Goal: Task Accomplishment & Management: Complete application form

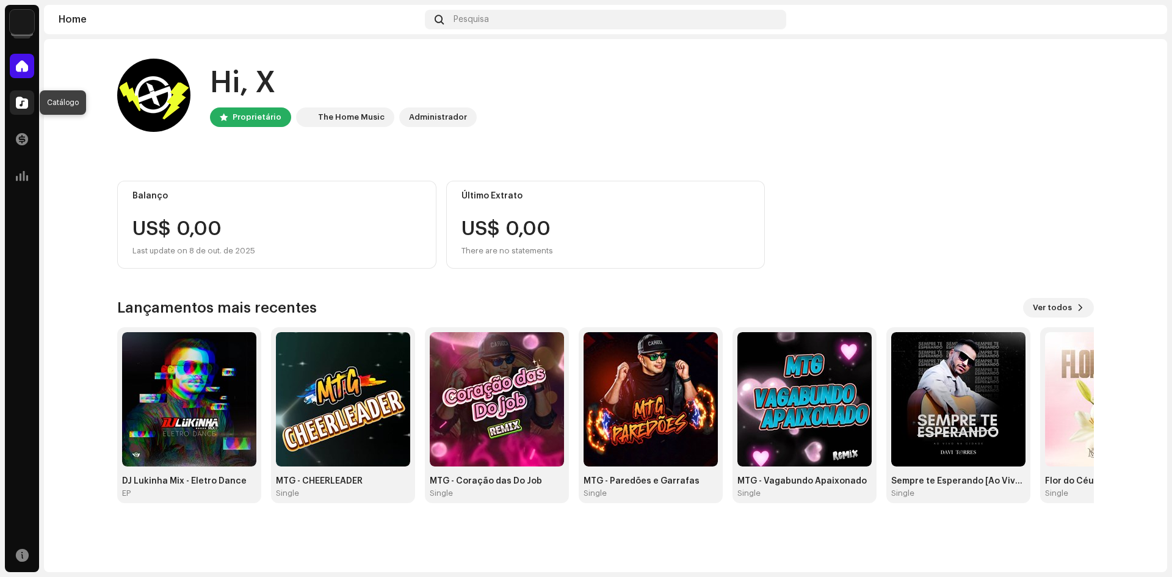
click at [27, 102] on span at bounding box center [22, 103] width 12 height 10
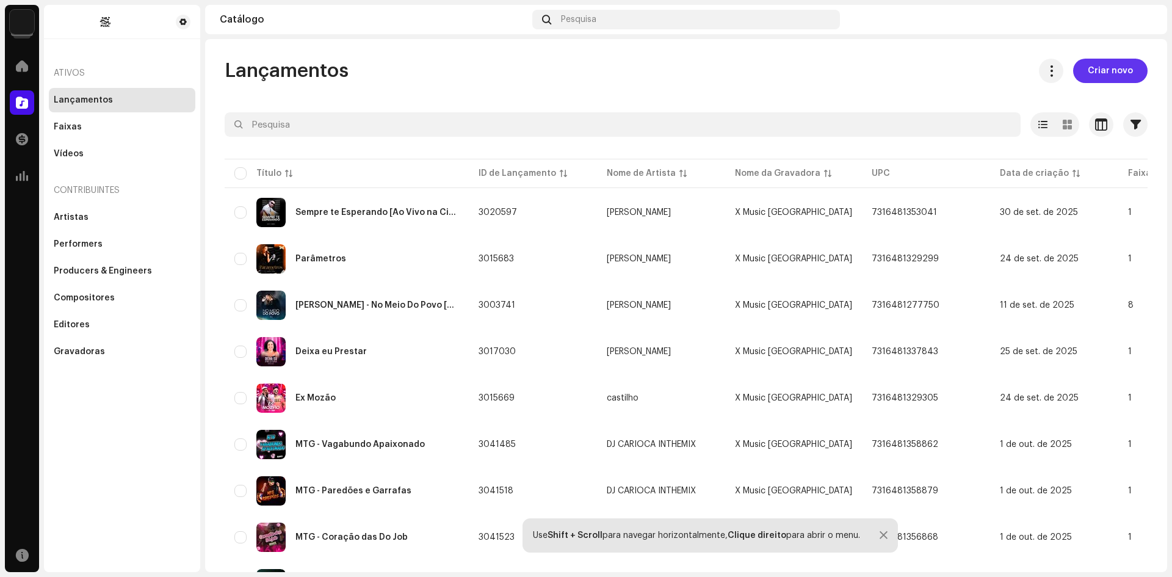
click at [1094, 78] on span "Criar novo" at bounding box center [1110, 71] width 45 height 24
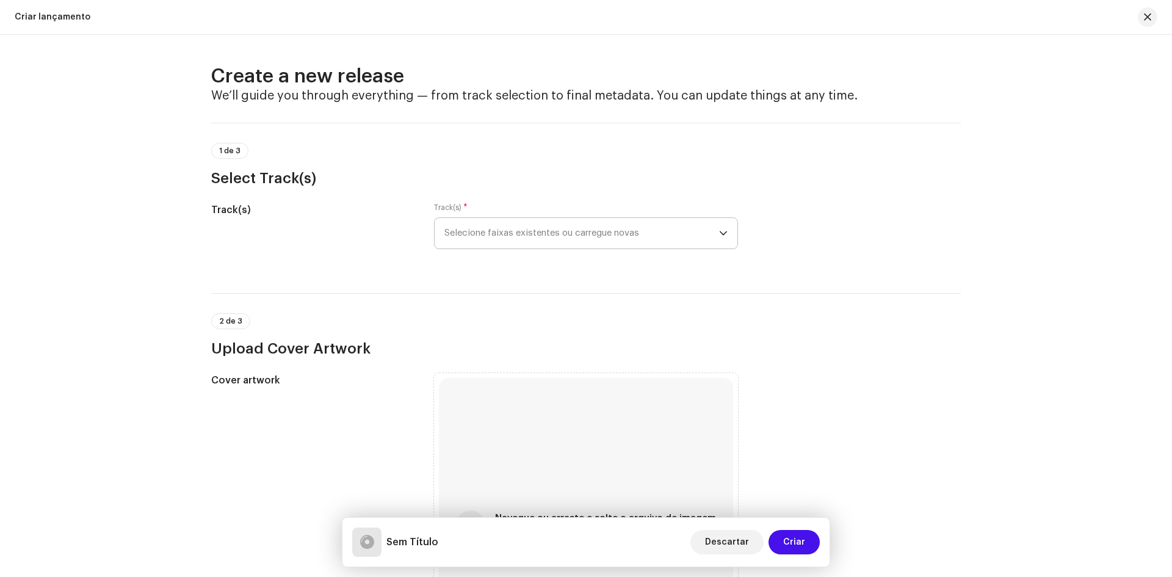
click at [470, 228] on span "Selecione faixas existentes ou carregue novas" at bounding box center [582, 233] width 275 height 31
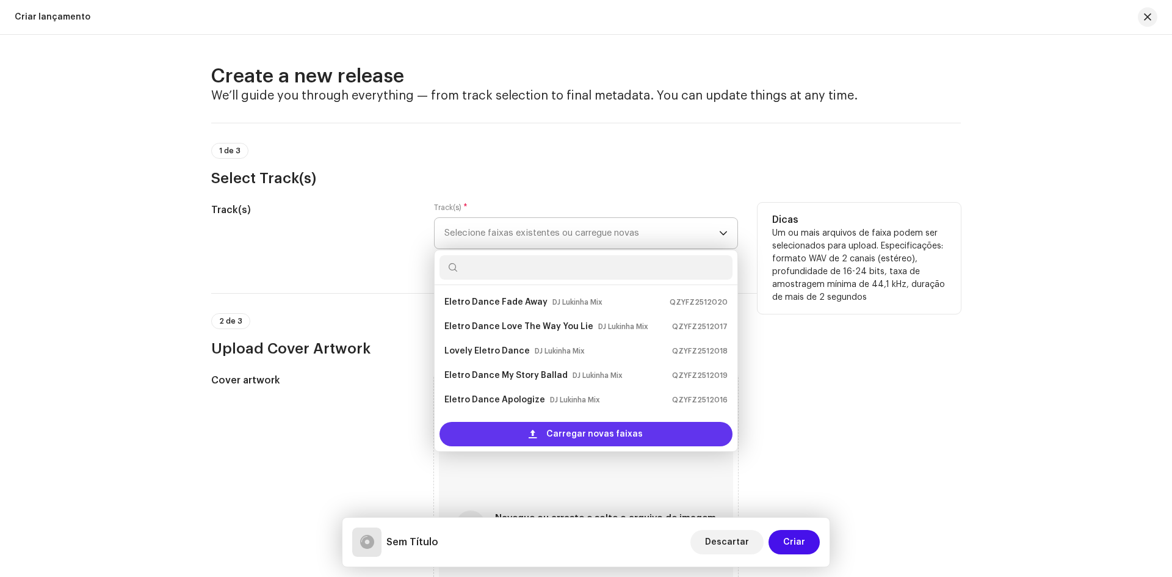
click at [531, 436] on span at bounding box center [533, 434] width 8 height 10
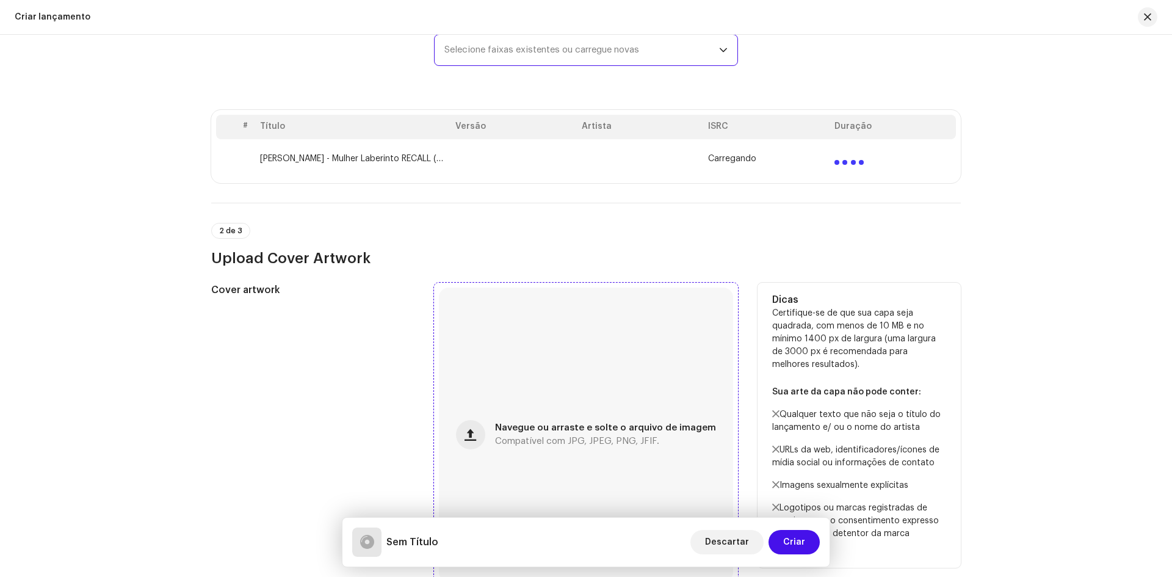
scroll to position [305, 0]
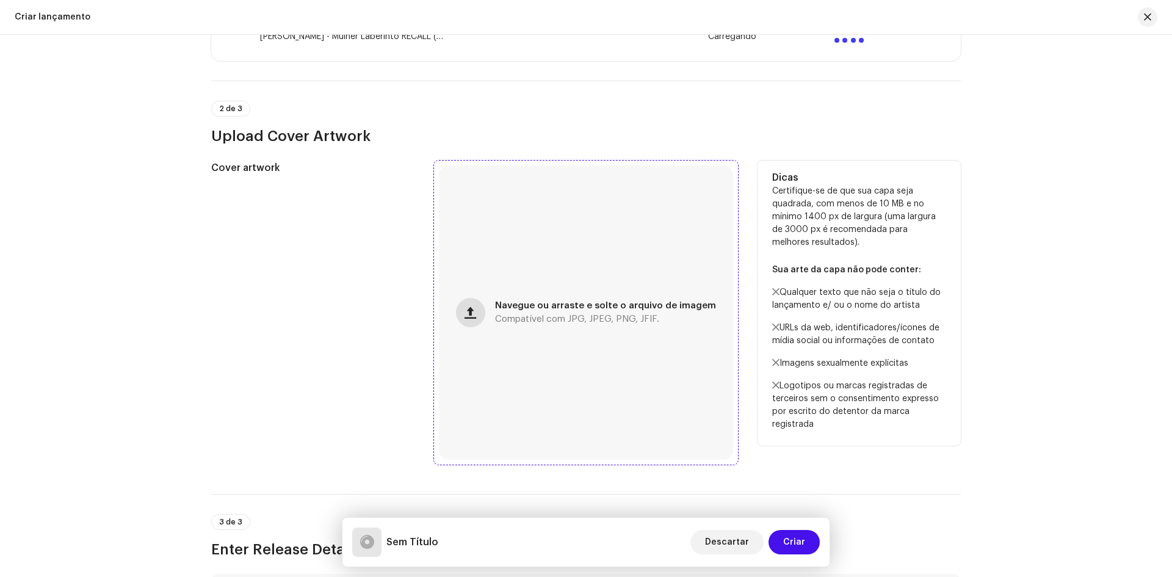
click at [470, 325] on button "button" at bounding box center [470, 312] width 29 height 29
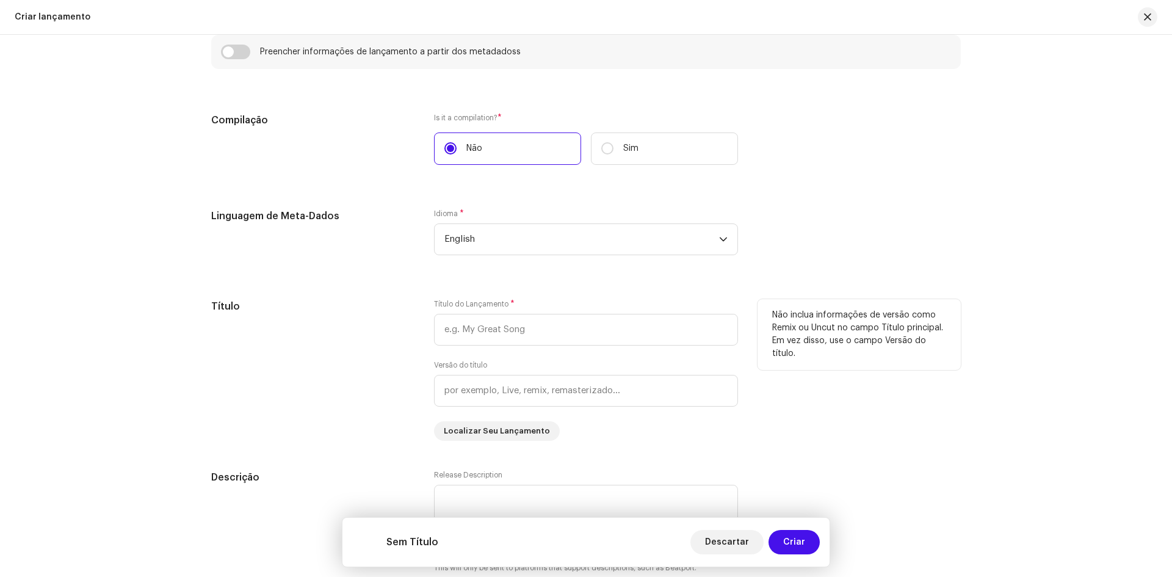
scroll to position [955, 0]
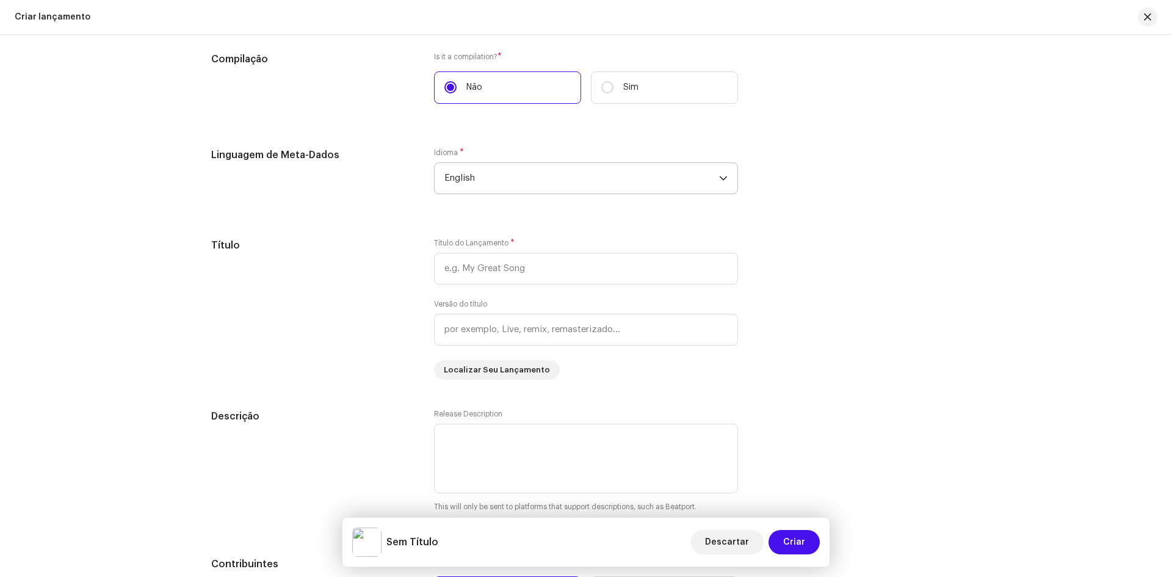
click at [528, 182] on span "English" at bounding box center [582, 178] width 275 height 31
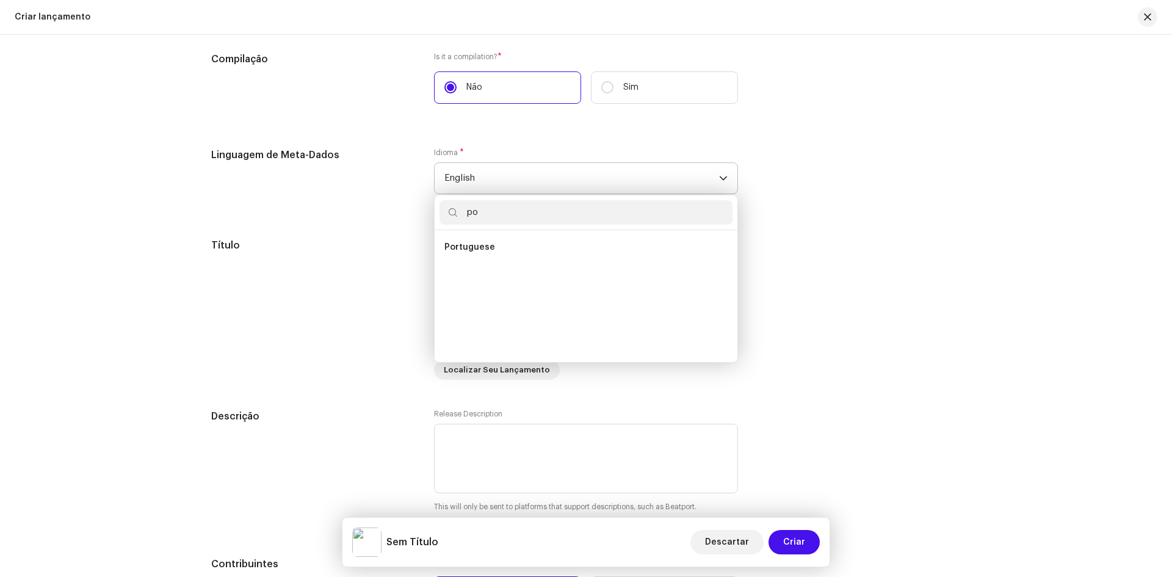
scroll to position [0, 0]
type input "por"
click at [446, 248] on span "Portuguese" at bounding box center [470, 247] width 51 height 12
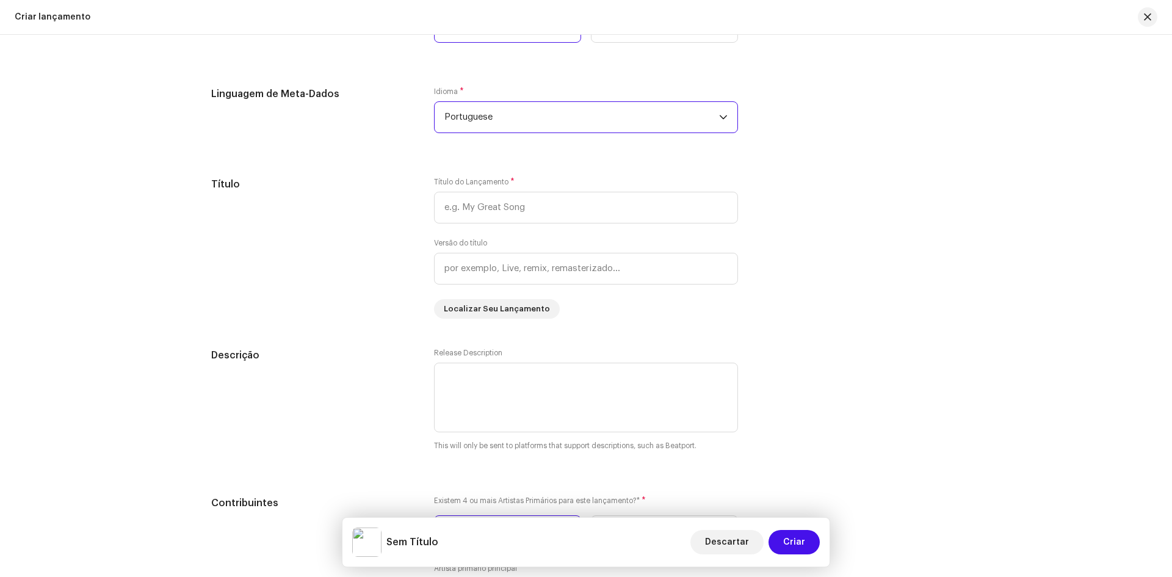
scroll to position [1077, 0]
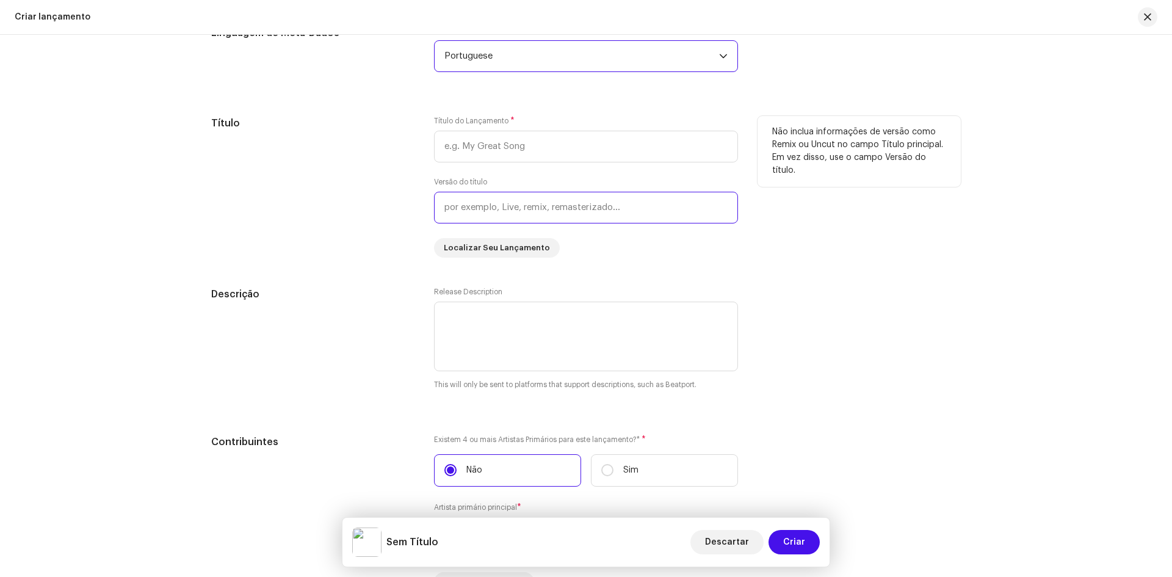
click at [463, 215] on input "text" at bounding box center [586, 208] width 304 height 32
type input "Ao Vivo"
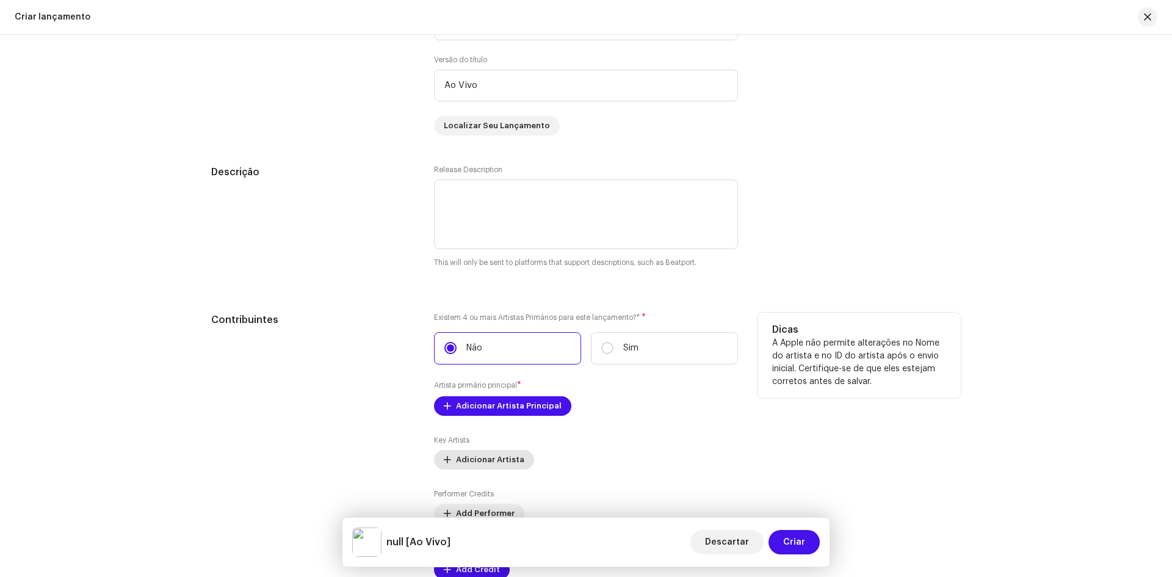
scroll to position [1321, 0]
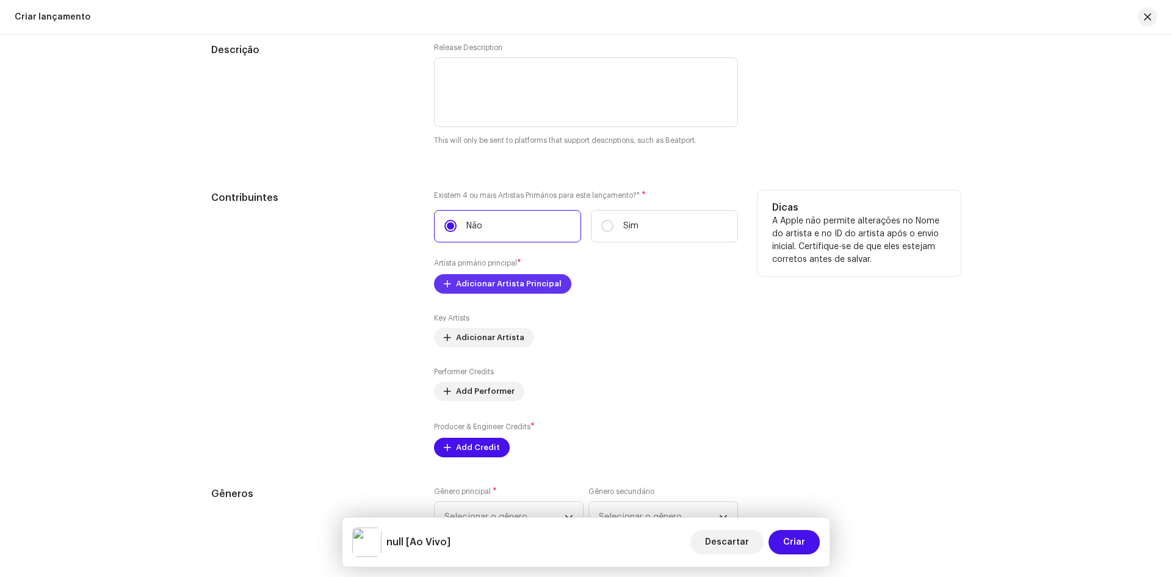
click at [470, 288] on span "Adicionar Artista Principal" at bounding box center [509, 284] width 106 height 24
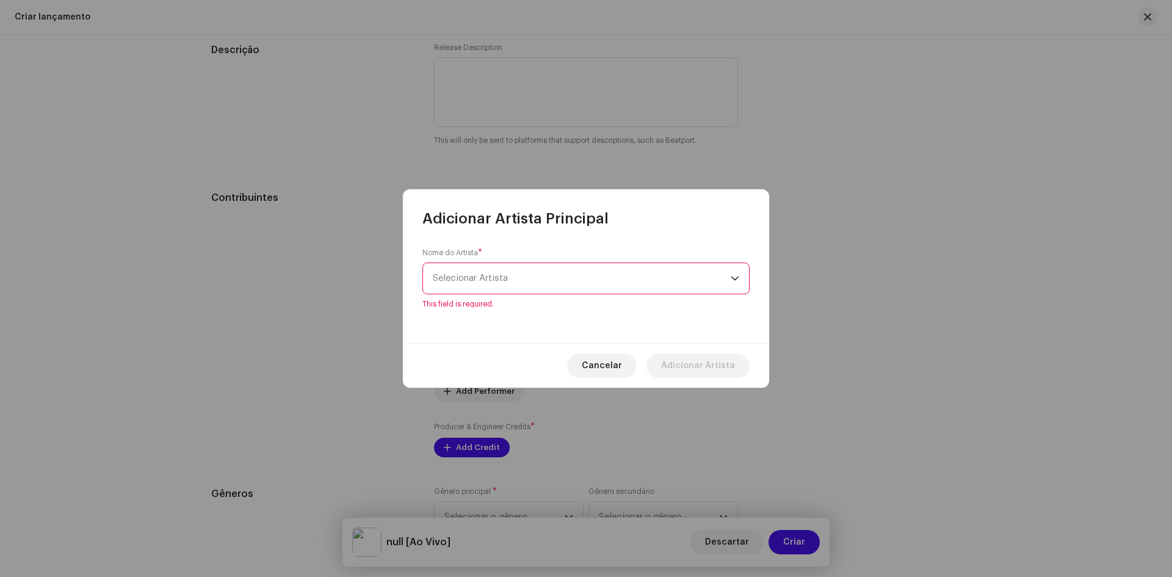
click at [491, 283] on span "Selecionar Artista" at bounding box center [582, 278] width 298 height 31
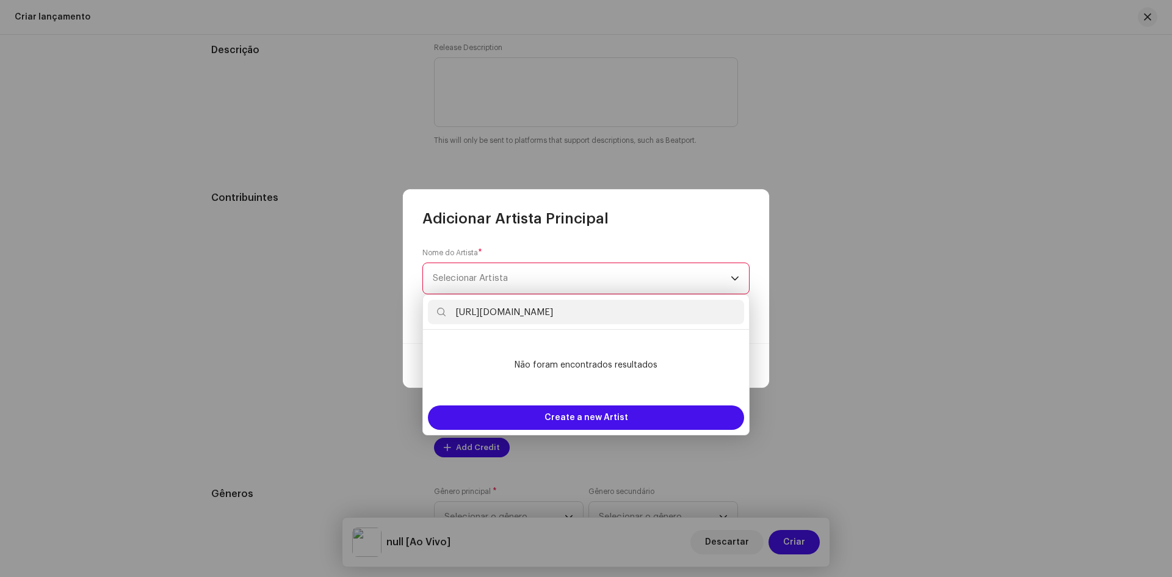
scroll to position [0, 98]
type input "https://open.spotify.com/artist/5JN8A6CGRB85lY2IzjHmol?si=OUM3blfNT_6CFR9iGgtJfg"
click at [567, 416] on span "Create a new Artist" at bounding box center [587, 417] width 84 height 24
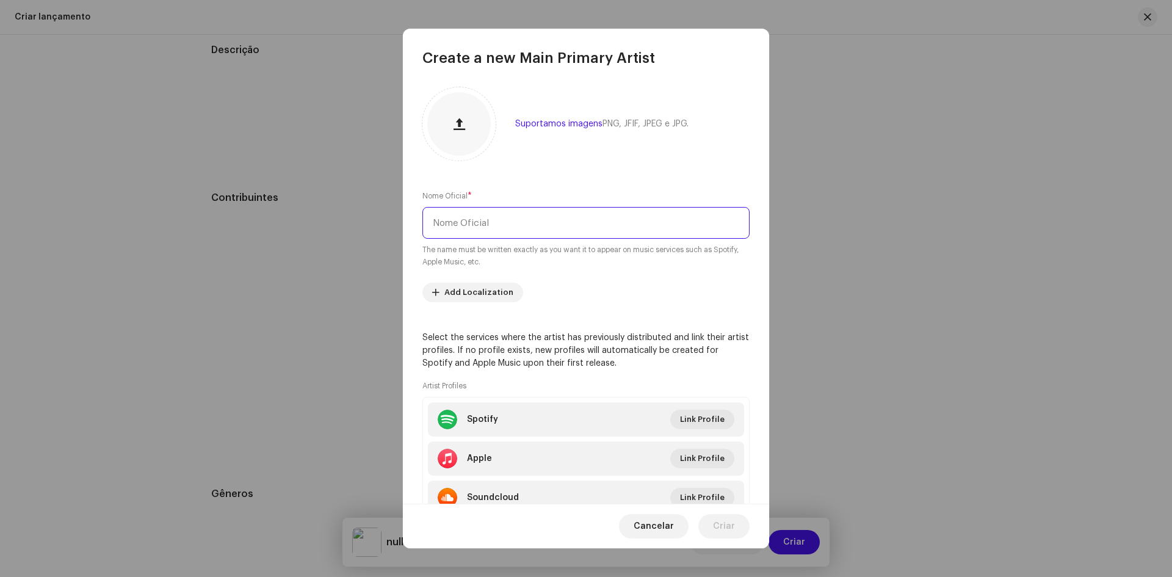
click at [477, 228] on input "text" at bounding box center [586, 223] width 327 height 32
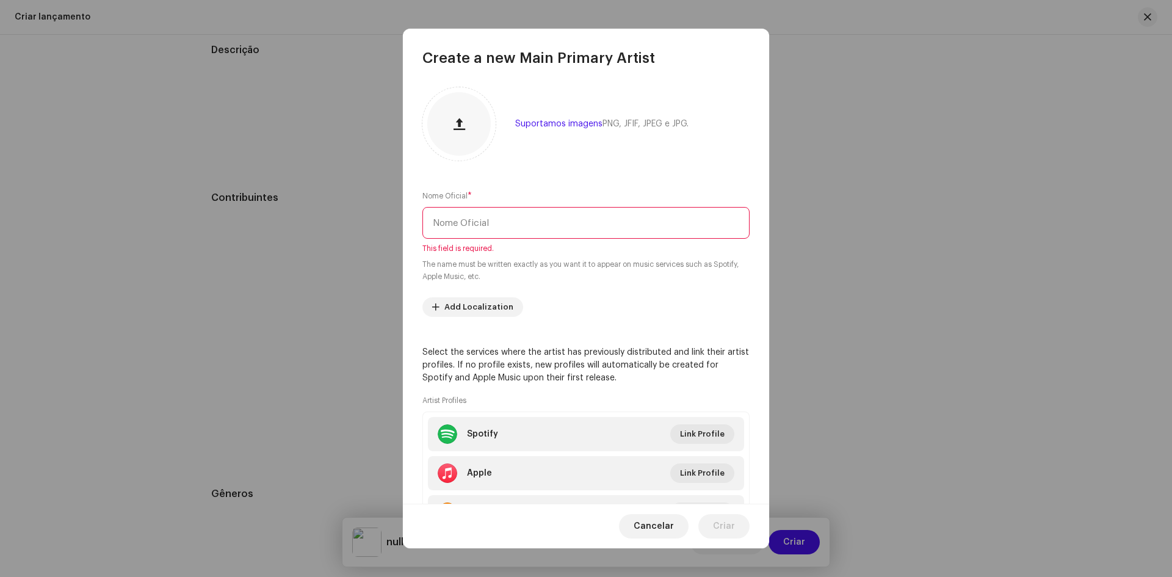
click at [460, 213] on input "text" at bounding box center [586, 223] width 327 height 32
click at [512, 218] on input "text" at bounding box center [586, 223] width 327 height 32
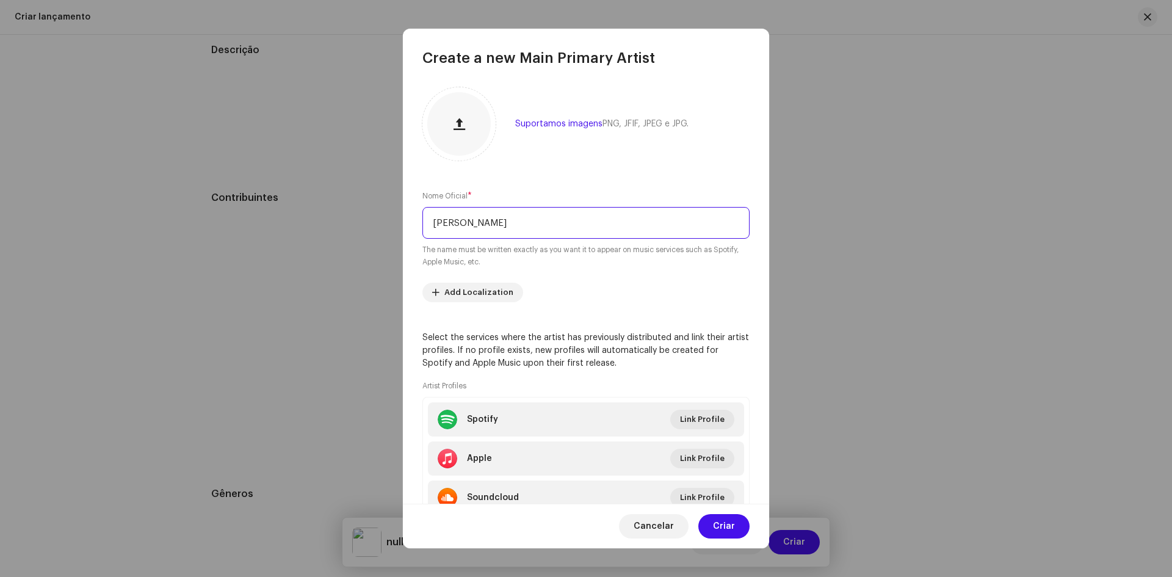
scroll to position [51, 0]
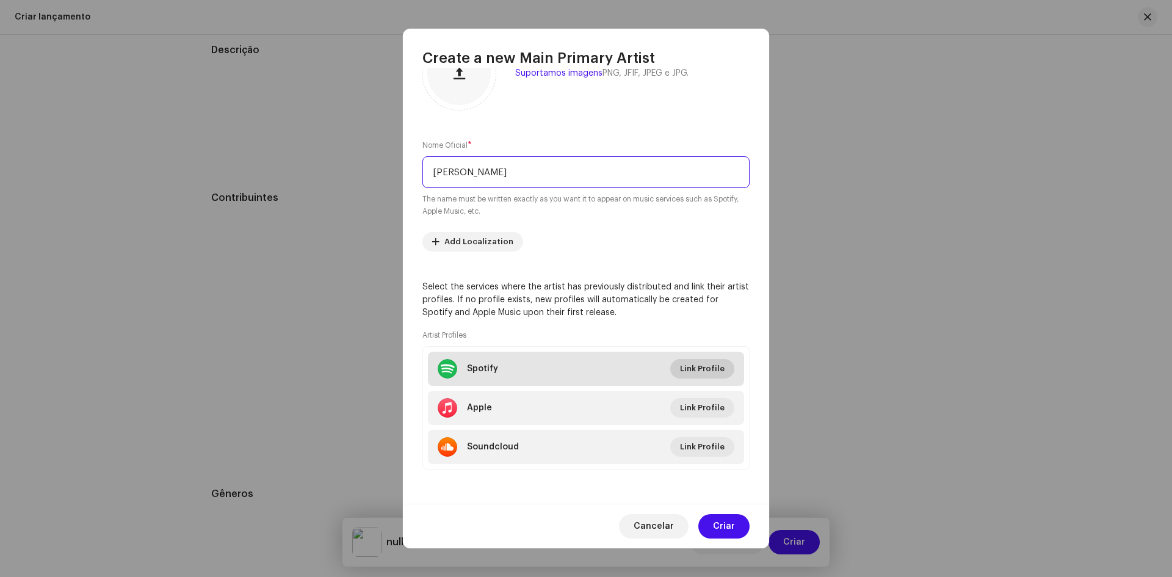
type input "Renan Rozendo"
click at [689, 363] on span "Link Profile" at bounding box center [702, 369] width 45 height 24
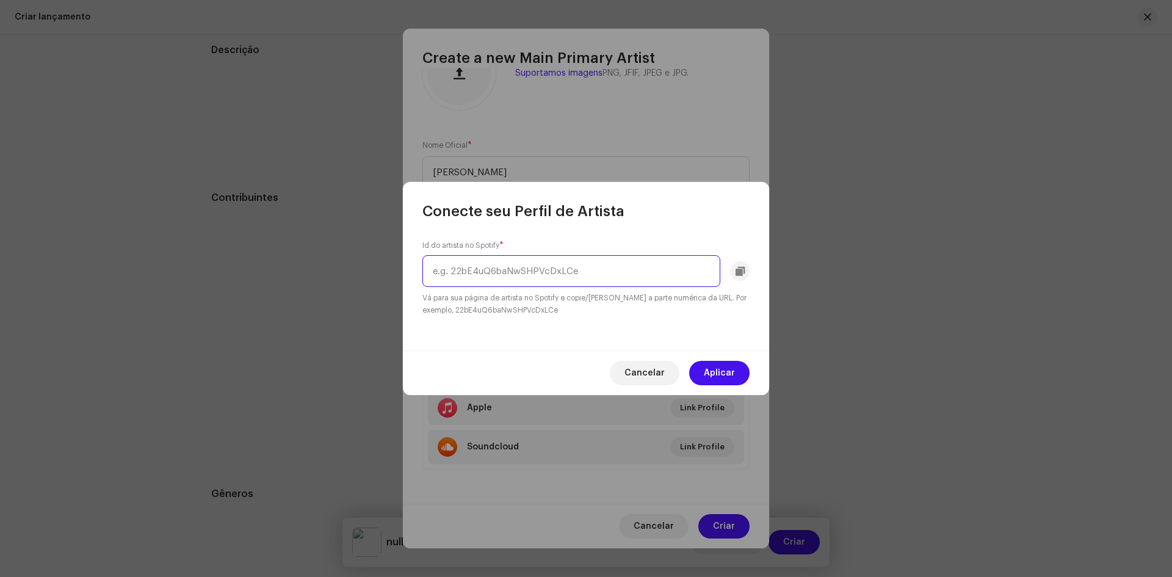
click at [519, 277] on input "text" at bounding box center [572, 271] width 298 height 32
paste input "5JN8A6CGRB85lY2IzjHmol?"
click at [600, 268] on input "5JN8A6CGRB85lY2IzjHmol?" at bounding box center [572, 271] width 298 height 32
type input "5JN8A6CGRB85lY2IzjHmol"
click at [713, 378] on span "Aplicar" at bounding box center [719, 373] width 31 height 24
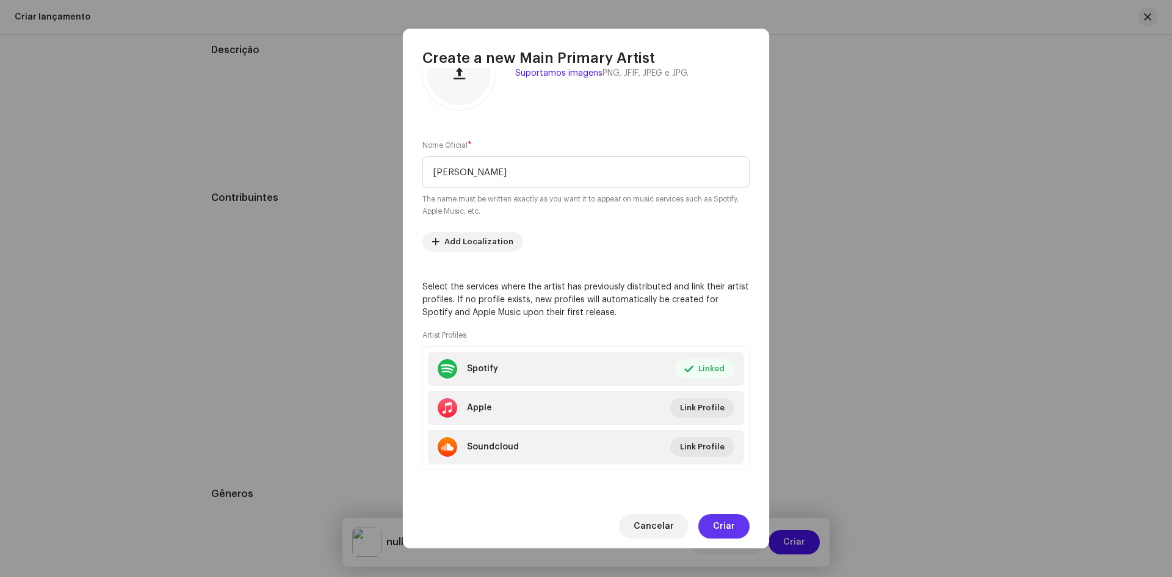
click at [725, 523] on span "Criar" at bounding box center [724, 526] width 22 height 24
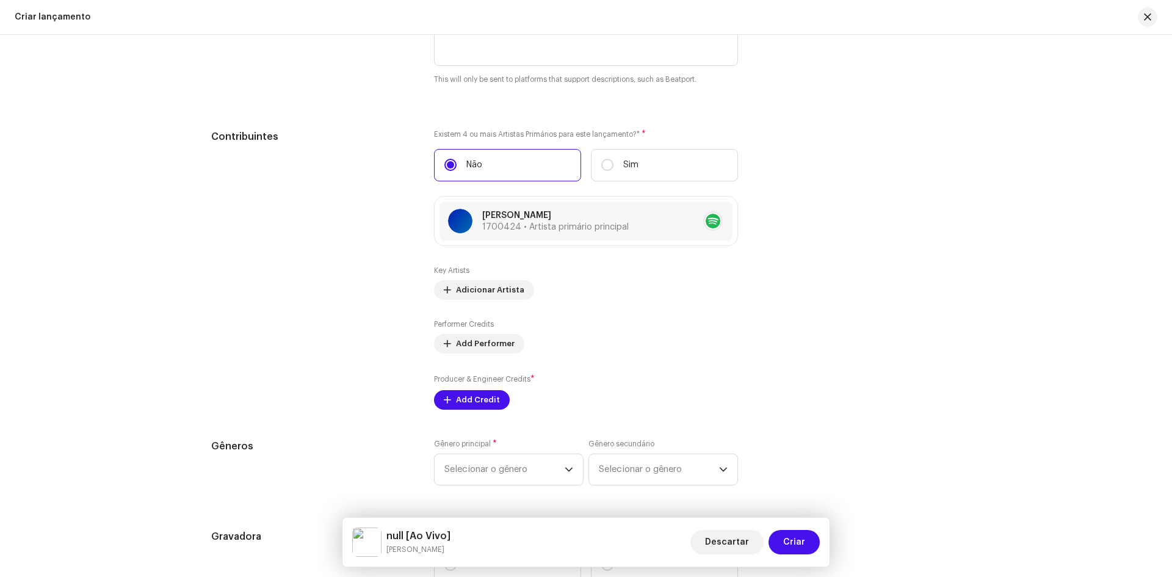
scroll to position [1444, 0]
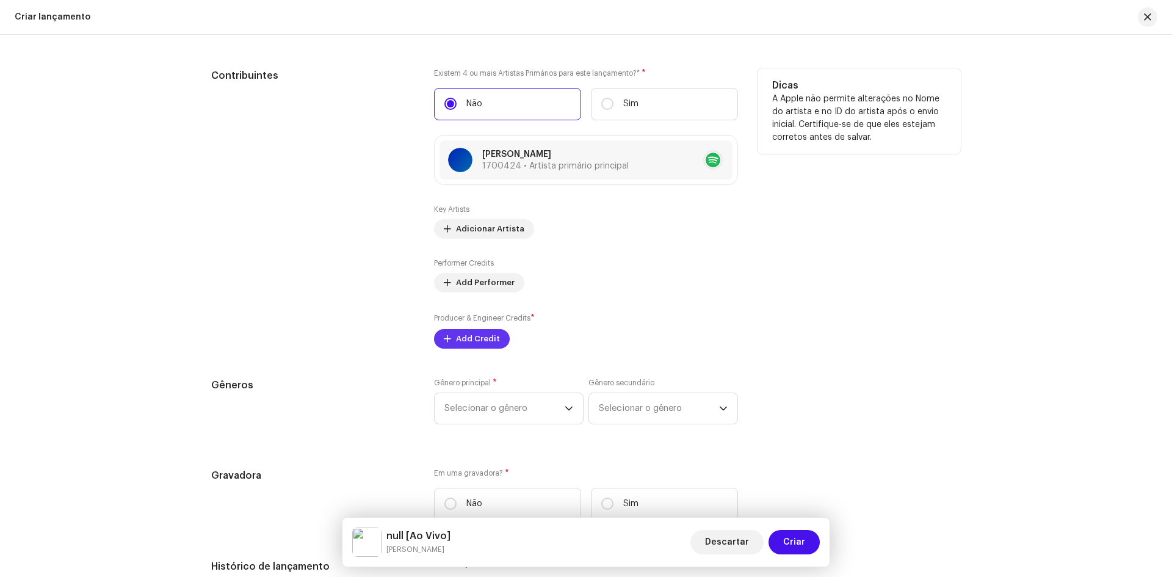
click at [478, 338] on span "Add Credit" at bounding box center [478, 339] width 44 height 24
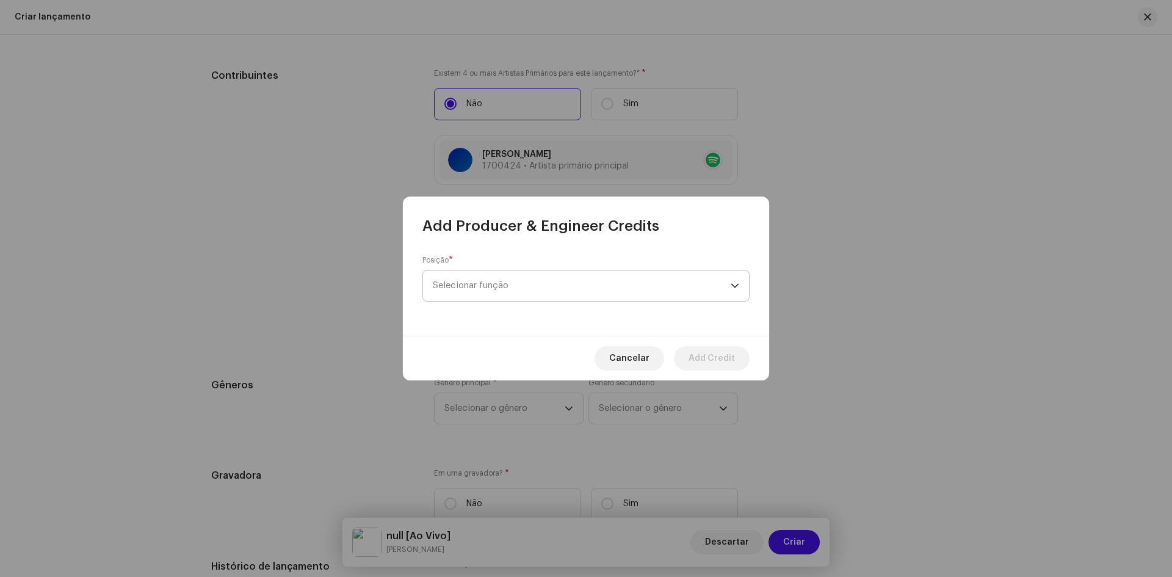
click at [484, 289] on span "Selecionar função" at bounding box center [582, 286] width 298 height 31
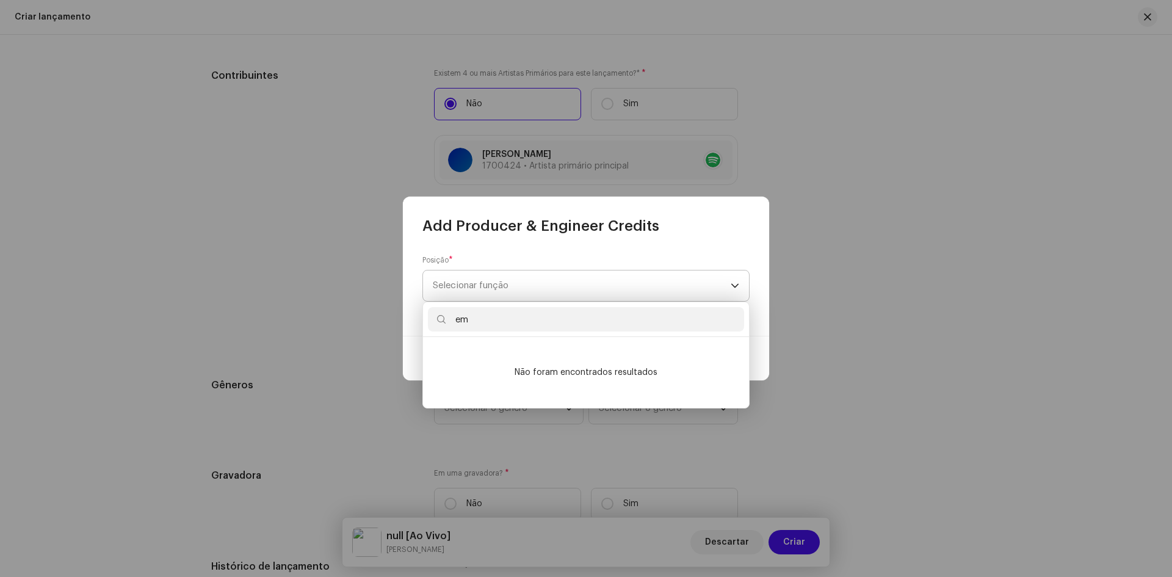
type input "e"
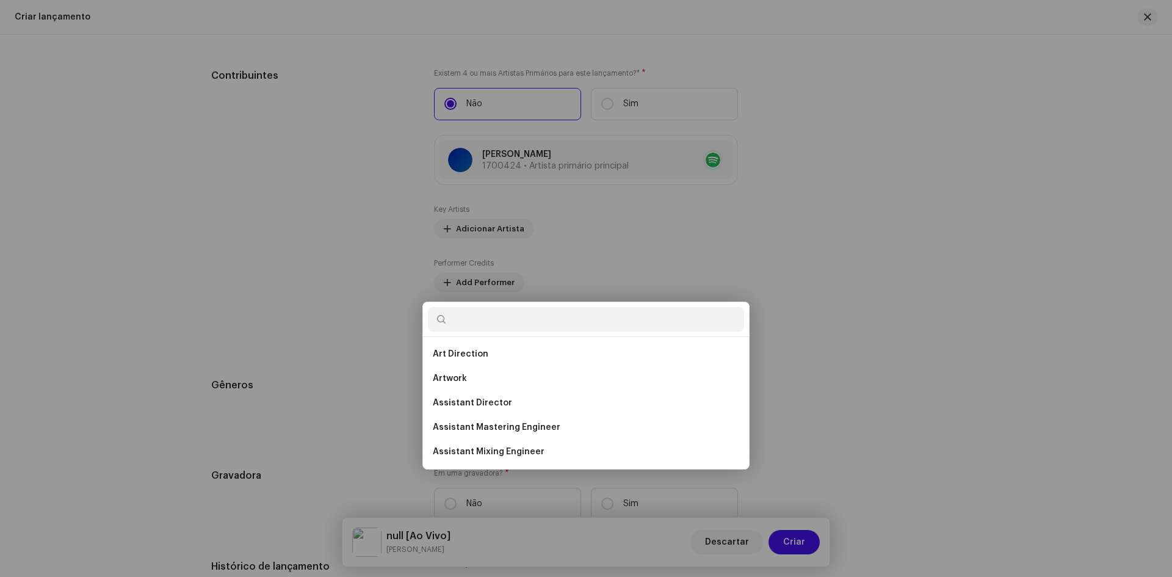
click at [798, 318] on div "Add Producer & Engineer Credits Posição * Selecionar função Cancelar Add Credit" at bounding box center [586, 288] width 1172 height 577
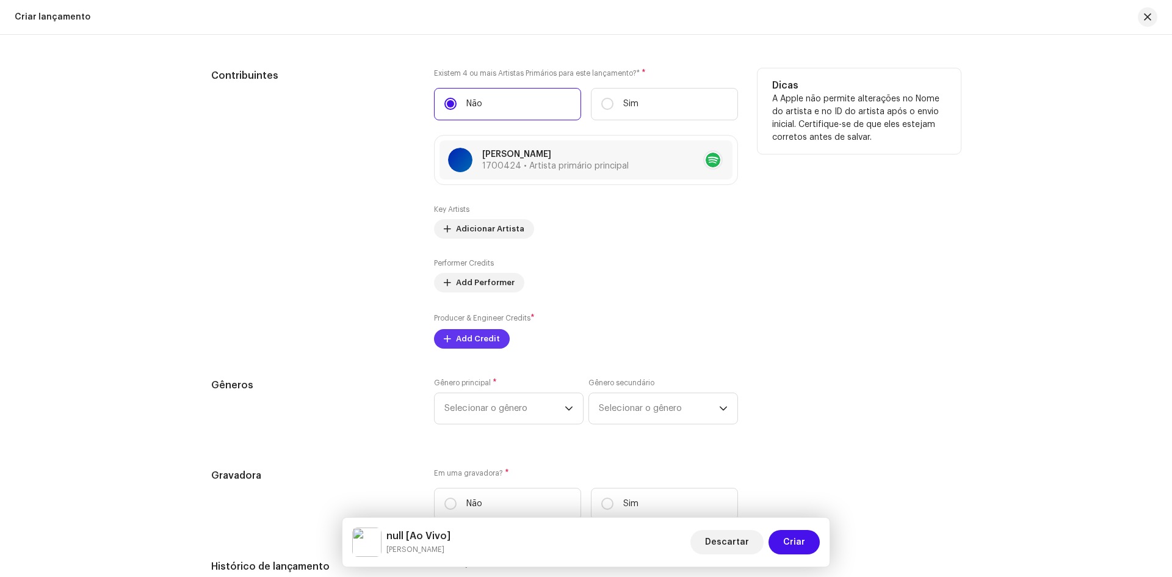
click at [481, 346] on span "Add Credit" at bounding box center [478, 339] width 44 height 24
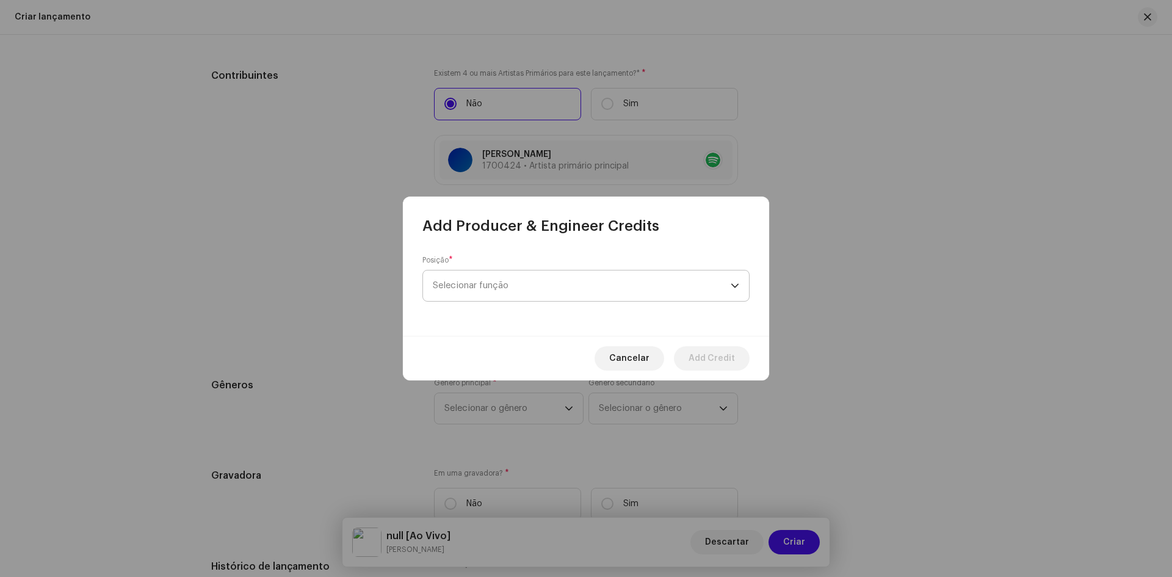
click at [481, 286] on span "Selecionar função" at bounding box center [582, 286] width 298 height 31
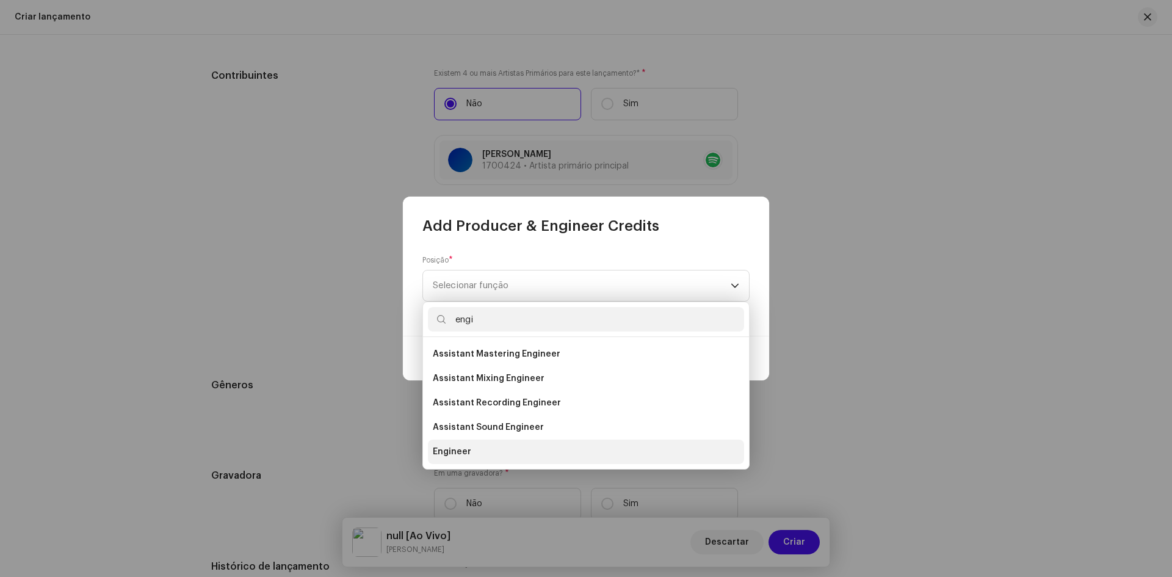
type input "engi"
click at [435, 462] on li "Engineer" at bounding box center [586, 452] width 316 height 24
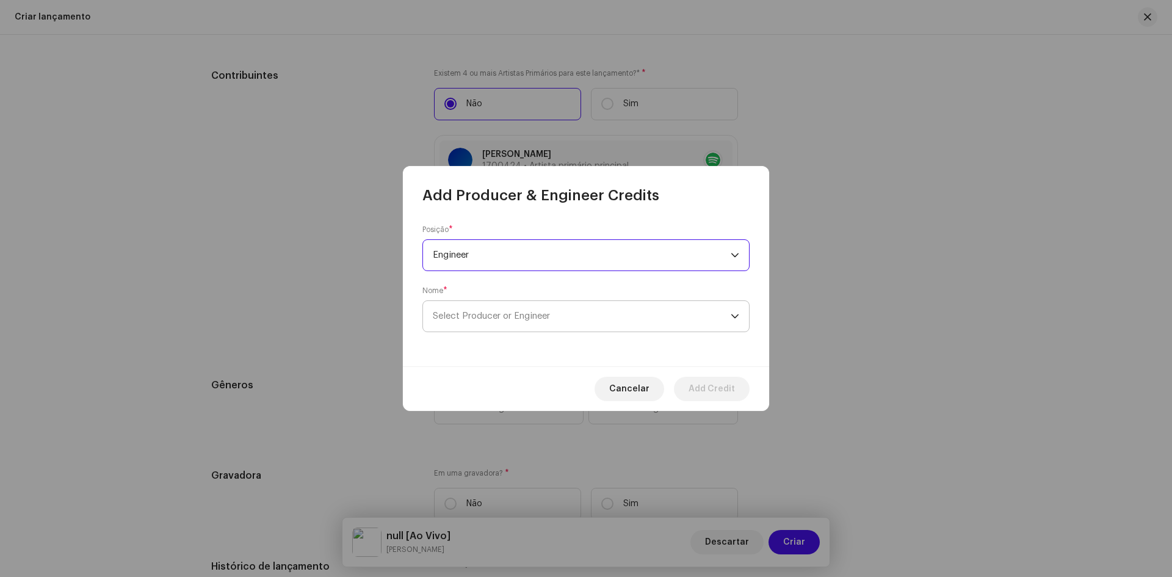
click at [474, 316] on span "Select Producer or Engineer" at bounding box center [491, 315] width 117 height 9
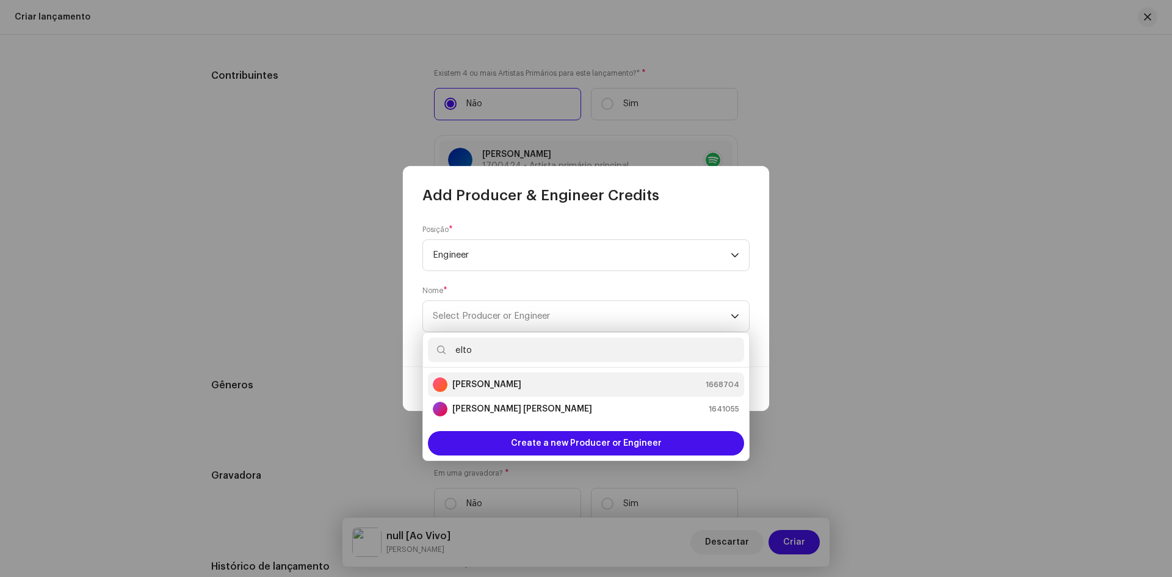
type input "elto"
click at [493, 388] on strong "Elton Junior" at bounding box center [486, 385] width 69 height 12
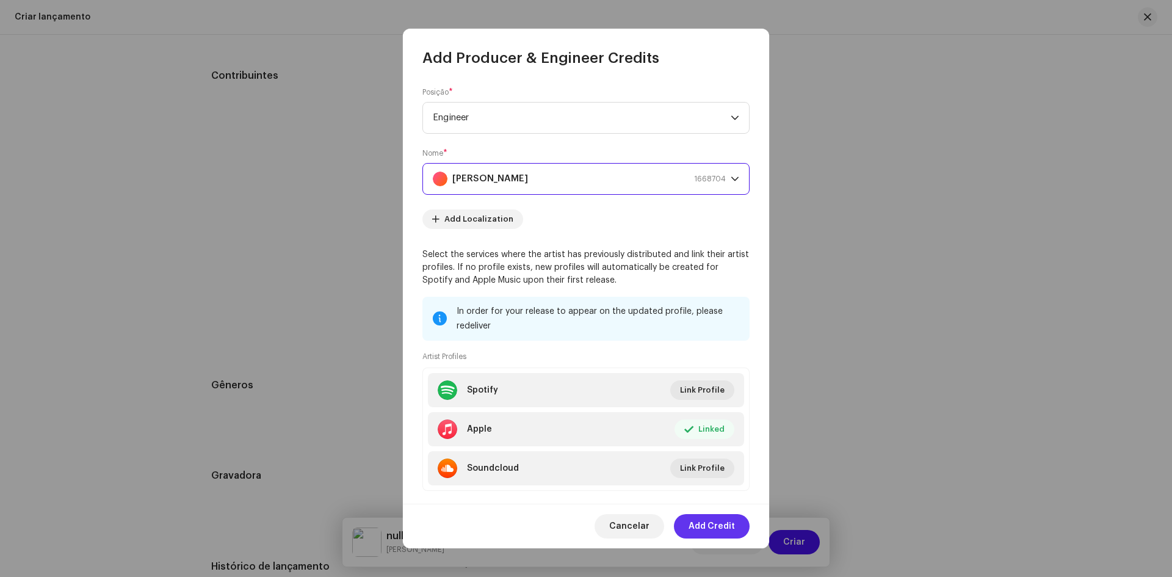
click at [722, 523] on span "Add Credit" at bounding box center [712, 526] width 46 height 24
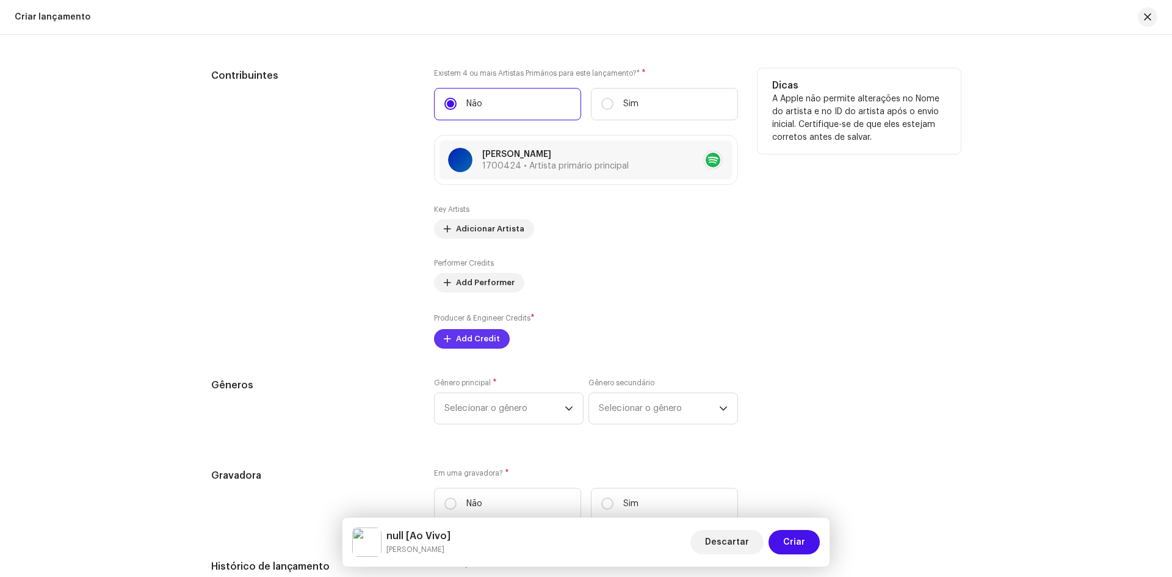
click at [474, 343] on span "Add Credit" at bounding box center [478, 339] width 44 height 24
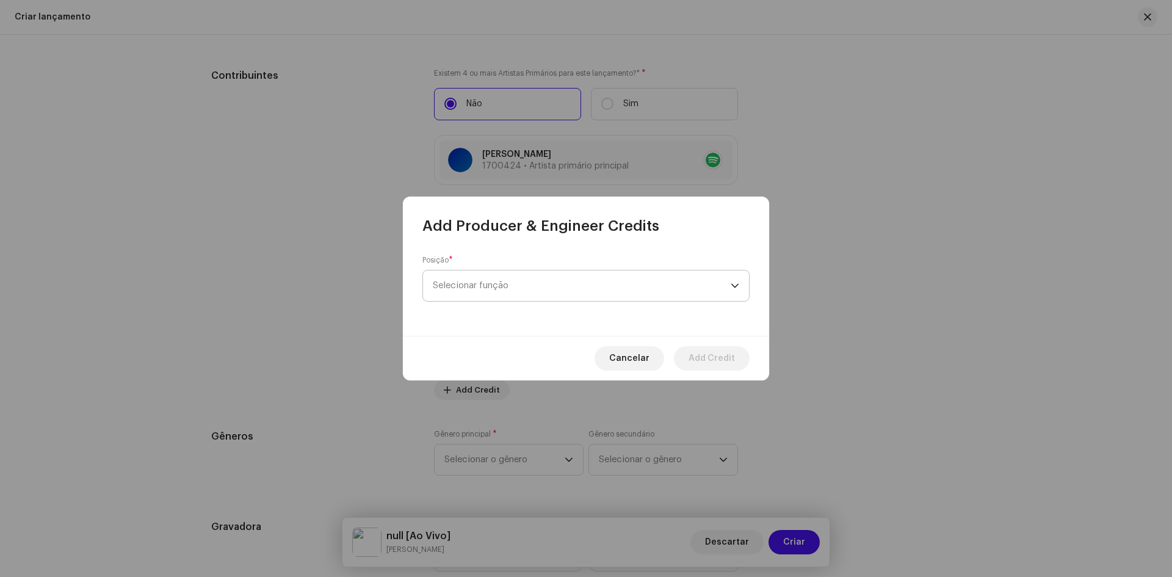
click at [462, 289] on span "Selecionar função" at bounding box center [582, 286] width 298 height 31
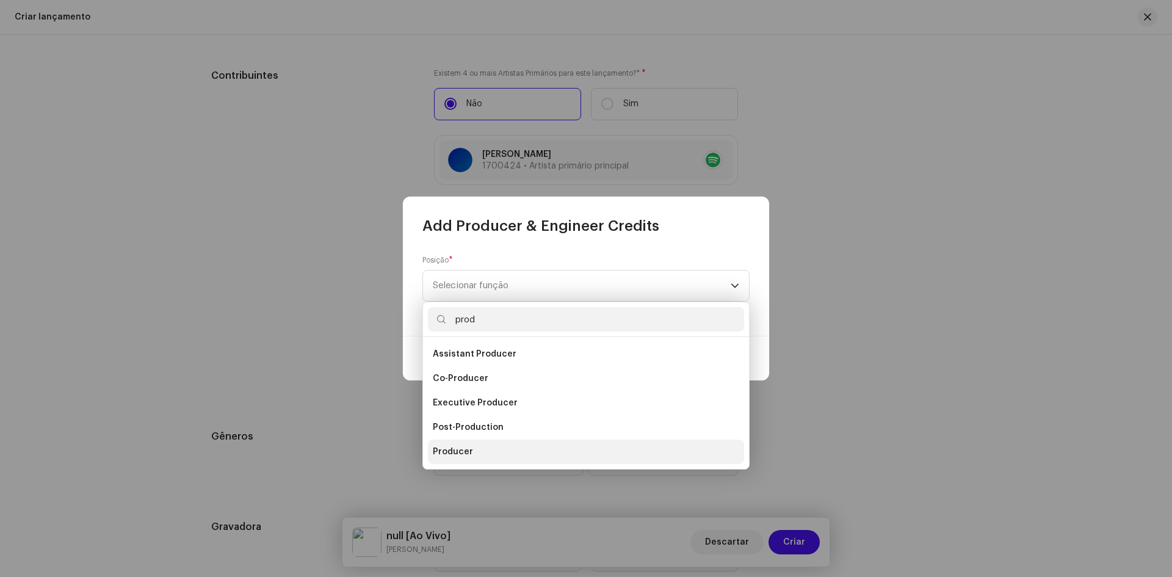
type input "prod"
click at [443, 450] on span "Producer" at bounding box center [453, 452] width 40 height 12
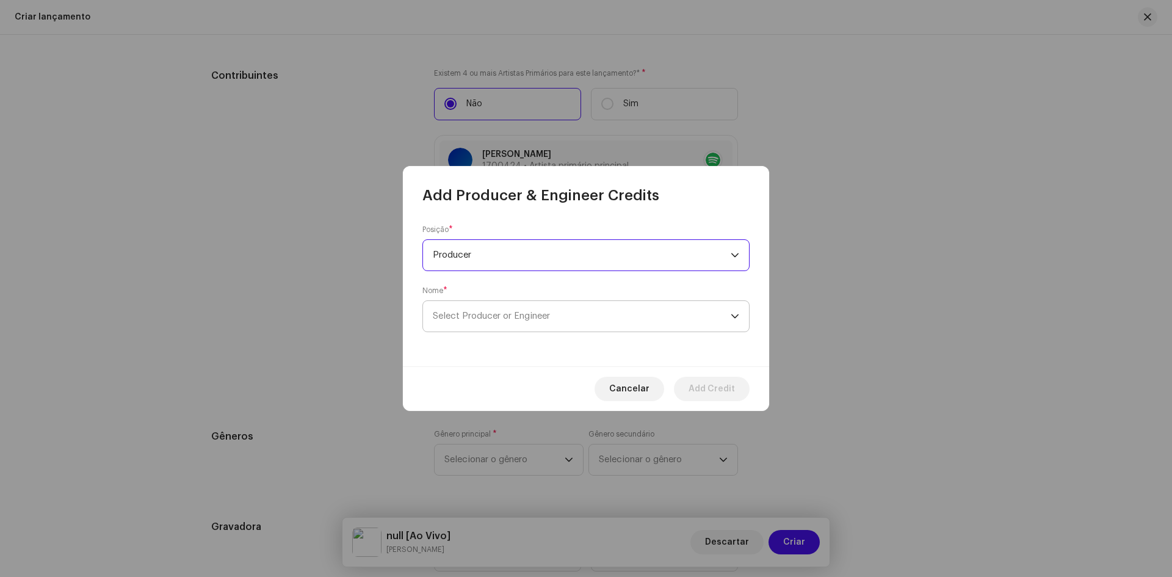
click at [669, 312] on span "Select Producer or Engineer" at bounding box center [582, 316] width 298 height 31
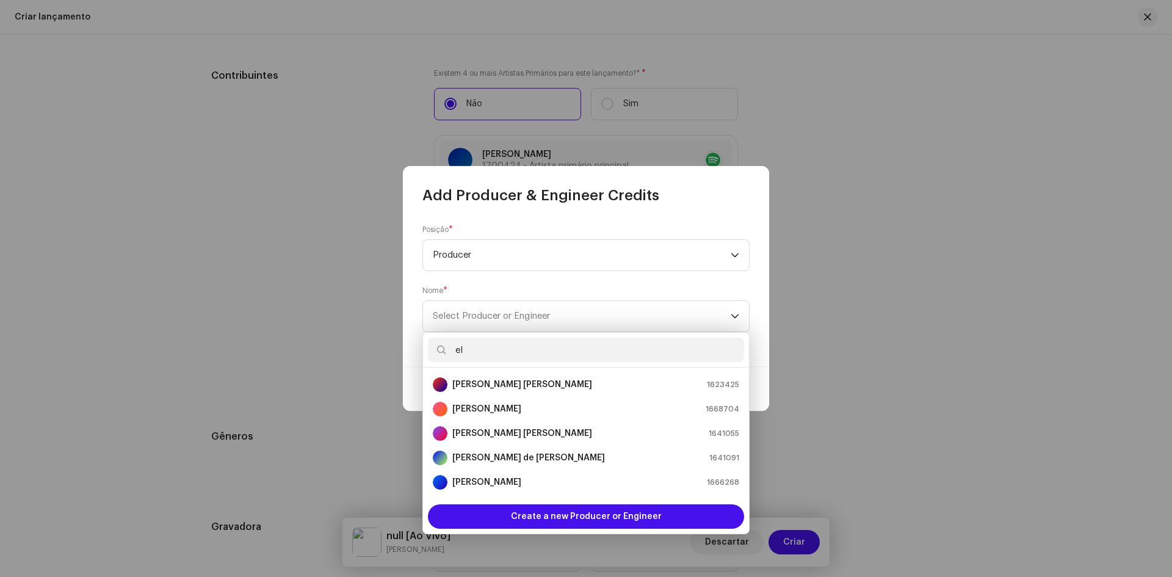
type input "el"
click at [469, 383] on strong "Bruno Michel de Souza" at bounding box center [522, 385] width 140 height 12
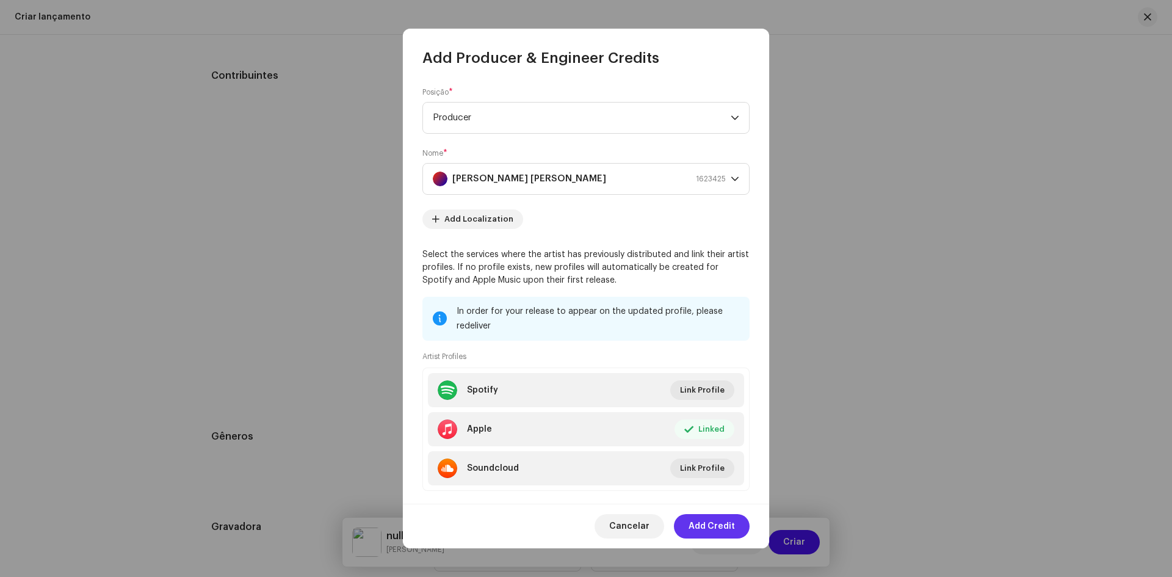
click at [707, 523] on span "Add Credit" at bounding box center [712, 526] width 46 height 24
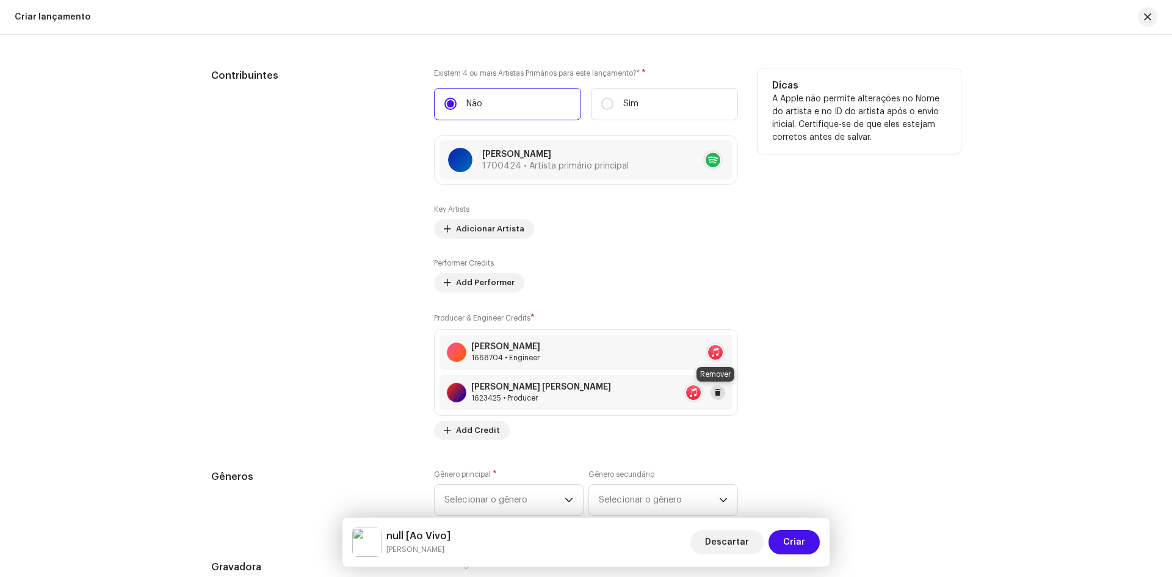
click at [718, 393] on span at bounding box center [717, 393] width 7 height 10
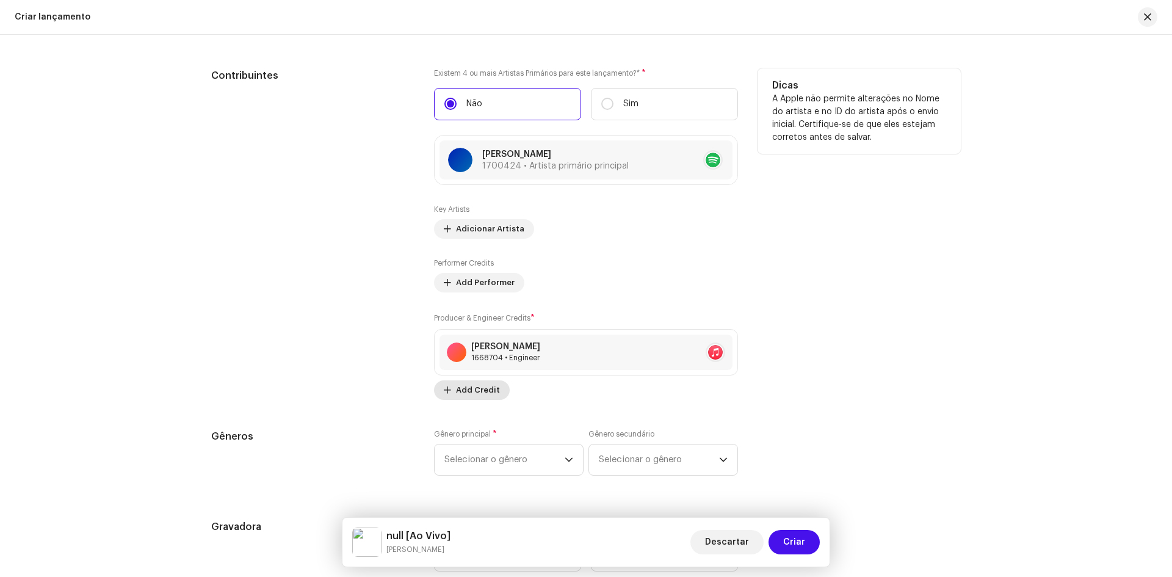
click at [465, 389] on span "Add Credit" at bounding box center [478, 390] width 44 height 24
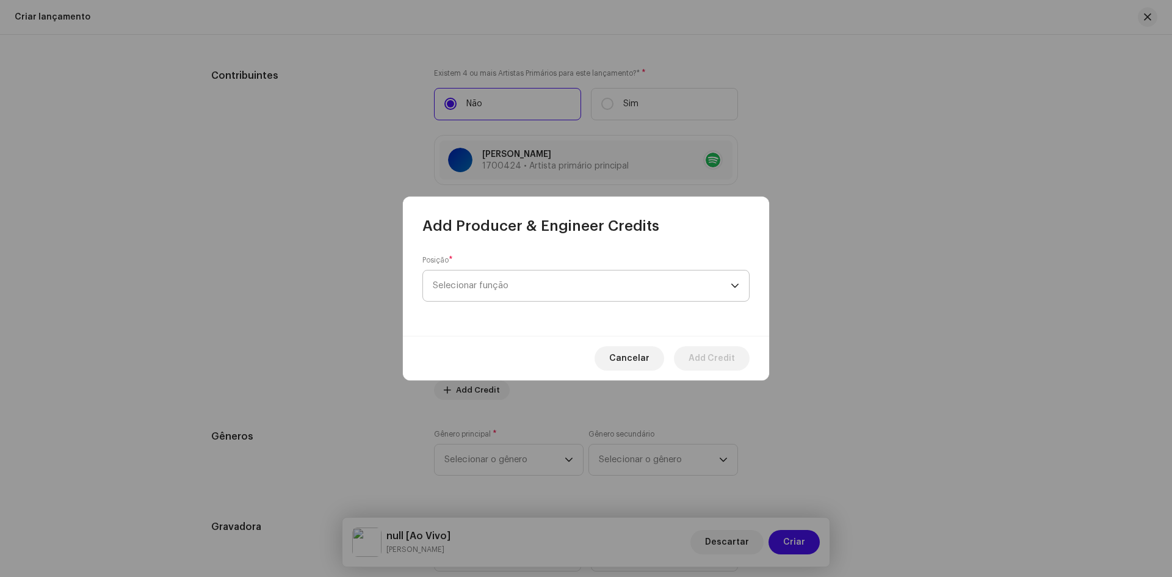
click at [484, 296] on span "Selecionar função" at bounding box center [582, 286] width 298 height 31
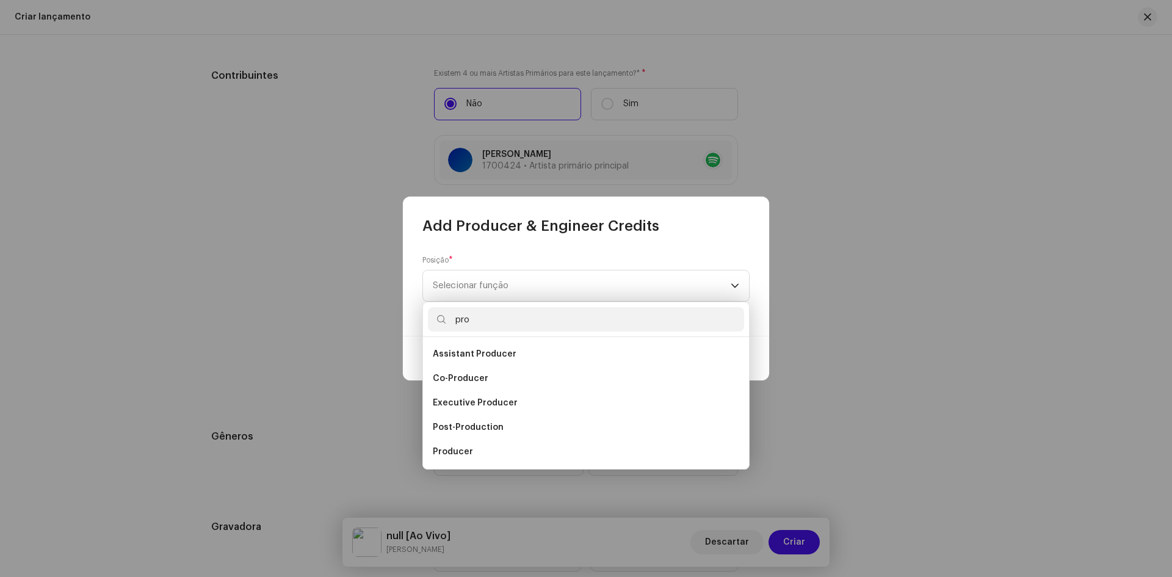
scroll to position [20, 0]
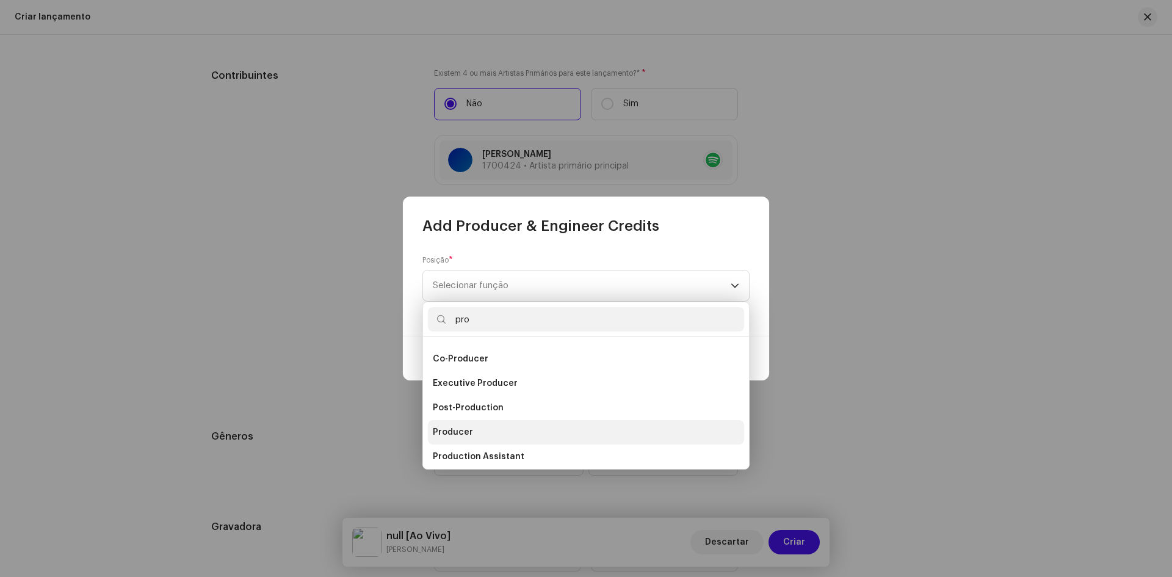
type input "pro"
click at [454, 431] on span "Producer" at bounding box center [453, 432] width 40 height 12
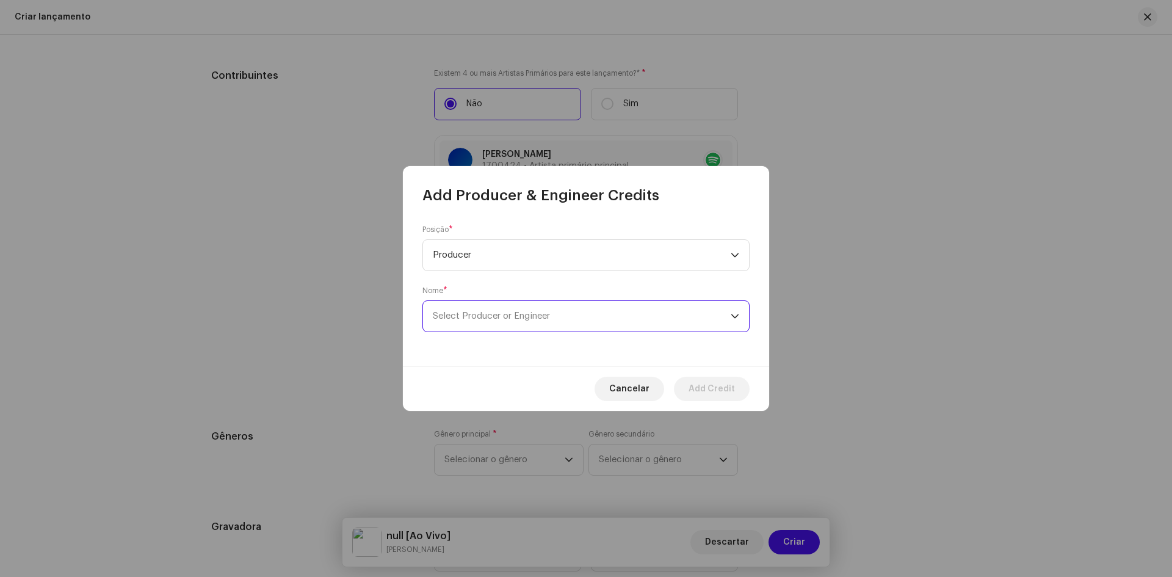
click at [462, 309] on span "Select Producer or Engineer" at bounding box center [582, 316] width 298 height 31
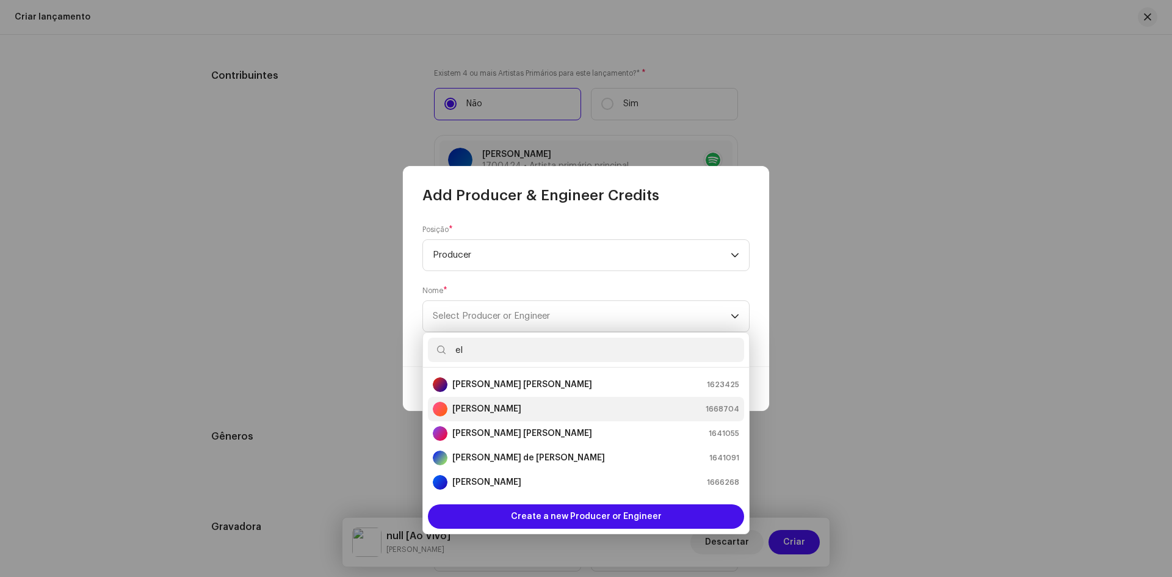
type input "el"
click at [485, 411] on strong "Elton Junior" at bounding box center [486, 409] width 69 height 12
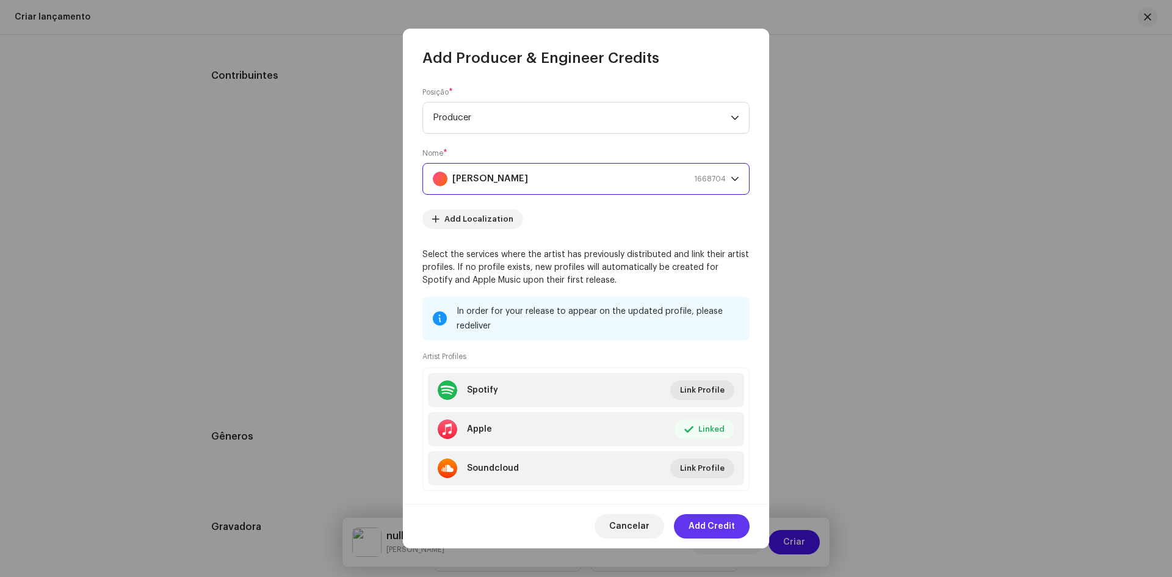
click at [718, 528] on span "Add Credit" at bounding box center [712, 526] width 46 height 24
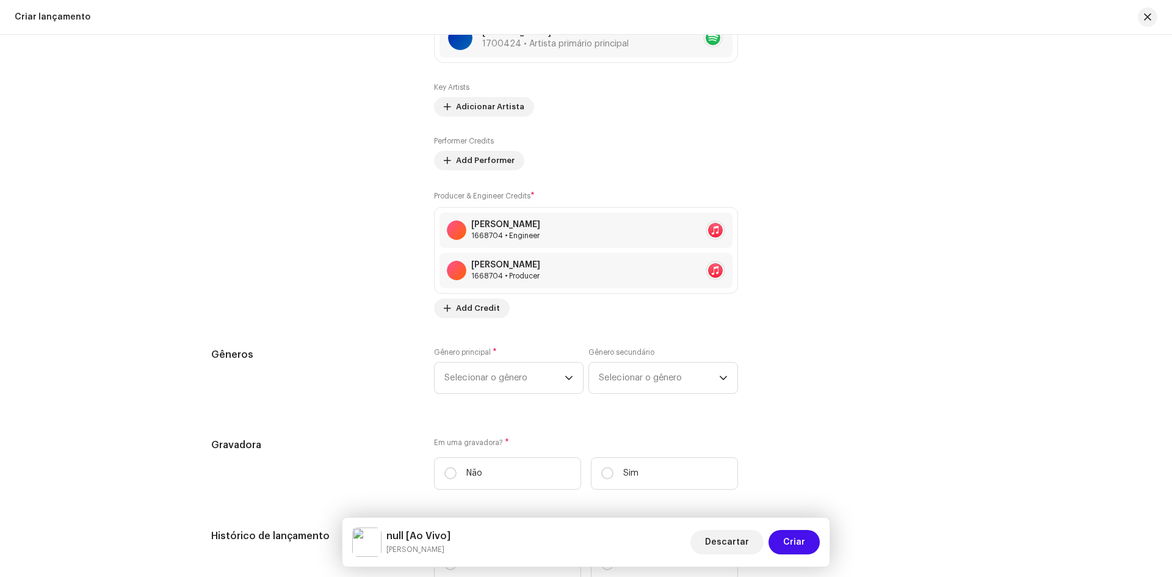
scroll to position [1627, 0]
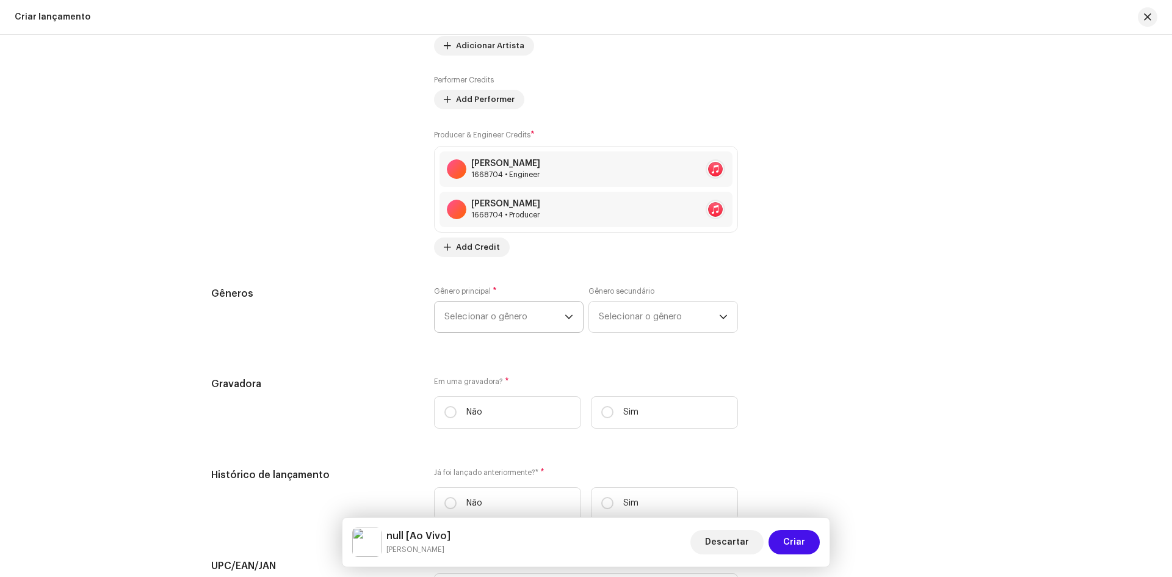
click at [485, 320] on span "Selecionar o gênero" at bounding box center [505, 317] width 120 height 31
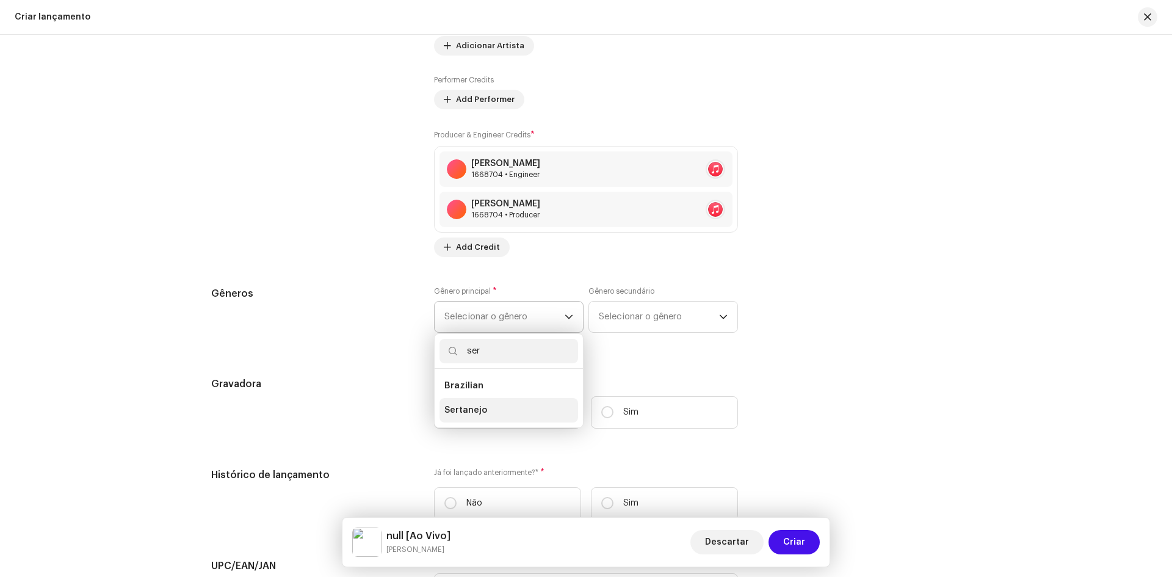
type input "ser"
click at [462, 412] on span "Sertanejo" at bounding box center [466, 410] width 43 height 12
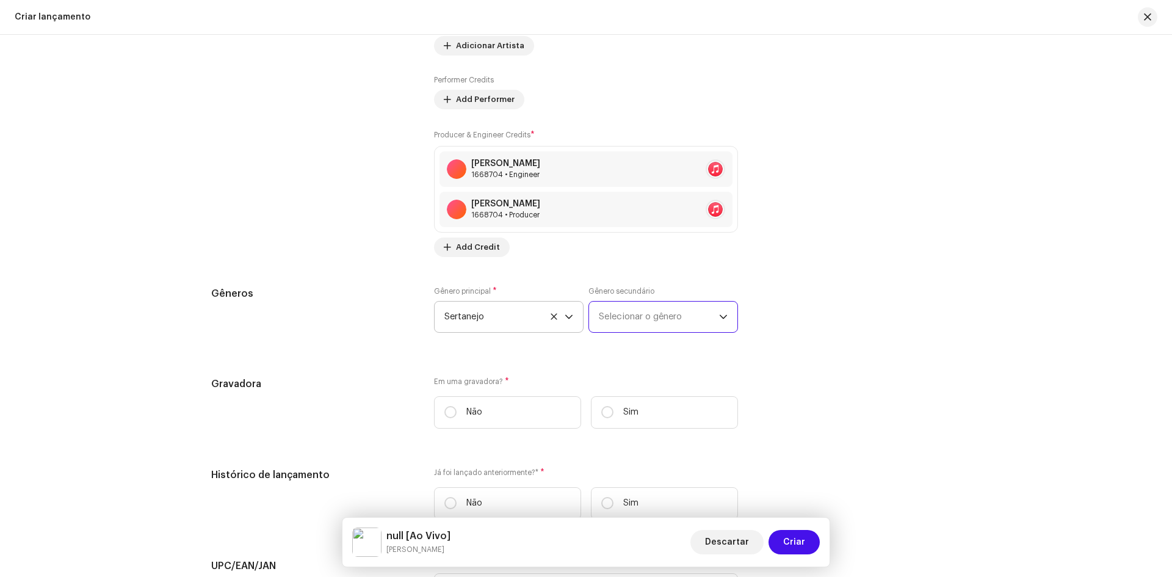
click at [659, 313] on span "Selecionar o gênero" at bounding box center [659, 317] width 120 height 31
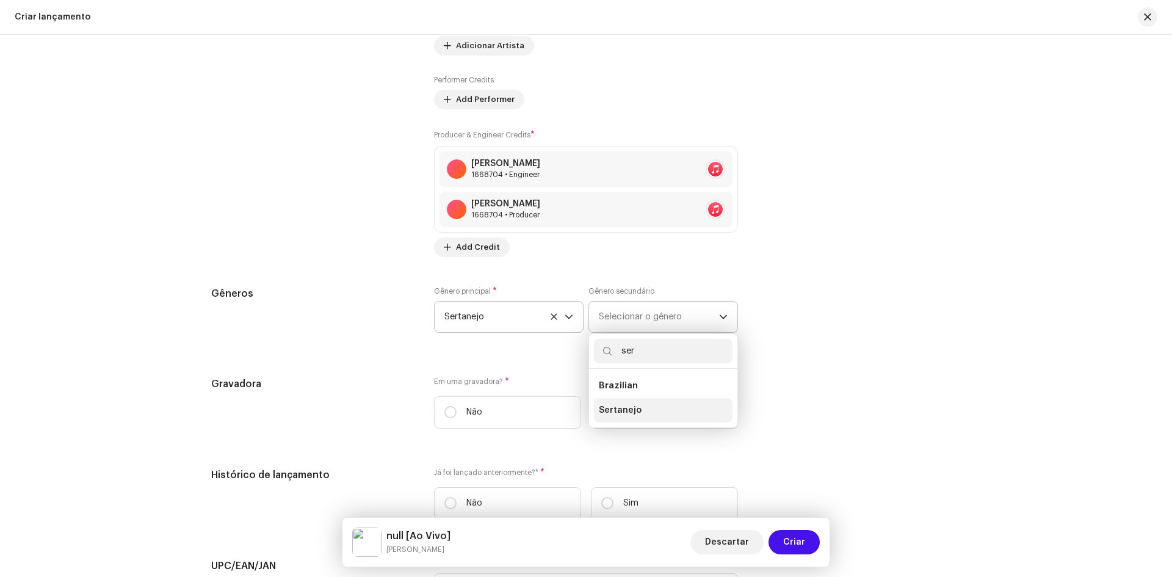
type input "ser"
click at [612, 413] on span "Sertanejo" at bounding box center [620, 410] width 43 height 12
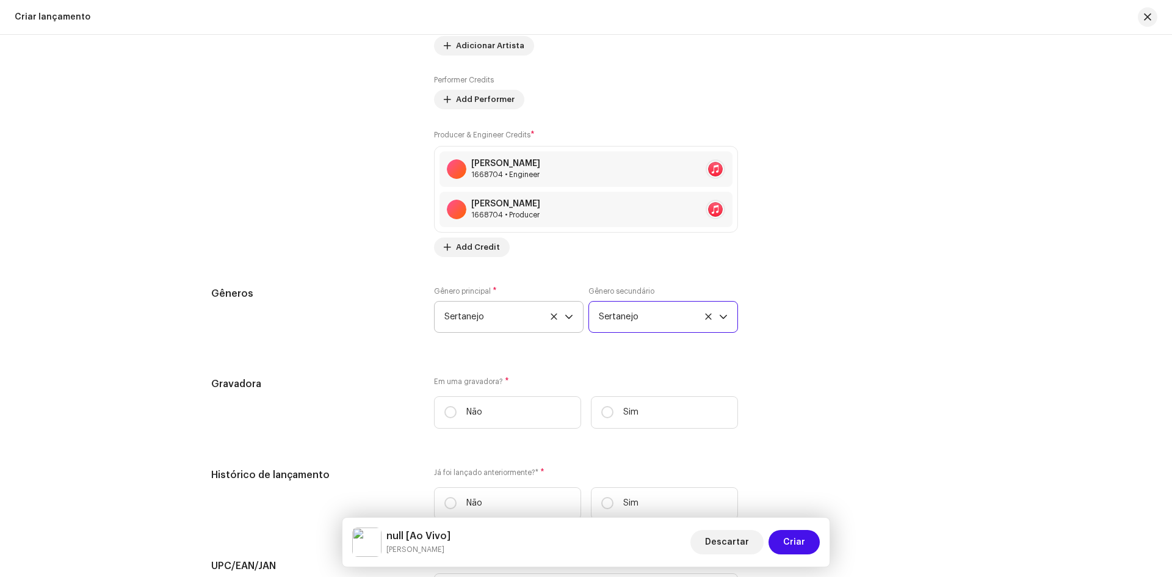
scroll to position [1749, 0]
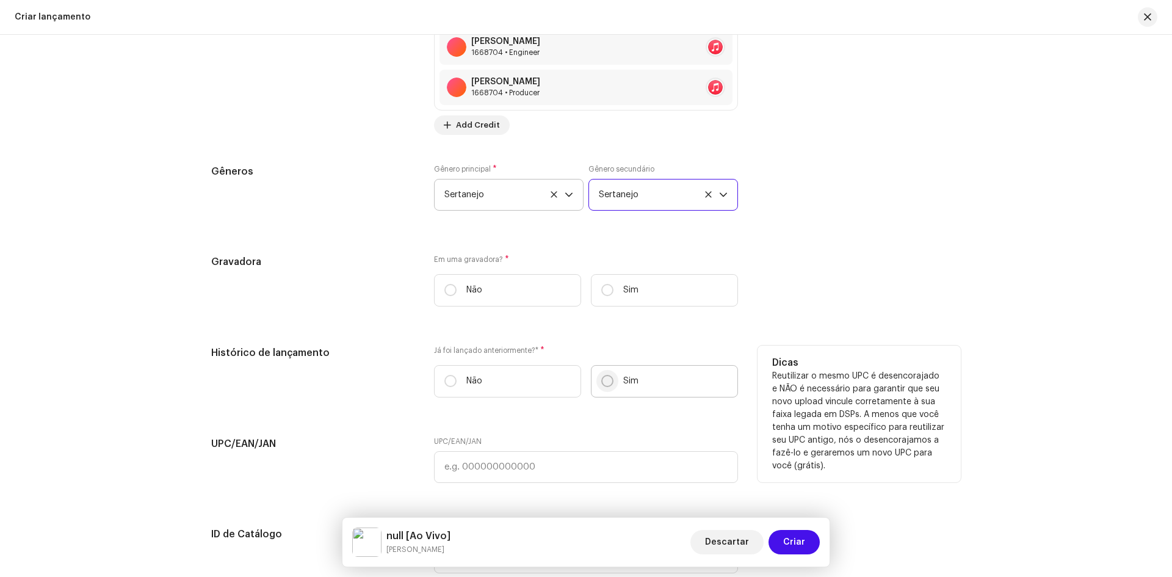
click at [602, 387] on input "Sim" at bounding box center [607, 381] width 12 height 12
radio input "true"
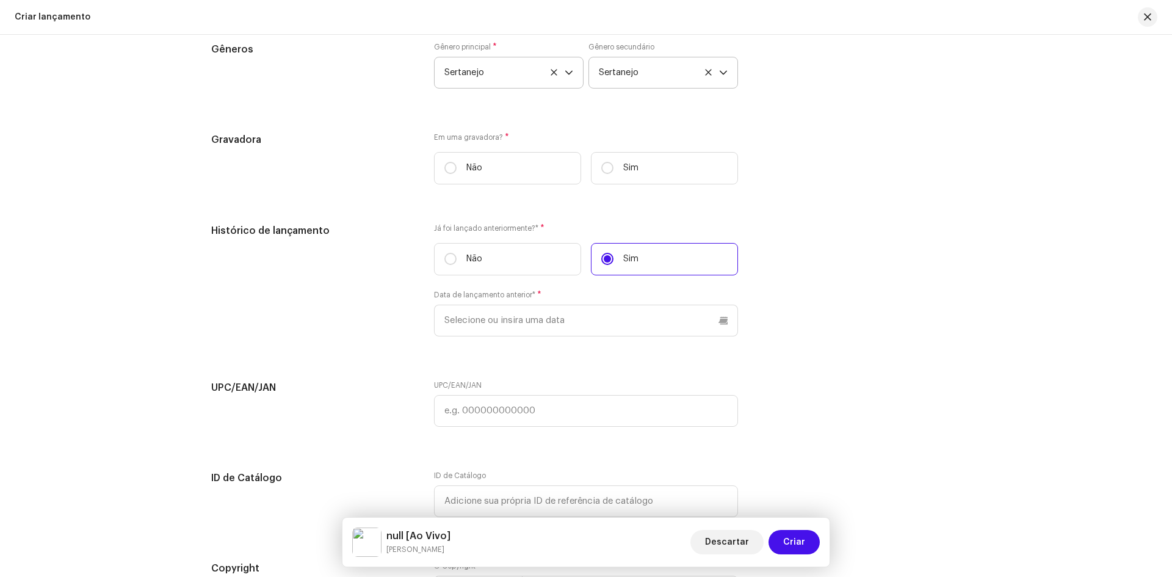
scroll to position [1932, 0]
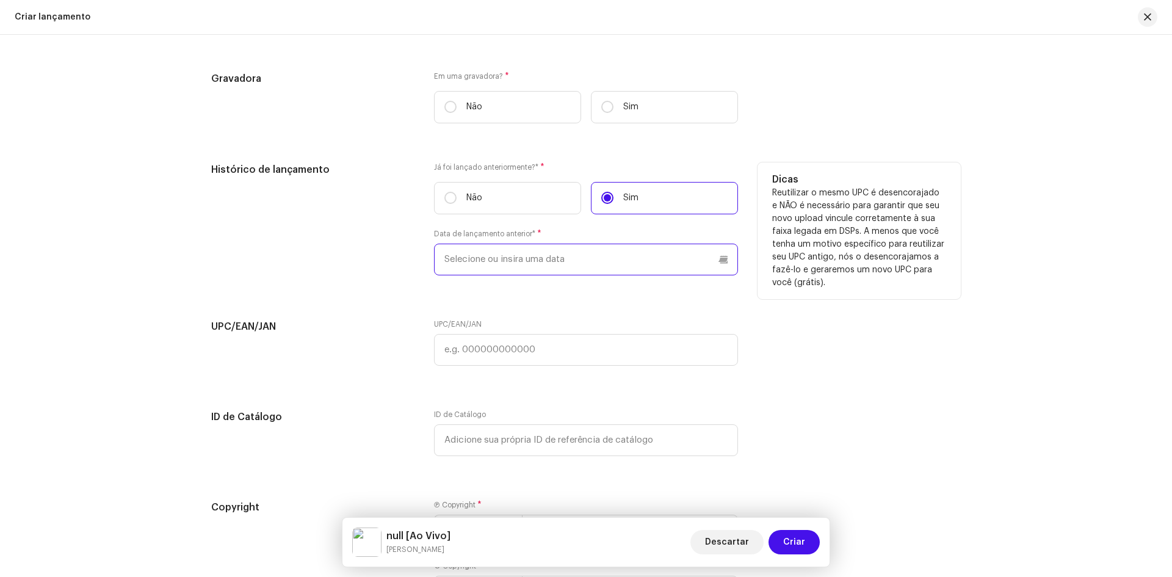
click at [459, 269] on input "text" at bounding box center [586, 260] width 304 height 32
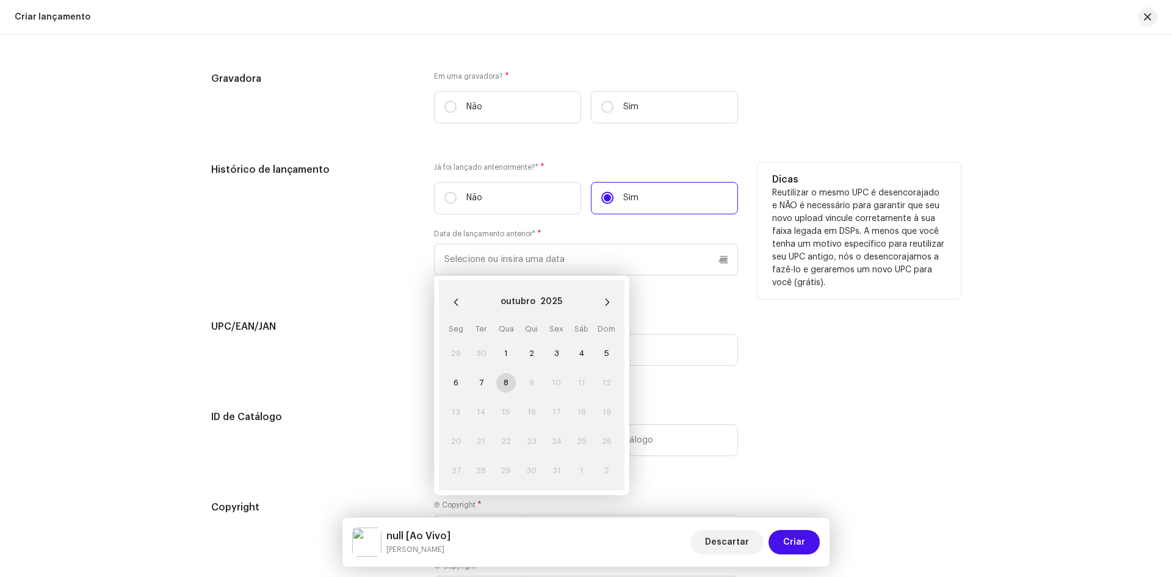
click at [382, 255] on div "Histórico de lançamento" at bounding box center [312, 226] width 203 height 128
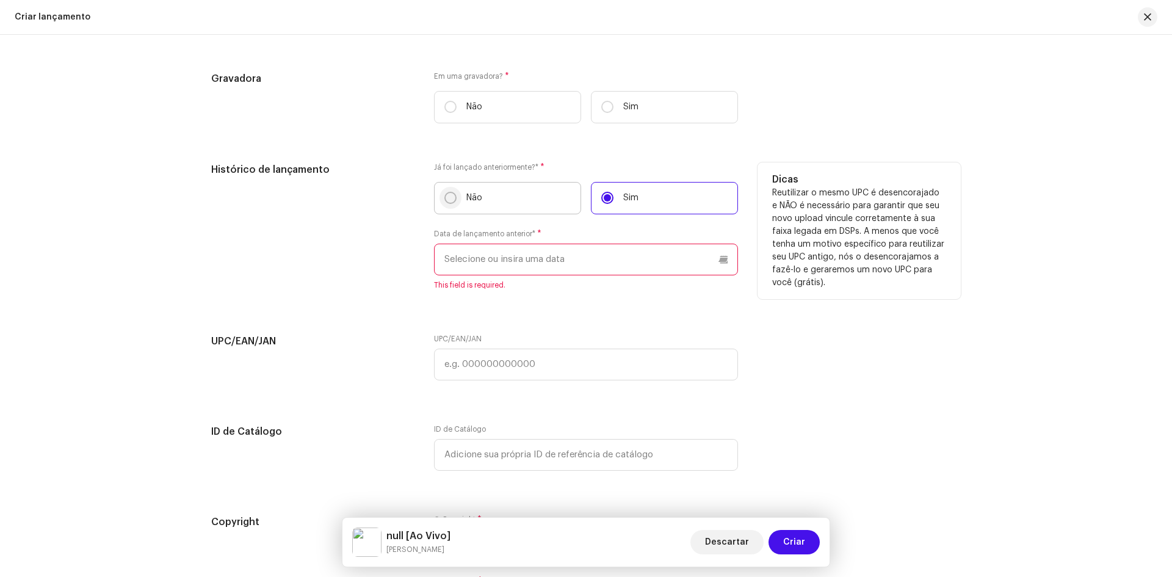
click at [445, 198] on input "Não" at bounding box center [451, 198] width 12 height 12
radio input "true"
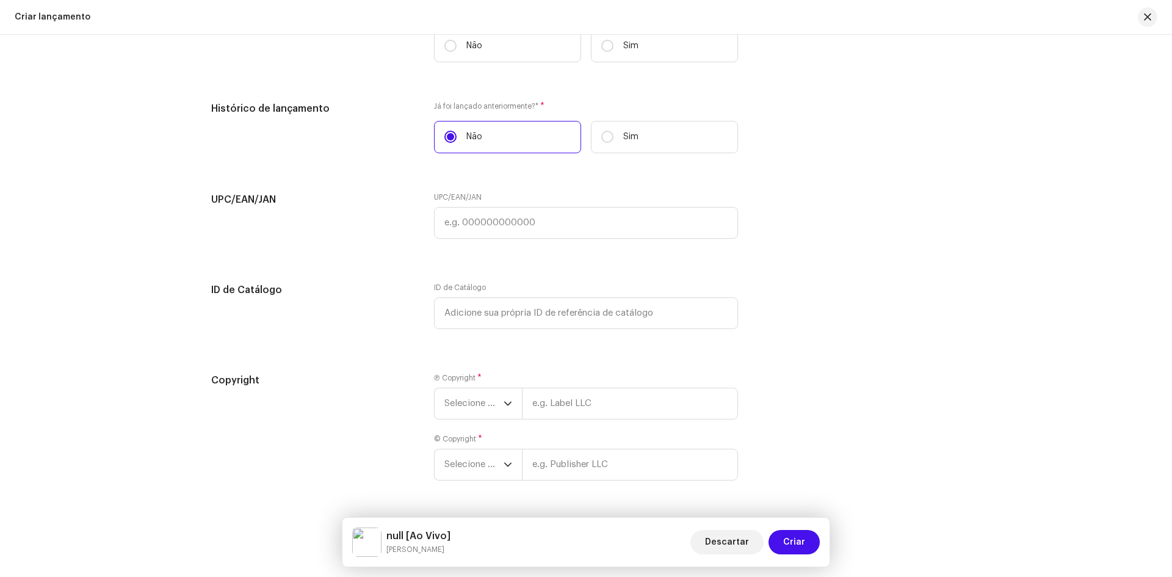
scroll to position [2029, 0]
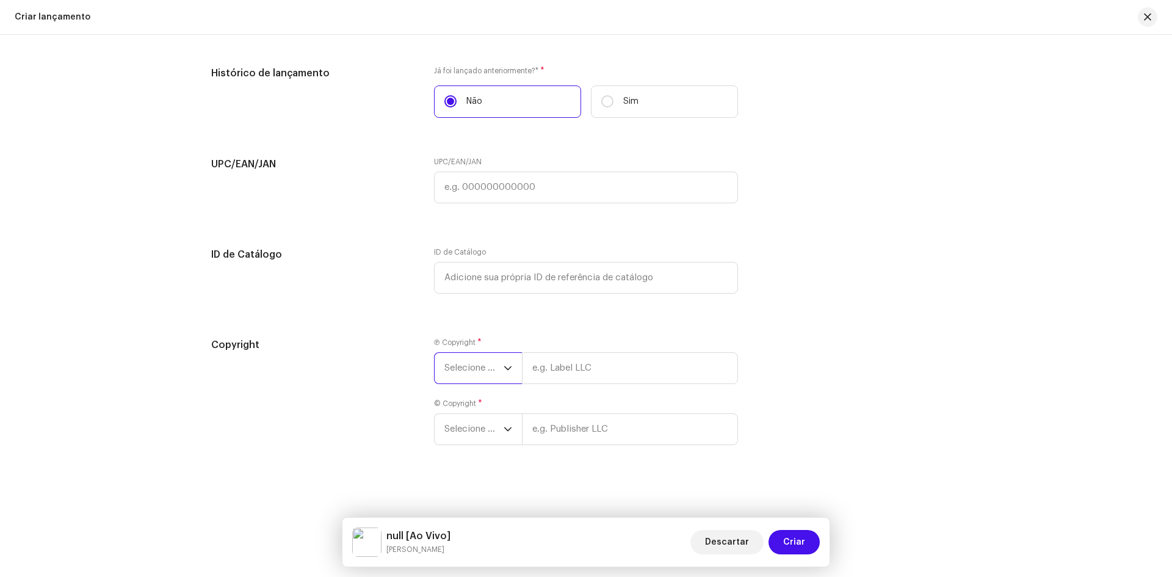
click at [487, 370] on span "Selecione o ano" at bounding box center [474, 368] width 59 height 31
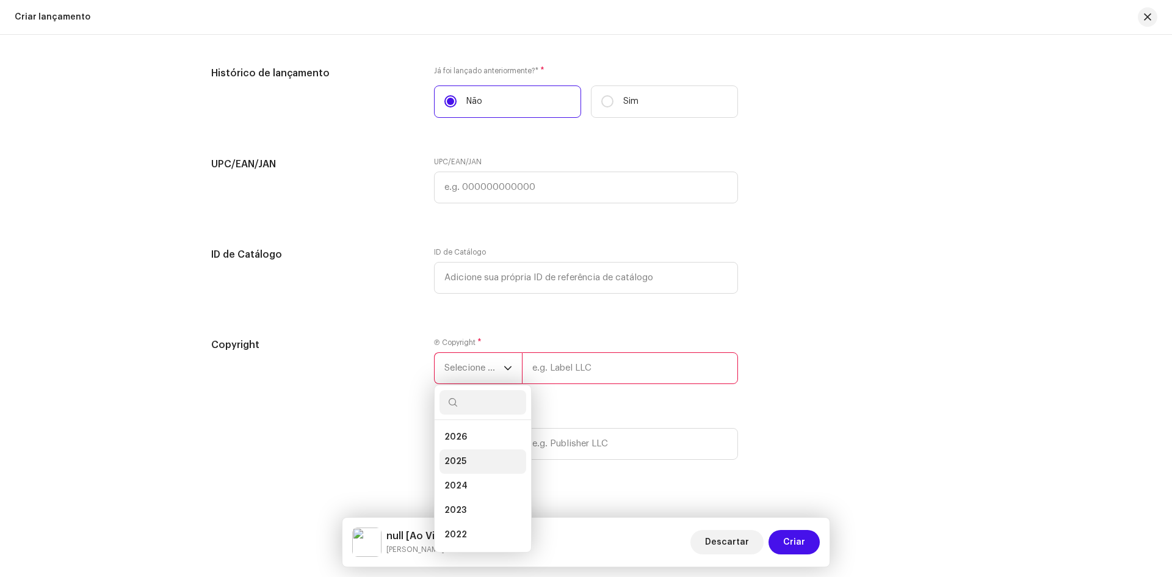
click at [456, 460] on span "2025" at bounding box center [456, 462] width 22 height 12
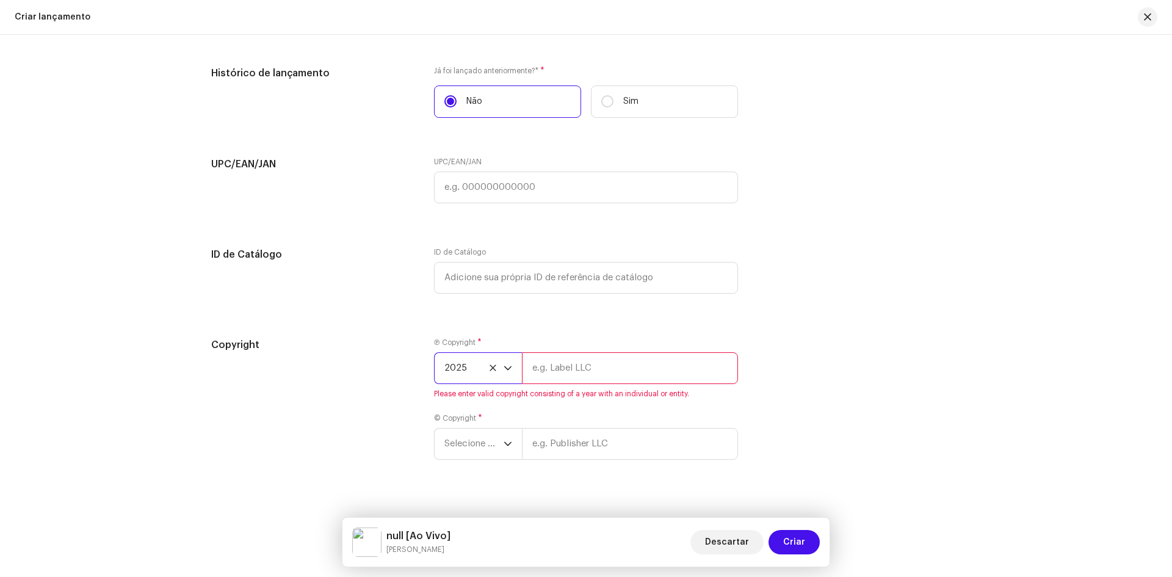
click at [528, 369] on input "text" at bounding box center [630, 368] width 216 height 32
type input "X Music Brasil"
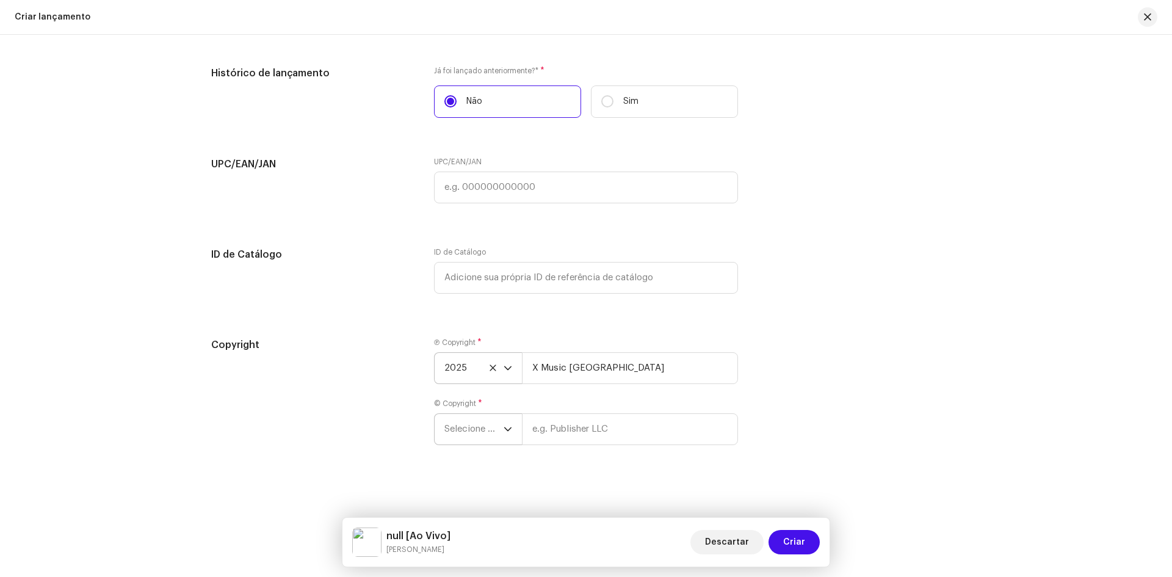
click at [512, 432] on p-select "Selecione o ano" at bounding box center [478, 429] width 88 height 32
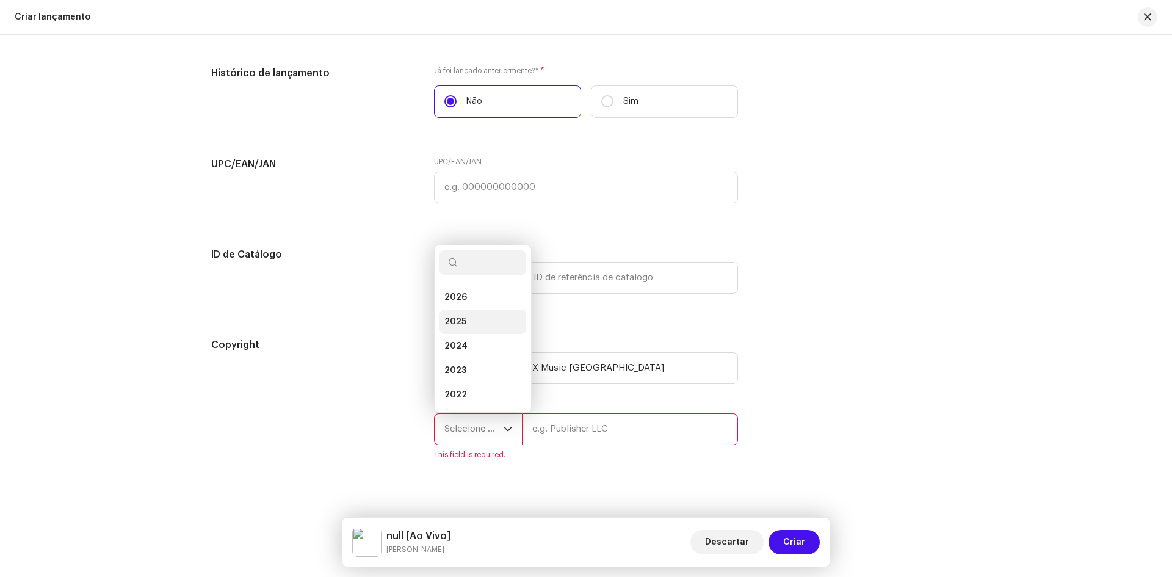
click at [452, 319] on span "2025" at bounding box center [456, 322] width 22 height 12
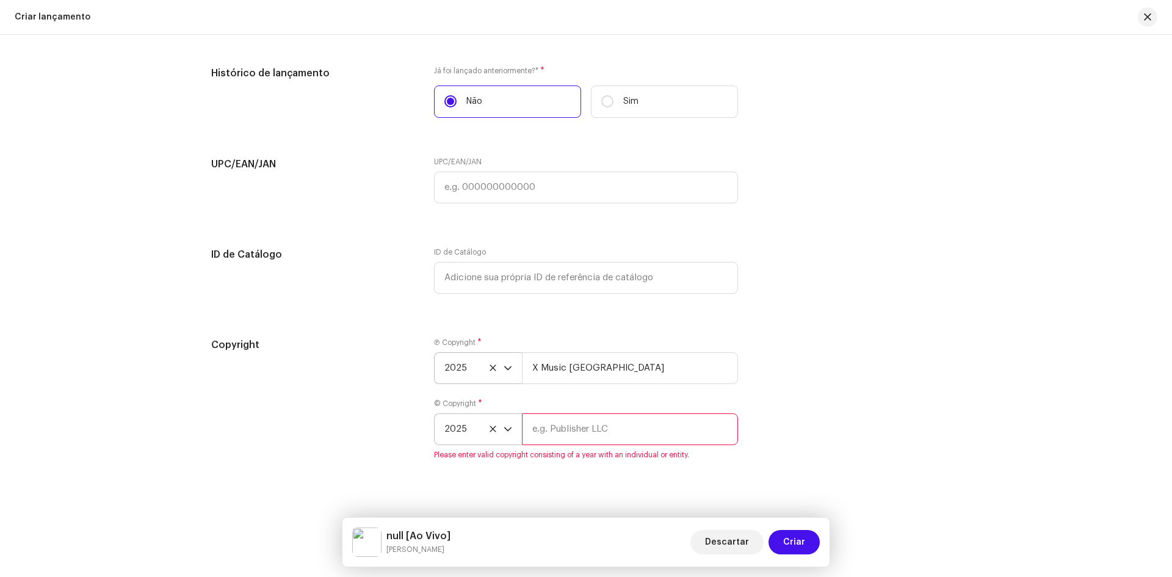
click at [562, 428] on input "text" at bounding box center [630, 429] width 216 height 32
type input "X Music Brasil"
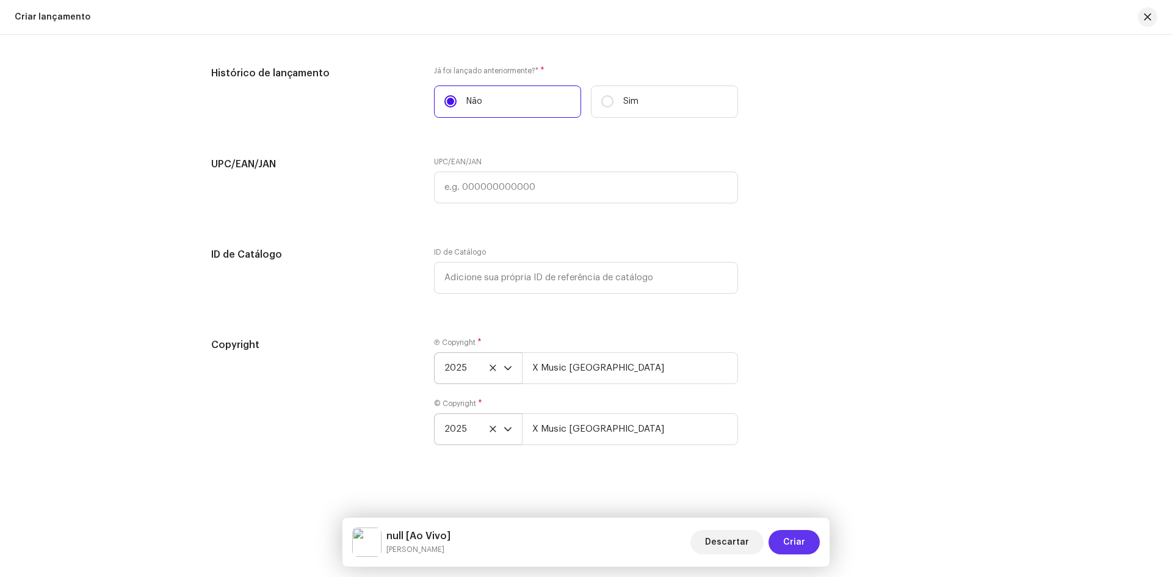
click at [801, 544] on span "Criar" at bounding box center [794, 542] width 22 height 24
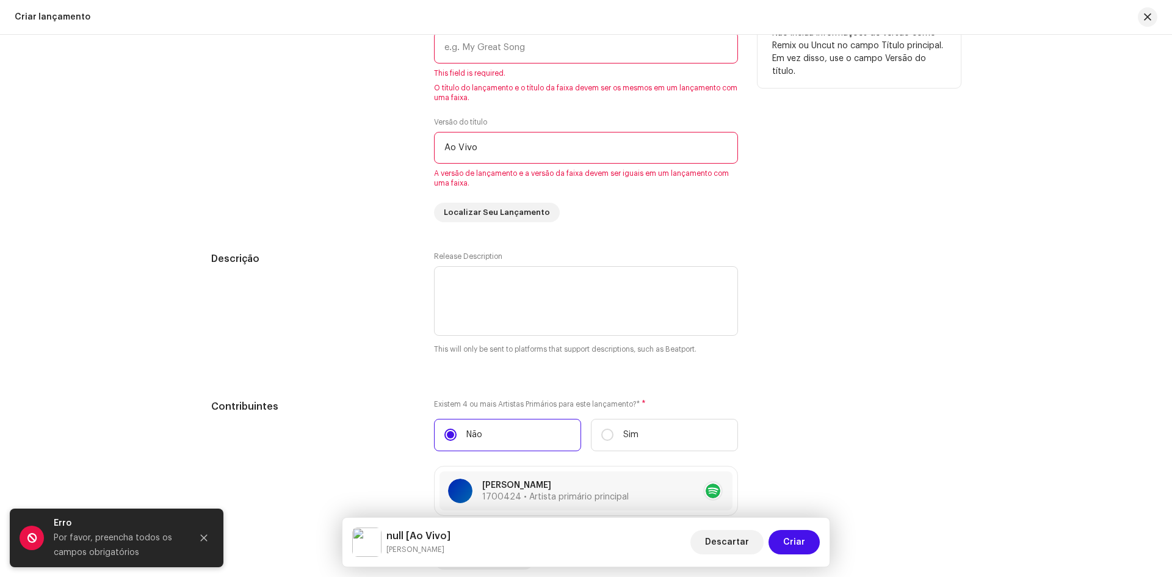
scroll to position [993, 0]
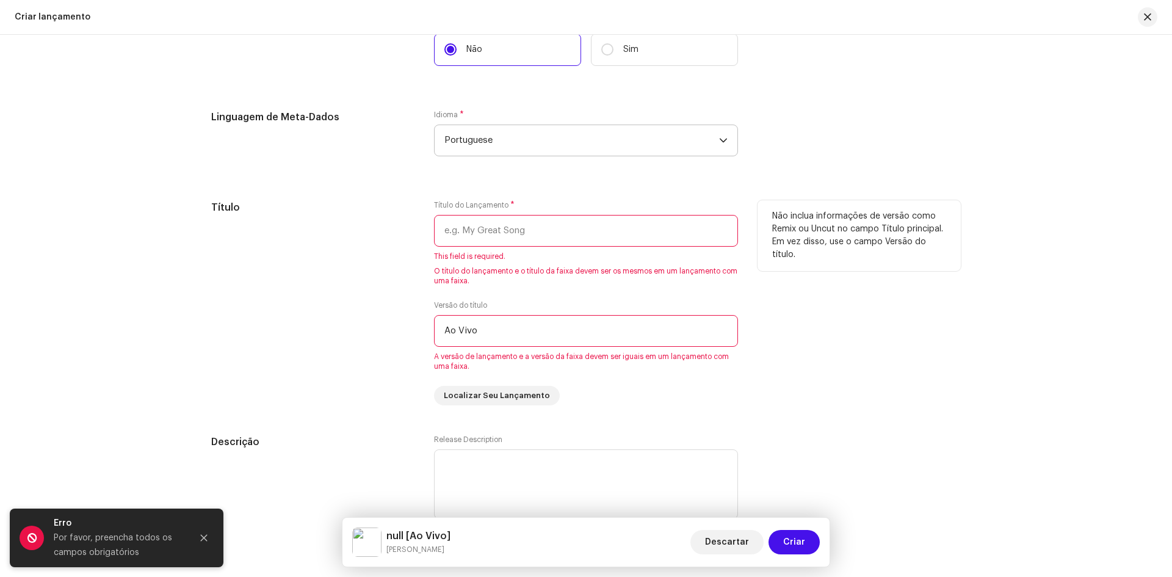
click at [487, 334] on input "Ao Vivo" at bounding box center [586, 331] width 304 height 32
click at [470, 237] on input "text" at bounding box center [586, 231] width 304 height 32
click at [446, 234] on input "text" at bounding box center [586, 231] width 304 height 32
paste input "Mulher labirinto"
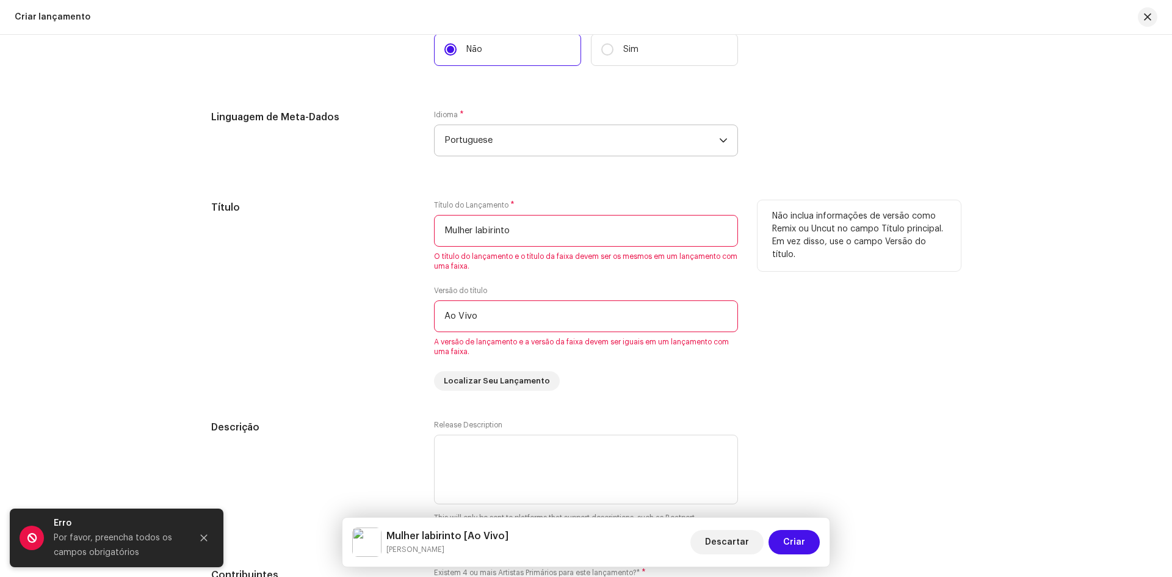
click at [478, 238] on input "Mulher labirinto" at bounding box center [586, 231] width 304 height 32
click at [539, 231] on input "Mulher Labirinto" at bounding box center [586, 231] width 304 height 32
click at [500, 234] on input "Mulher Labirinto" at bounding box center [586, 231] width 304 height 32
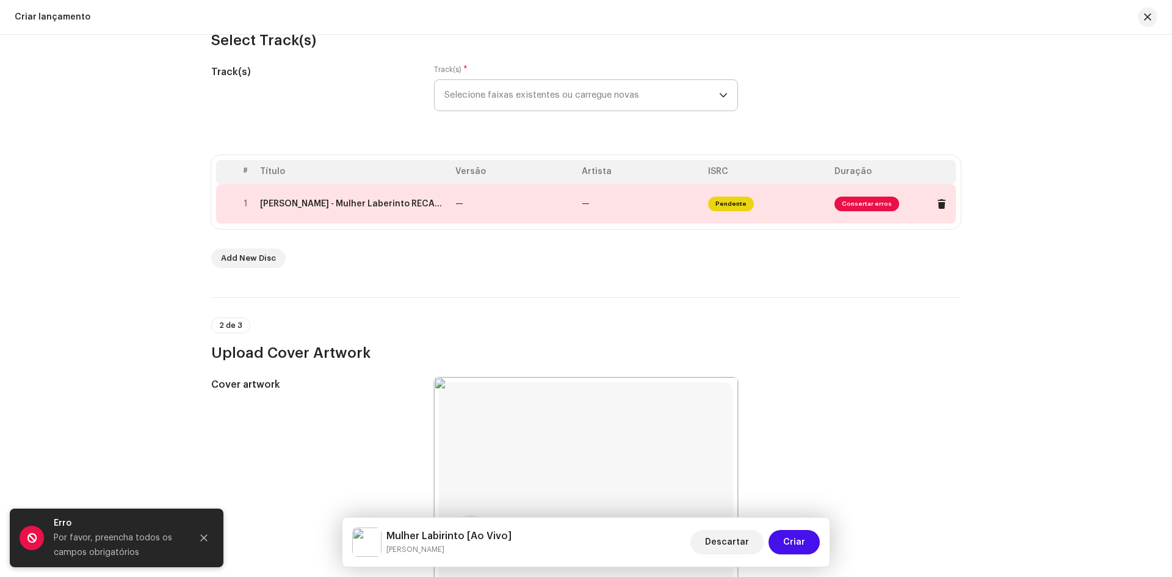
scroll to position [0, 0]
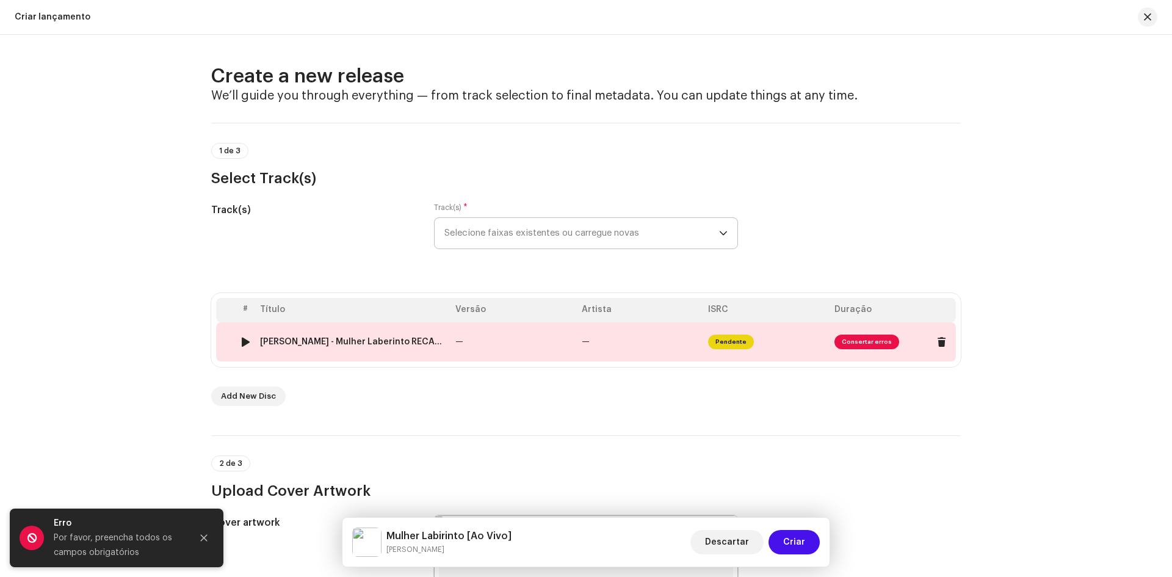
type input "Mulher Labirinto"
click at [377, 341] on div "Renan Rozendo - Mulher Laberinto RECALL (1).wav" at bounding box center [353, 342] width 186 height 10
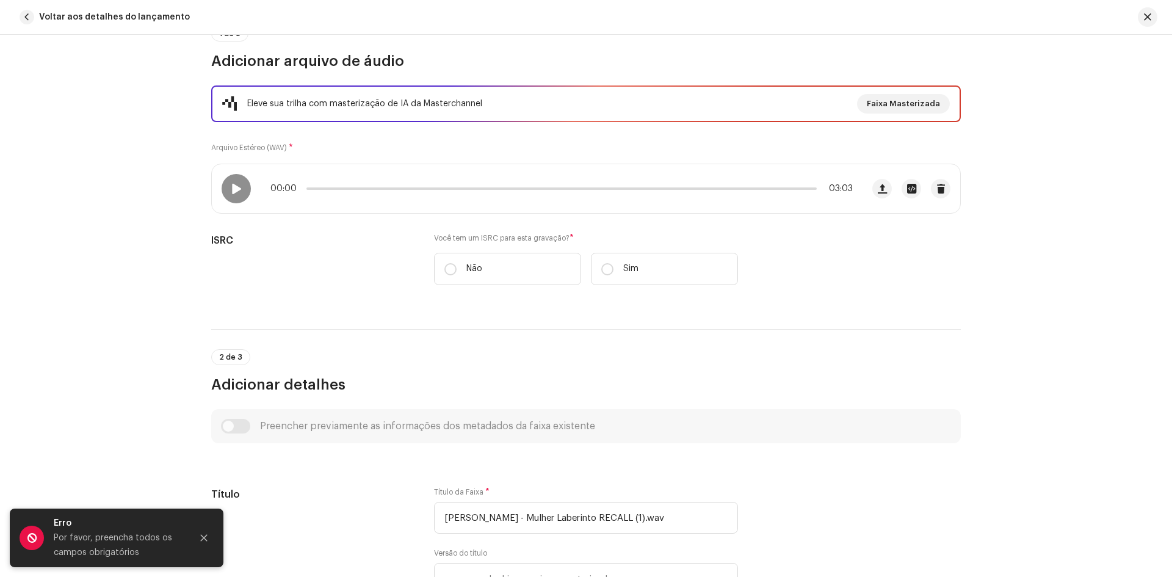
scroll to position [183, 0]
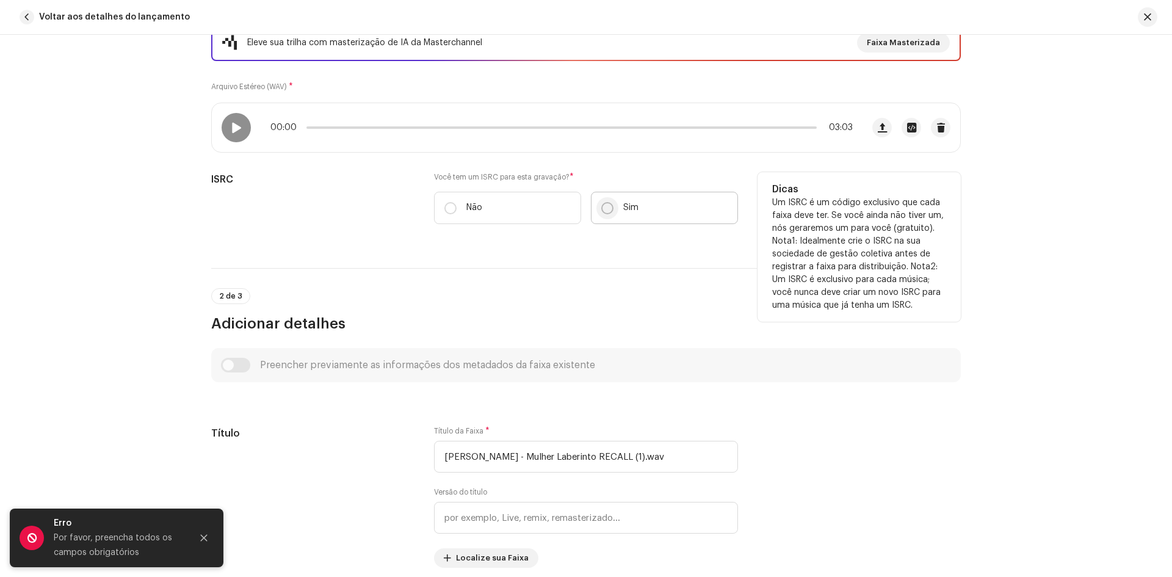
click at [603, 211] on input "Sim" at bounding box center [607, 208] width 12 height 12
radio input "true"
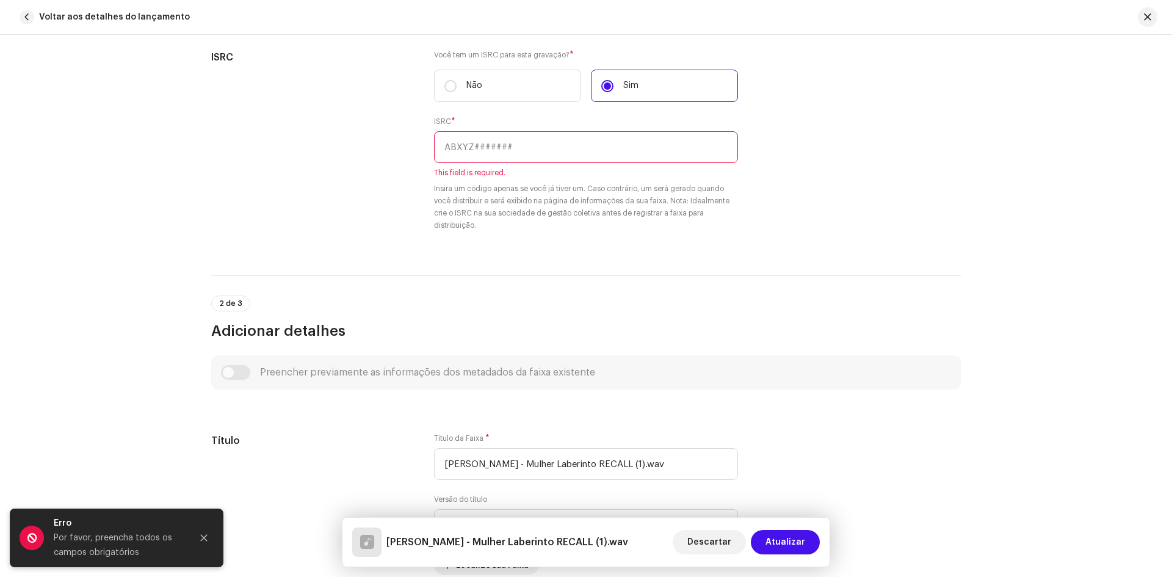
scroll to position [366, 0]
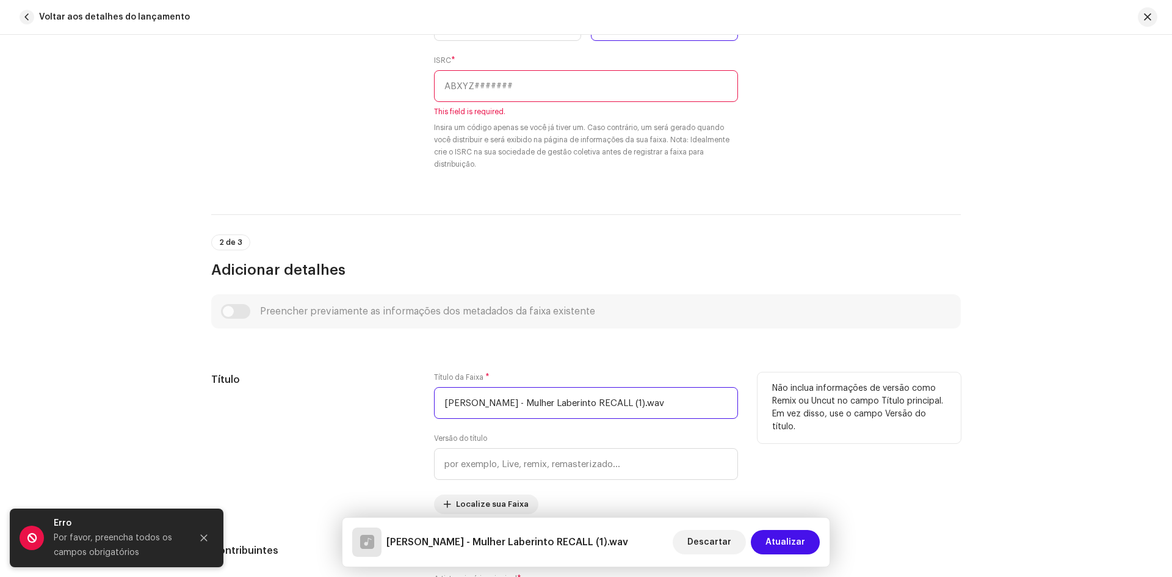
drag, startPoint x: 670, startPoint y: 405, endPoint x: 417, endPoint y: 396, distance: 253.0
click at [417, 396] on div "Título Título da Faixa * Renan Rozendo - Mulher Laberinto RECALL (1).wav Versão…" at bounding box center [586, 443] width 750 height 142
paste input "Mulher Labirinto"
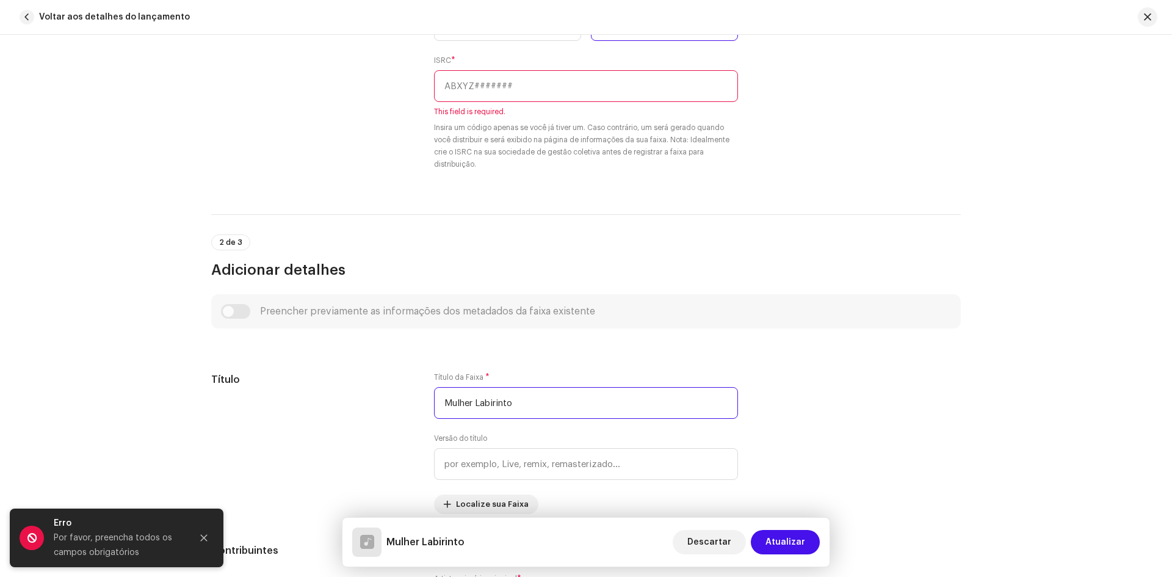
type input "Mulher Labirinto"
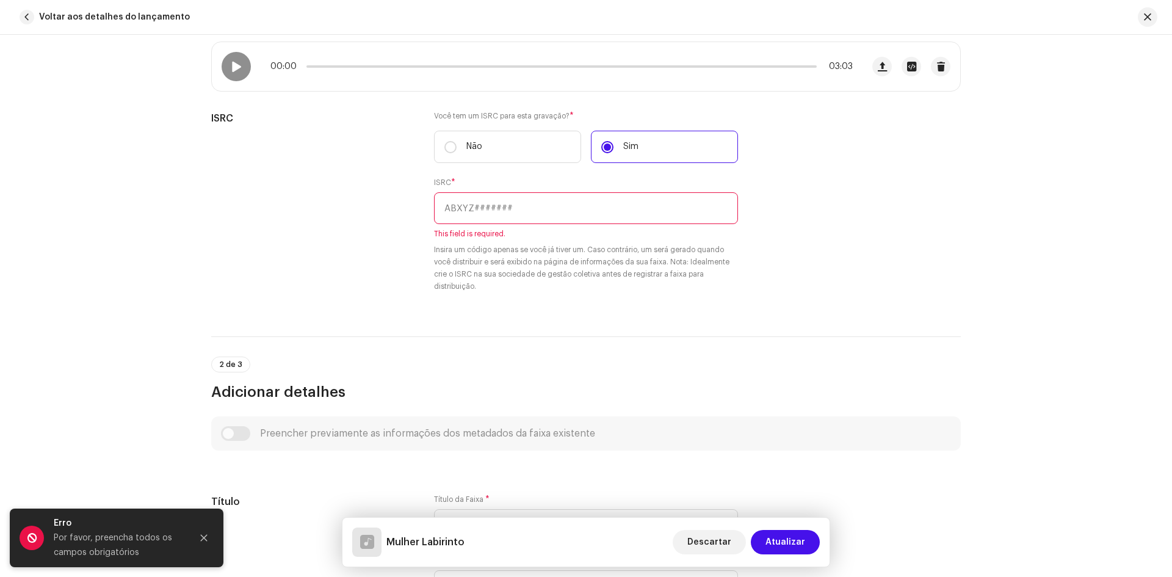
scroll to position [61, 0]
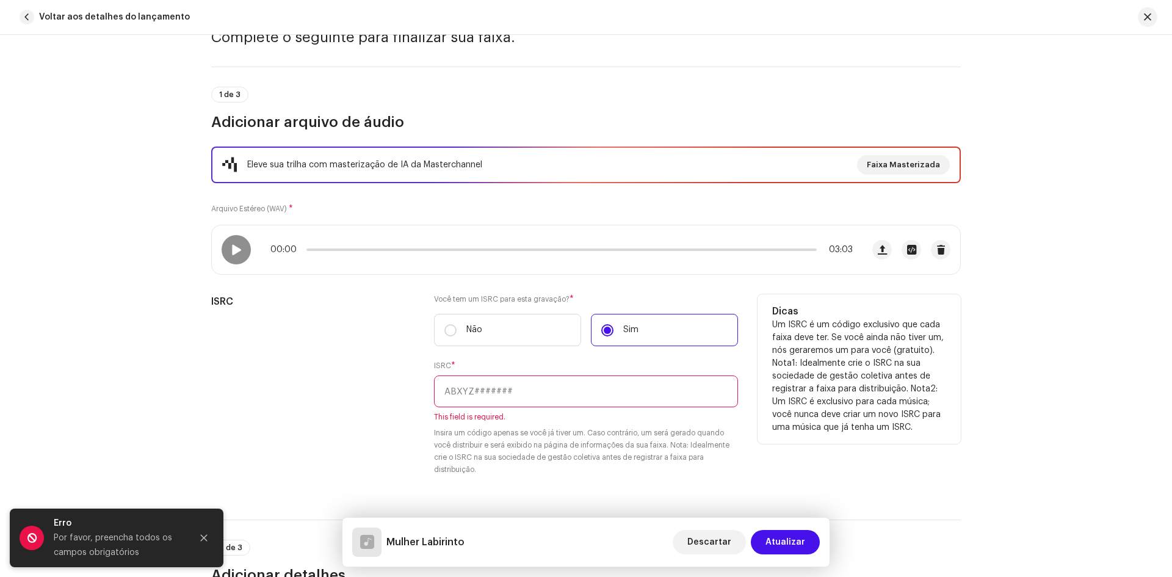
click at [441, 387] on input "text" at bounding box center [586, 392] width 304 height 32
paste input "BK5872500027"
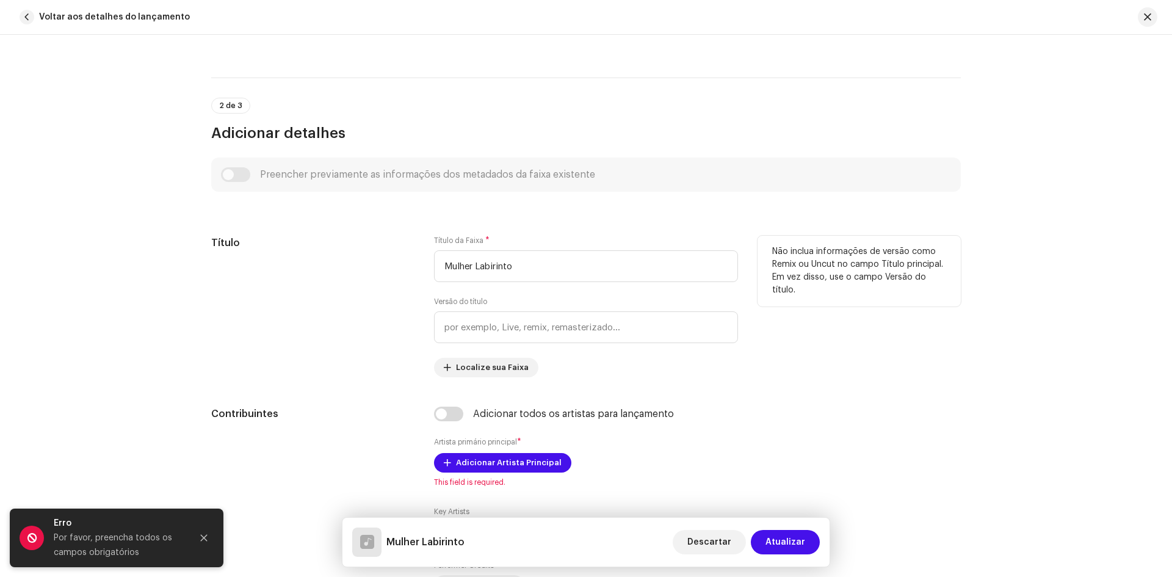
scroll to position [550, 0]
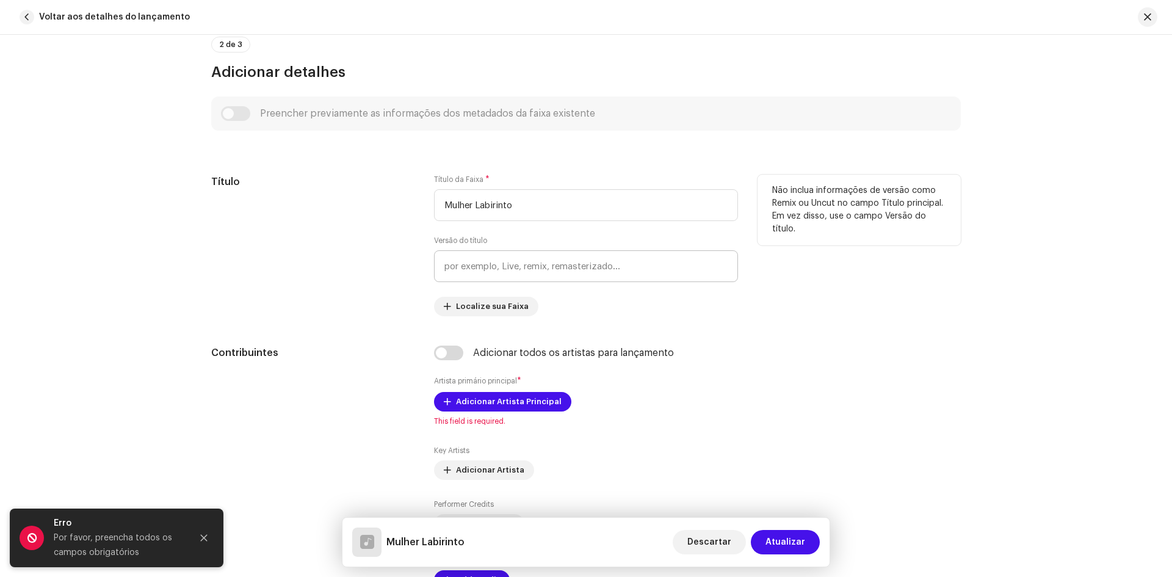
type input "BK5872500027"
click at [465, 273] on input "text" at bounding box center [586, 266] width 304 height 32
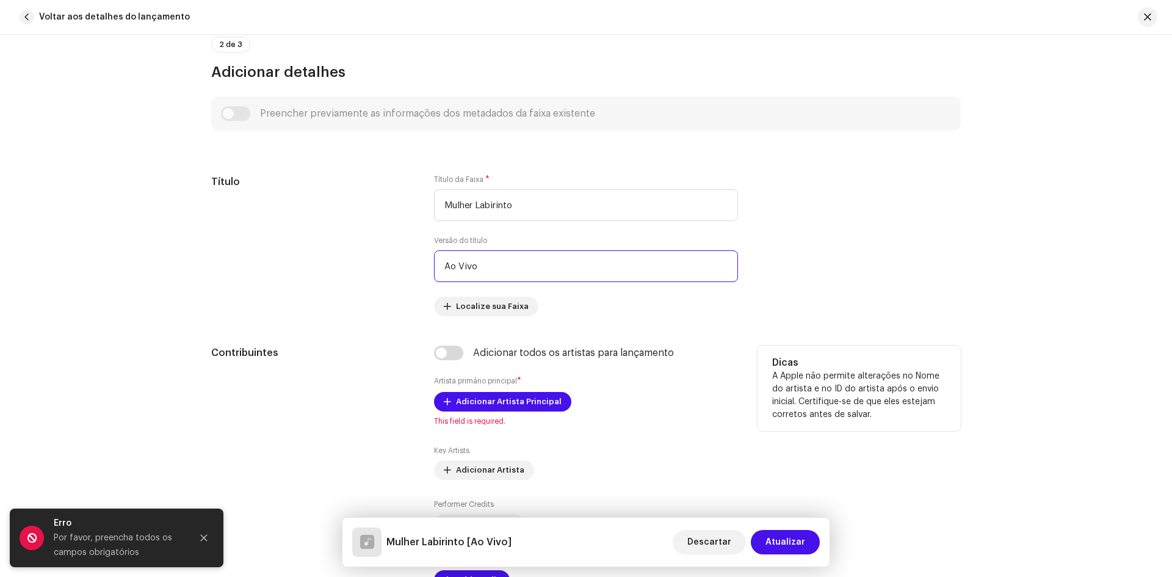
scroll to position [672, 0]
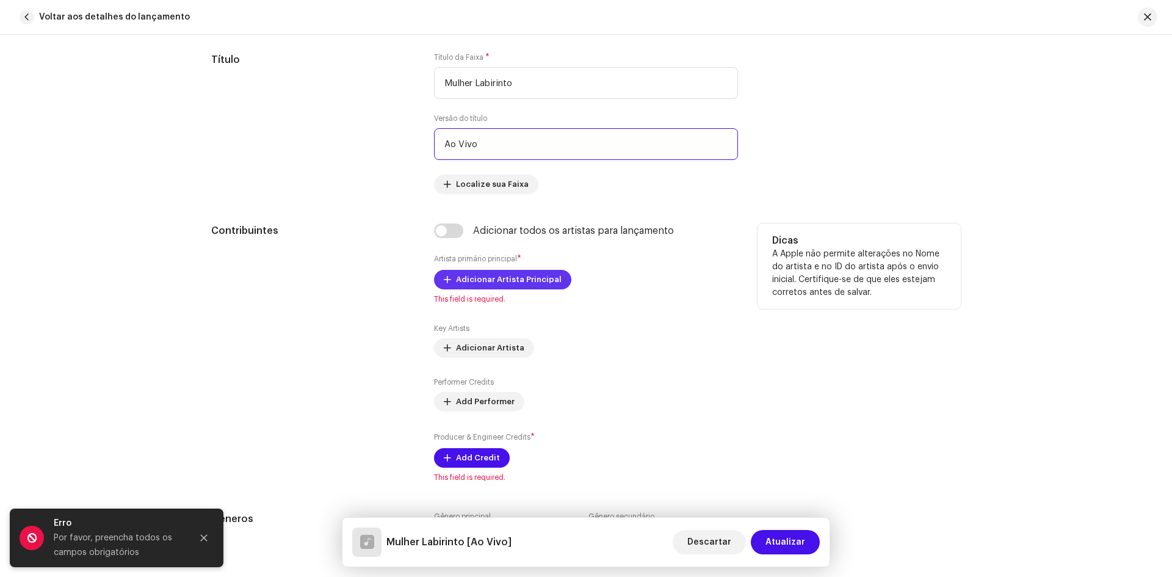
type input "Ao Vivo"
click at [494, 285] on span "Adicionar Artista Principal" at bounding box center [509, 279] width 106 height 24
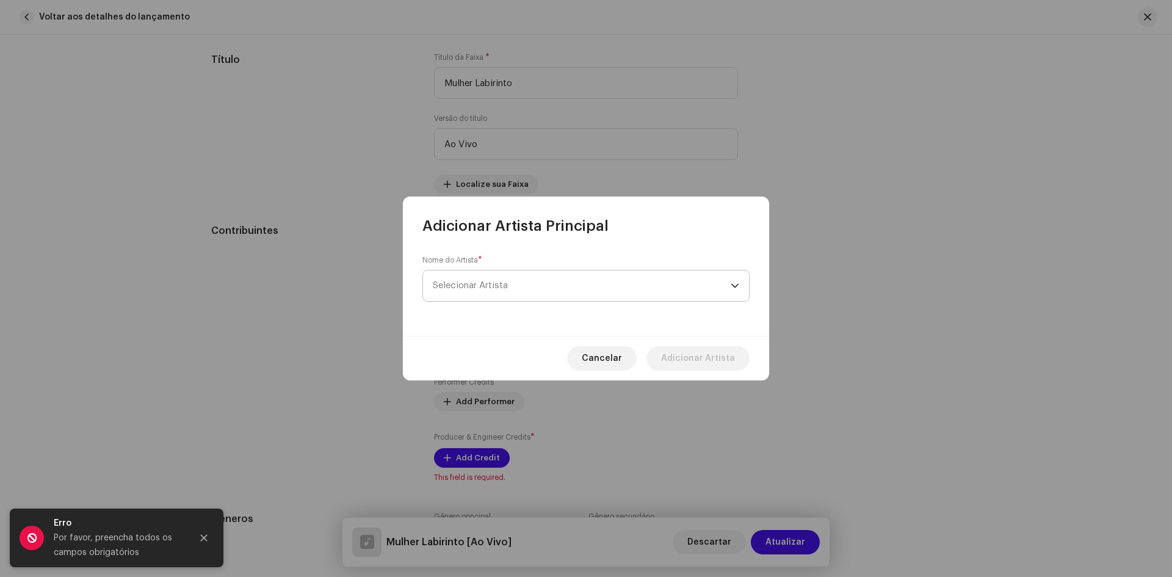
click at [485, 283] on span "Selecionar Artista" at bounding box center [470, 285] width 75 height 9
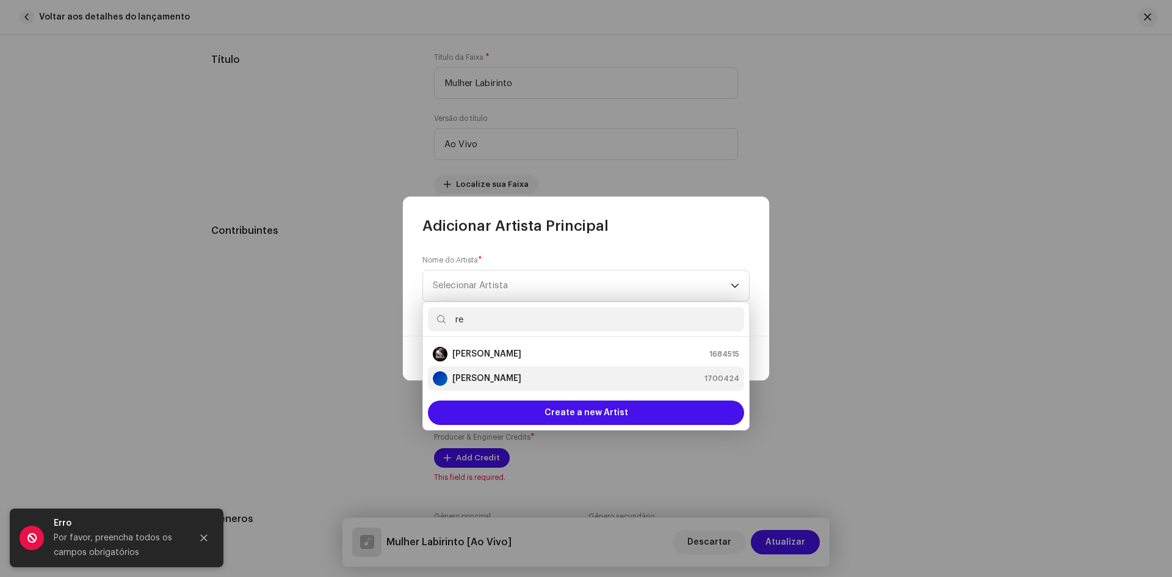
type input "re"
click at [501, 376] on strong "Renan Rozendo" at bounding box center [486, 378] width 69 height 12
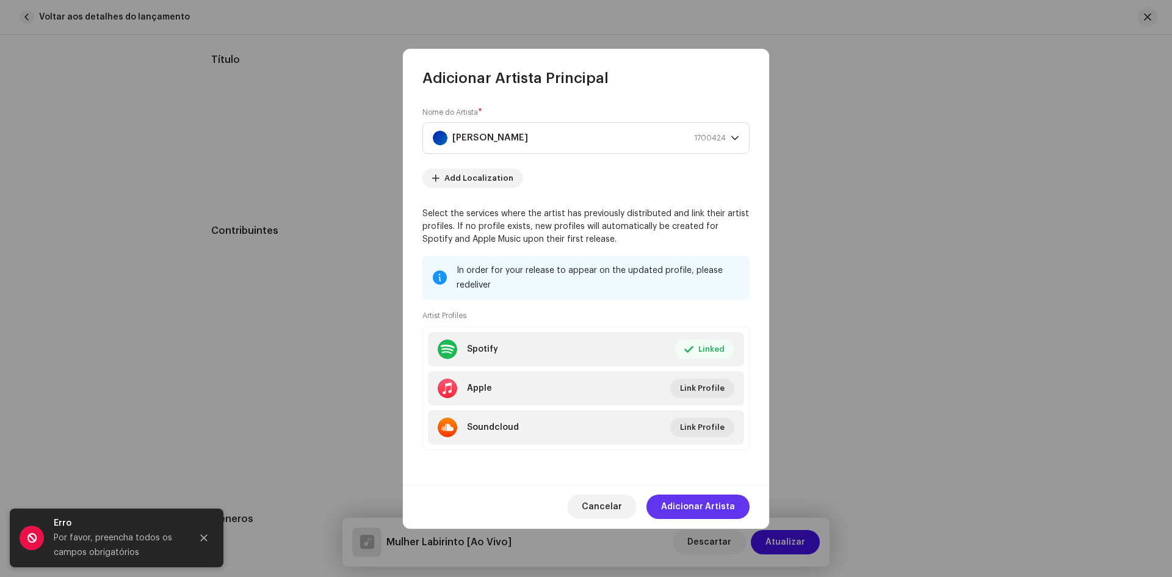
click at [692, 506] on span "Adicionar Artista" at bounding box center [698, 507] width 74 height 24
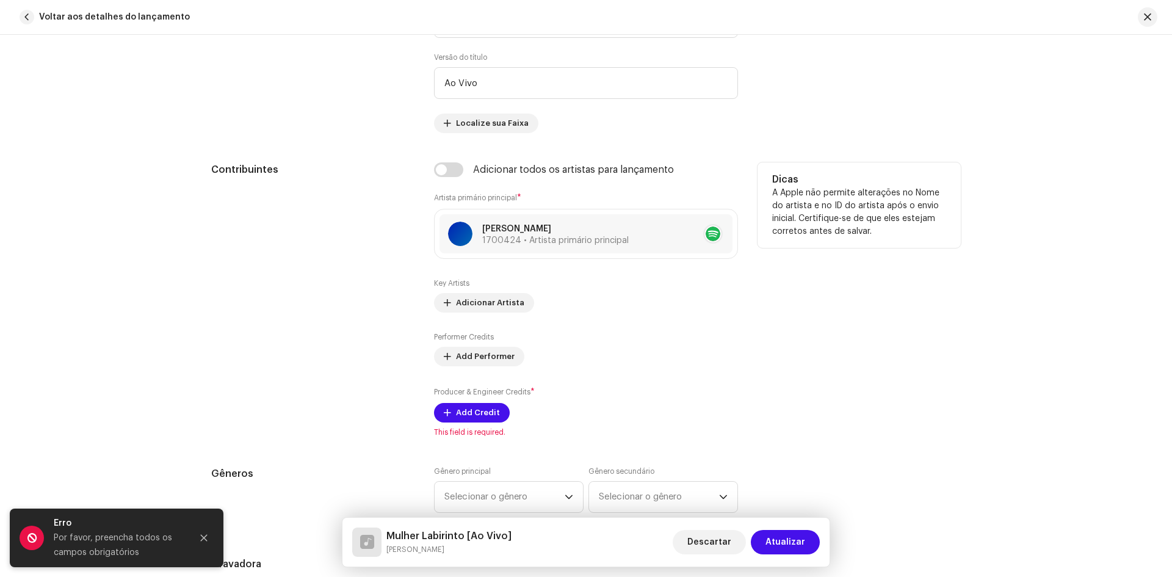
scroll to position [794, 0]
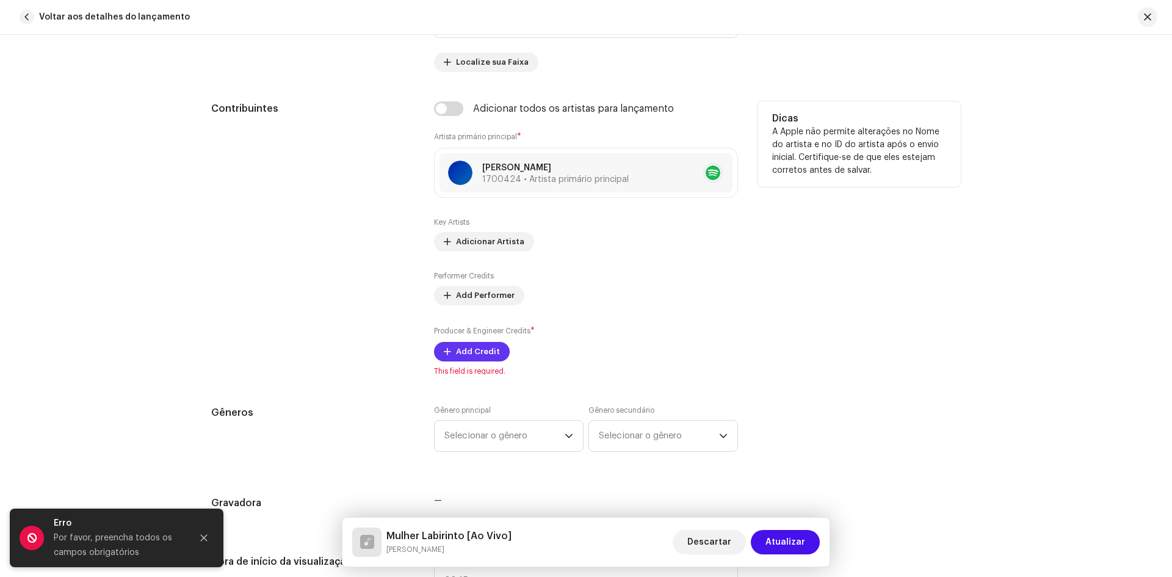
click at [475, 354] on span "Add Credit" at bounding box center [478, 352] width 44 height 24
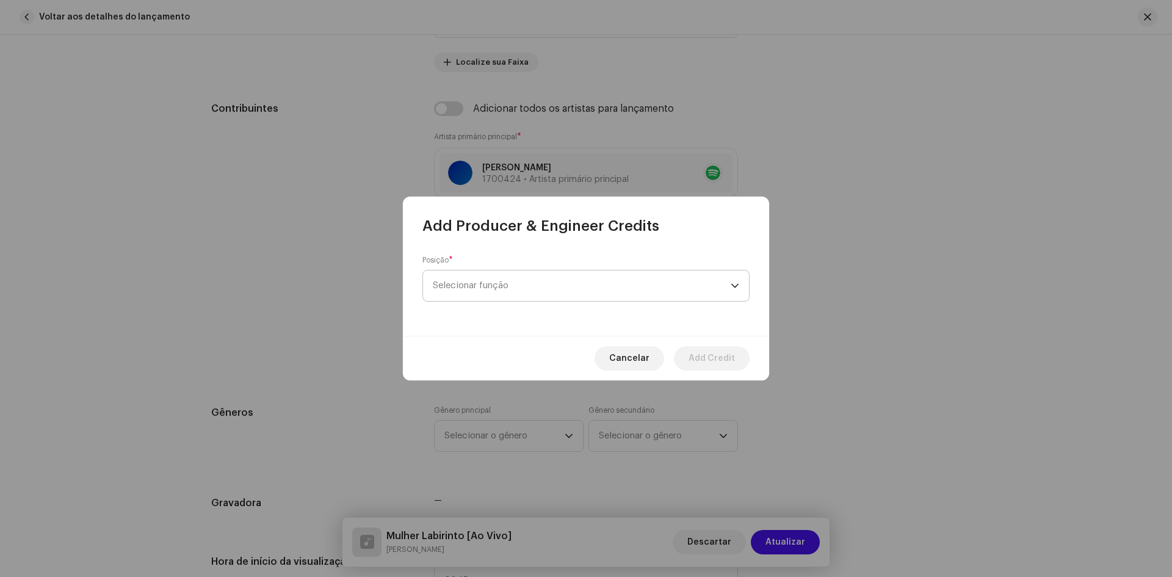
click at [458, 287] on span "Selecionar função" at bounding box center [582, 286] width 298 height 31
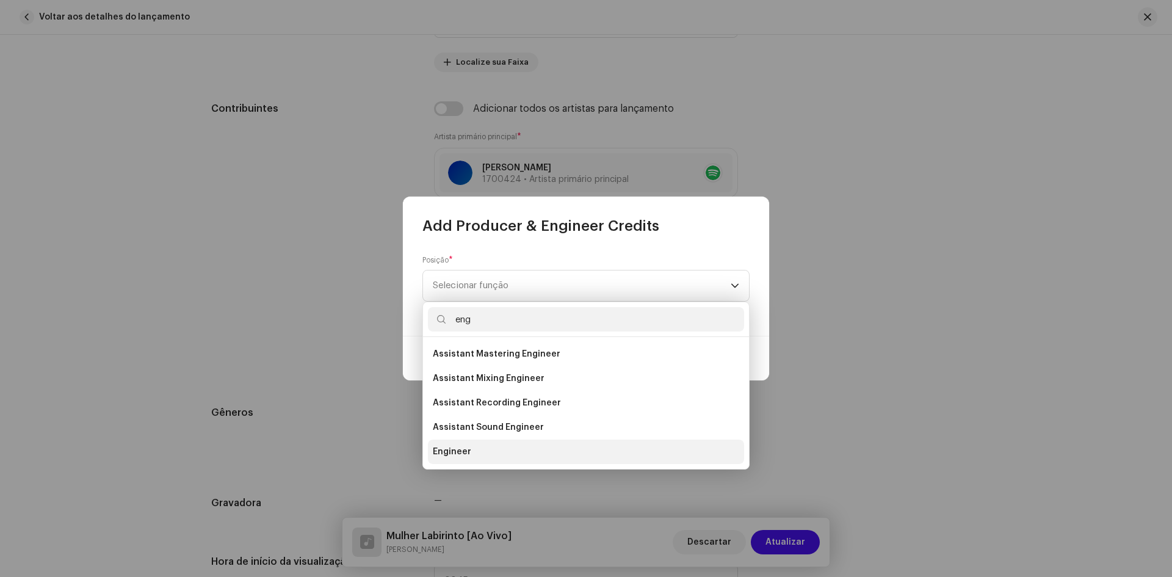
type input "eng"
click at [452, 451] on span "Engineer" at bounding box center [452, 452] width 38 height 12
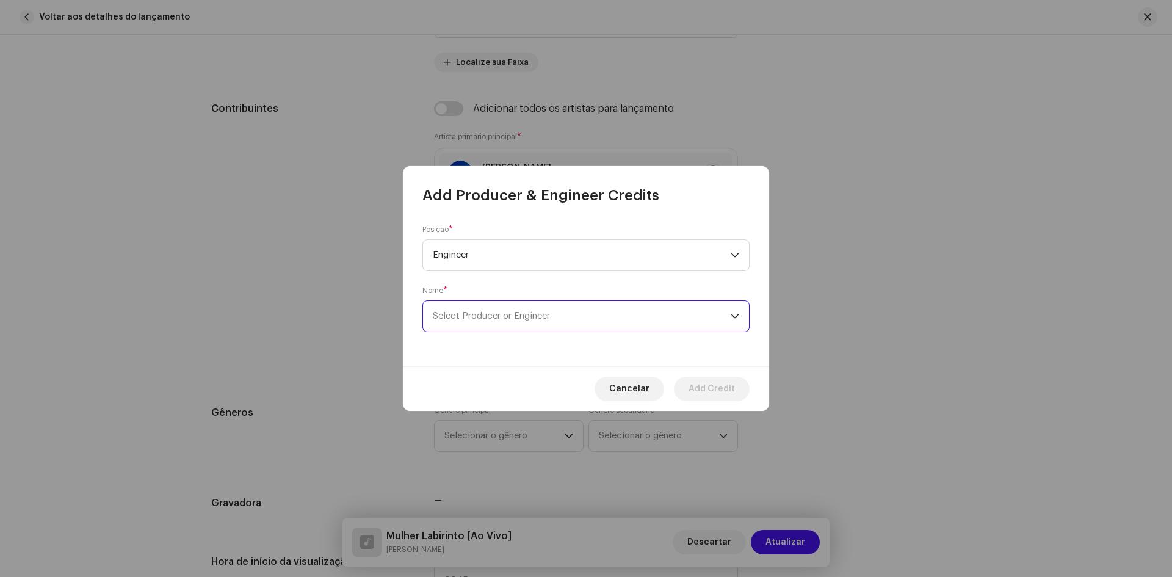
click at [476, 313] on span "Select Producer or Engineer" at bounding box center [491, 315] width 117 height 9
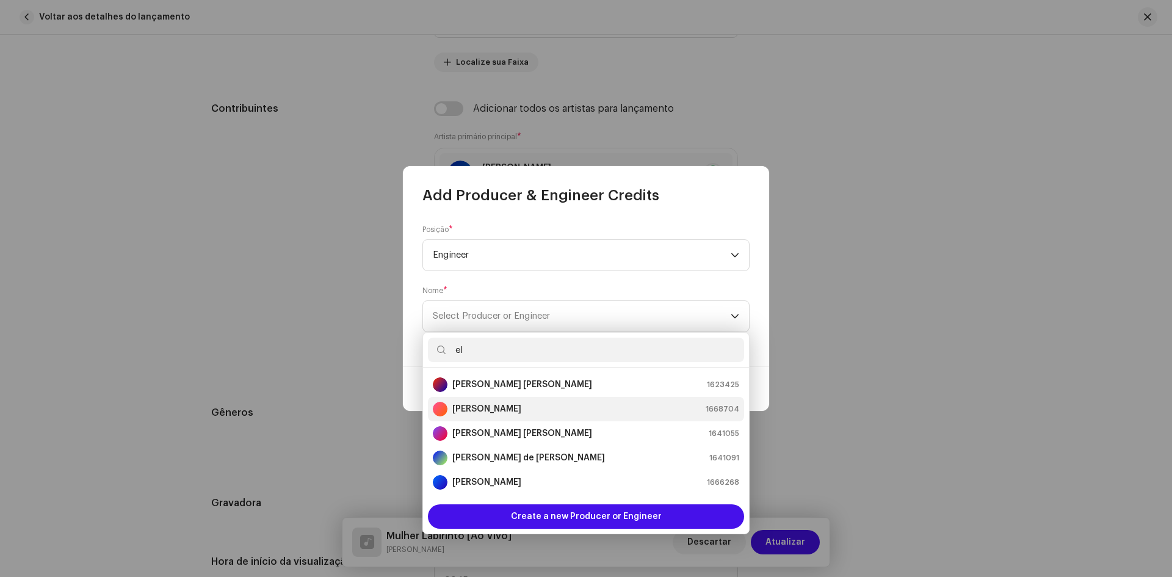
type input "el"
click at [467, 407] on strong "Elton Junior" at bounding box center [486, 409] width 69 height 12
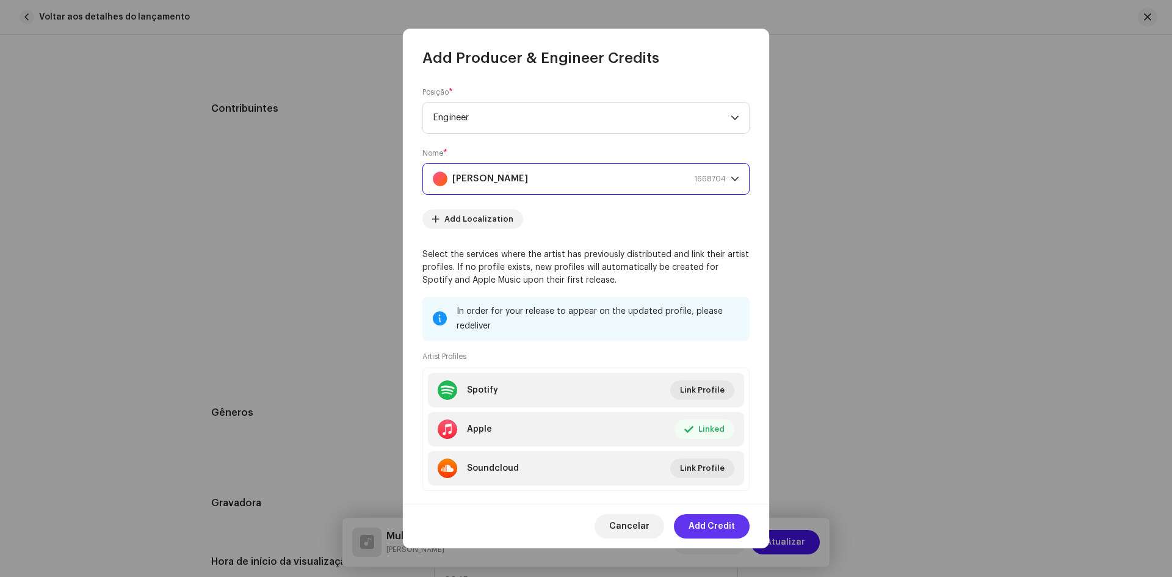
click at [708, 527] on span "Add Credit" at bounding box center [712, 526] width 46 height 24
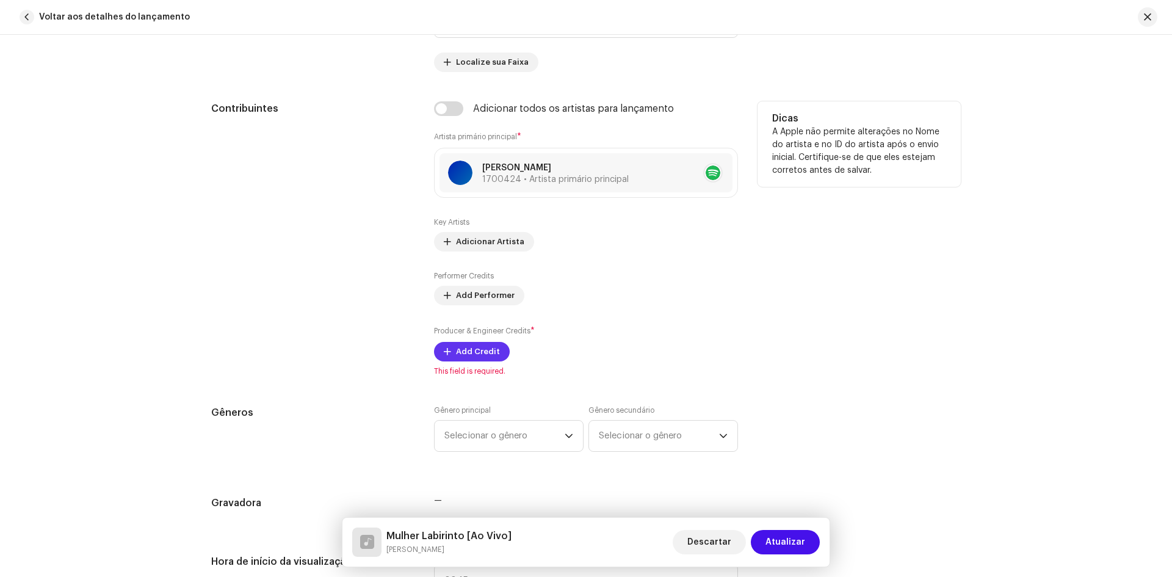
click at [485, 351] on span "Add Credit" at bounding box center [478, 352] width 44 height 24
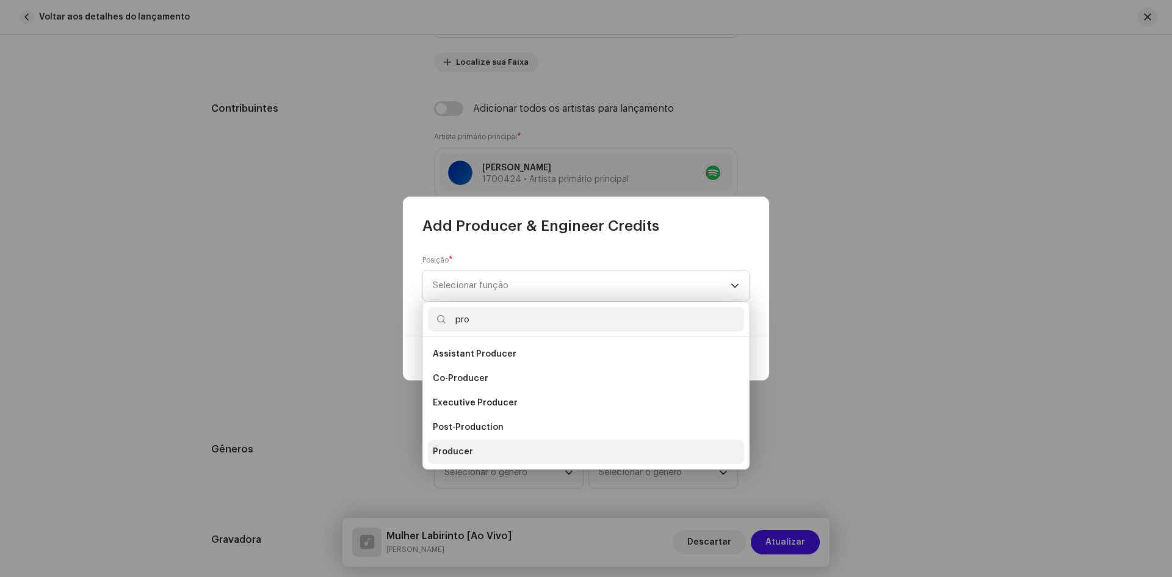
type input "pro"
click at [454, 449] on span "Producer" at bounding box center [453, 452] width 40 height 12
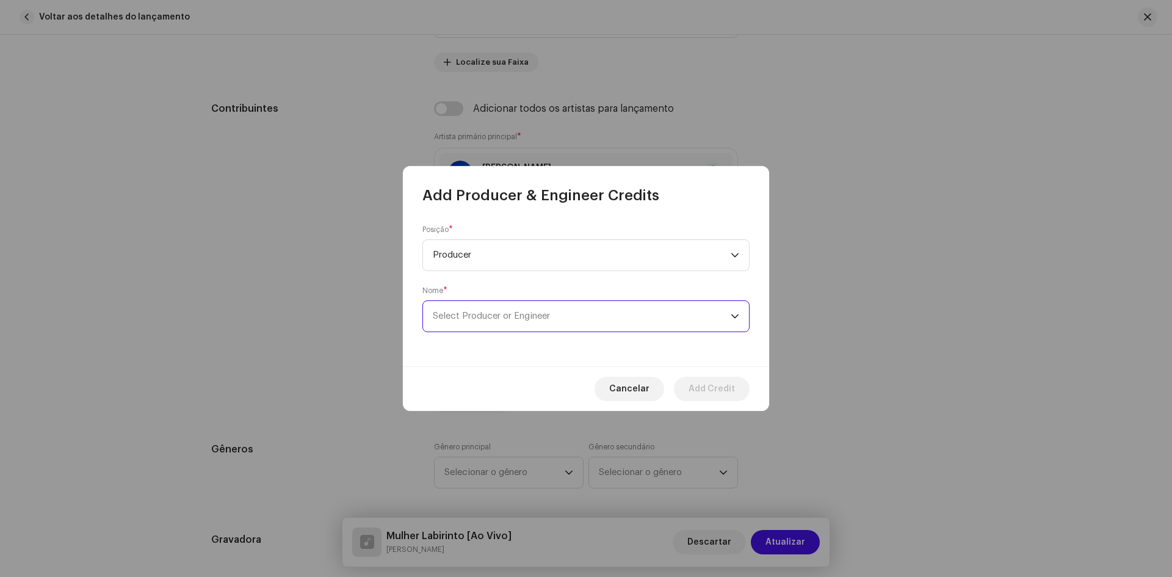
click at [467, 320] on span "Select Producer or Engineer" at bounding box center [491, 315] width 117 height 9
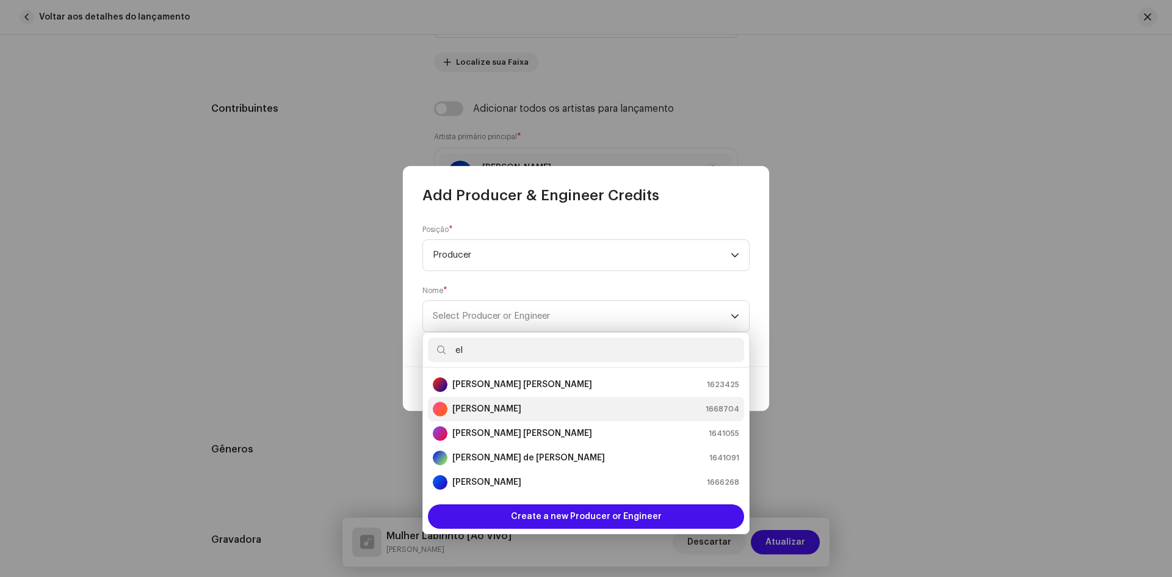
type input "el"
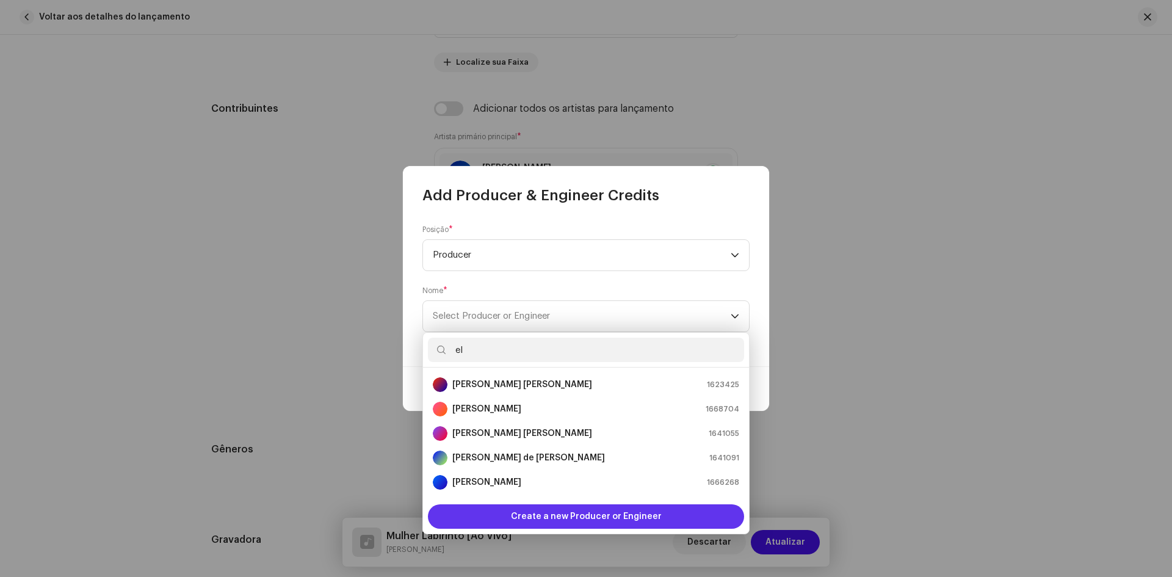
scroll to position [20, 0]
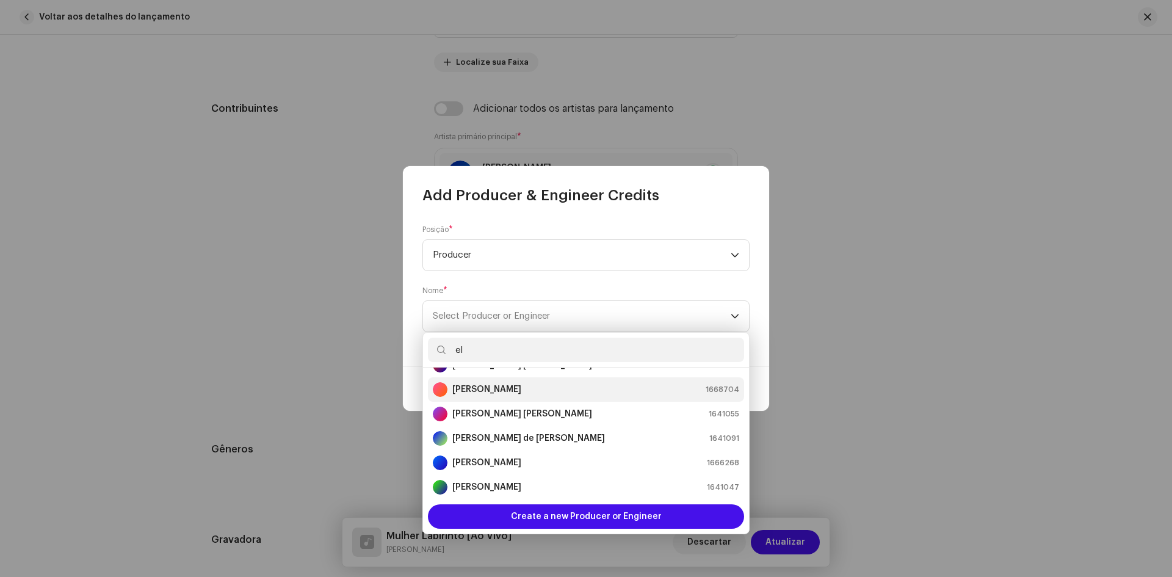
click at [480, 391] on strong "Elton Junior" at bounding box center [486, 389] width 69 height 12
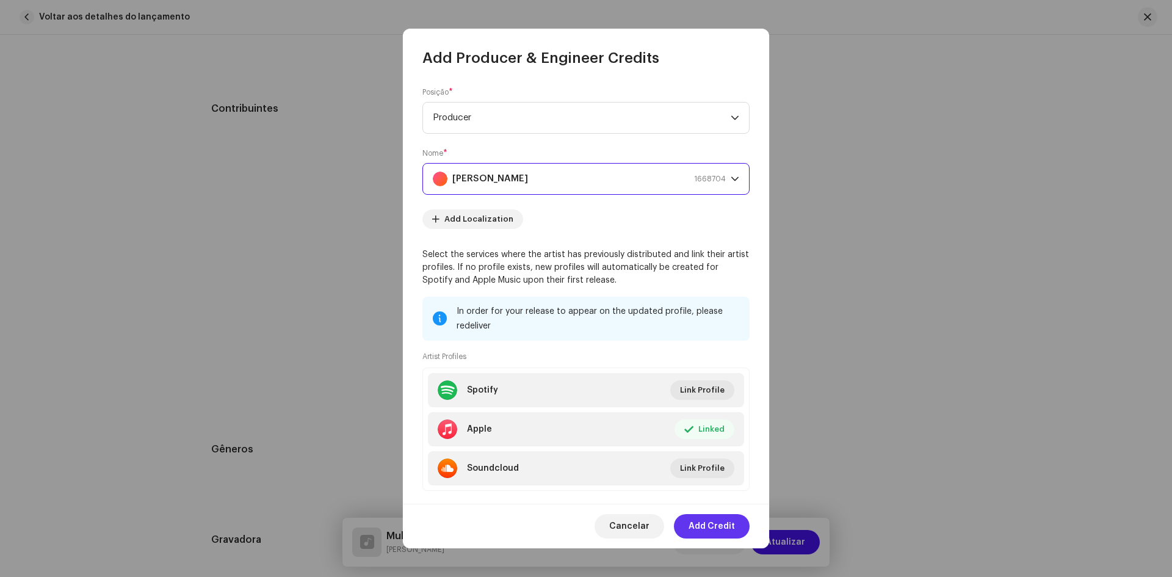
click at [718, 529] on span "Add Credit" at bounding box center [712, 526] width 46 height 24
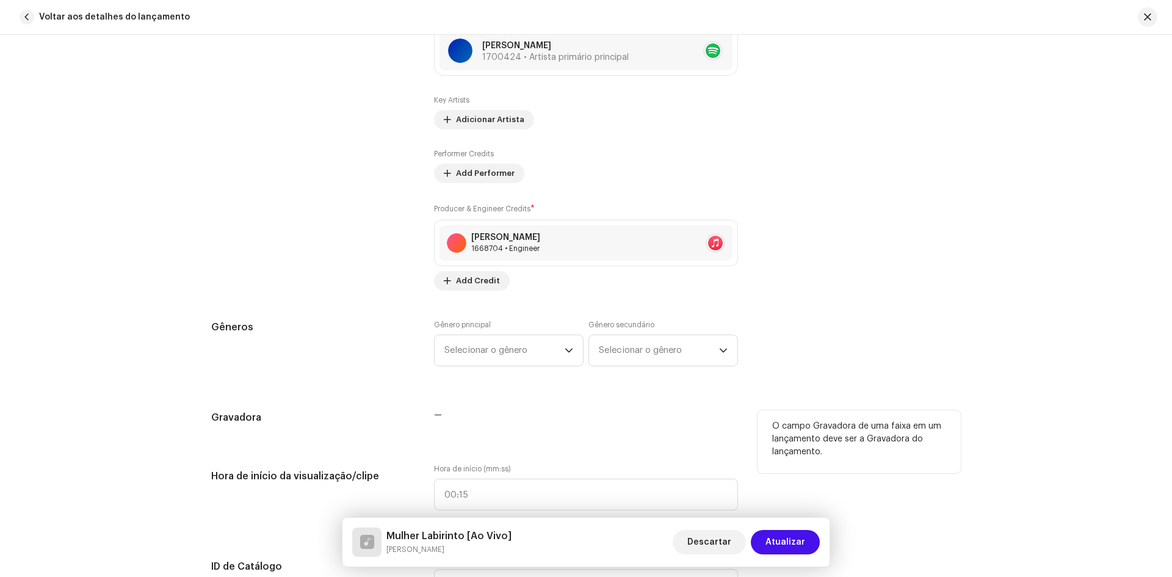
scroll to position [977, 0]
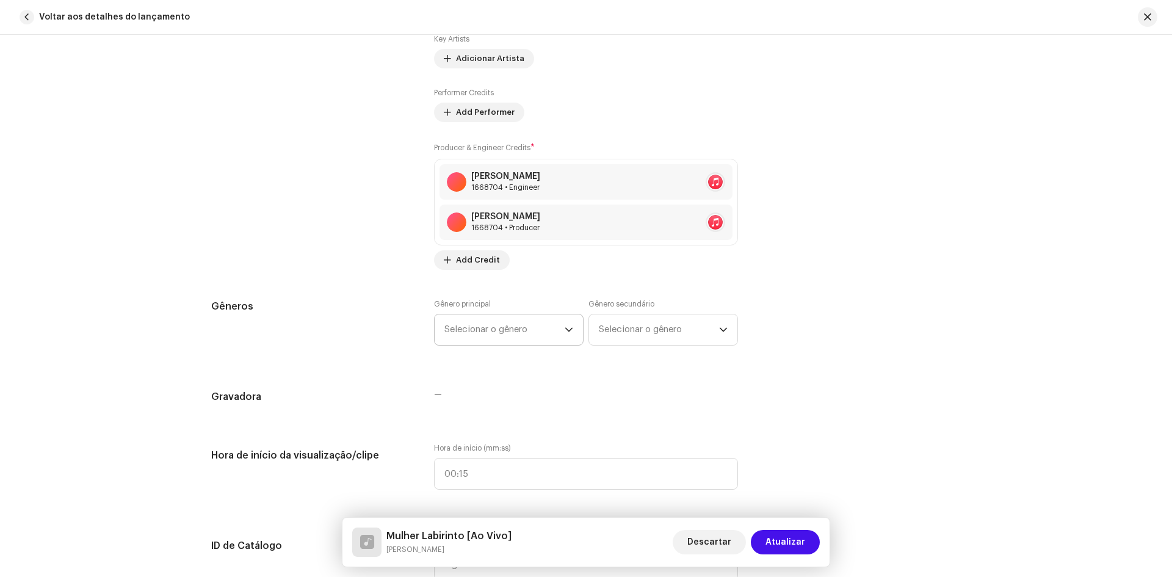
drag, startPoint x: 480, startPoint y: 301, endPoint x: 478, endPoint y: 315, distance: 14.2
click at [480, 300] on label "Gênero principal" at bounding box center [462, 304] width 57 height 10
click at [477, 324] on span "Selecionar o gênero" at bounding box center [505, 329] width 120 height 31
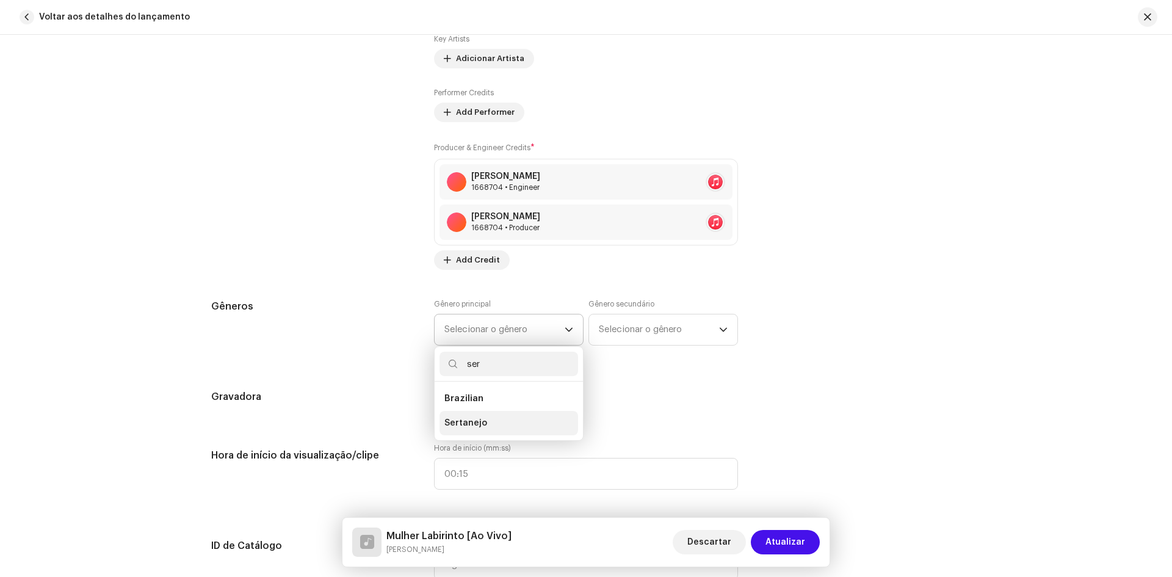
type input "ser"
click at [467, 426] on span "Sertanejo" at bounding box center [466, 423] width 43 height 12
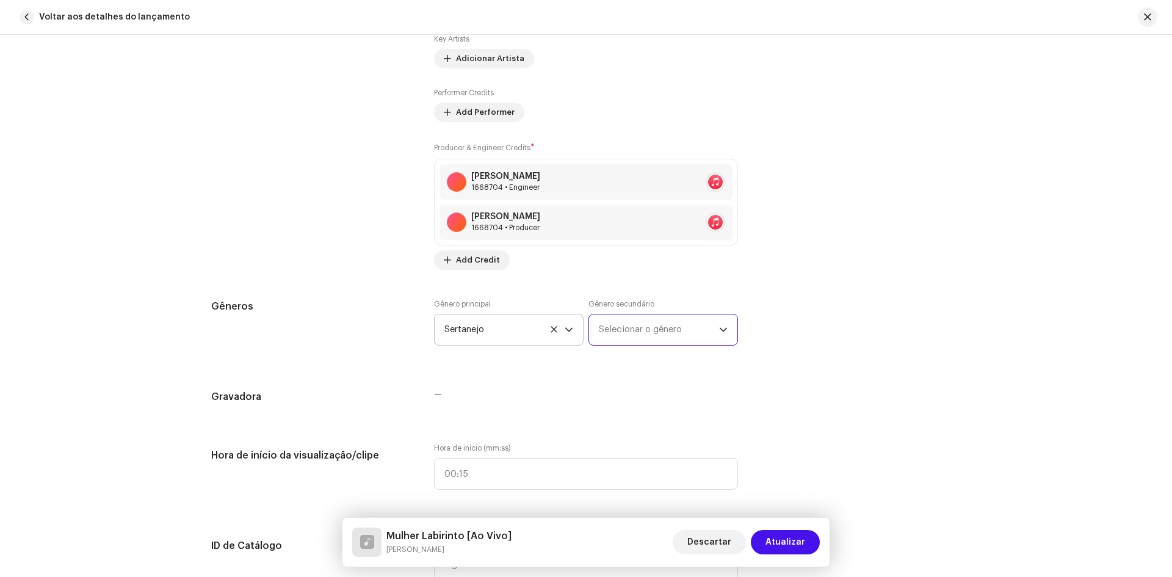
click at [617, 332] on span "Selecionar o gênero" at bounding box center [659, 329] width 120 height 31
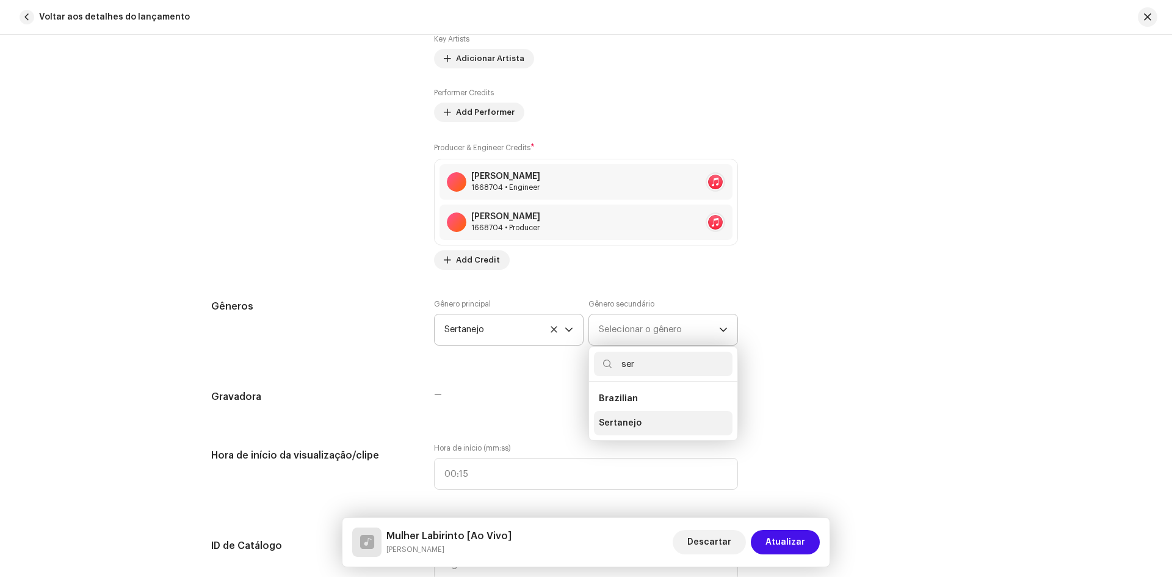
type input "ser"
click at [617, 421] on span "Sertanejo" at bounding box center [620, 423] width 43 height 12
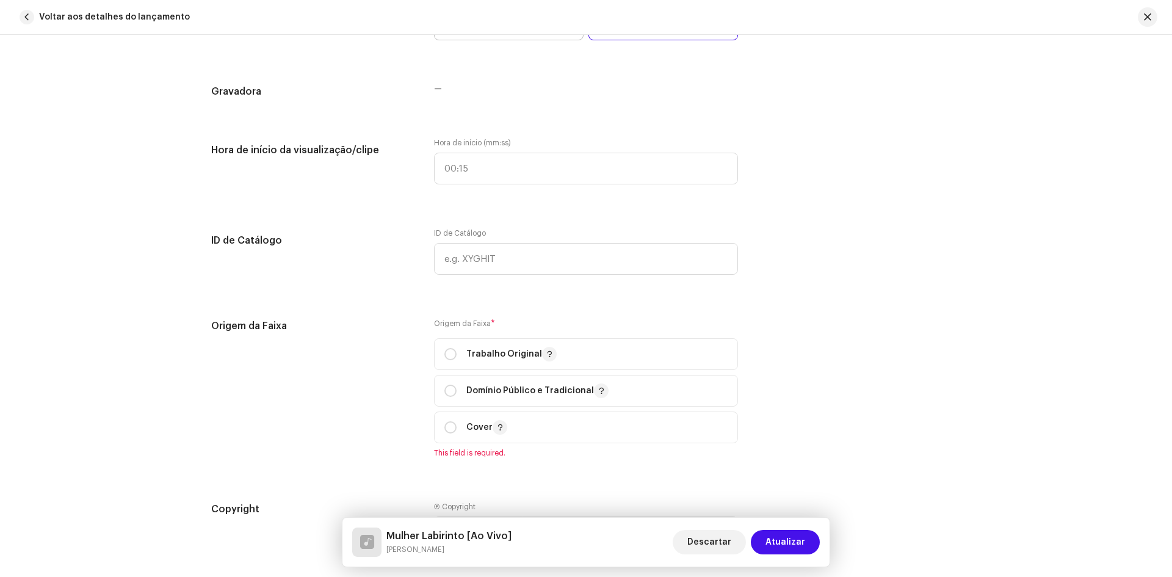
scroll to position [1404, 0]
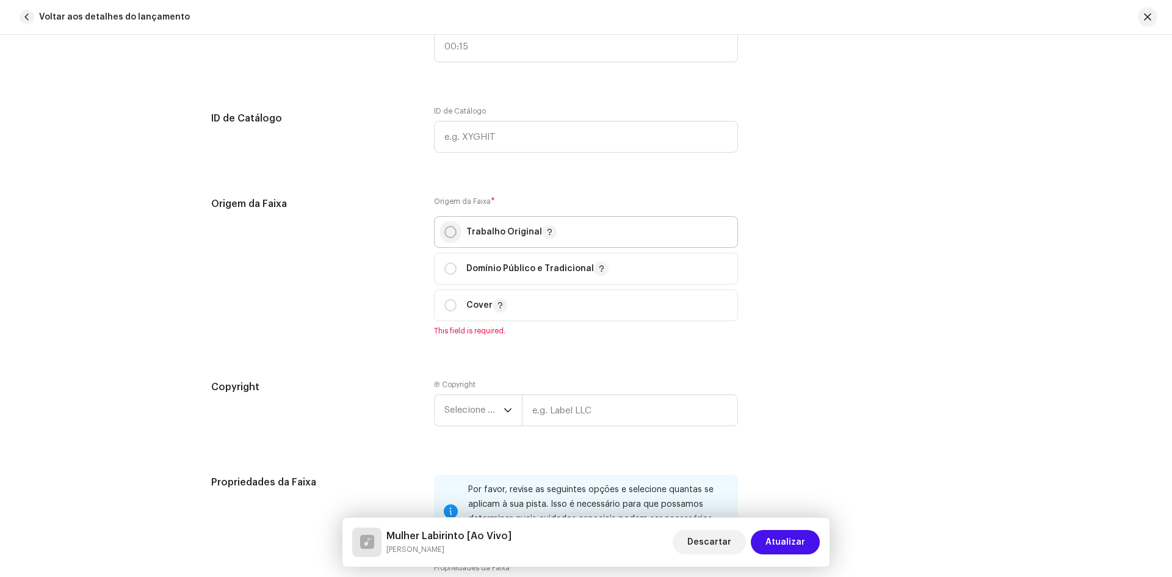
click at [446, 233] on input "radio" at bounding box center [451, 232] width 12 height 12
radio input "true"
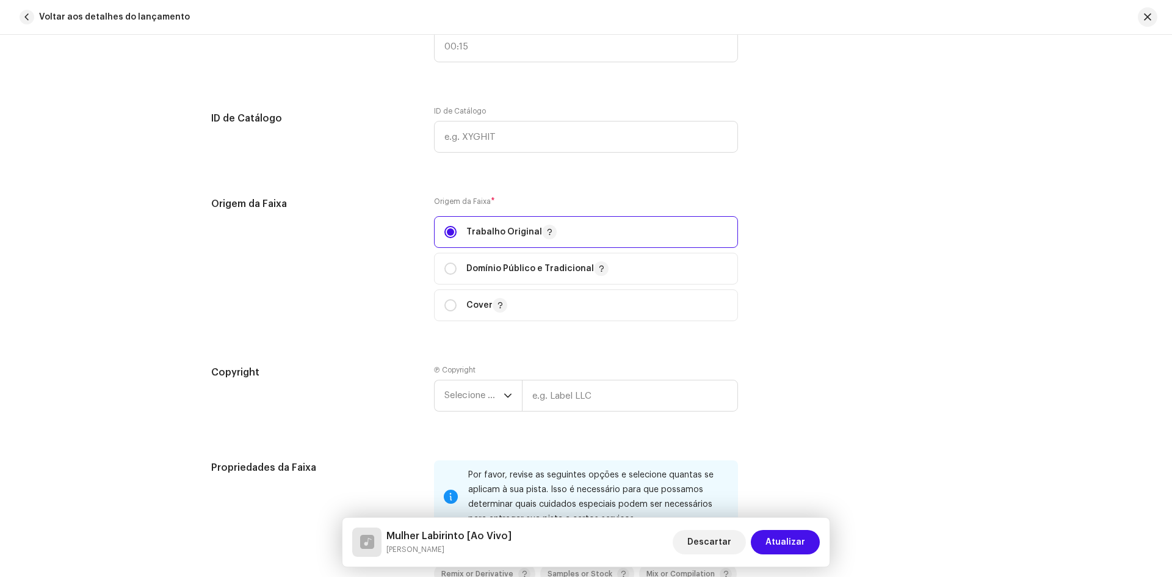
scroll to position [1527, 0]
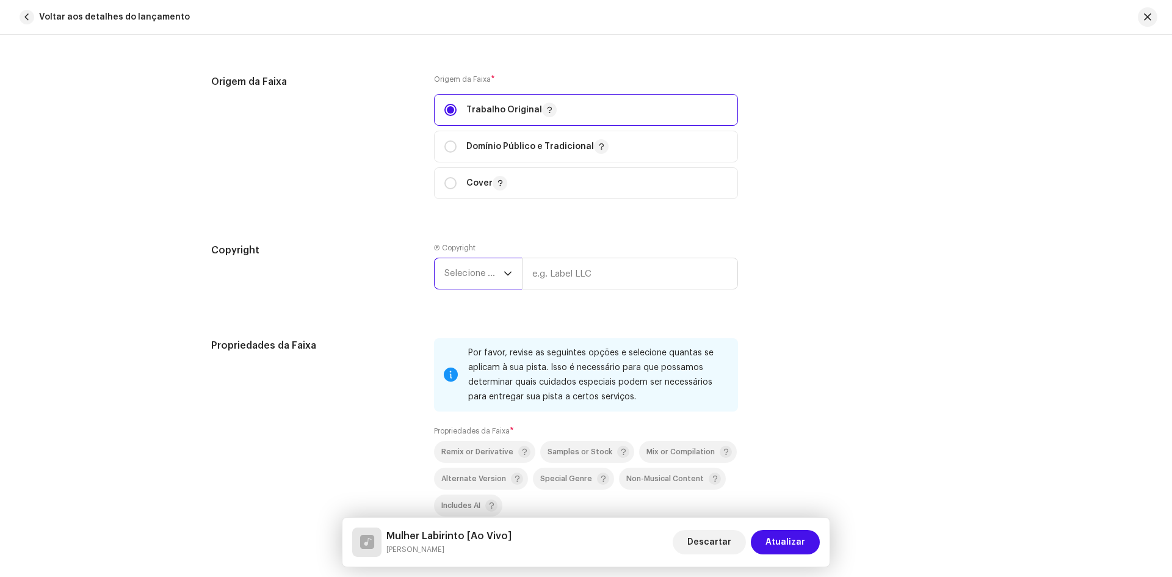
click at [477, 280] on span "Selecione o ano" at bounding box center [474, 273] width 59 height 31
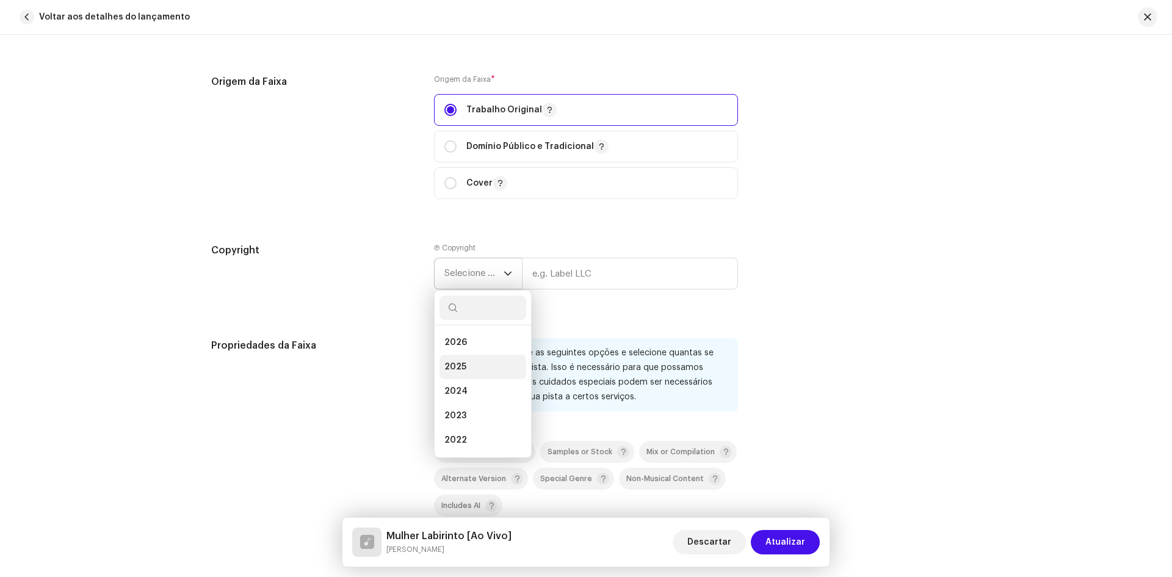
click at [459, 368] on span "2025" at bounding box center [456, 367] width 22 height 12
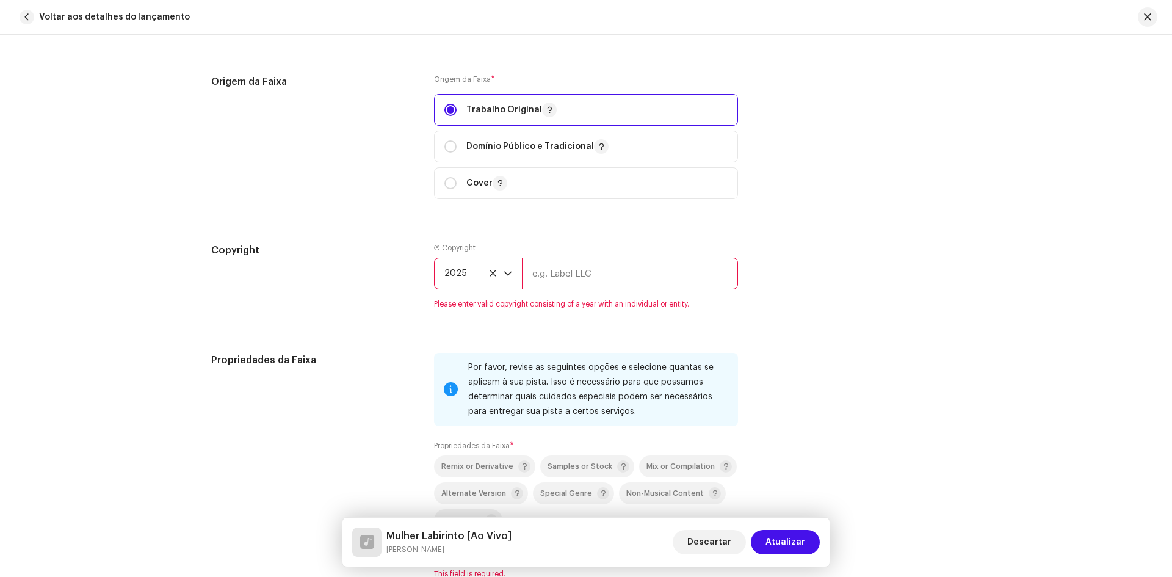
click at [584, 267] on input "text" at bounding box center [630, 274] width 216 height 32
type input "X Music Brasil"
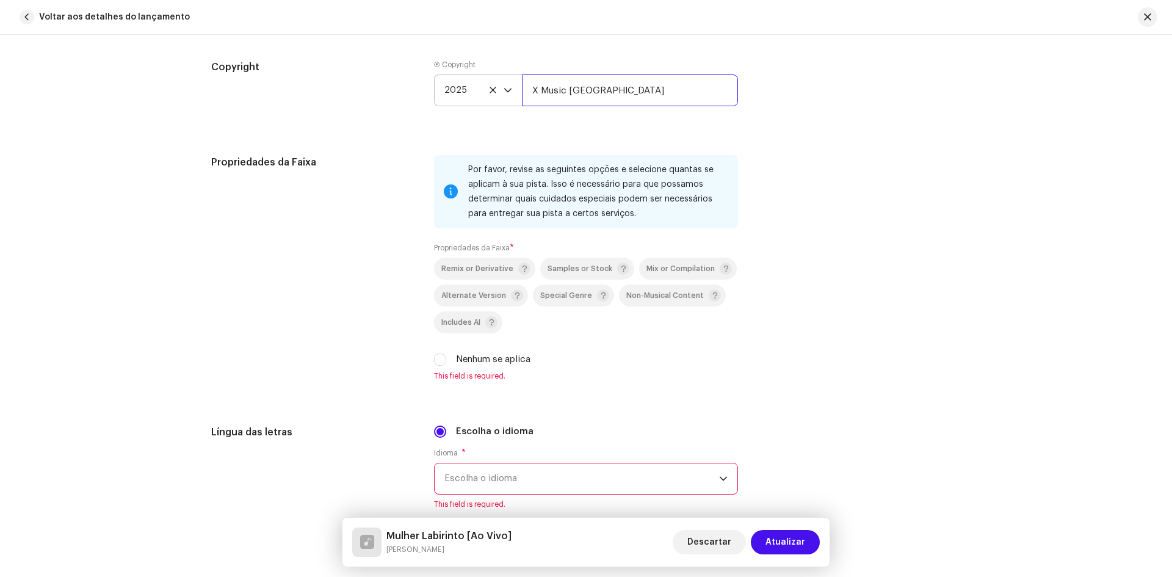
scroll to position [1832, 0]
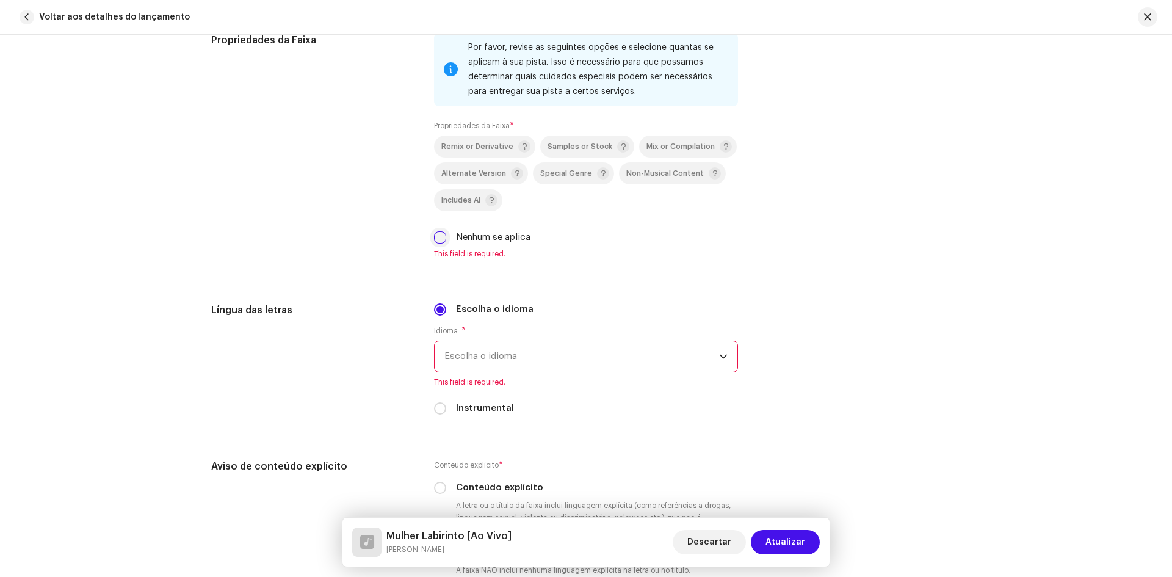
click at [440, 239] on input "Nenhum se aplica" at bounding box center [440, 237] width 12 height 12
checkbox input "true"
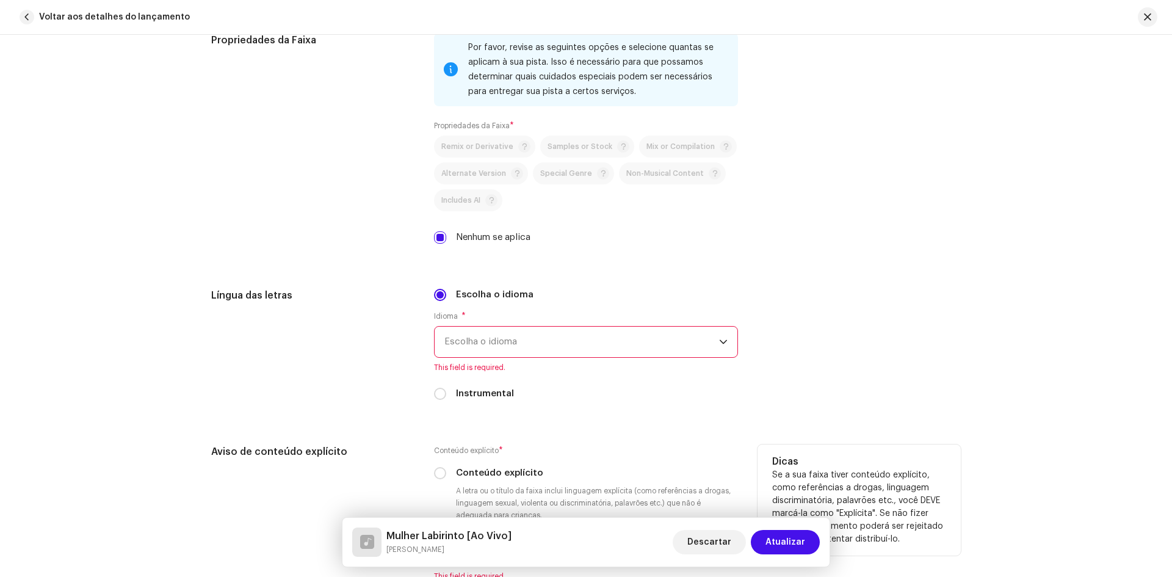
scroll to position [1954, 0]
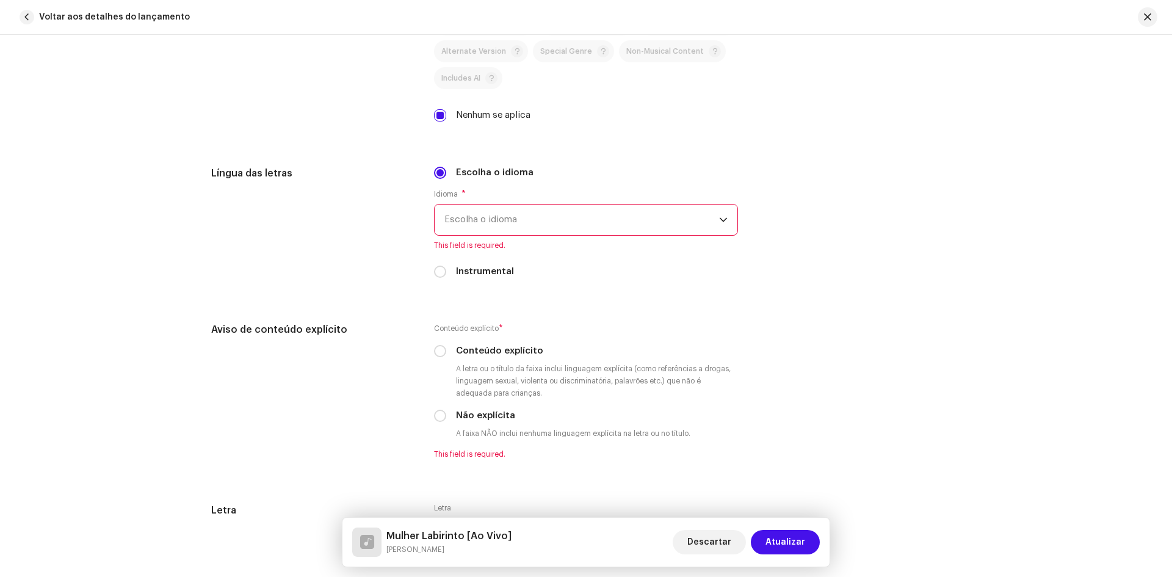
click at [459, 221] on span "Escolha o idioma" at bounding box center [582, 220] width 275 height 31
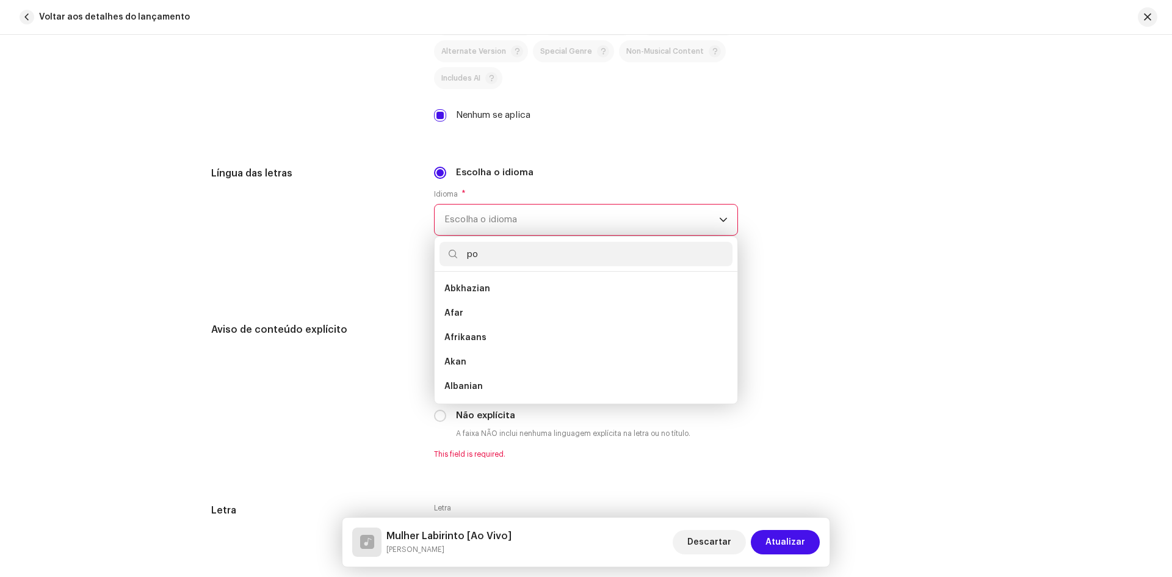
scroll to position [0, 0]
type input "por"
click at [459, 289] on span "Portuguese" at bounding box center [470, 289] width 51 height 12
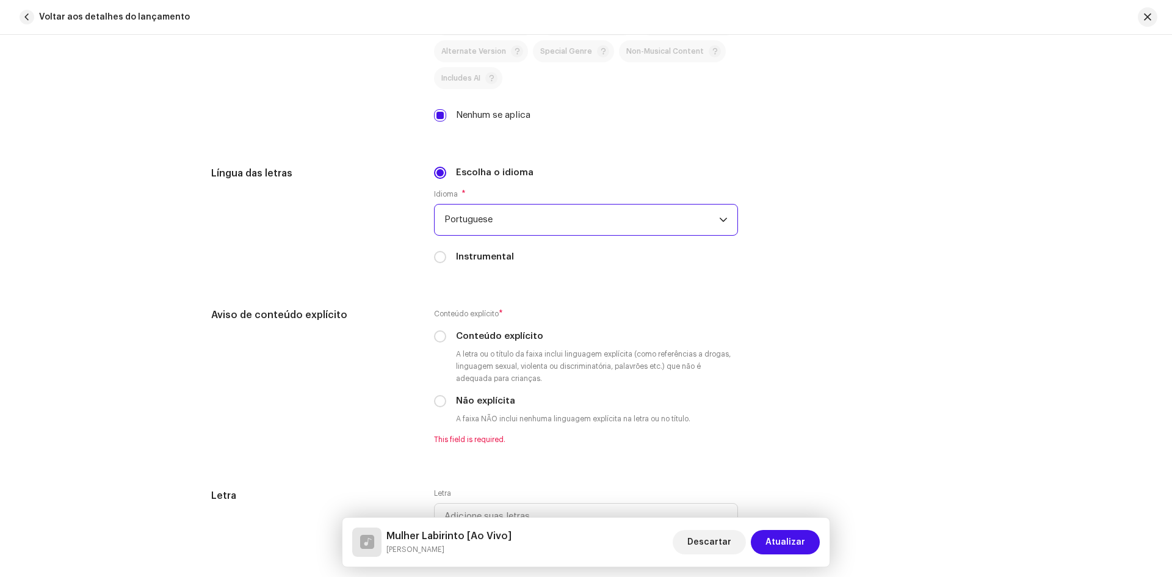
scroll to position [2076, 0]
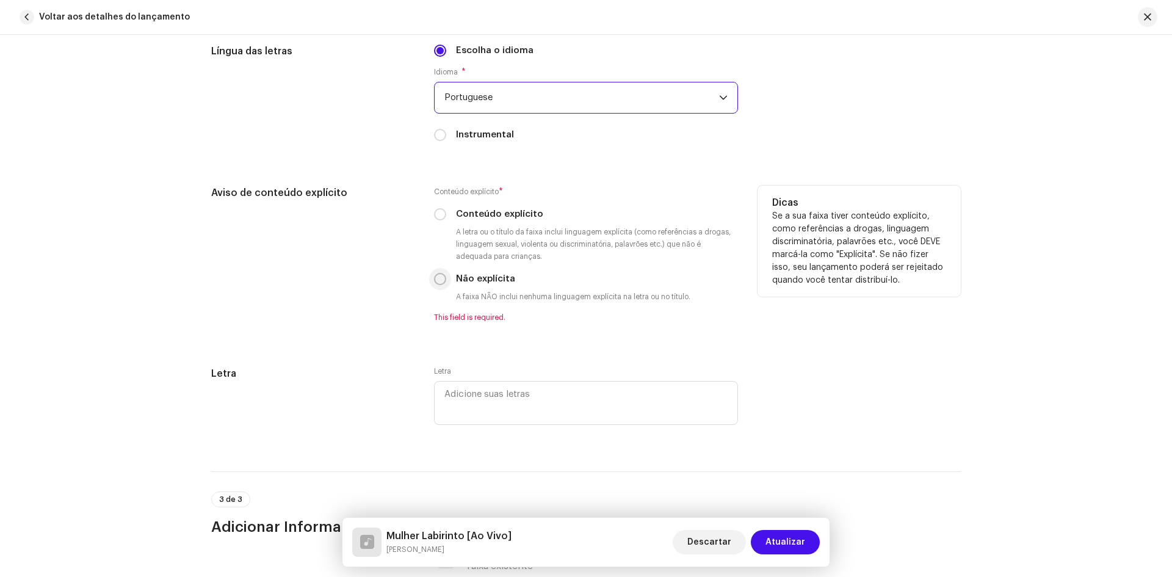
click at [434, 278] on input "Não explícita" at bounding box center [440, 279] width 12 height 12
radio input "true"
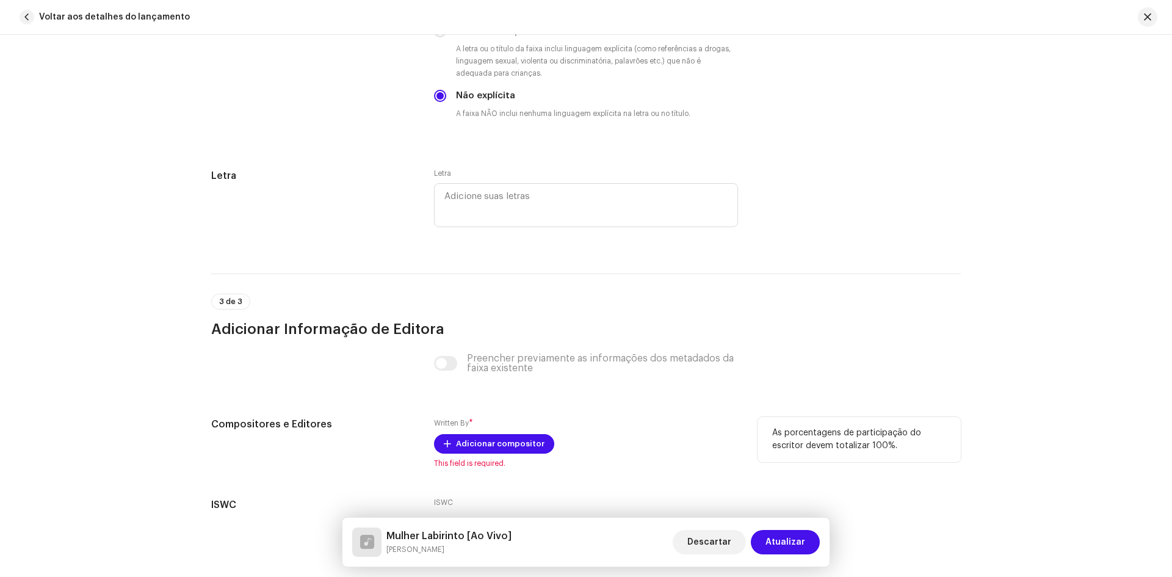
scroll to position [2351, 0]
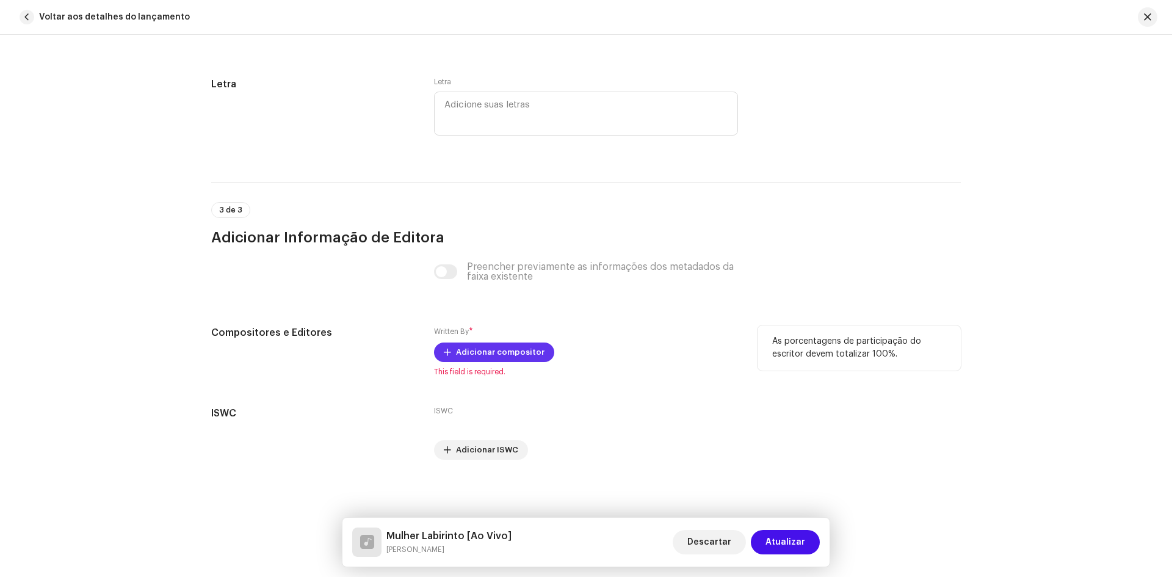
click at [493, 356] on span "Adicionar compositor" at bounding box center [500, 352] width 89 height 24
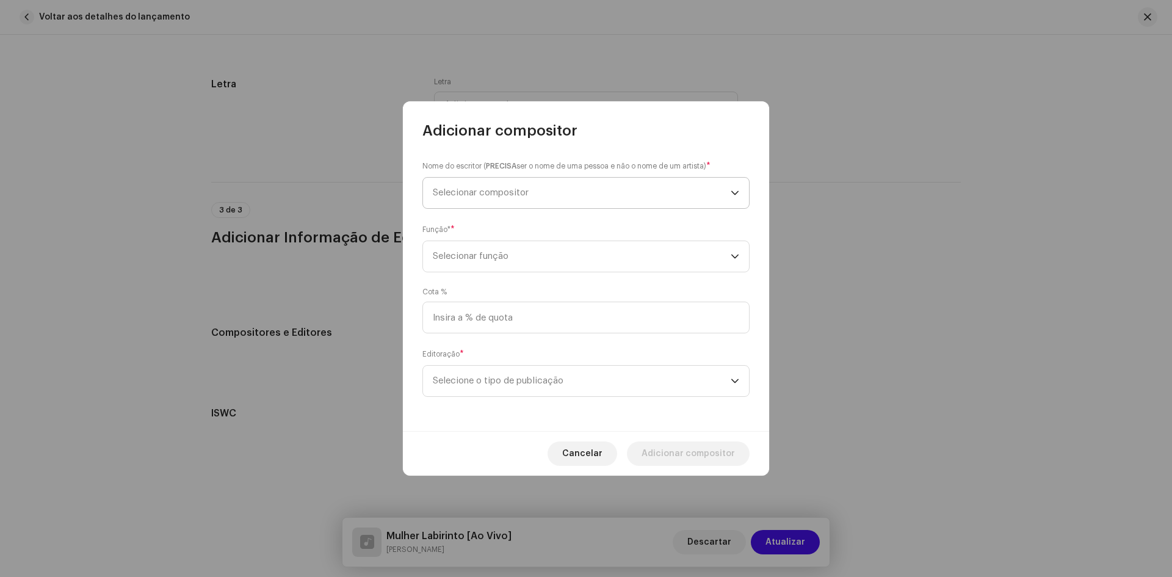
click at [462, 194] on span "Selecionar compositor" at bounding box center [481, 192] width 96 height 9
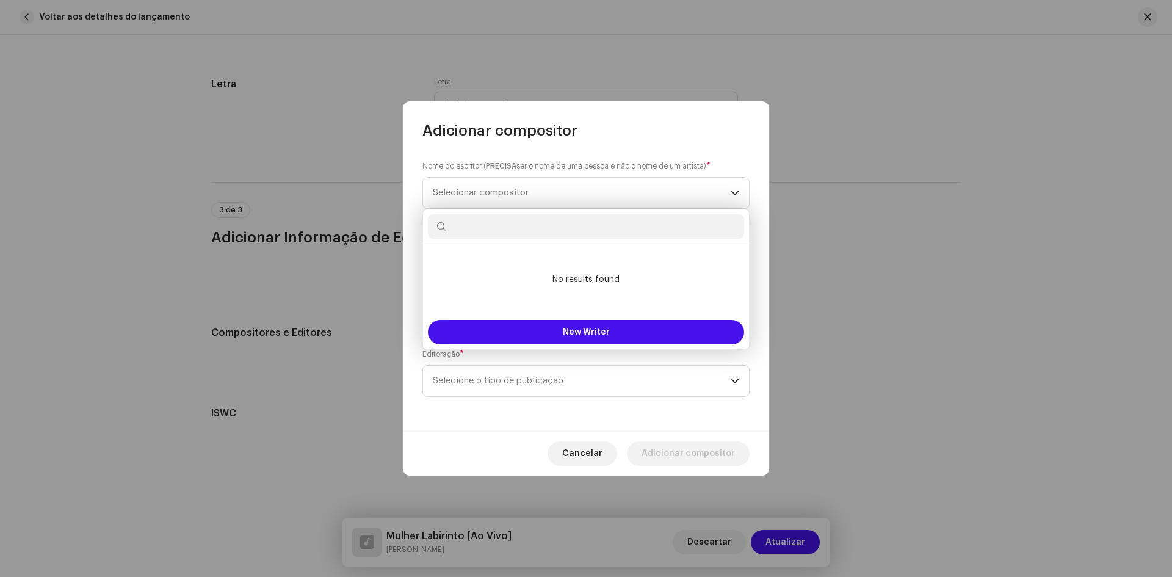
click at [492, 226] on input "text" at bounding box center [586, 226] width 316 height 24
paste input "ALLAN CRISTIAN ALMEIDA COSTA"
type input "ALLAN CRISTIAN ALMEIDA COSTA"
click at [584, 334] on span "New Writer" at bounding box center [586, 332] width 47 height 9
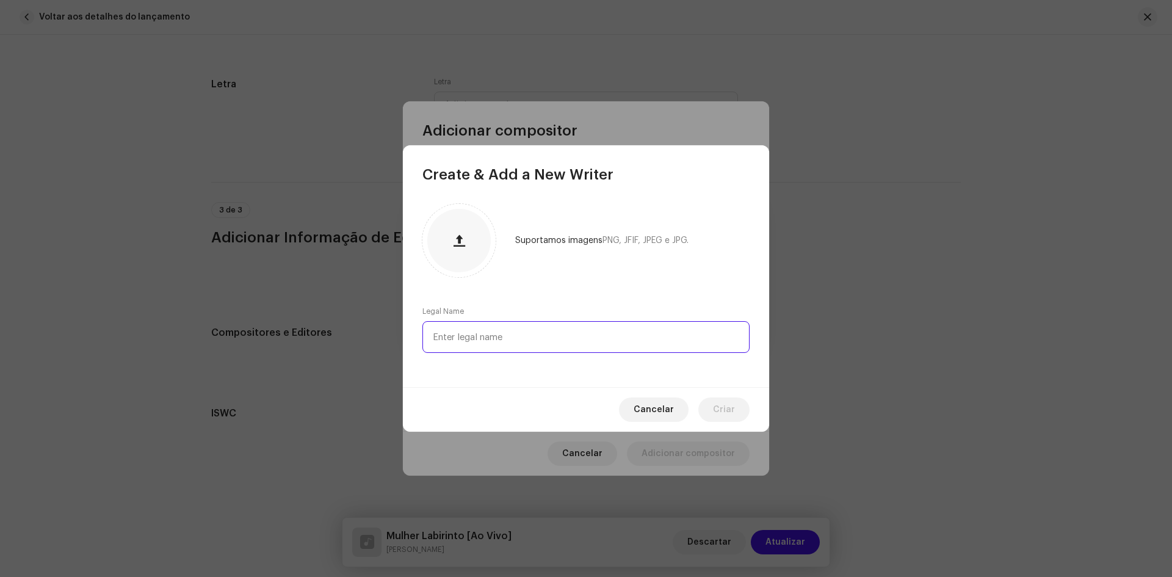
click at [498, 347] on input "text" at bounding box center [586, 337] width 327 height 32
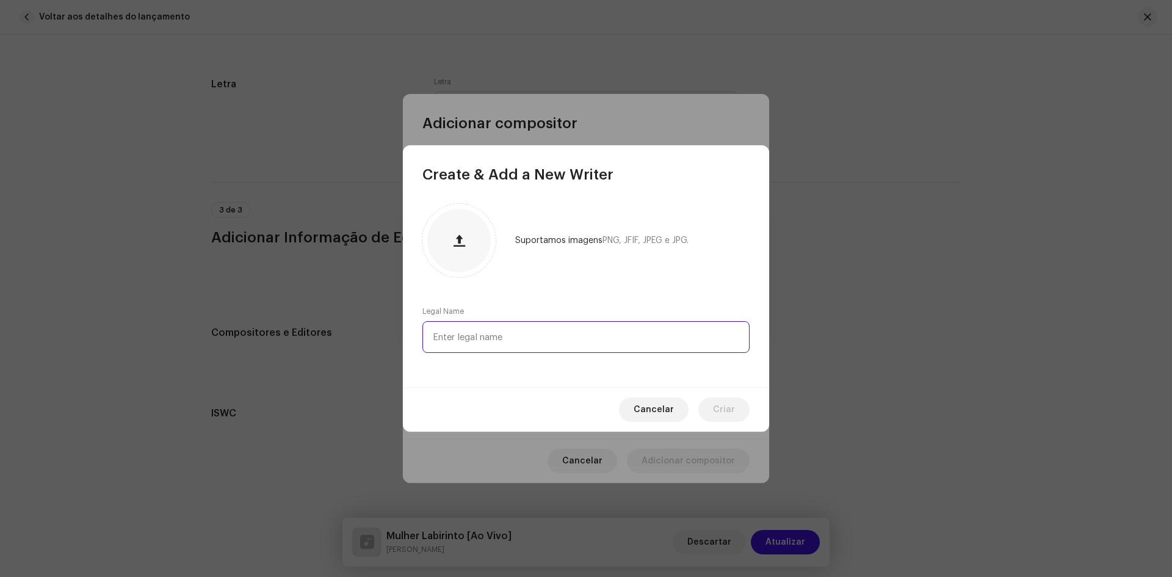
paste input "ALLAN CRISTIAN ALMEIDA COSTA"
type input "ALLAN CRISTIAN ALMEIDA COSTA"
click at [713, 411] on button "Criar" at bounding box center [724, 410] width 51 height 24
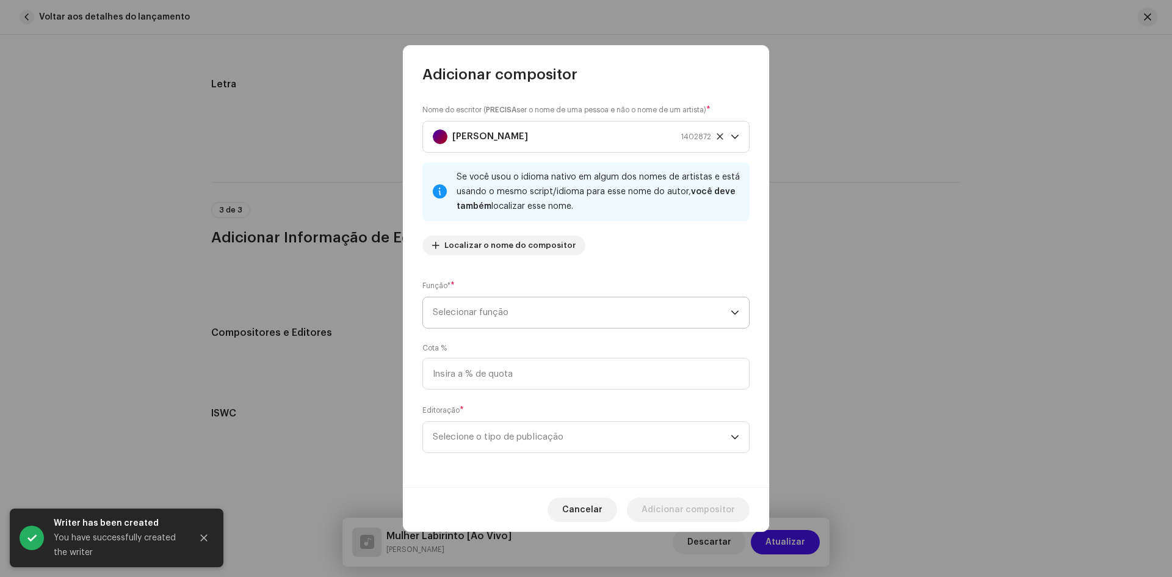
click at [501, 314] on span "Selecionar função" at bounding box center [582, 312] width 298 height 31
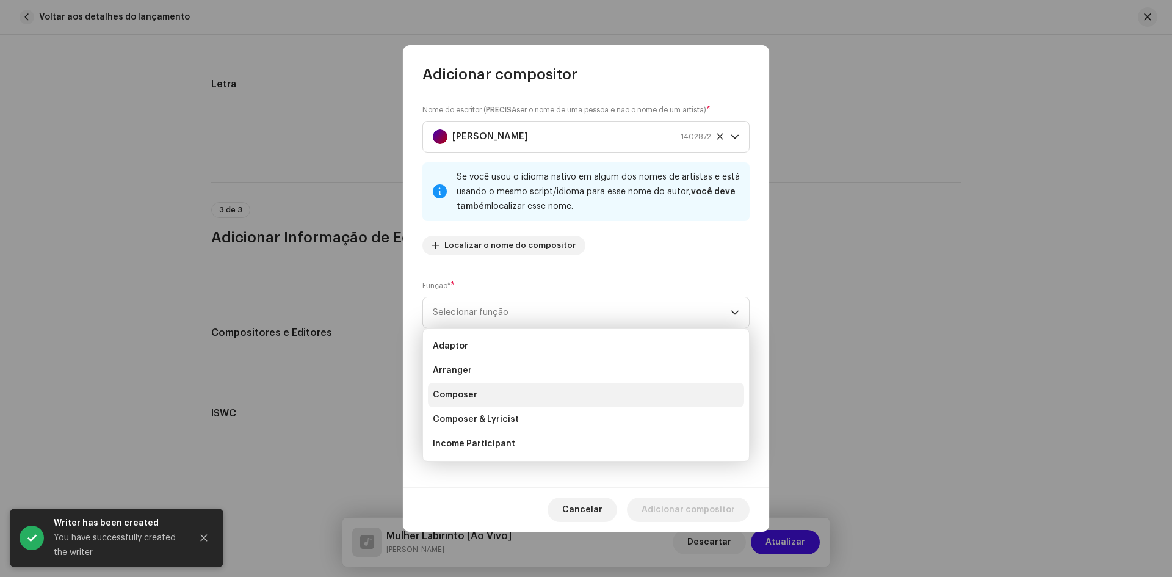
click at [456, 394] on span "Composer" at bounding box center [455, 395] width 45 height 12
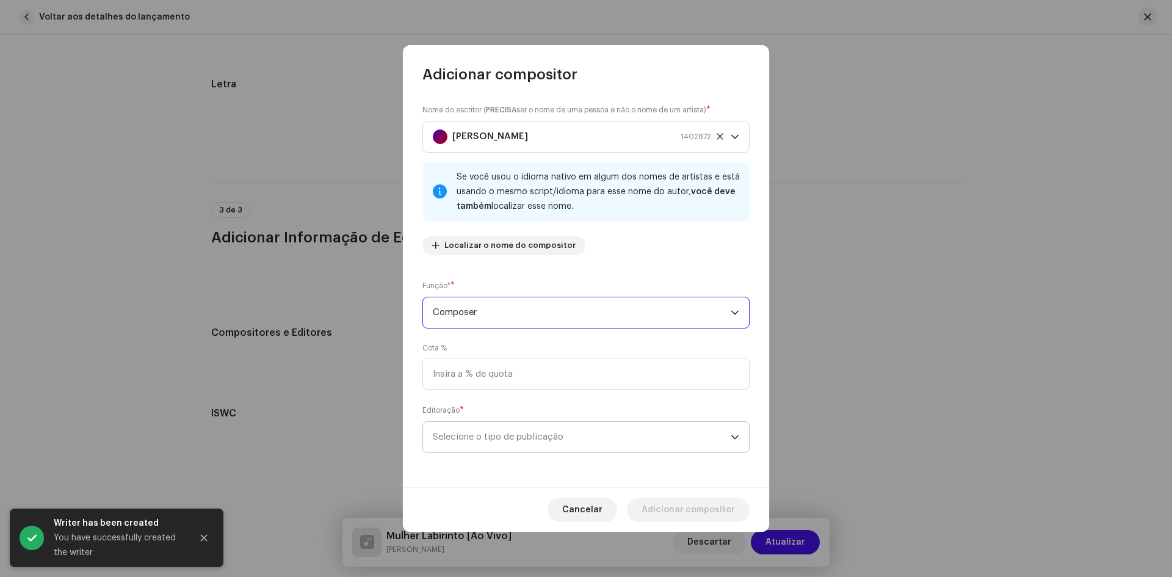
click at [463, 436] on span "Selecione o tipo de publicação" at bounding box center [582, 437] width 298 height 31
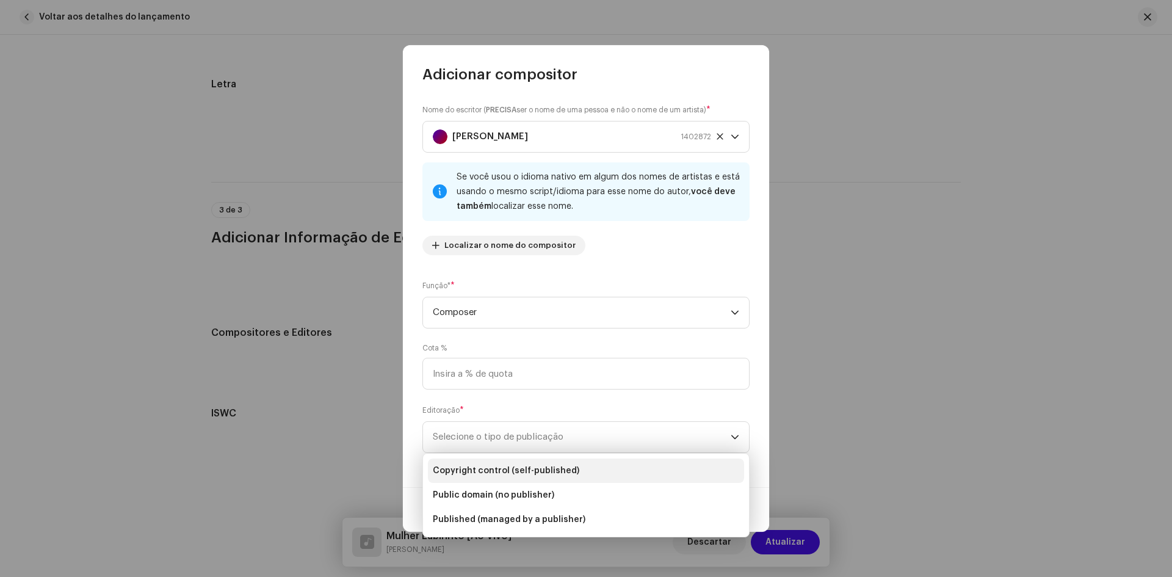
click at [471, 471] on span "Copyright control (self-published)" at bounding box center [506, 471] width 147 height 12
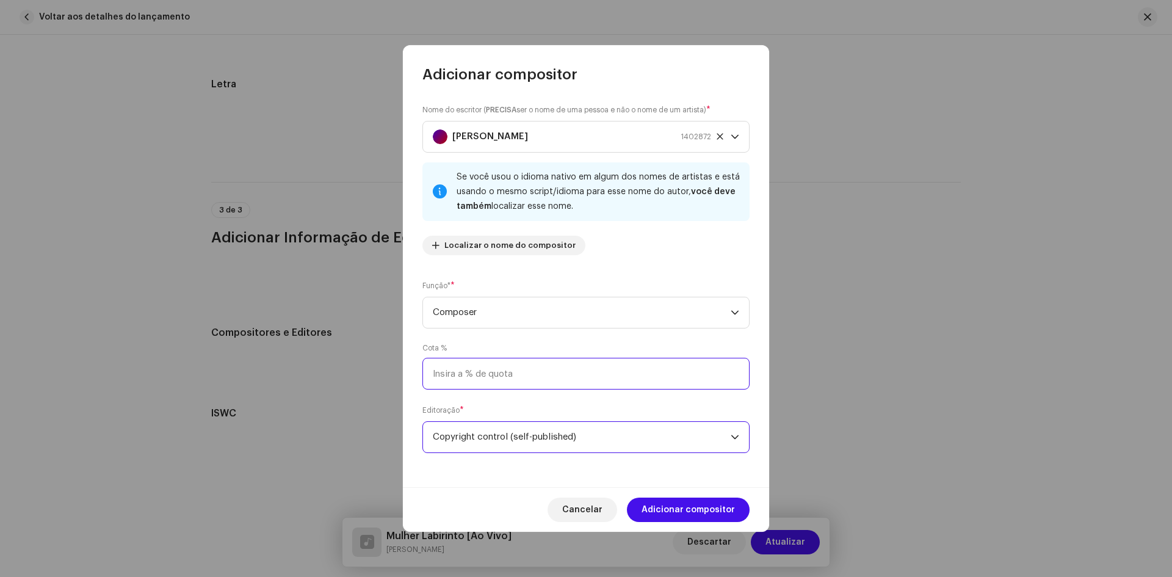
click at [462, 375] on input at bounding box center [586, 374] width 327 height 32
click at [480, 376] on input at bounding box center [586, 374] width 327 height 32
click at [440, 376] on input at bounding box center [586, 374] width 327 height 32
click at [489, 319] on span "Composer" at bounding box center [582, 312] width 298 height 31
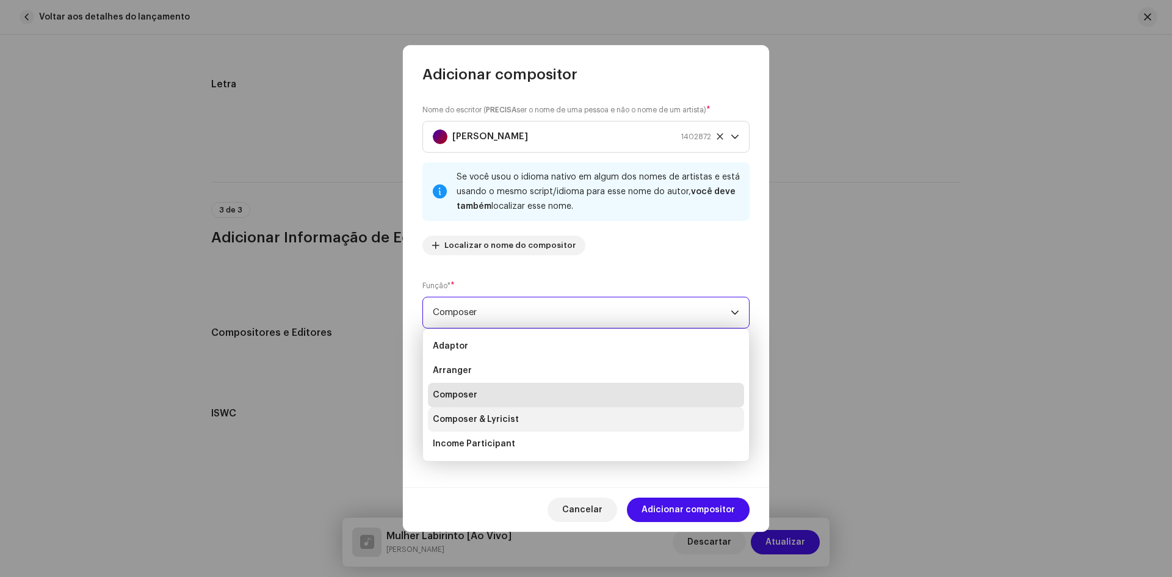
click at [478, 420] on span "Composer & Lyricist" at bounding box center [476, 419] width 86 height 12
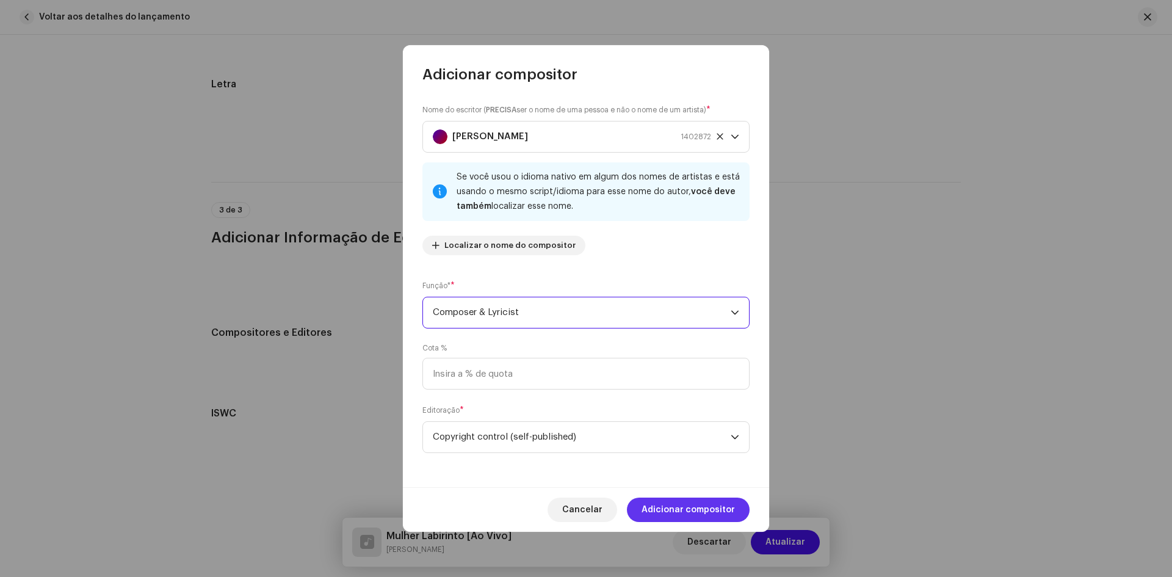
click at [690, 511] on span "Adicionar compositor" at bounding box center [688, 510] width 93 height 24
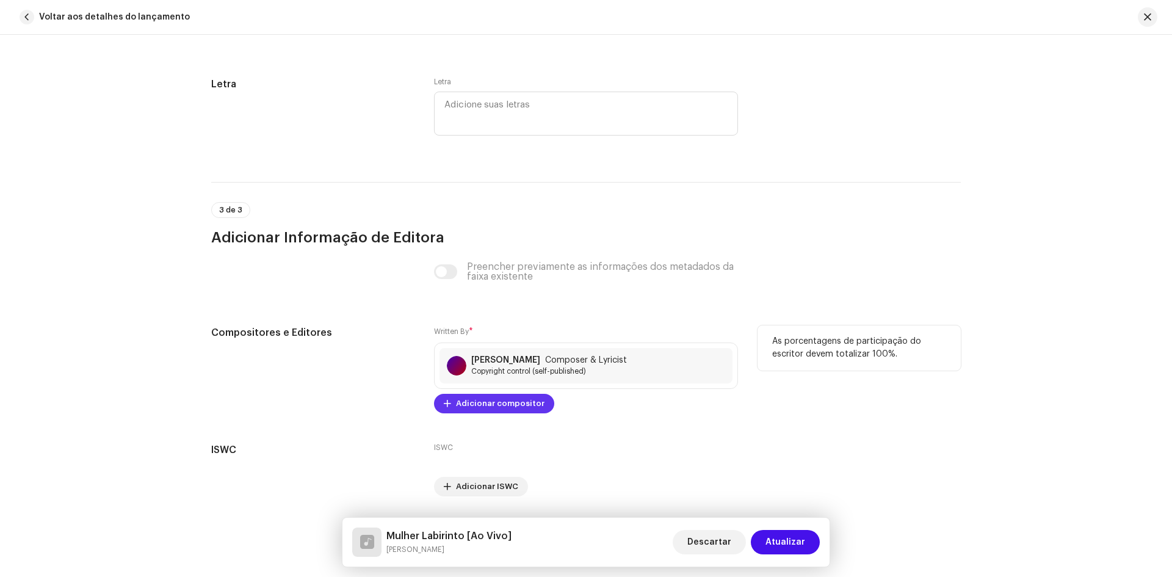
click at [508, 398] on span "Adicionar compositor" at bounding box center [500, 403] width 89 height 24
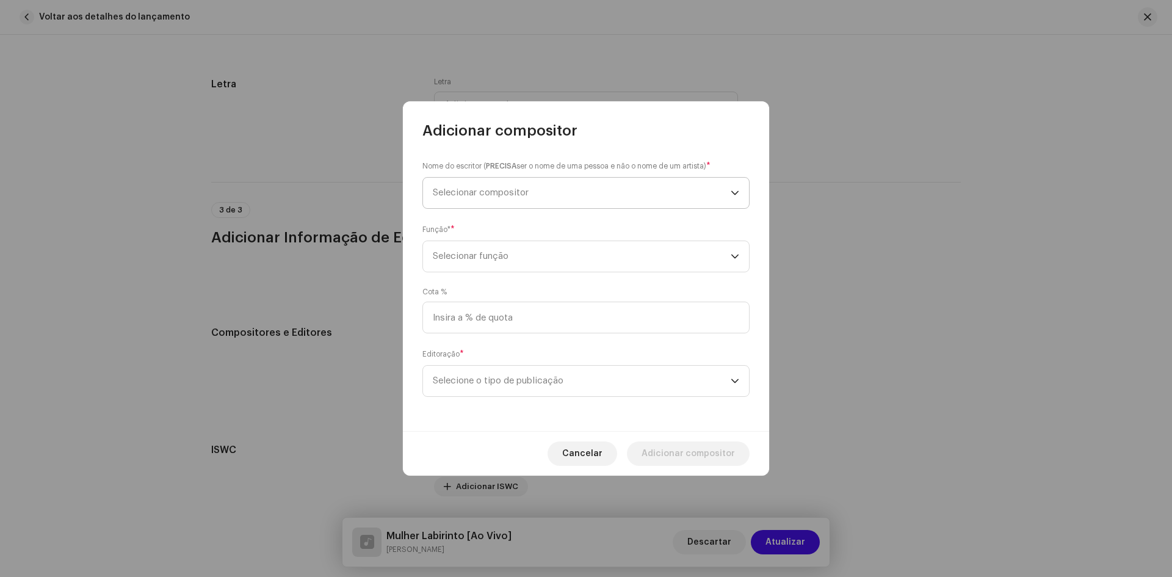
click at [449, 199] on span "Selecionar compositor" at bounding box center [582, 193] width 298 height 31
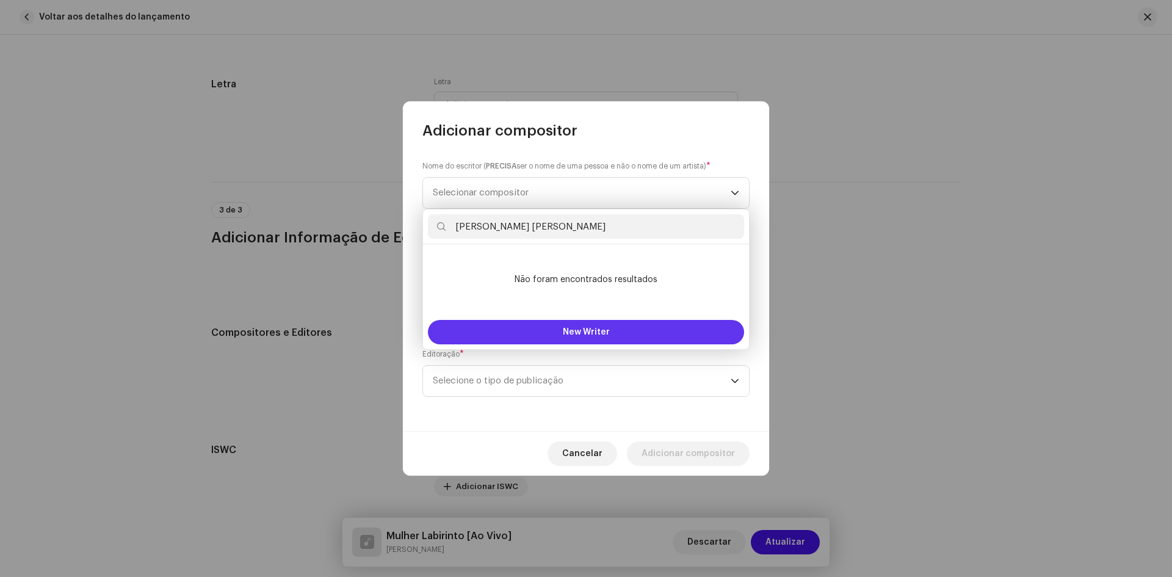
type input "JOAO VICTOR OLIVEIRA SANTOS"
click at [571, 330] on span "New Writer" at bounding box center [586, 332] width 47 height 9
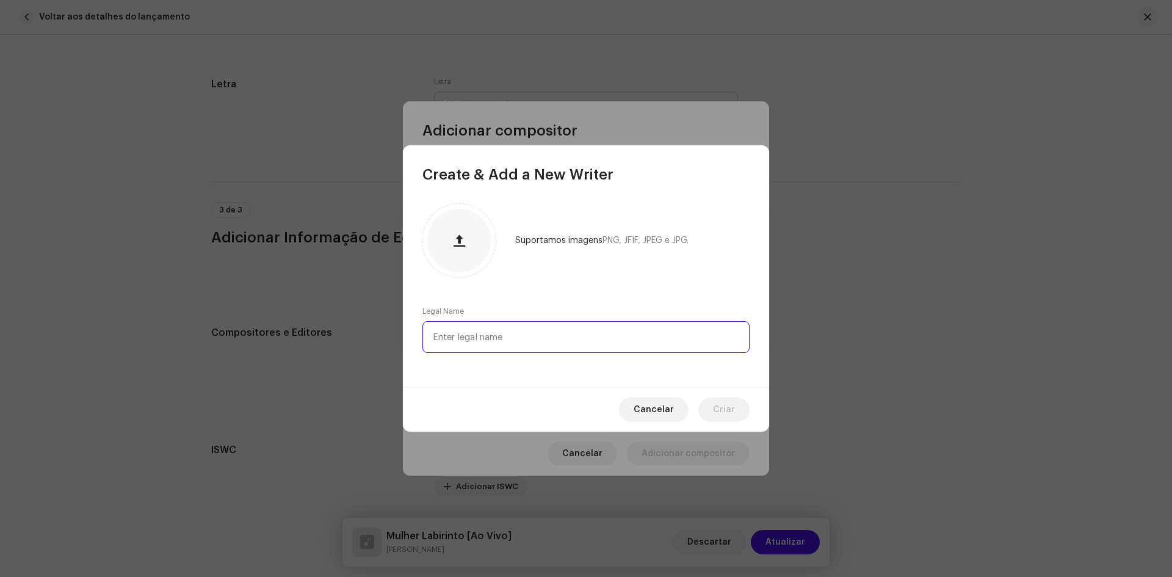
click at [479, 338] on input "text" at bounding box center [586, 337] width 327 height 32
paste input "JOAO VICTOR OLIVEIRA SANTOS"
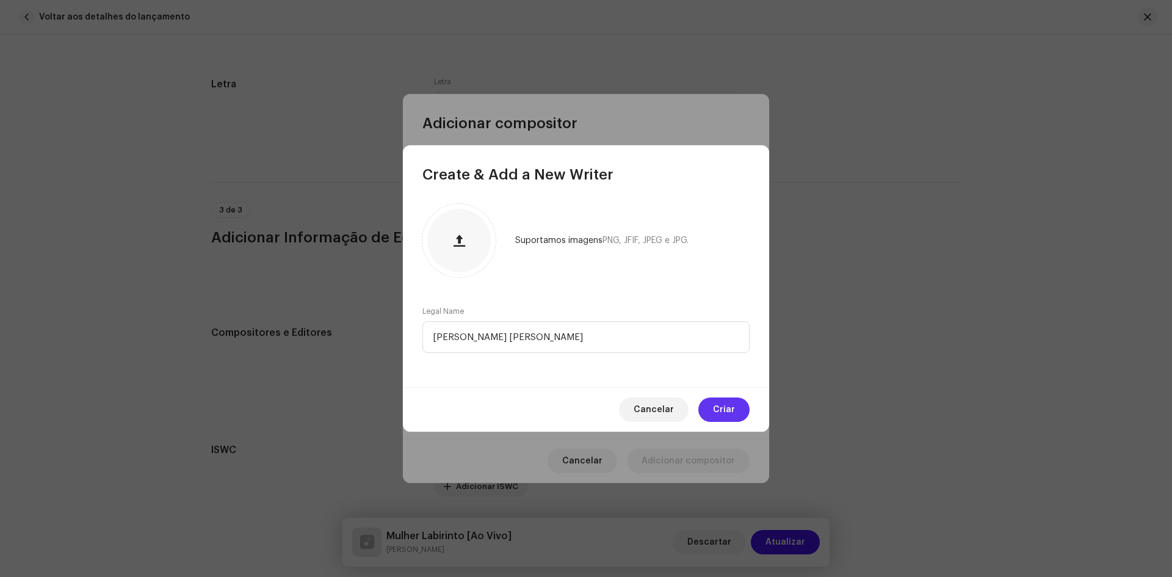
type input "JOAO VICTOR OLIVEIRA SANTOS"
click at [708, 410] on button "Criar" at bounding box center [724, 410] width 51 height 24
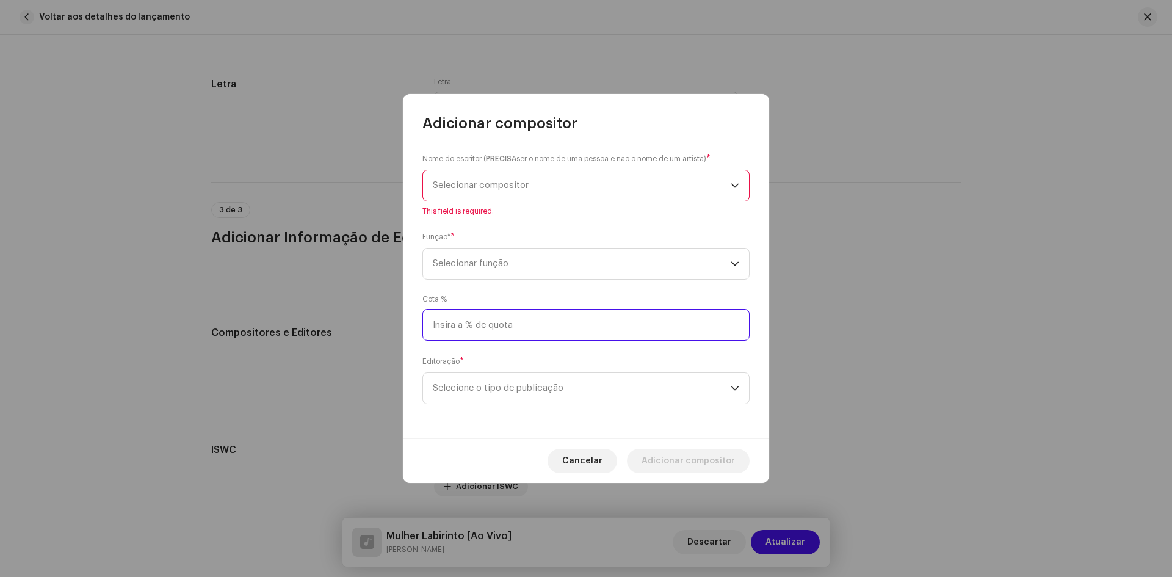
click at [470, 322] on input at bounding box center [586, 325] width 327 height 32
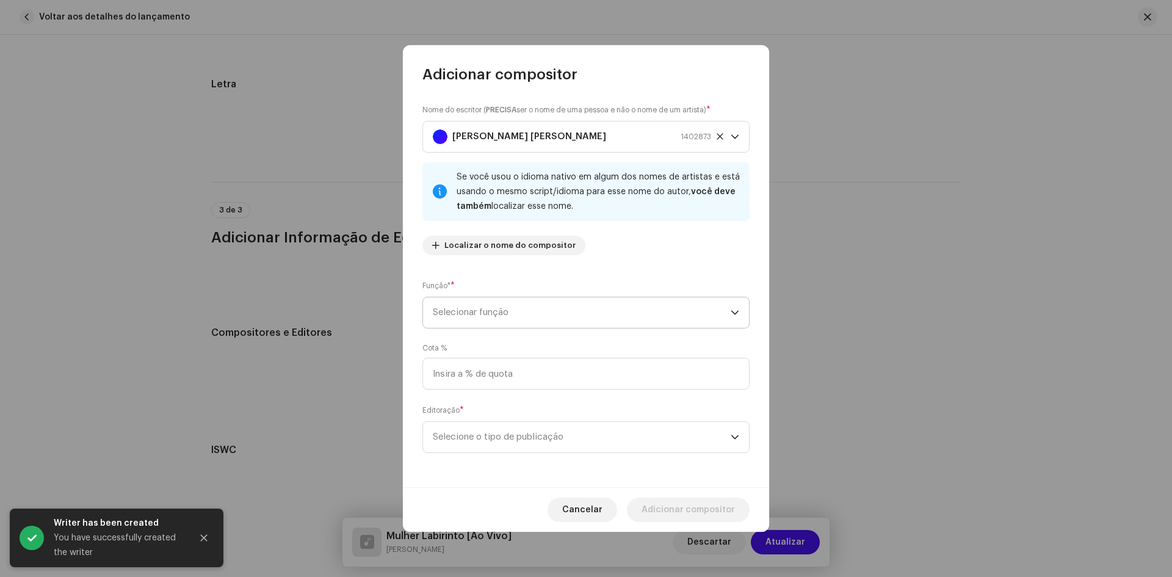
click at [472, 309] on span "Selecionar função" at bounding box center [582, 312] width 298 height 31
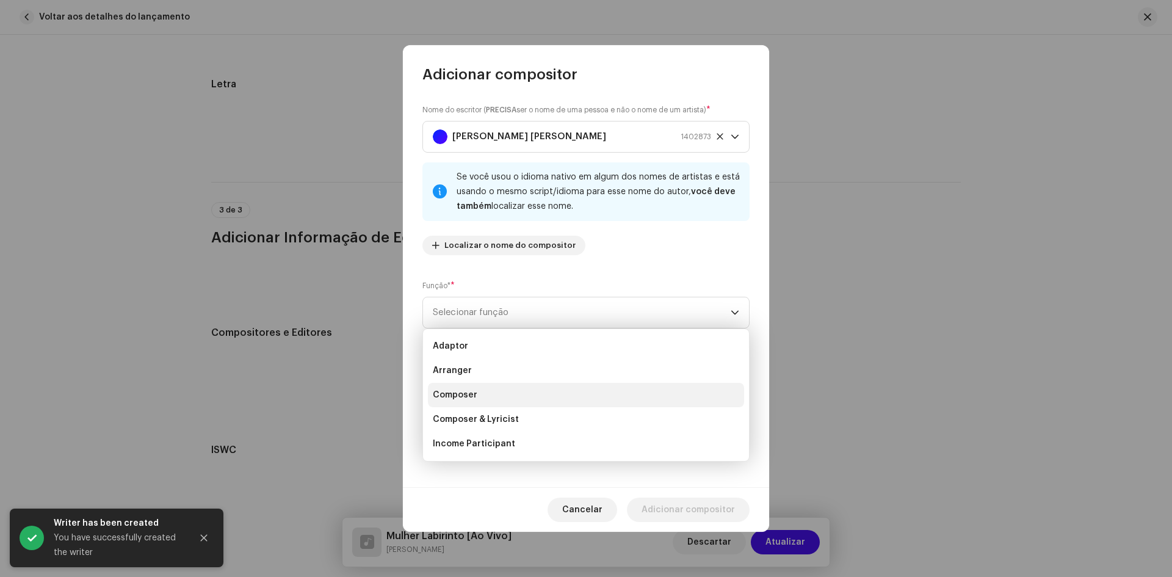
click at [450, 390] on span "Composer" at bounding box center [455, 395] width 45 height 12
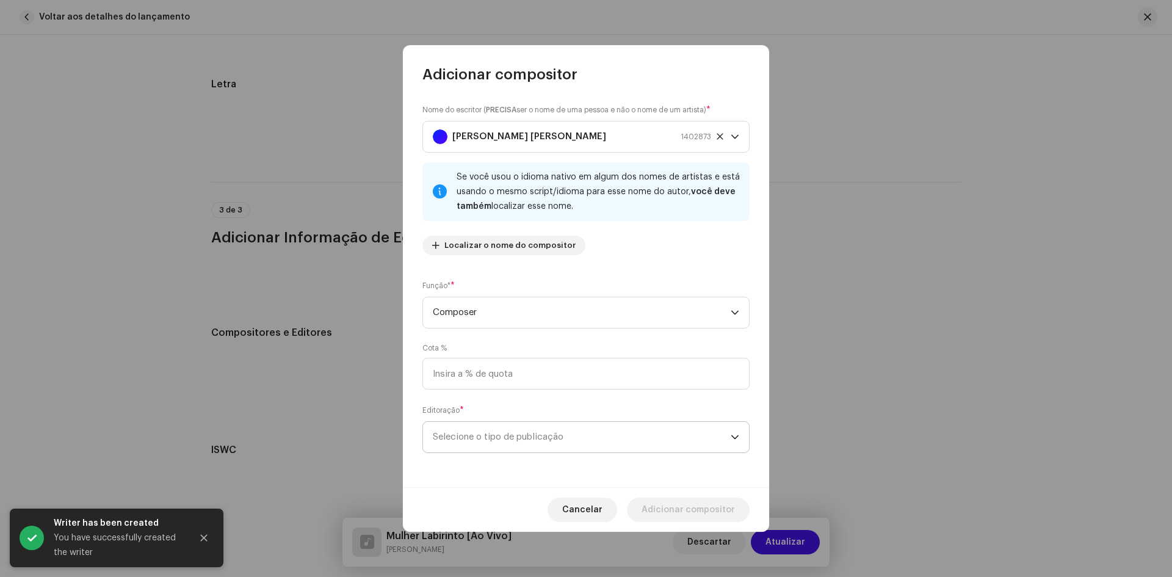
drag, startPoint x: 451, startPoint y: 435, endPoint x: 469, endPoint y: 444, distance: 20.2
click at [451, 434] on span "Selecione o tipo de publicação" at bounding box center [582, 437] width 298 height 31
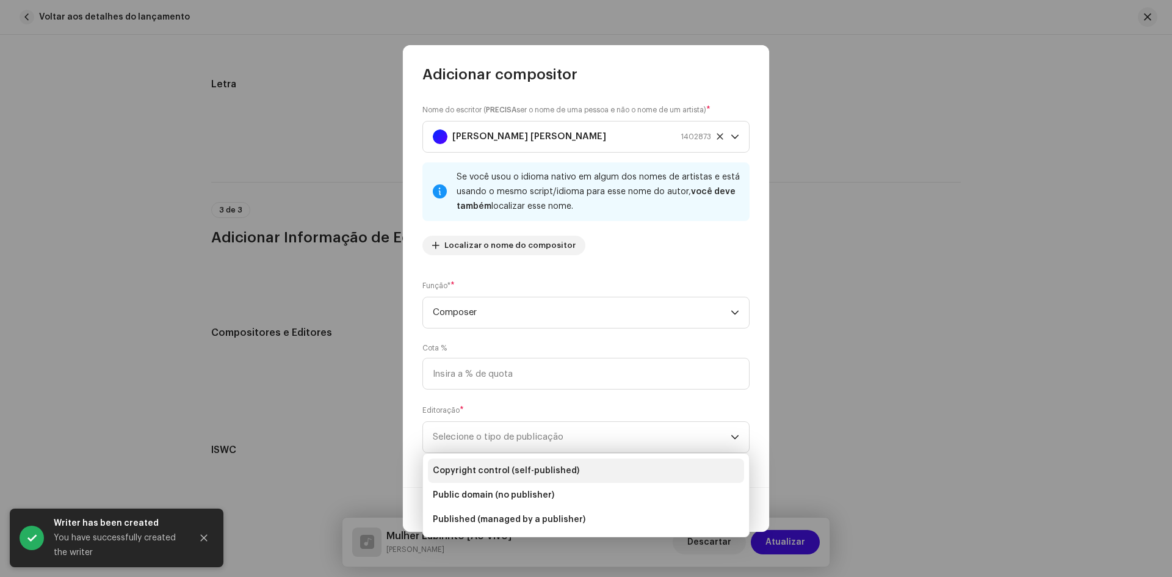
click at [484, 471] on span "Copyright control (self-published)" at bounding box center [506, 471] width 147 height 12
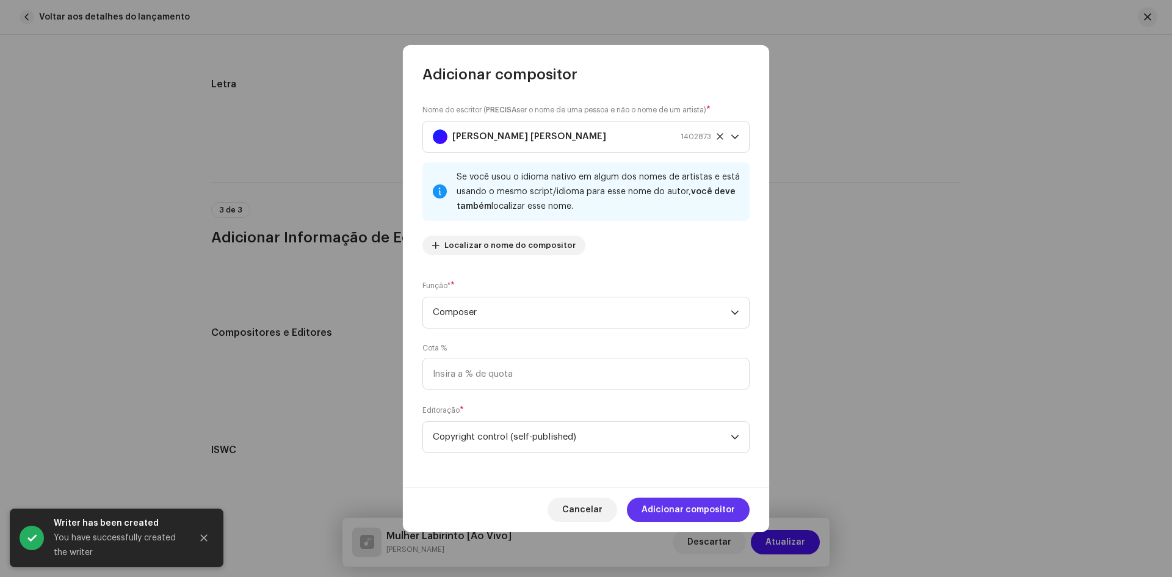
click at [678, 512] on span "Adicionar compositor" at bounding box center [688, 510] width 93 height 24
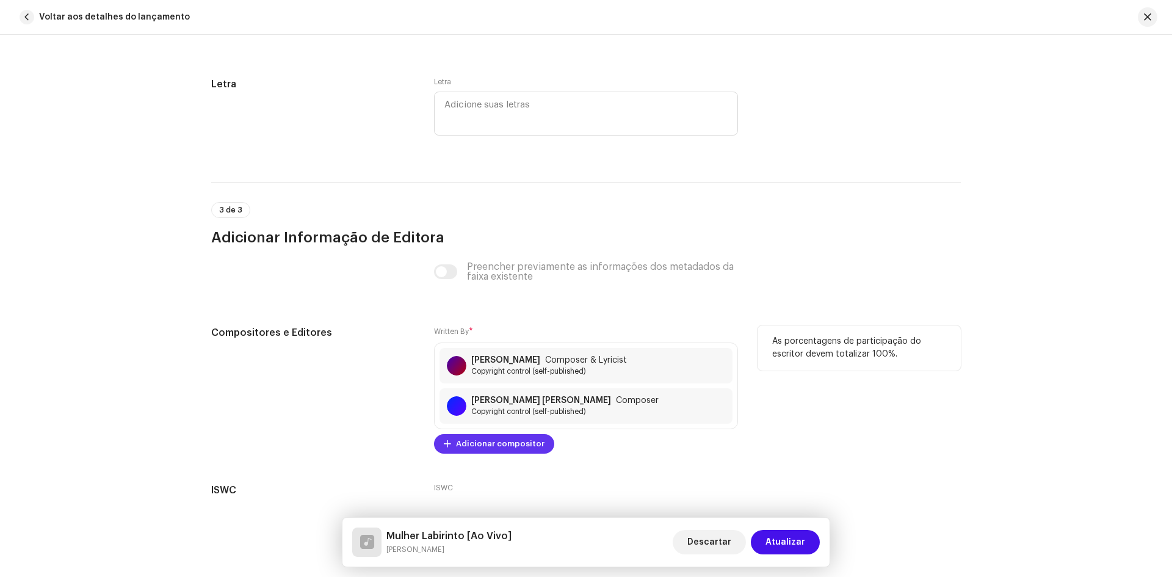
click at [530, 443] on span "Adicionar compositor" at bounding box center [500, 444] width 89 height 24
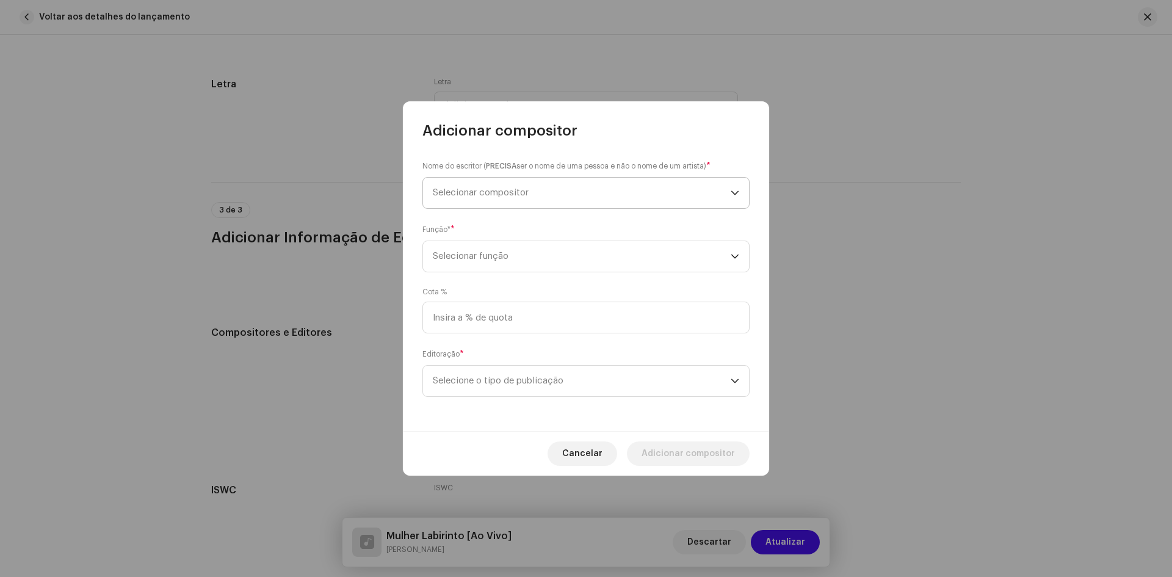
click at [456, 193] on span "Selecionar compositor" at bounding box center [481, 192] width 96 height 9
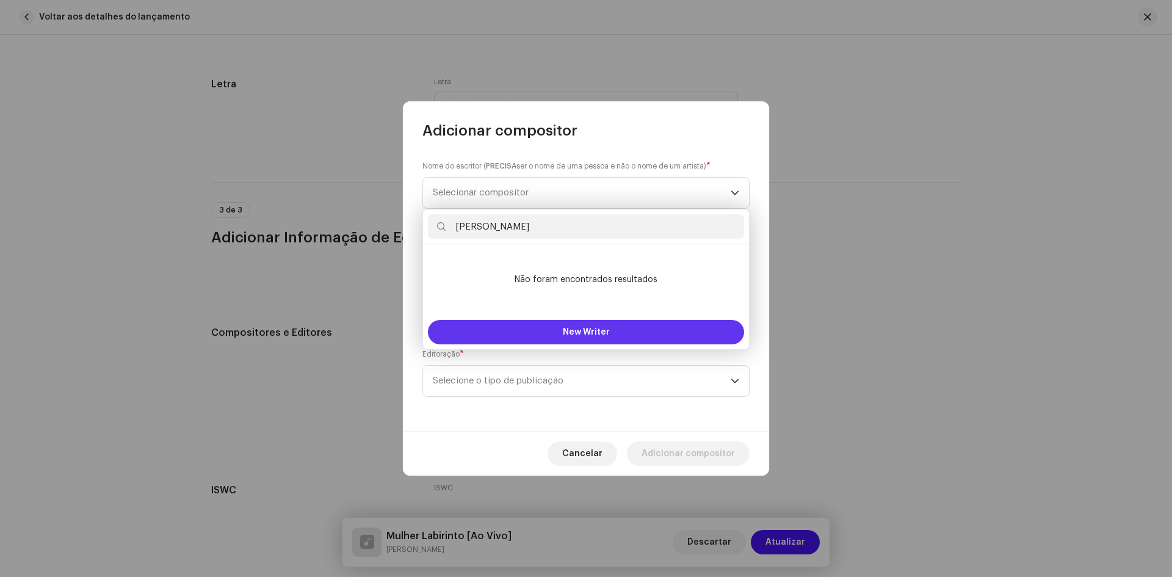
type input "KUTTY FAIOCK"
click at [558, 332] on button "New Writer" at bounding box center [586, 332] width 316 height 24
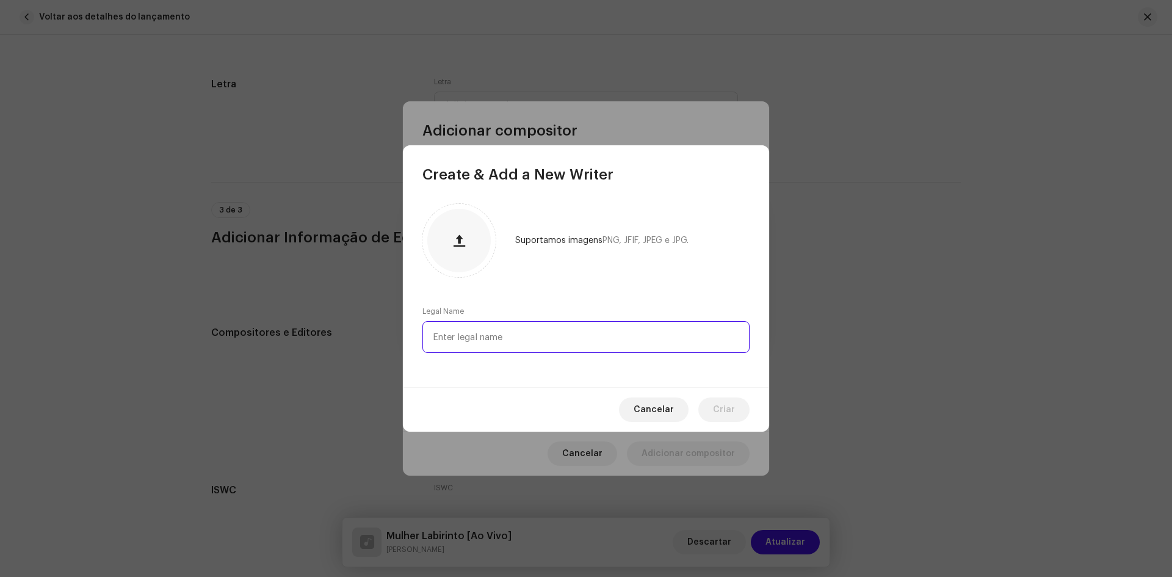
click at [465, 339] on input "text" at bounding box center [586, 337] width 327 height 32
paste input "KUTTY FAIOCK"
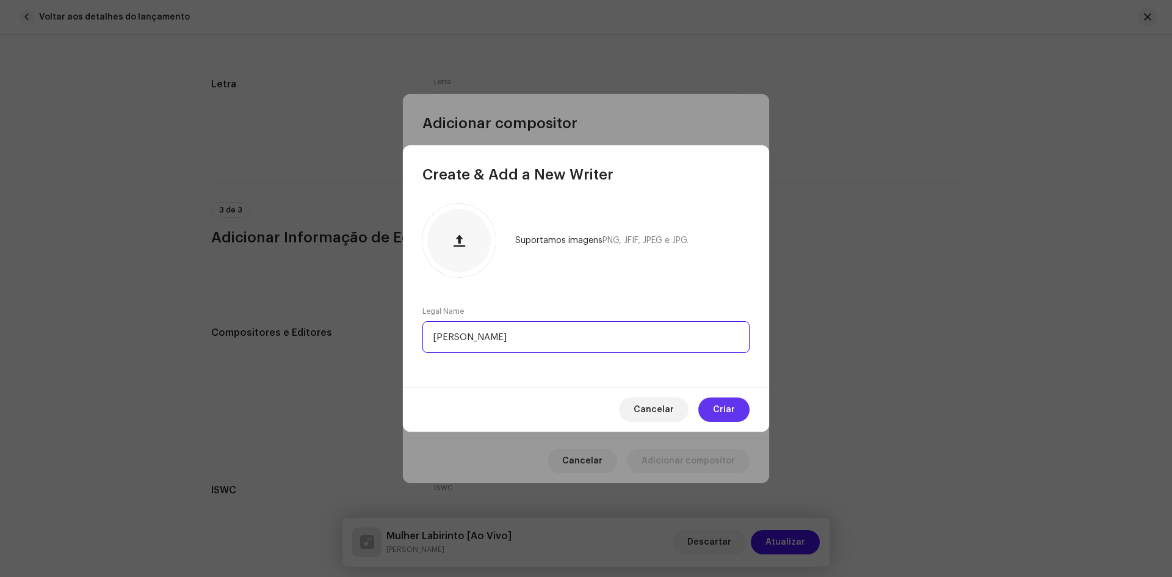
type input "KUTTY FAIOCK"
click at [729, 410] on span "Criar" at bounding box center [724, 410] width 22 height 24
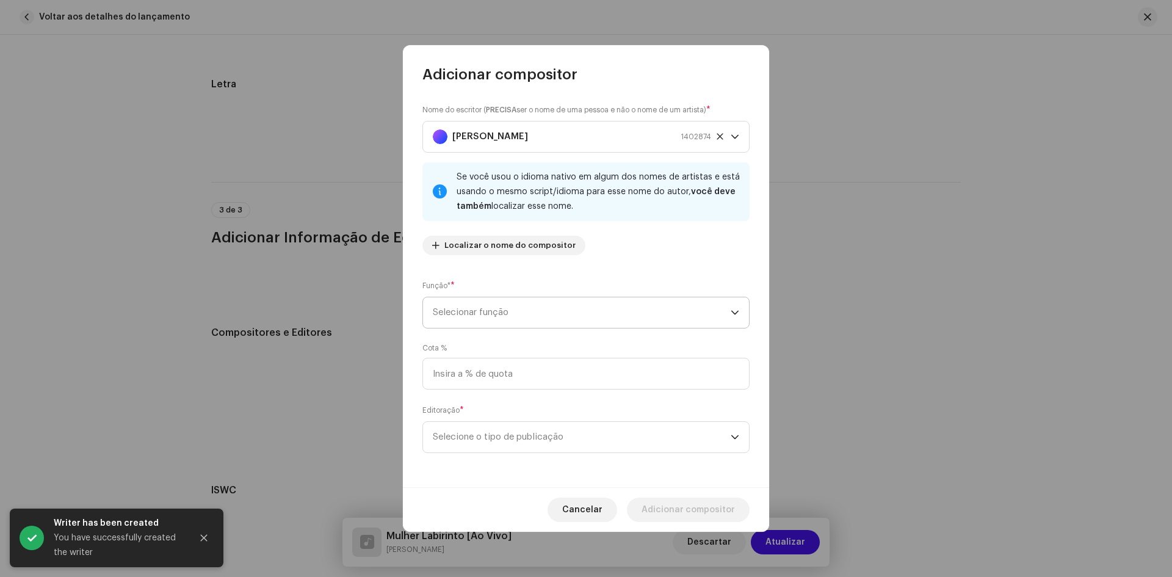
click at [495, 312] on span "Selecionar função" at bounding box center [582, 312] width 298 height 31
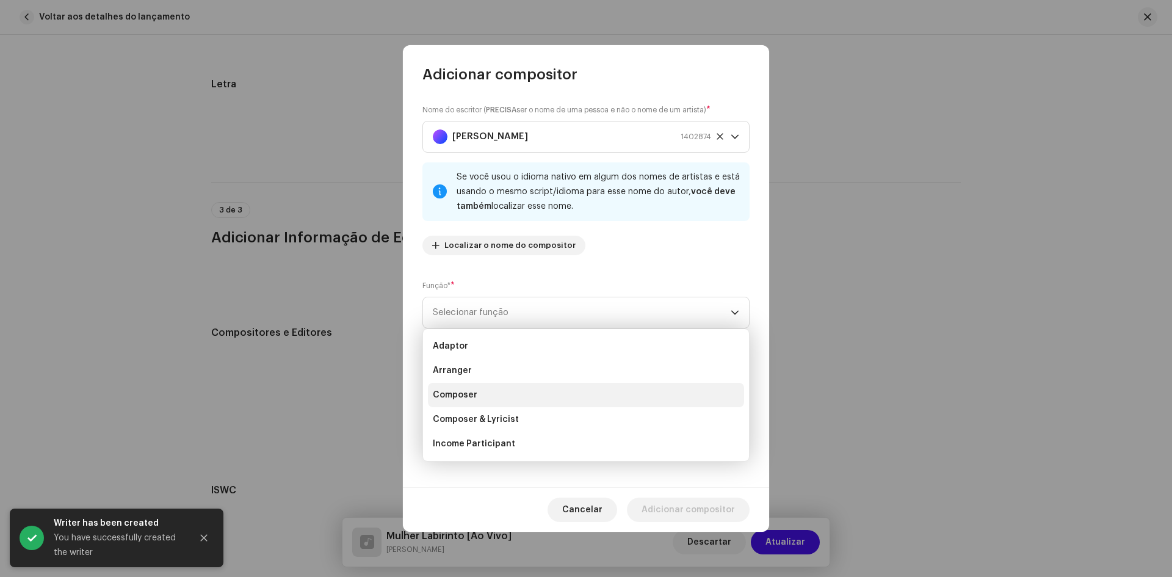
click at [465, 394] on span "Composer" at bounding box center [455, 395] width 45 height 12
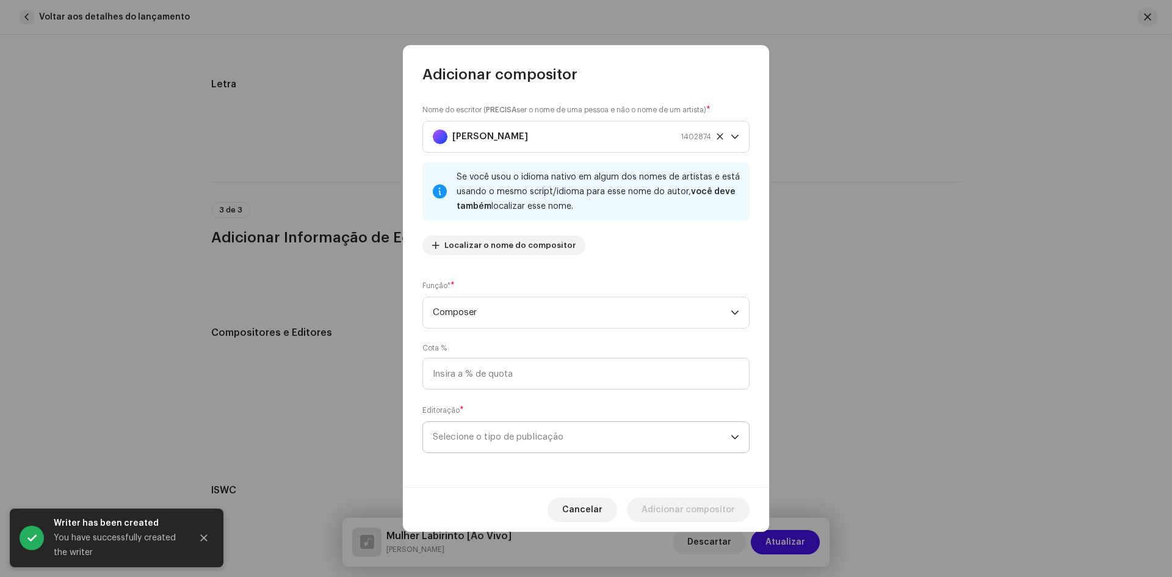
click at [466, 437] on span "Selecione o tipo de publicação" at bounding box center [582, 437] width 298 height 31
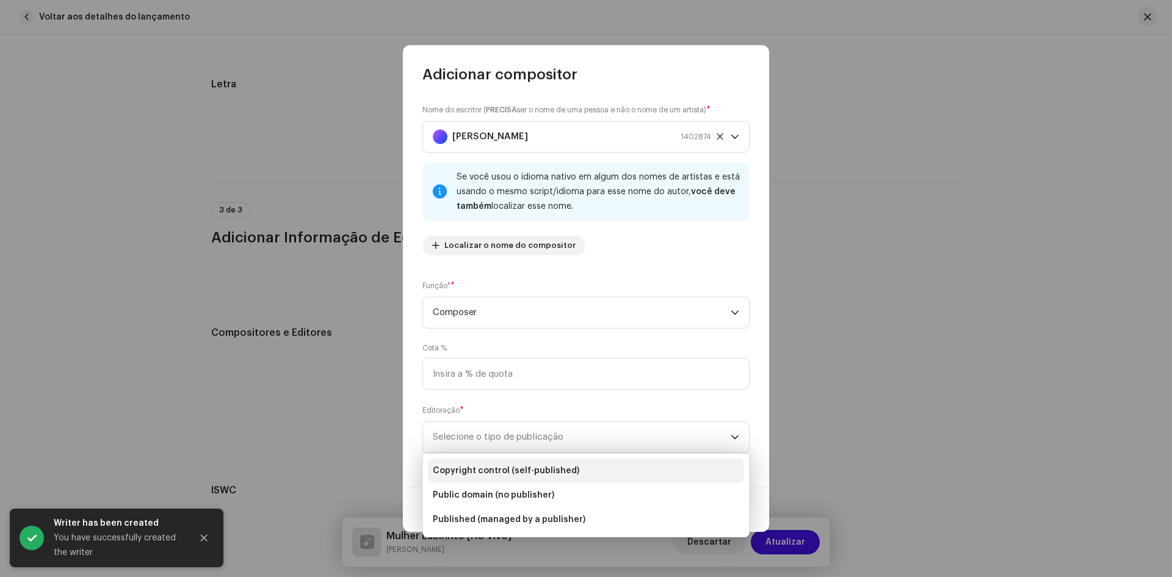
click at [461, 467] on span "Copyright control (self-published)" at bounding box center [506, 471] width 147 height 12
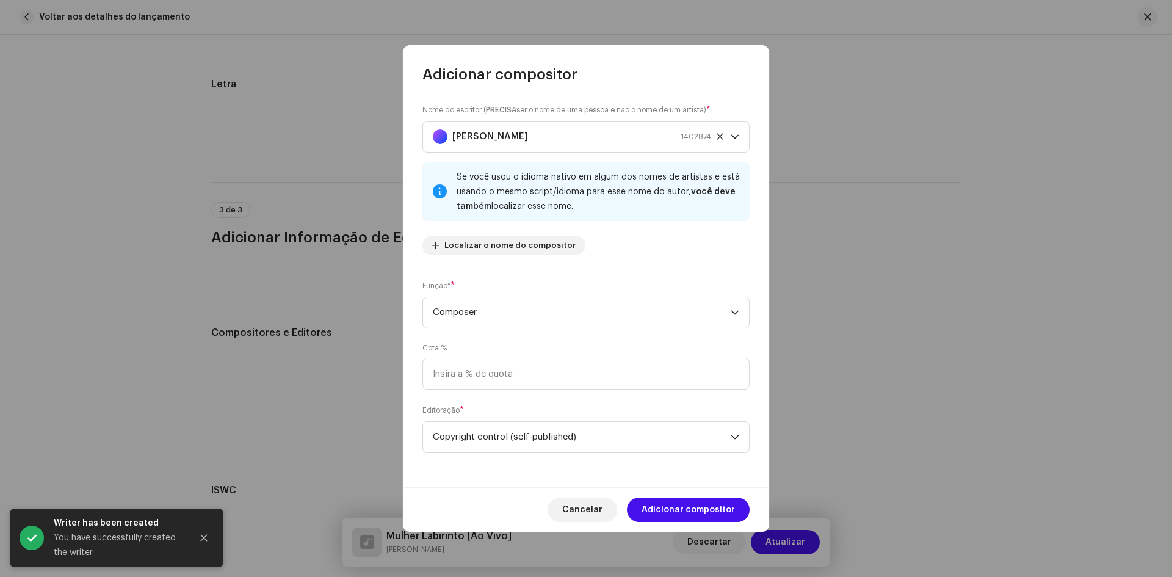
drag, startPoint x: 705, startPoint y: 510, endPoint x: 857, endPoint y: 499, distance: 152.4
click at [705, 509] on span "Adicionar compositor" at bounding box center [688, 510] width 93 height 24
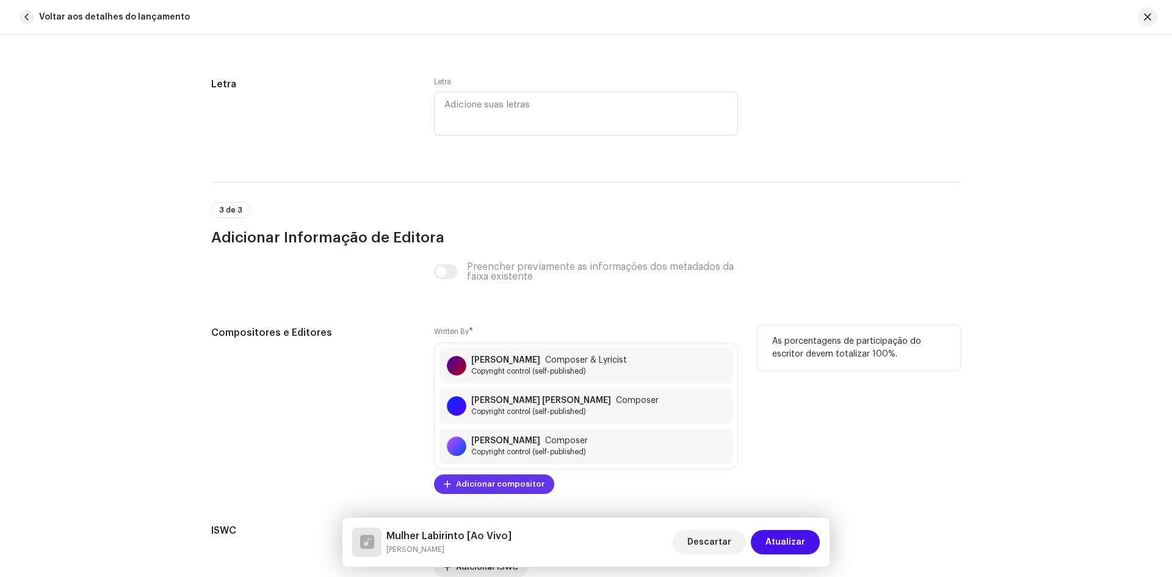
click at [503, 485] on span "Adicionar compositor" at bounding box center [500, 484] width 89 height 24
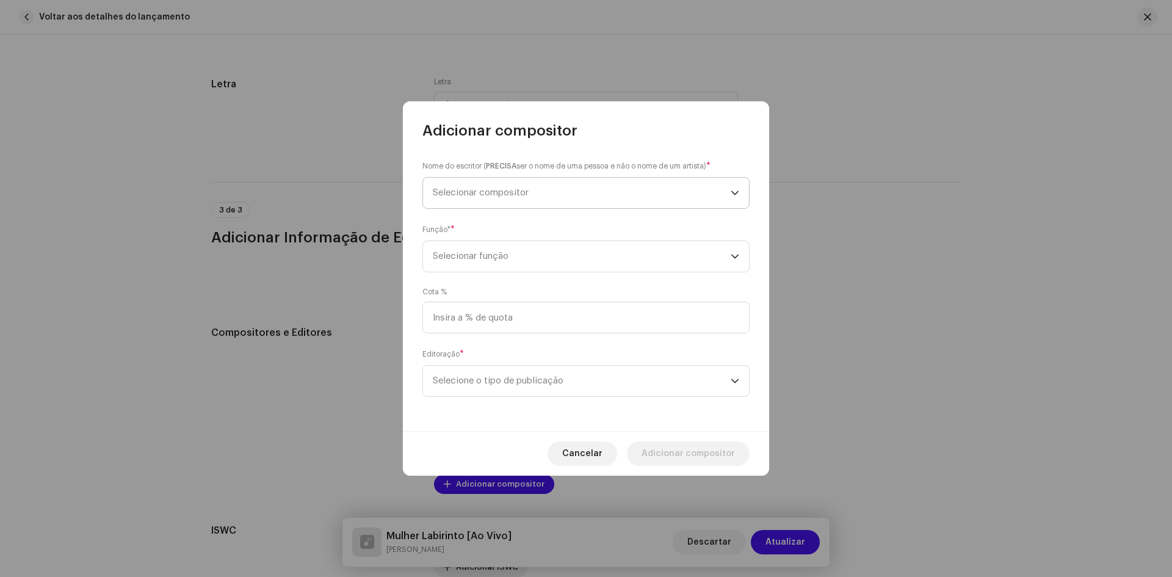
click at [467, 194] on span "Selecionar compositor" at bounding box center [481, 192] width 96 height 9
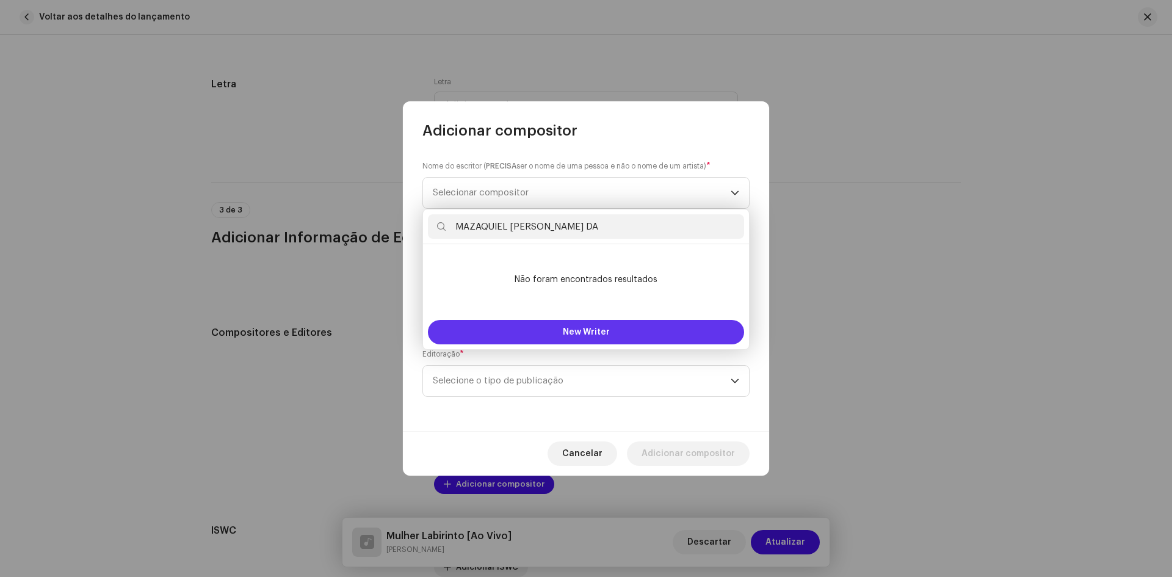
type input "MAZAQUIEL JERONIMO COUTINHO DA"
click at [551, 335] on button "New Writer" at bounding box center [586, 332] width 316 height 24
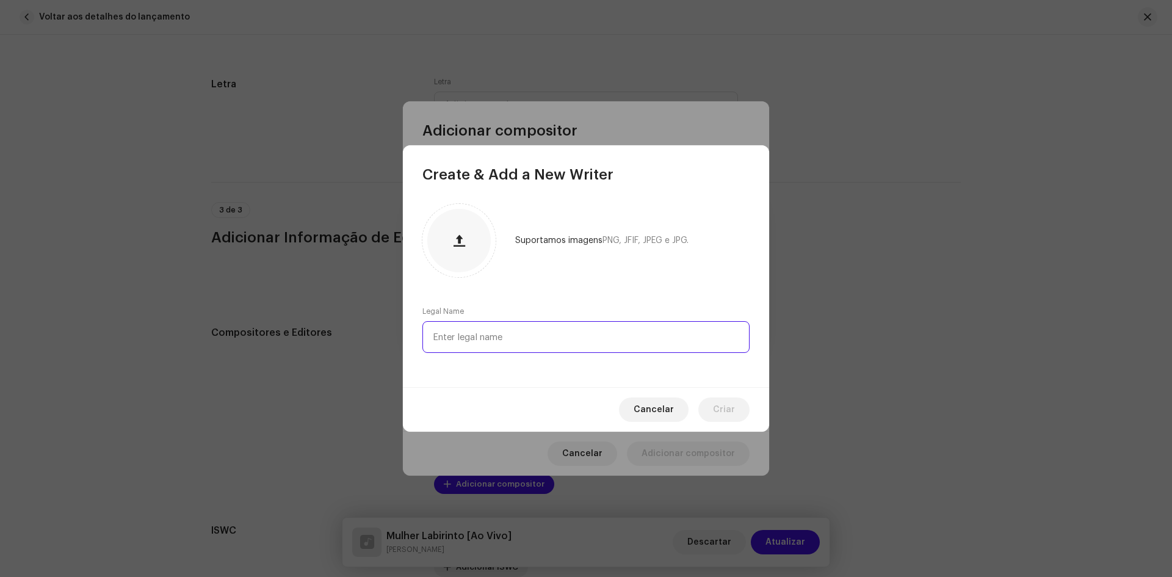
click at [456, 341] on input "text" at bounding box center [586, 337] width 327 height 32
paste input "MAZAQUIEL JERONIMO COUTINHO DA"
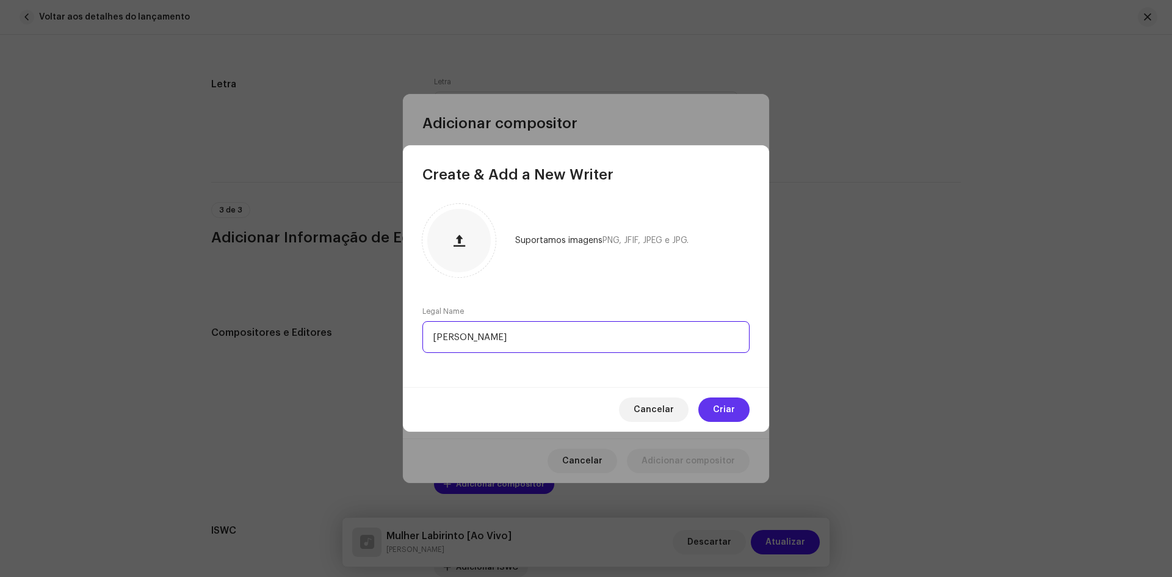
type input "MAZAQUIEL JERONIMO COUTINHO"
click at [718, 412] on span "Criar" at bounding box center [724, 410] width 22 height 24
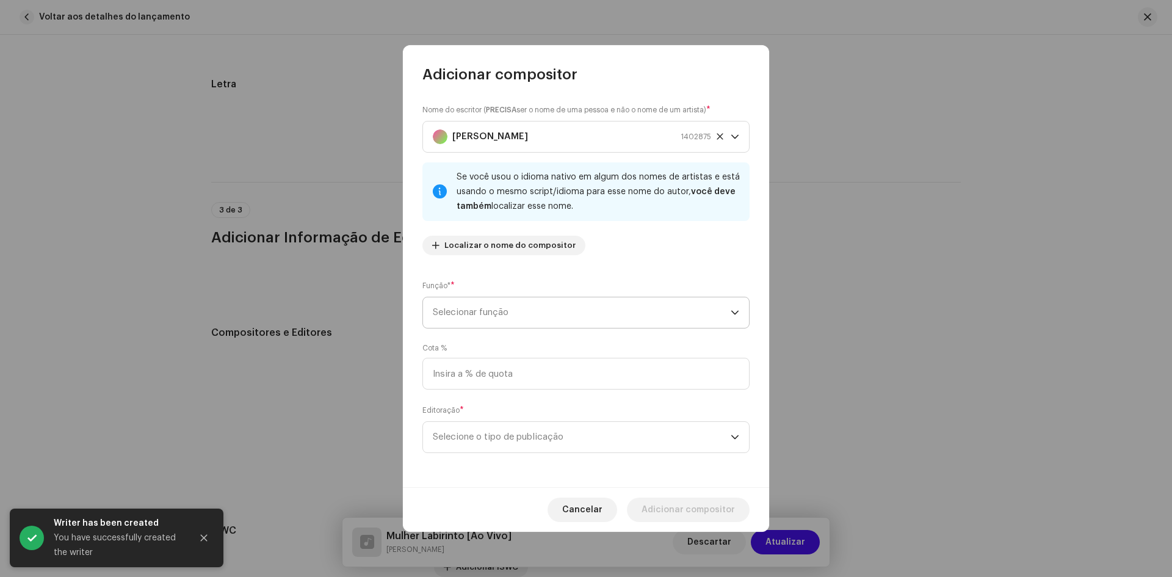
click at [450, 320] on span "Selecionar função" at bounding box center [582, 312] width 298 height 31
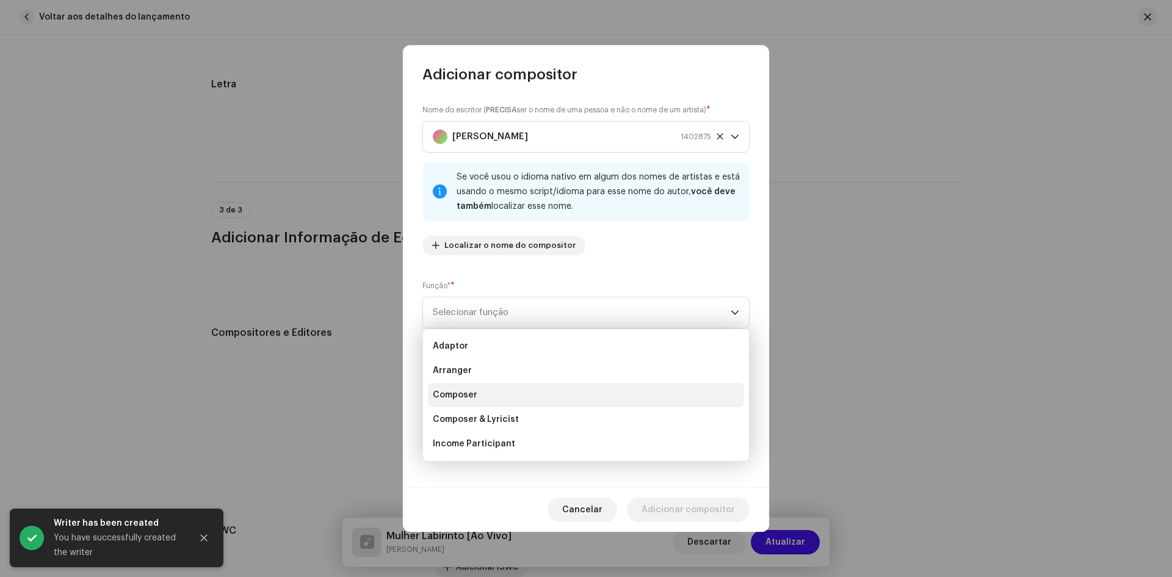
click at [457, 393] on span "Composer" at bounding box center [455, 395] width 45 height 12
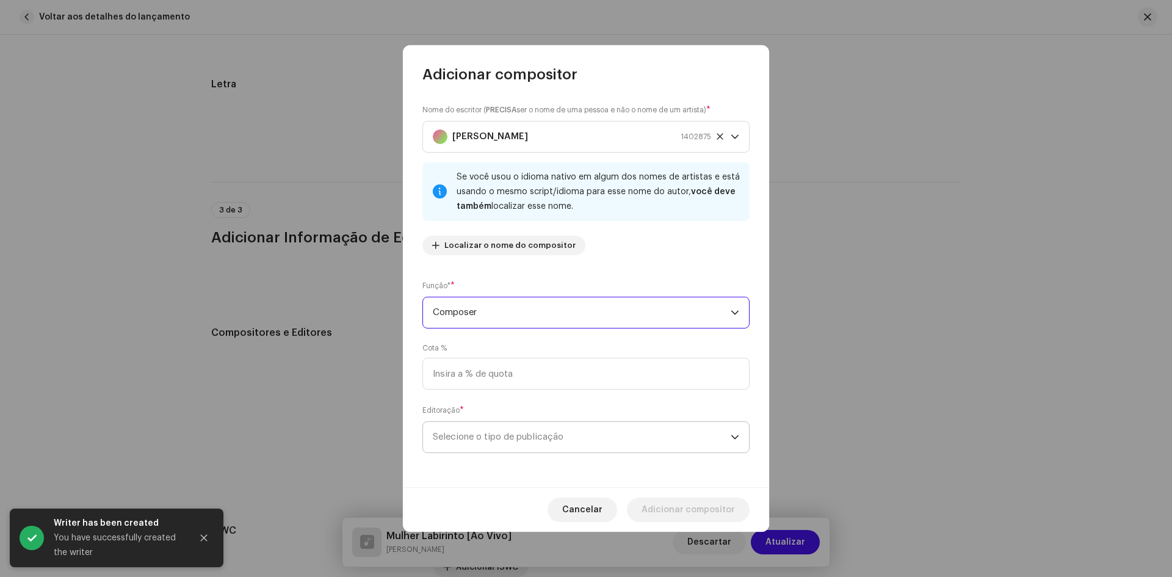
click at [435, 433] on span "Selecione o tipo de publicação" at bounding box center [582, 437] width 298 height 31
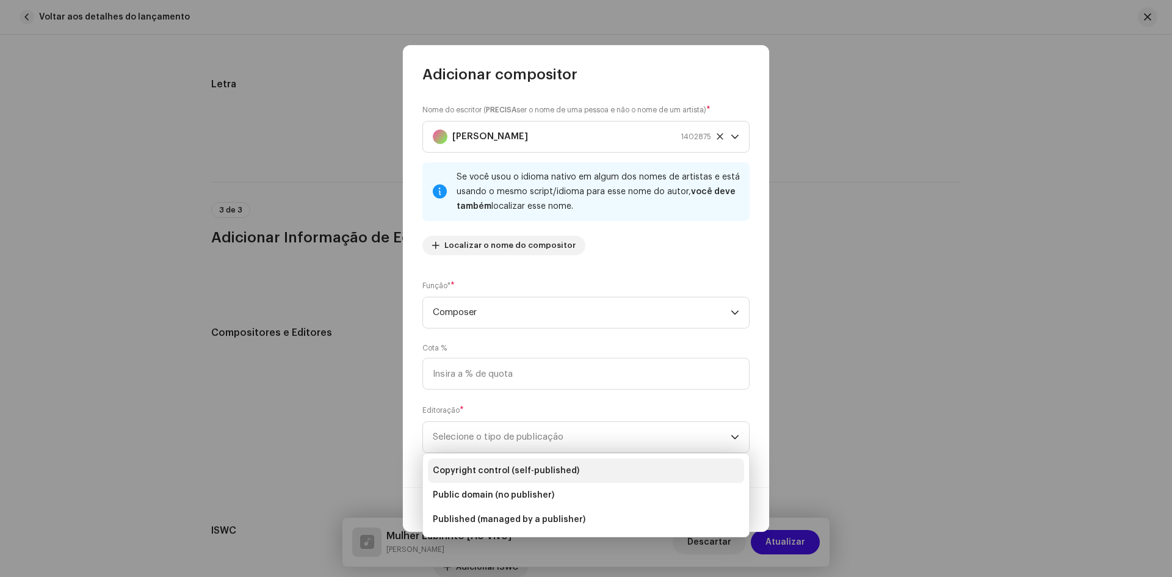
click at [454, 470] on span "Copyright control (self-published)" at bounding box center [506, 471] width 147 height 12
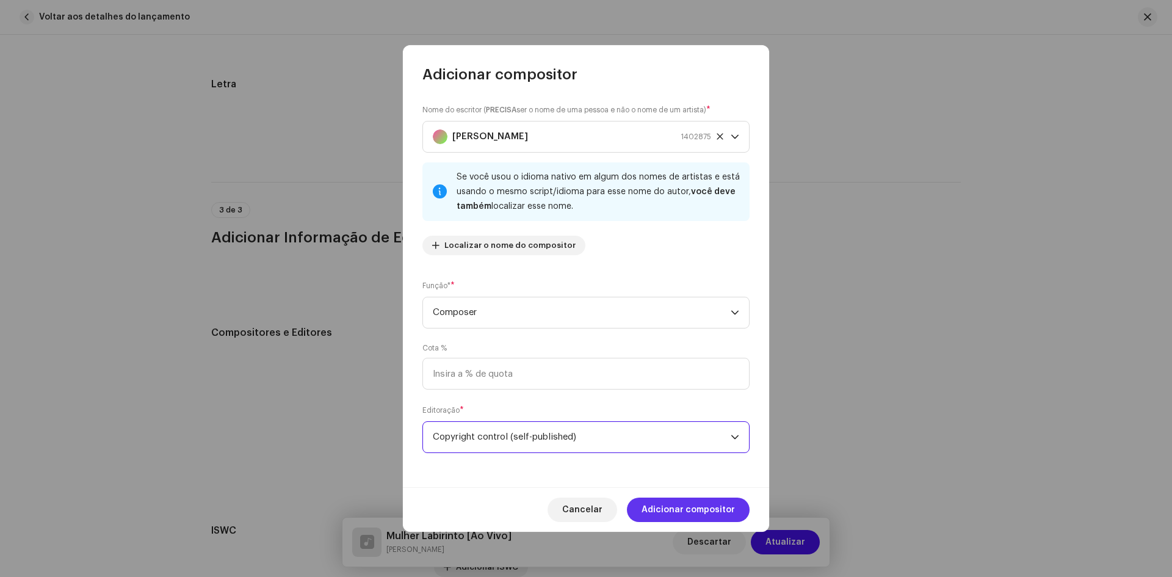
click at [689, 509] on span "Adicionar compositor" at bounding box center [688, 510] width 93 height 24
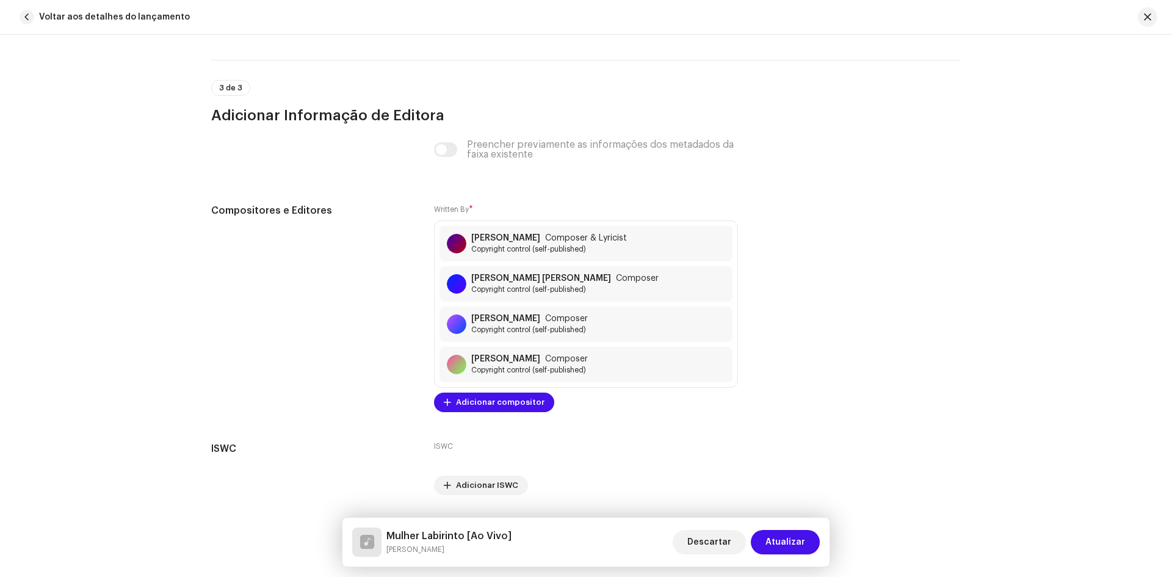
scroll to position [2509, 0]
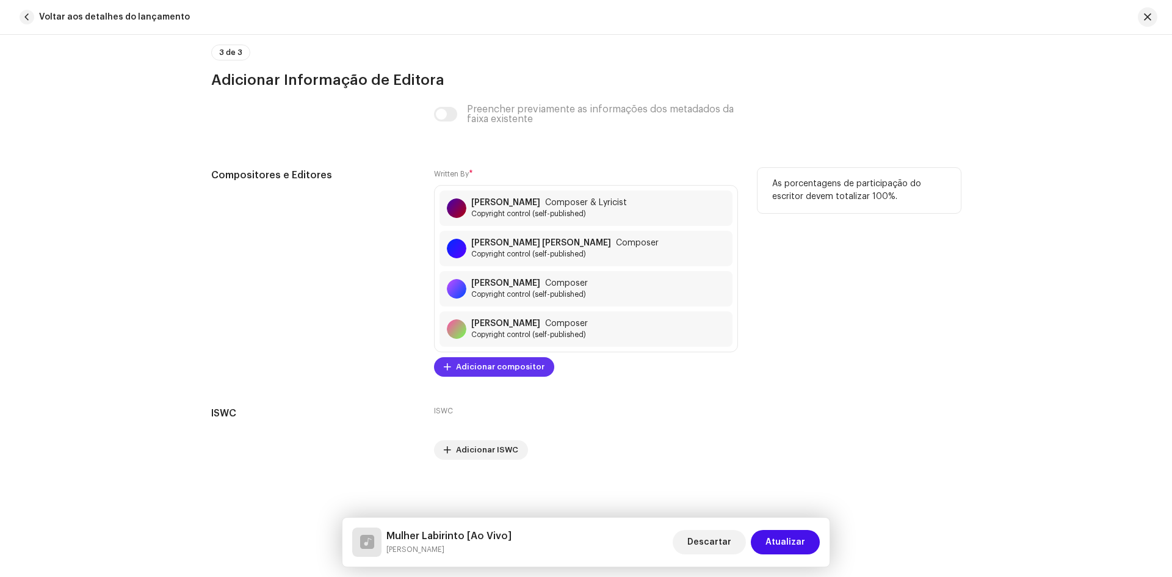
click at [489, 368] on span "Adicionar compositor" at bounding box center [500, 367] width 89 height 24
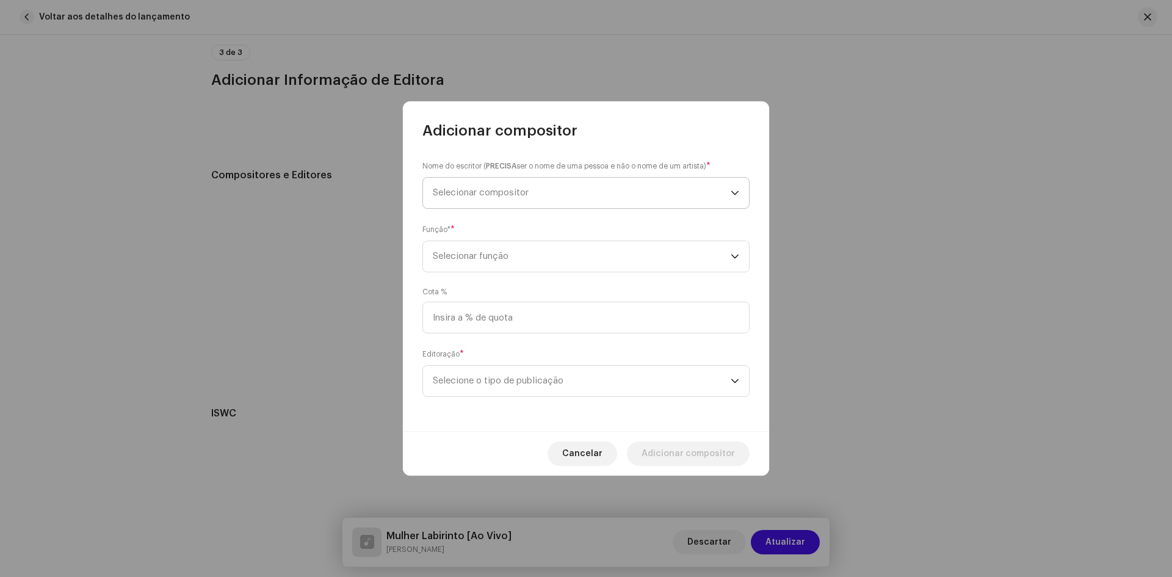
click at [454, 195] on span "Selecionar compositor" at bounding box center [481, 192] width 96 height 9
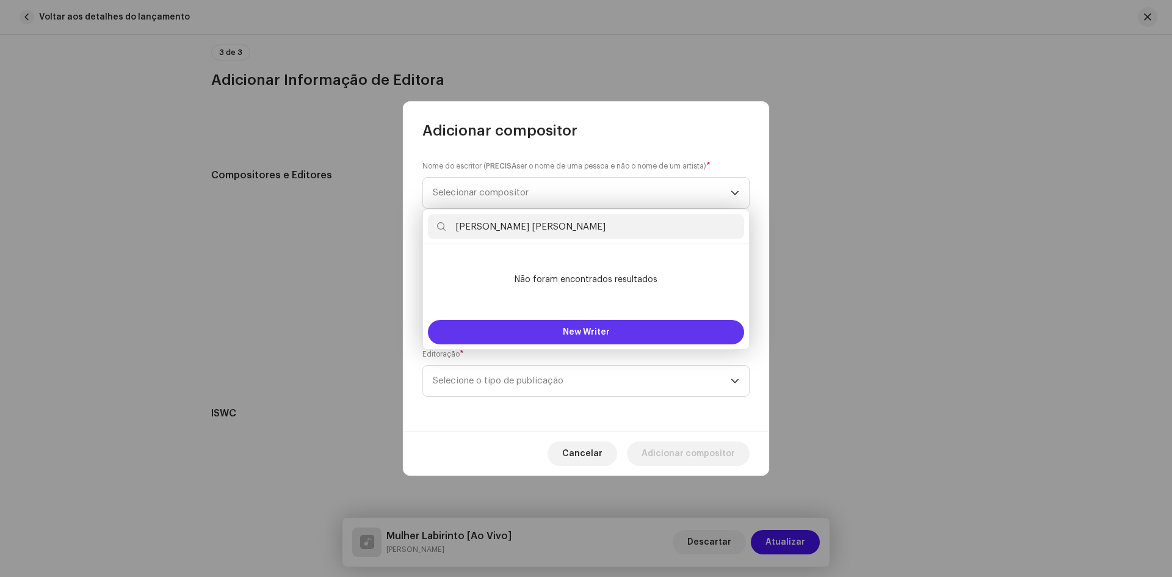
type input "MATHEUS AUGUSTO MENDES"
click at [589, 329] on span "New Writer" at bounding box center [586, 332] width 47 height 9
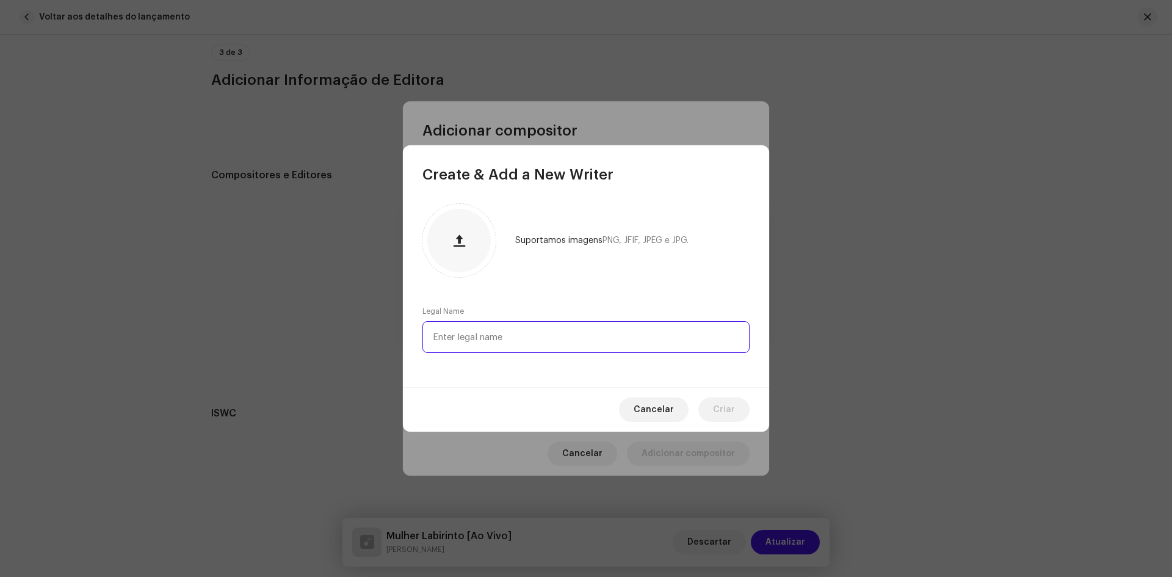
click at [467, 333] on input "text" at bounding box center [586, 337] width 327 height 32
paste input "MATHEUS AUGUSTO MENDES"
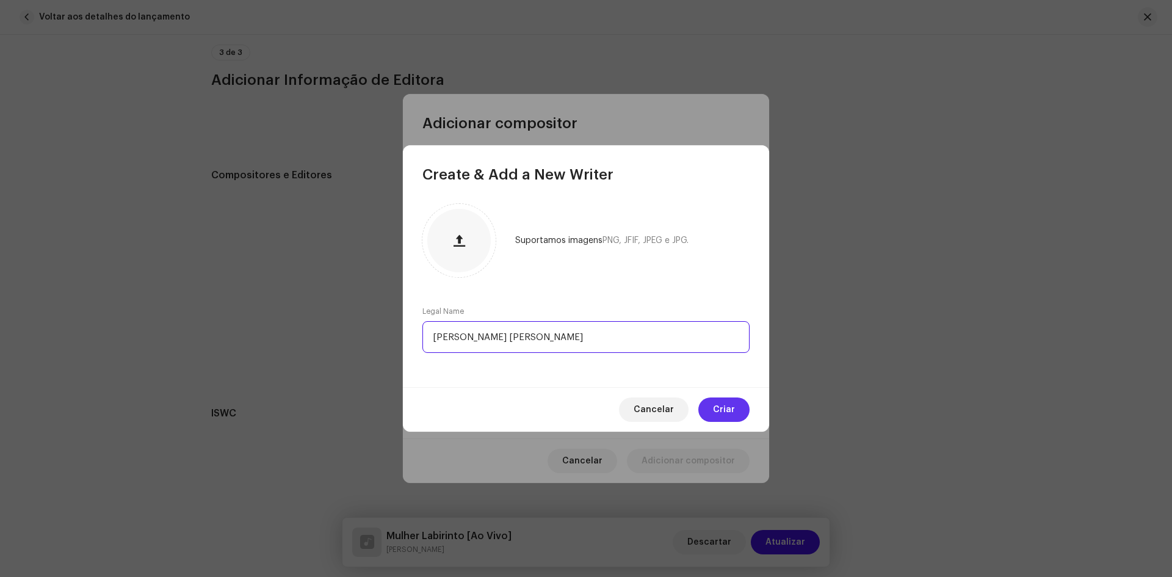
type input "MATHEUS AUGUSTO MENDES"
click at [722, 402] on span "Criar" at bounding box center [724, 410] width 22 height 24
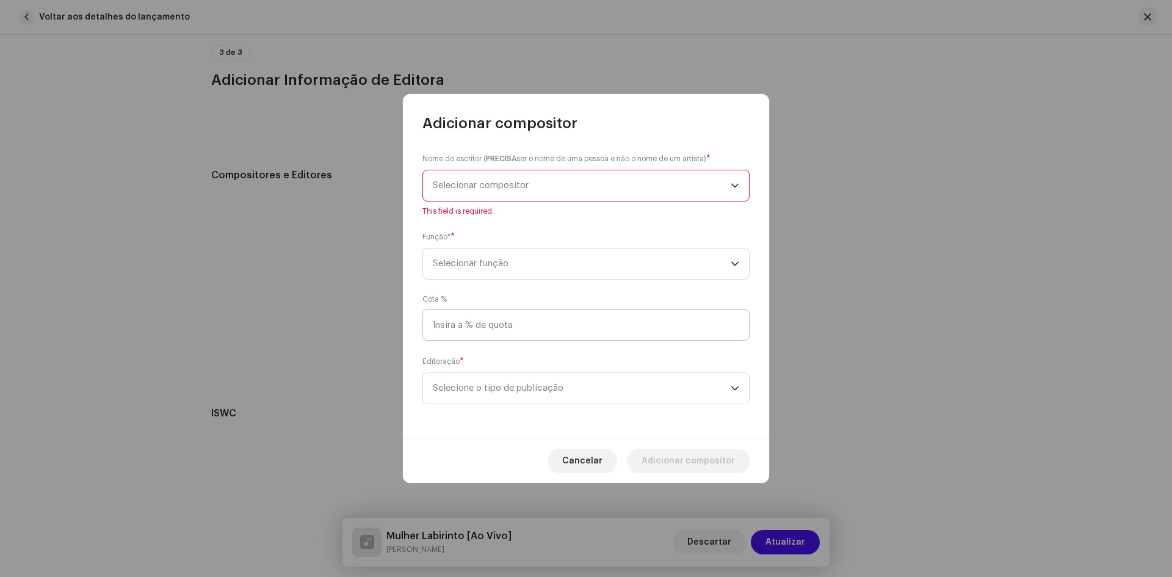
click at [469, 329] on div "Nome do escritor ( PRECISA ser o nome de uma pessoa e não o nome de um artista)…" at bounding box center [586, 285] width 366 height 305
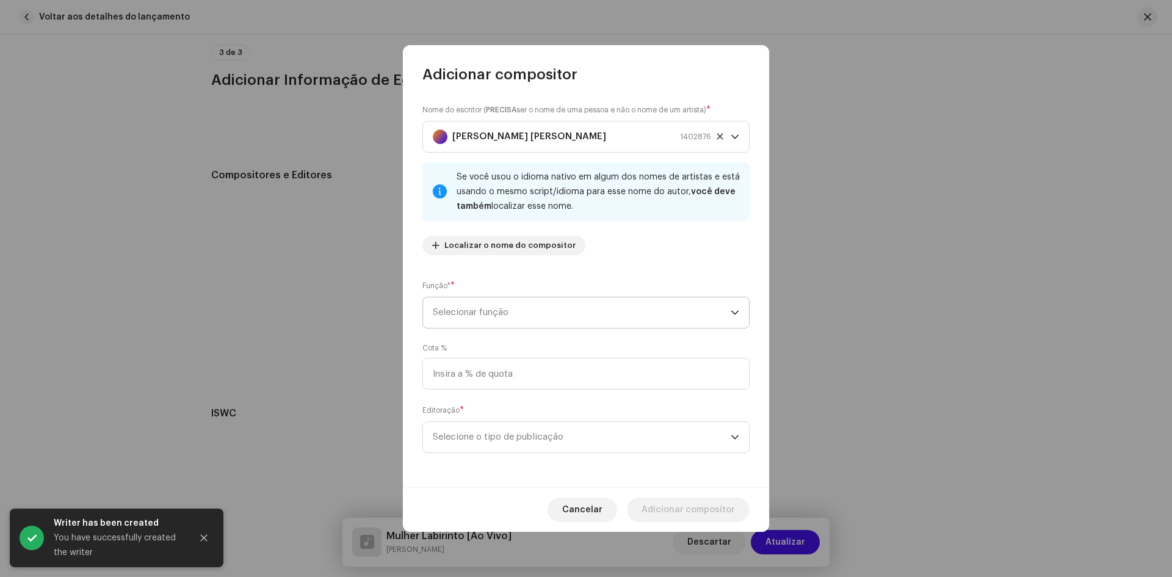
click at [468, 319] on span "Selecionar função" at bounding box center [582, 312] width 298 height 31
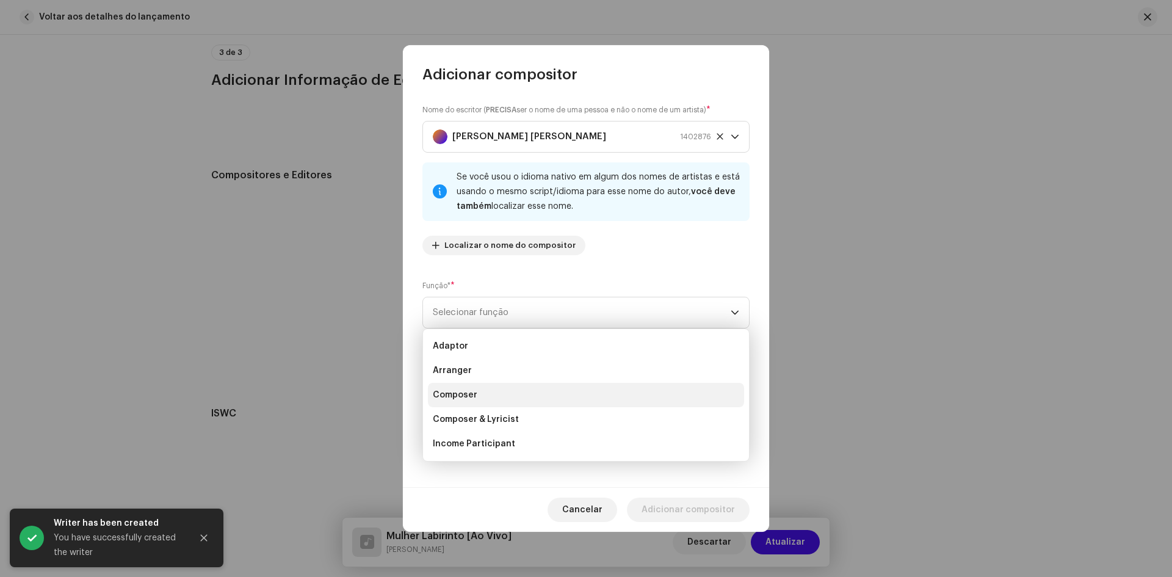
click at [461, 395] on span "Composer" at bounding box center [455, 395] width 45 height 12
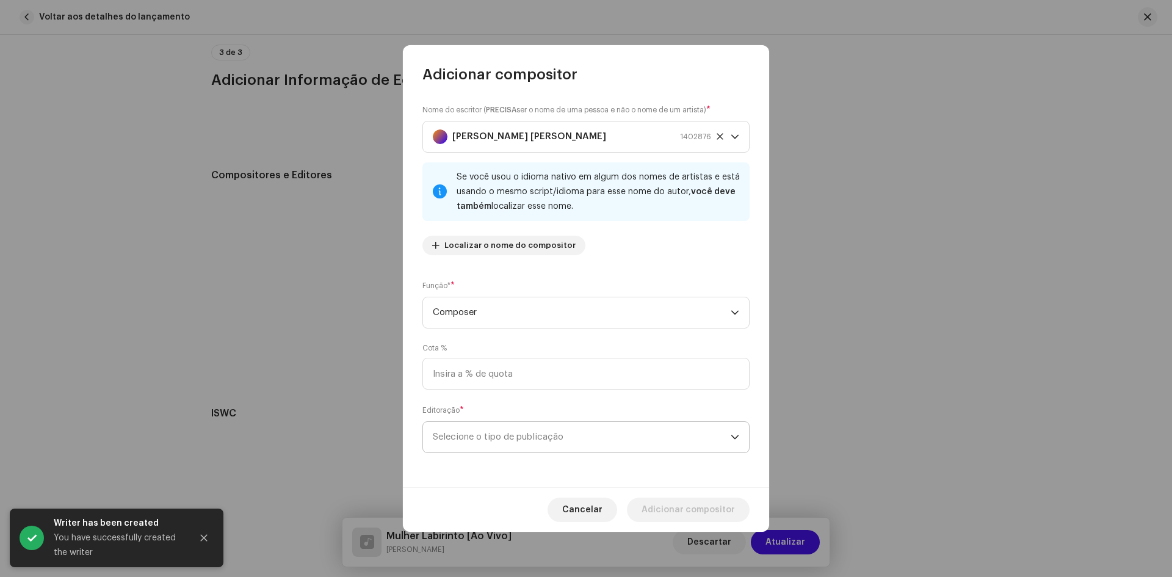
click at [452, 438] on span "Selecione o tipo de publicação" at bounding box center [582, 437] width 298 height 31
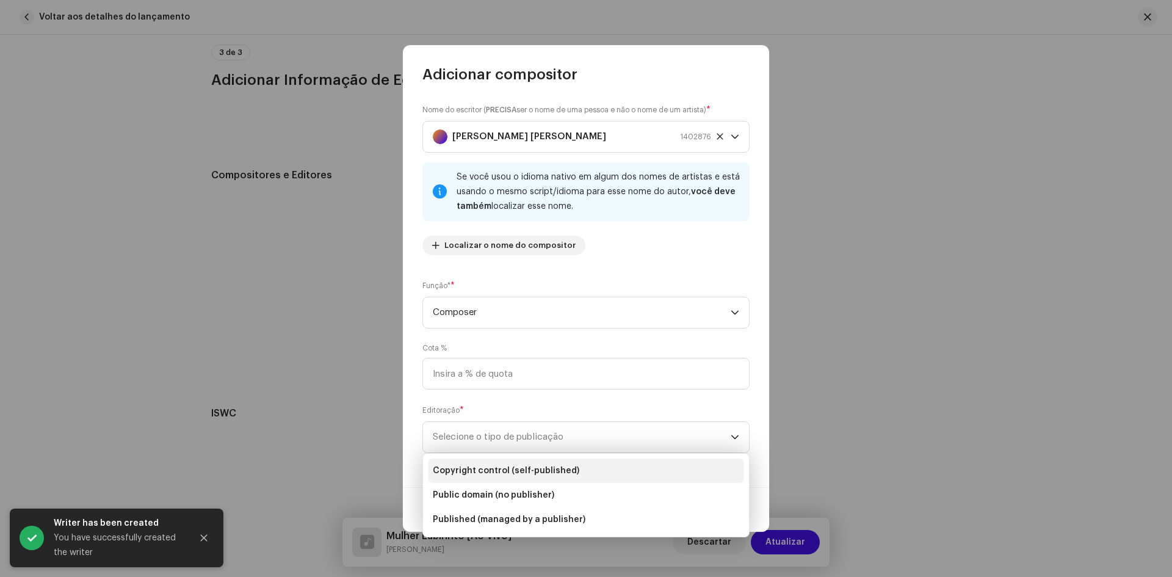
click at [477, 470] on span "Copyright control (self-published)" at bounding box center [506, 471] width 147 height 12
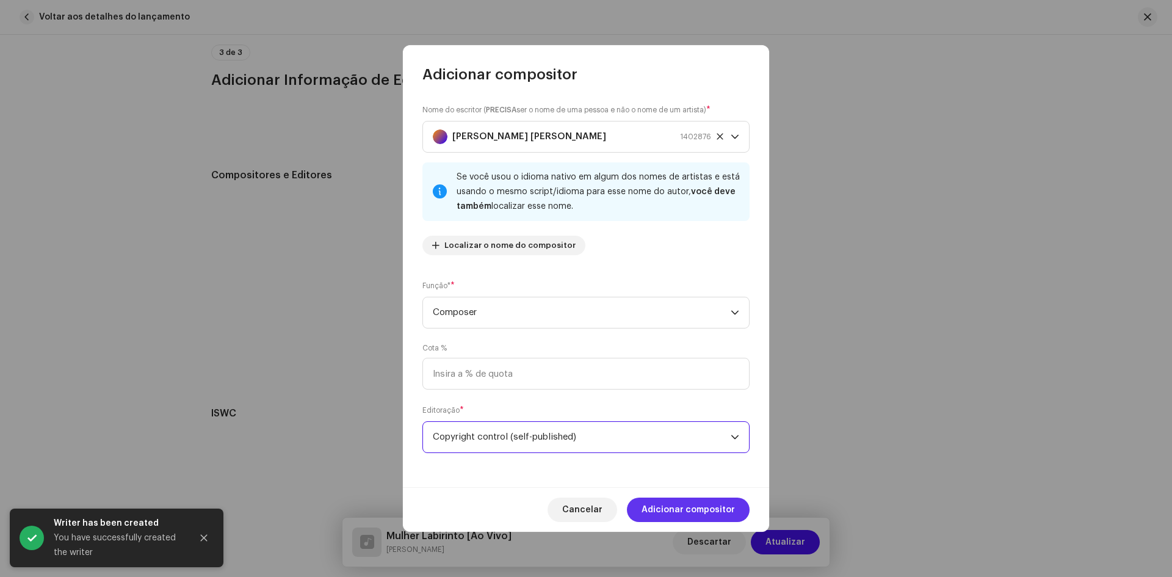
click at [669, 499] on span "Adicionar compositor" at bounding box center [688, 510] width 93 height 24
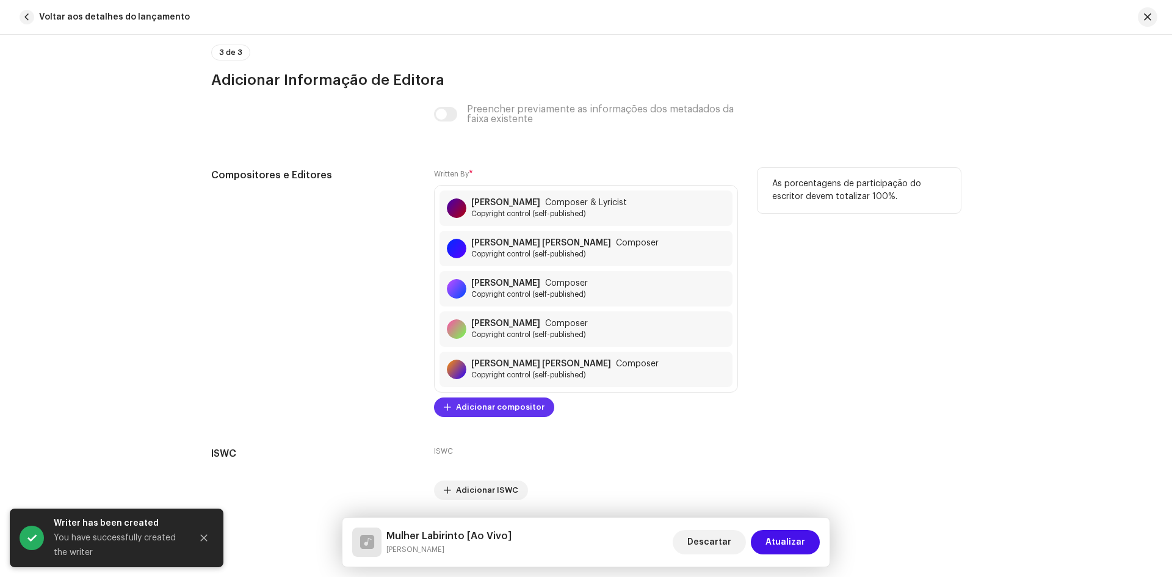
click at [514, 410] on span "Adicionar compositor" at bounding box center [500, 407] width 89 height 24
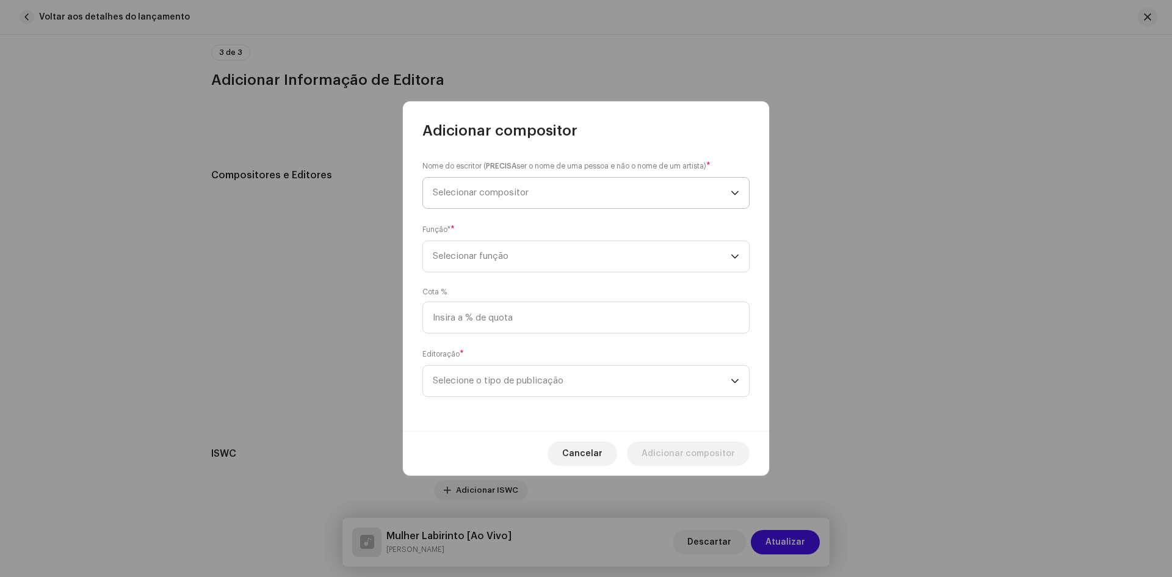
click at [472, 189] on span "Selecionar compositor" at bounding box center [481, 192] width 96 height 9
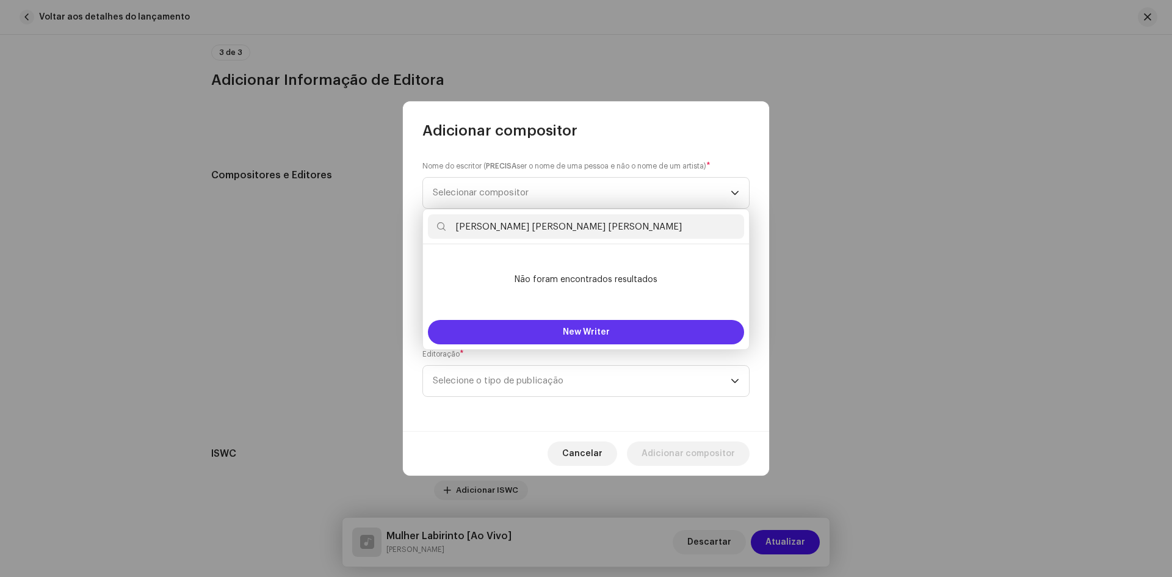
type input "WAGNER DE SOUZA CAVALCANTE"
click at [572, 338] on button "New Writer" at bounding box center [586, 332] width 316 height 24
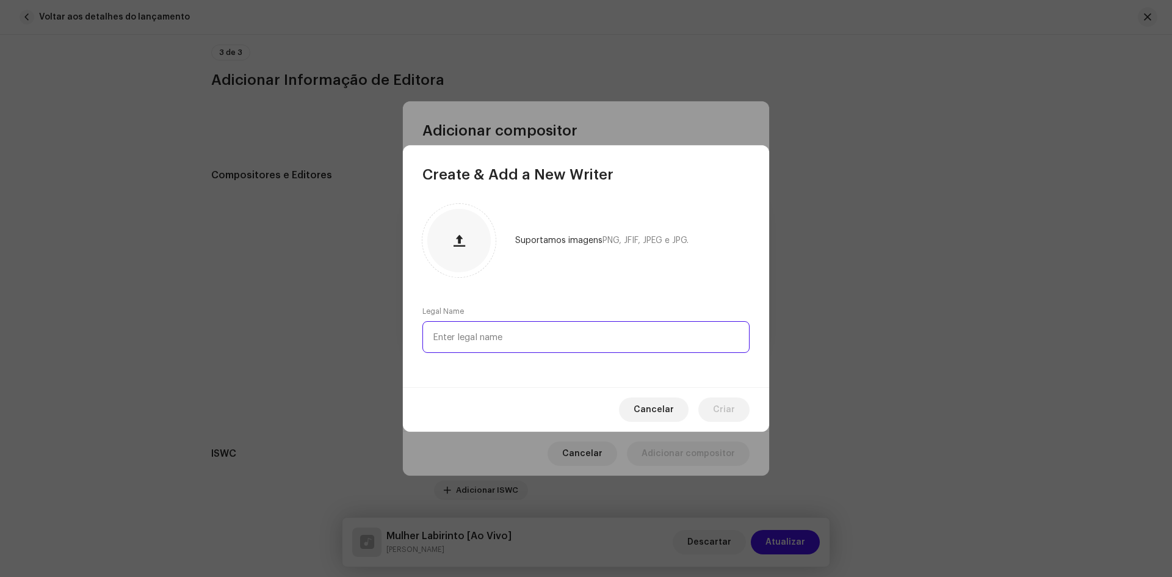
click at [463, 341] on input "text" at bounding box center [586, 337] width 327 height 32
paste input "WAGNER DE SOUZA CAVALCANTE"
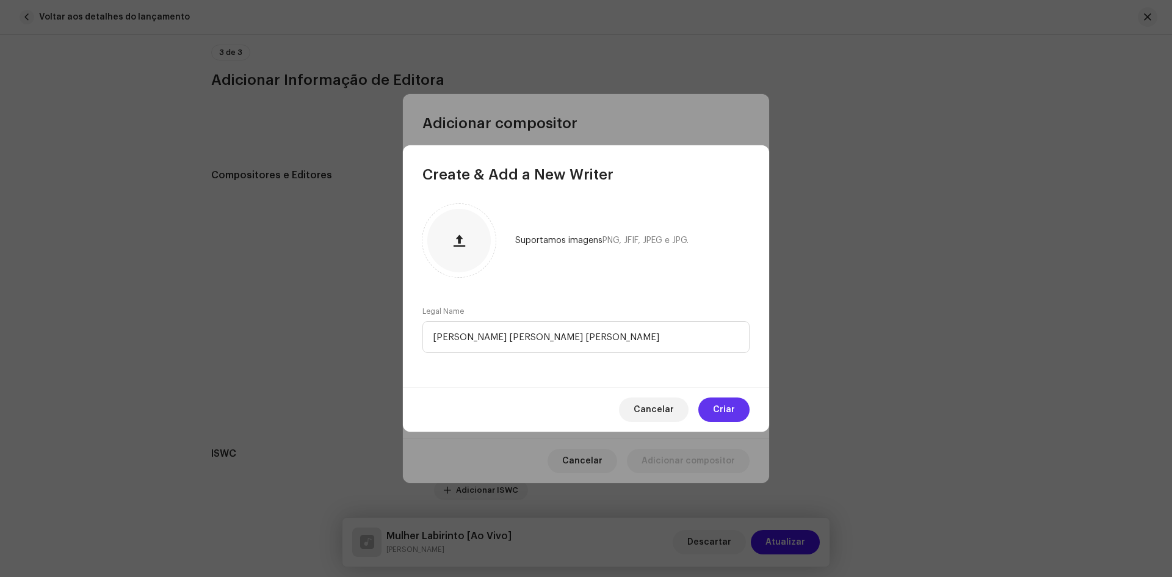
type input "WAGNER DE SOUZA CAVALCANTE"
click at [727, 410] on span "Criar" at bounding box center [724, 410] width 22 height 24
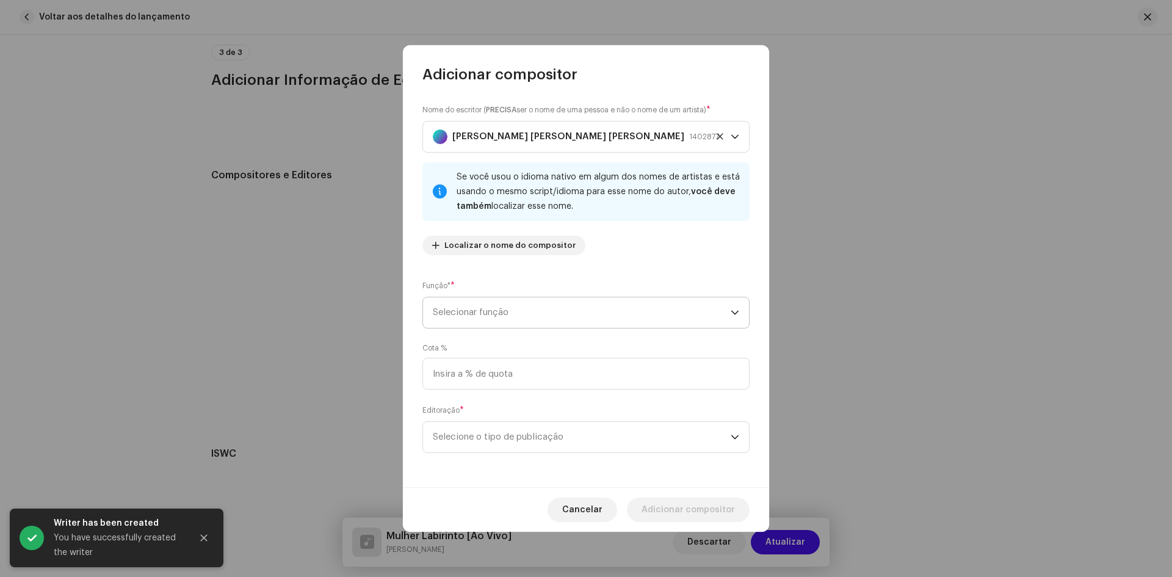
click at [481, 317] on span "Selecionar função" at bounding box center [582, 312] width 298 height 31
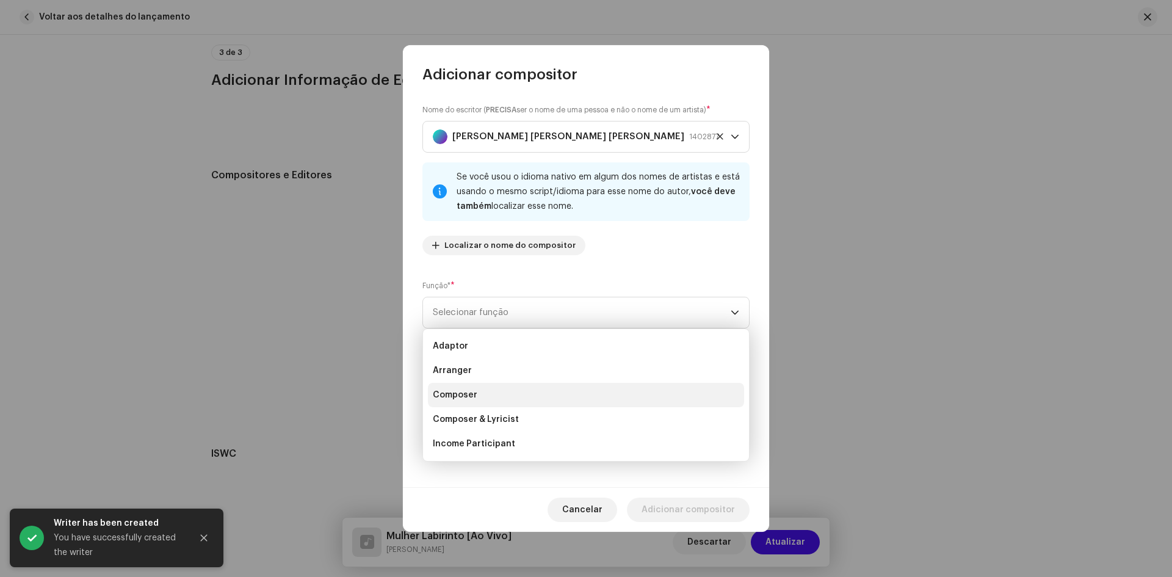
click at [445, 394] on span "Composer" at bounding box center [455, 395] width 45 height 12
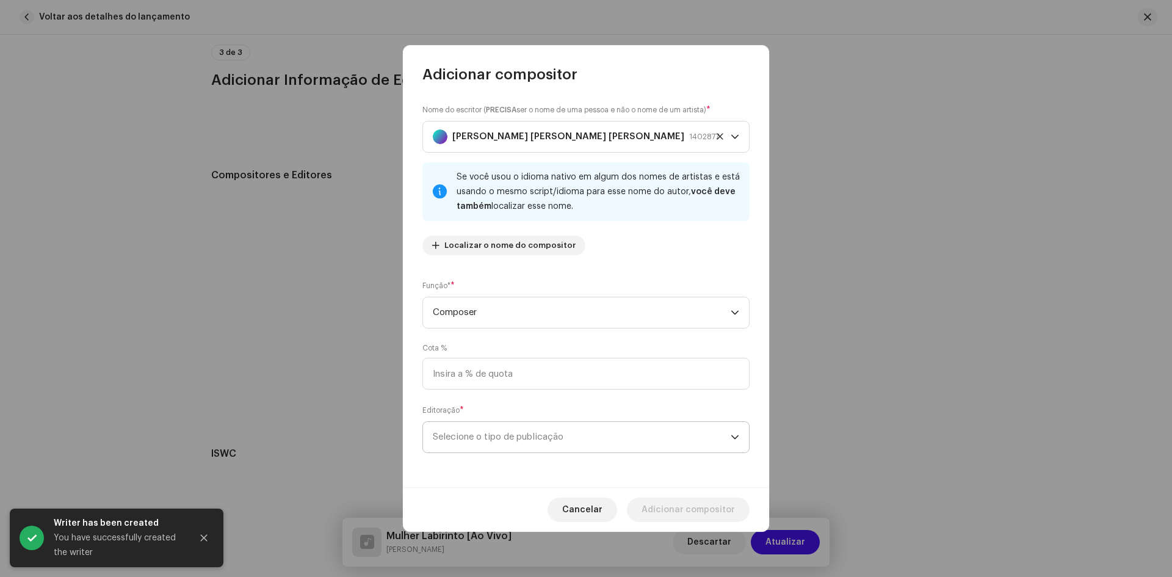
click at [463, 437] on span "Selecione o tipo de publicação" at bounding box center [582, 437] width 298 height 31
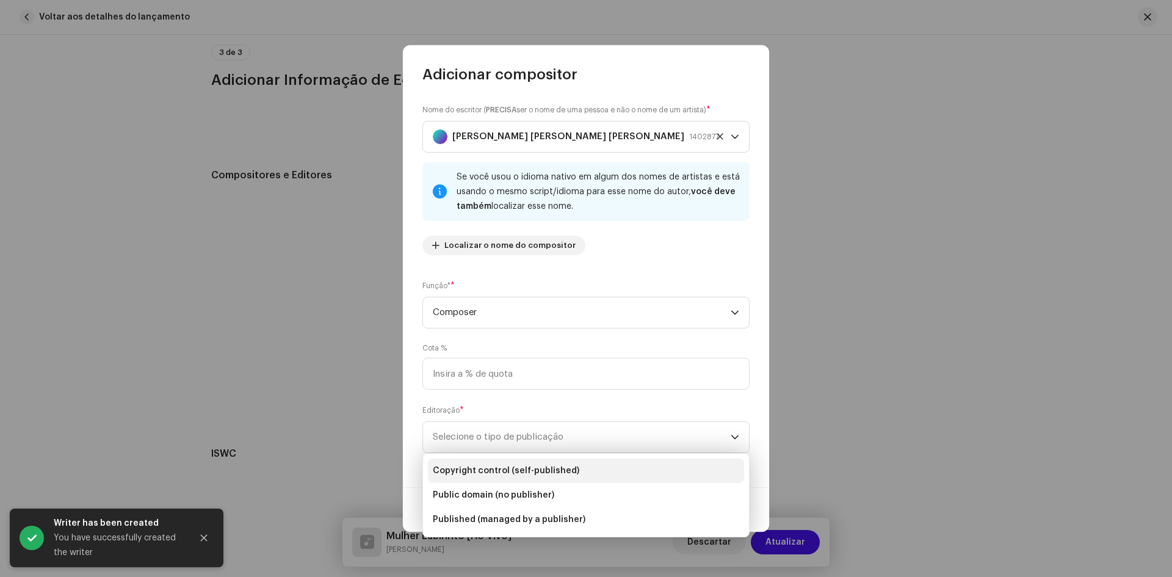
click at [482, 465] on span "Copyright control (self-published)" at bounding box center [506, 471] width 147 height 12
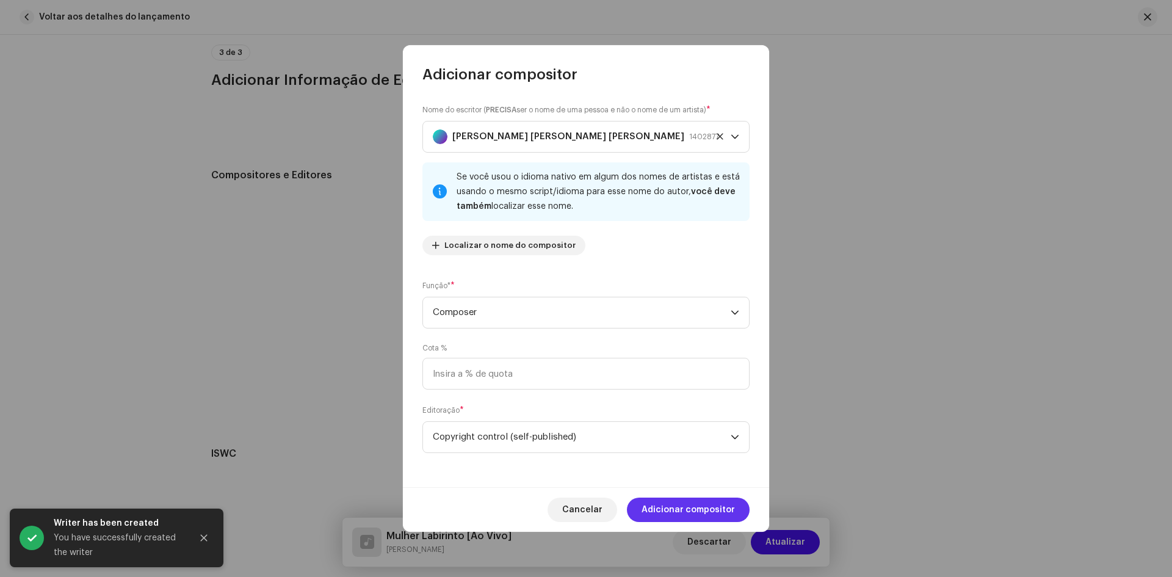
click at [682, 512] on span "Adicionar compositor" at bounding box center [688, 510] width 93 height 24
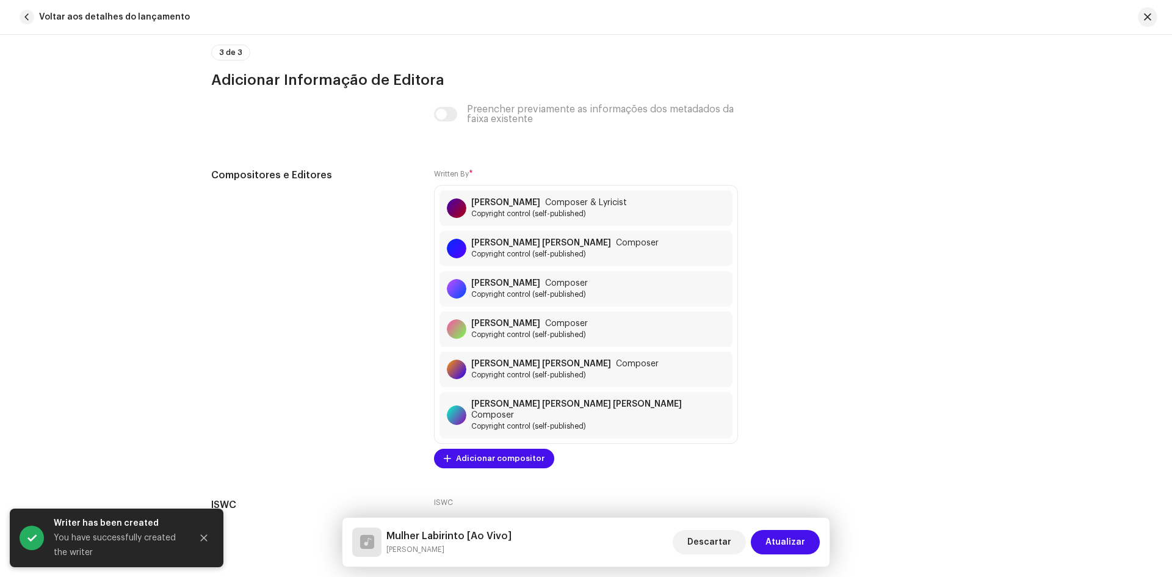
scroll to position [2589, 0]
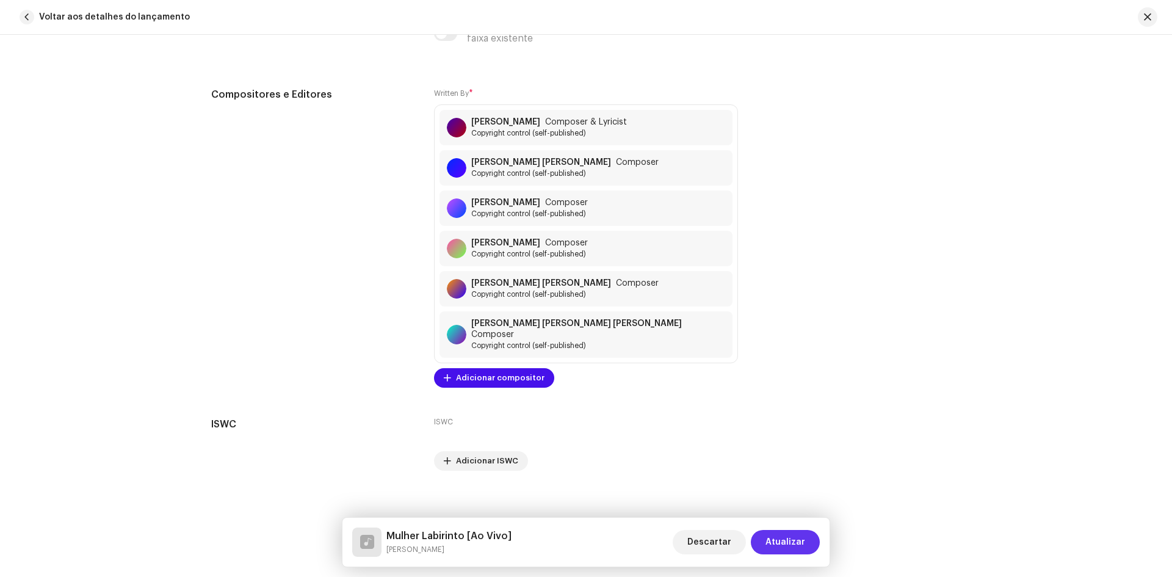
click at [788, 546] on span "Atualizar" at bounding box center [786, 542] width 40 height 24
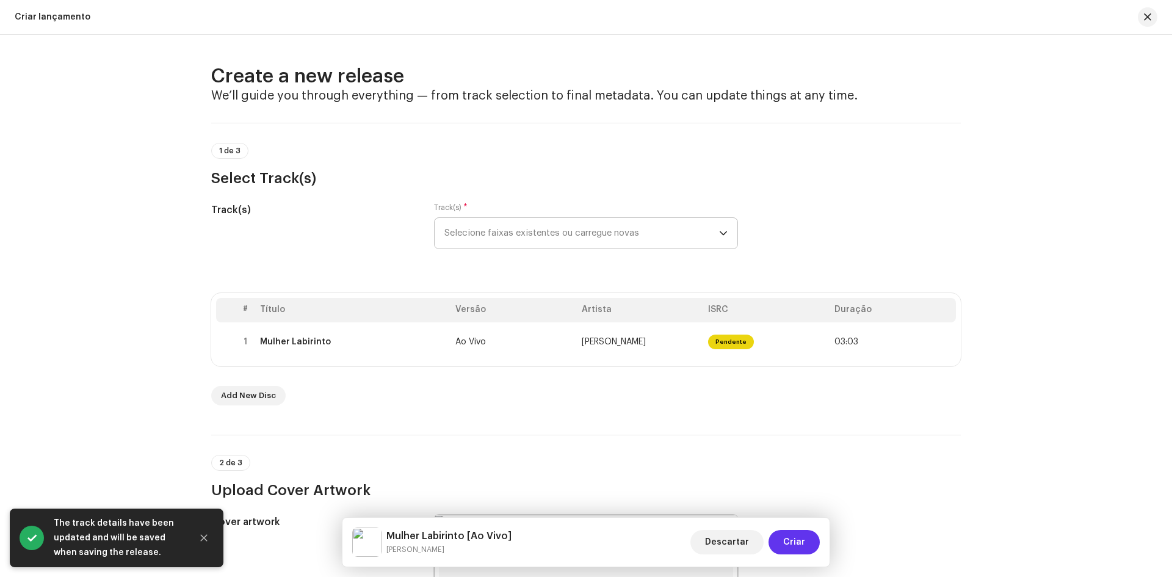
click at [794, 541] on span "Criar" at bounding box center [794, 542] width 22 height 24
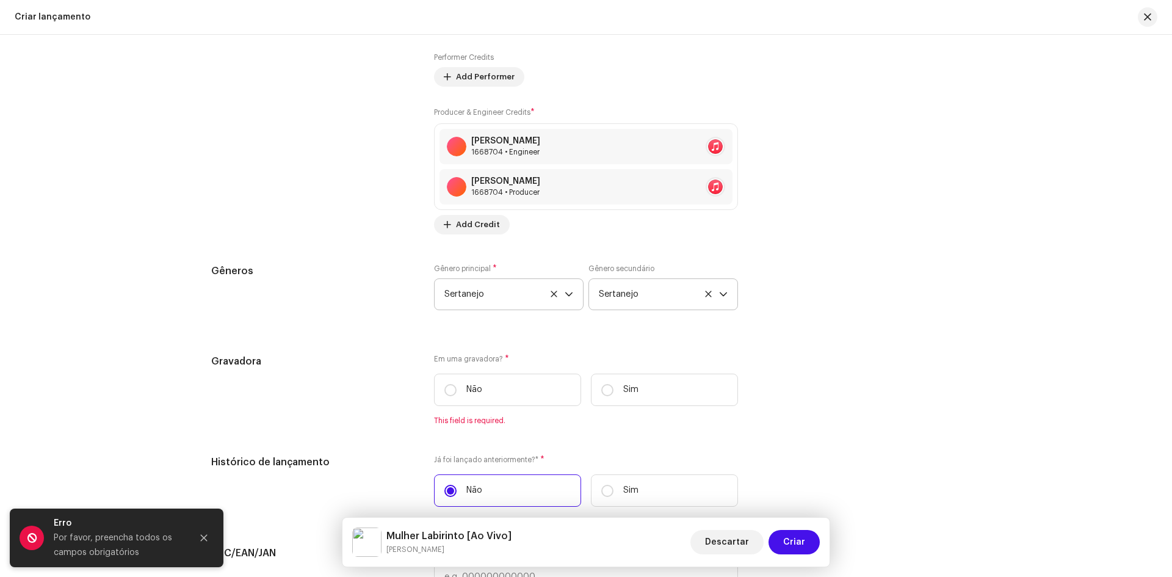
scroll to position [1771, 0]
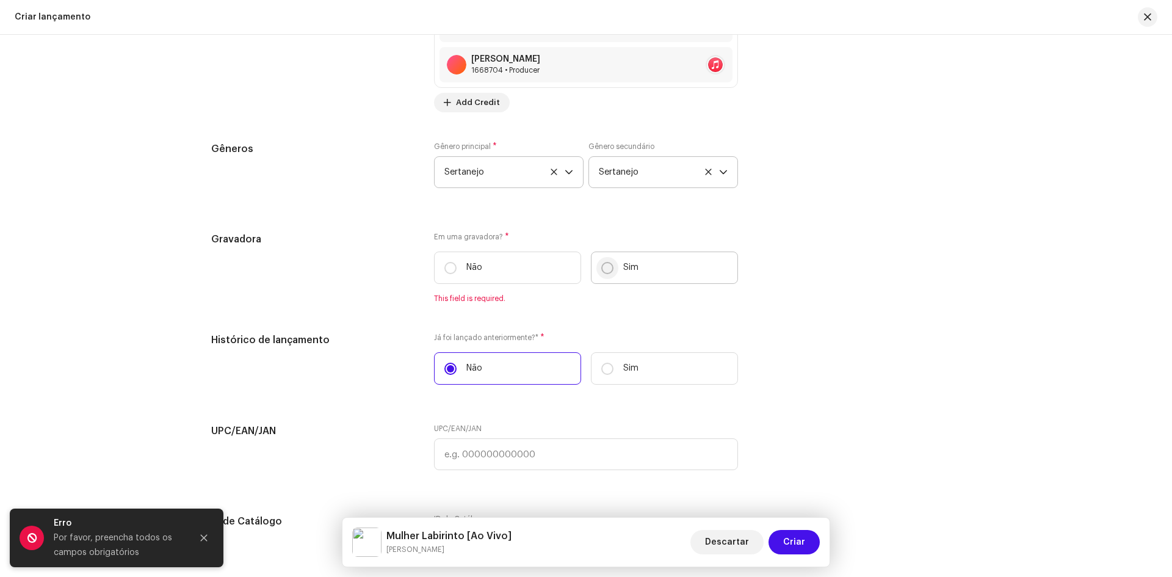
click at [603, 270] on input "Sim" at bounding box center [607, 268] width 12 height 12
radio input "true"
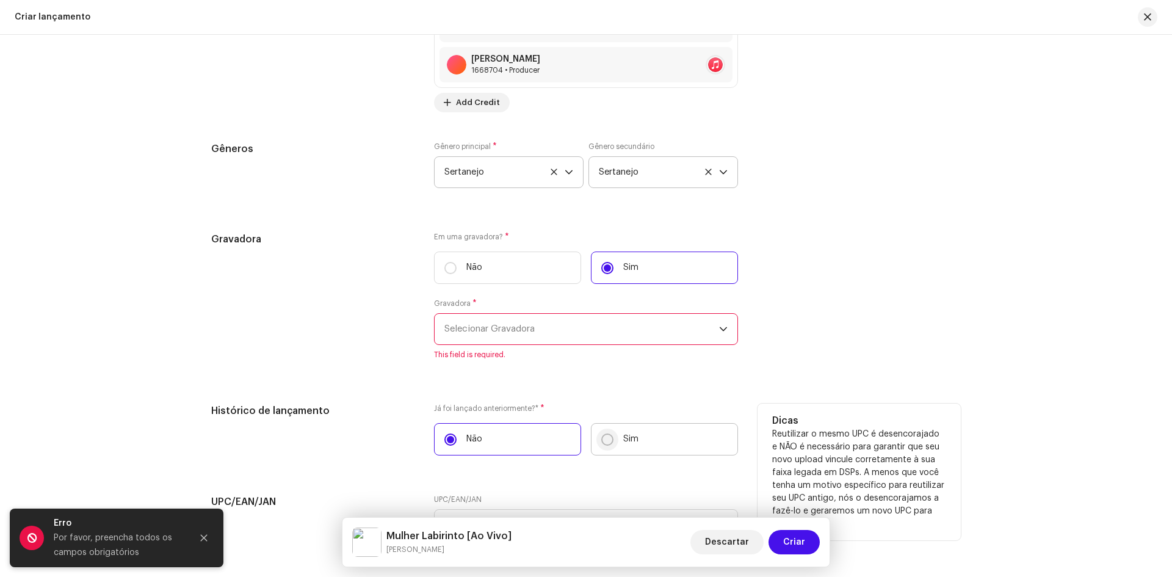
scroll to position [1893, 0]
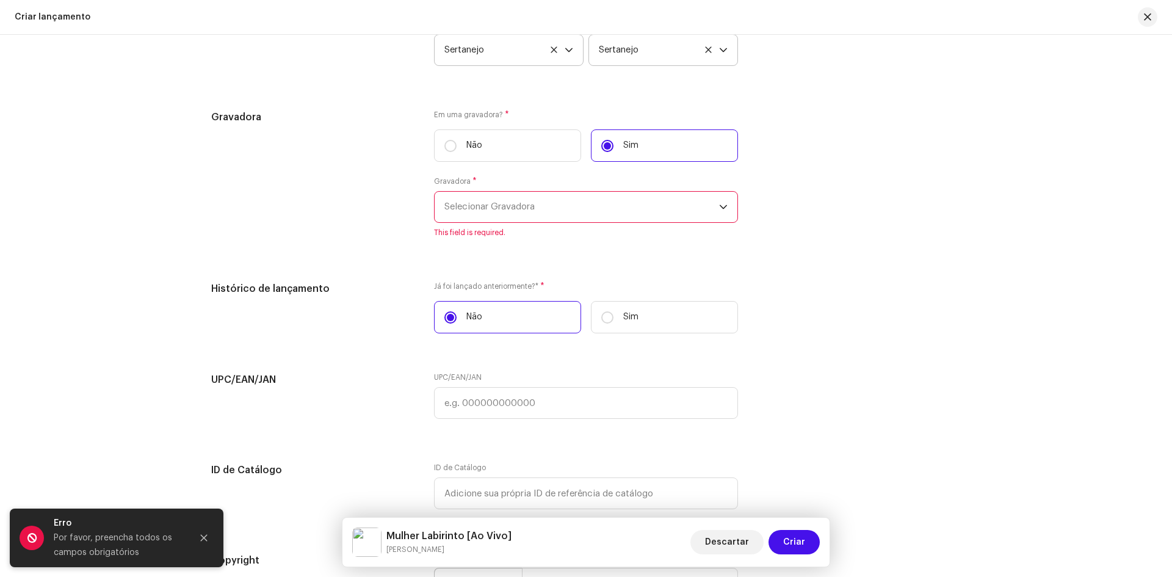
click at [493, 211] on span "Selecionar Gravadora" at bounding box center [582, 207] width 275 height 31
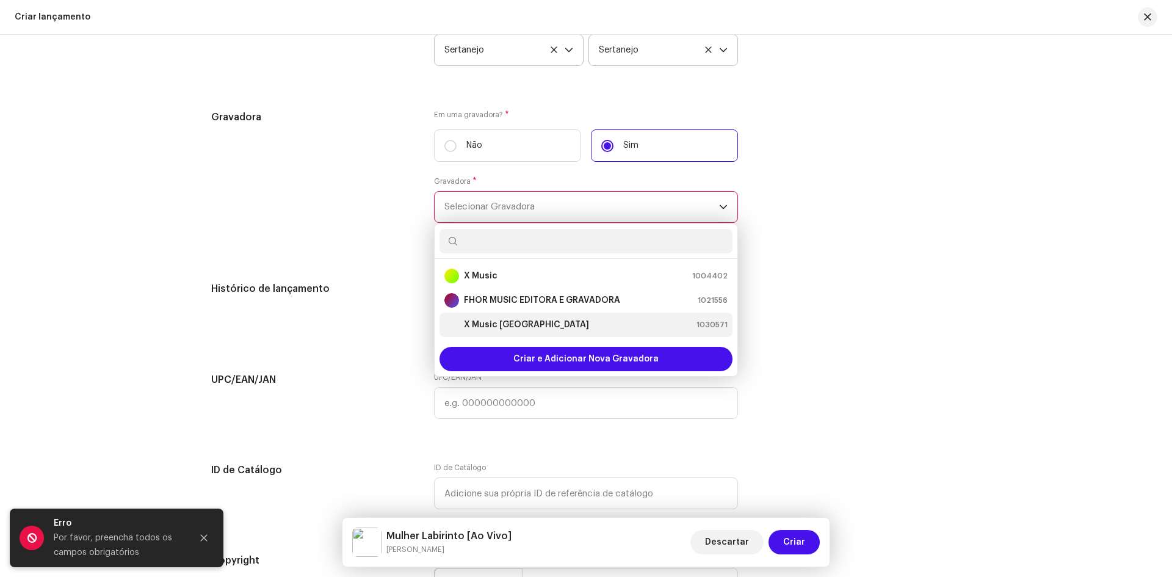
click at [474, 327] on strong "X Music Brasil" at bounding box center [526, 325] width 125 height 12
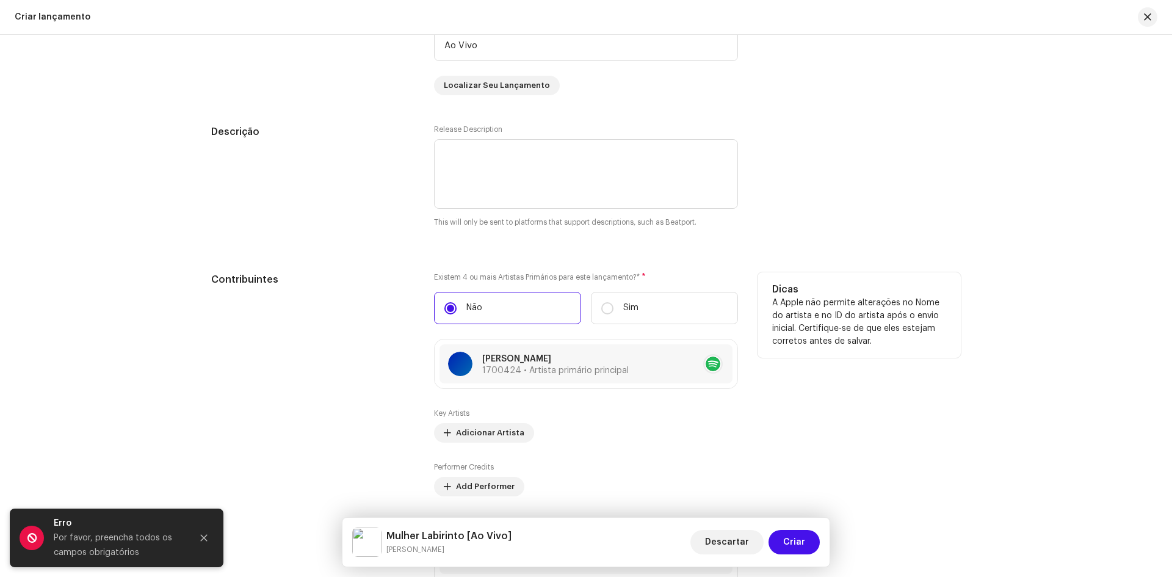
scroll to position [1056, 0]
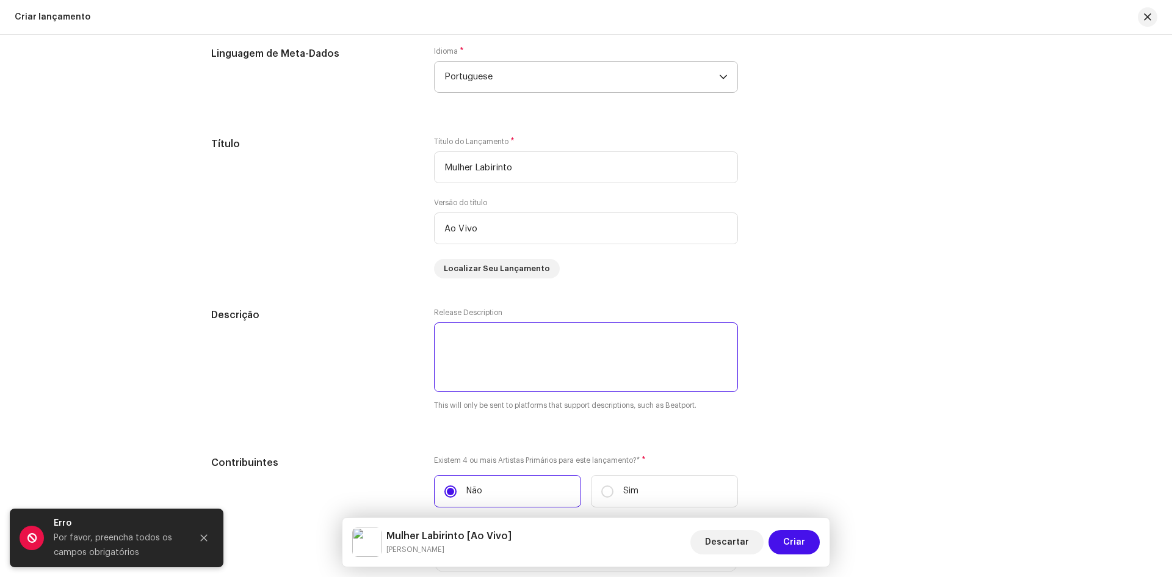
click at [471, 337] on textarea at bounding box center [586, 357] width 304 height 70
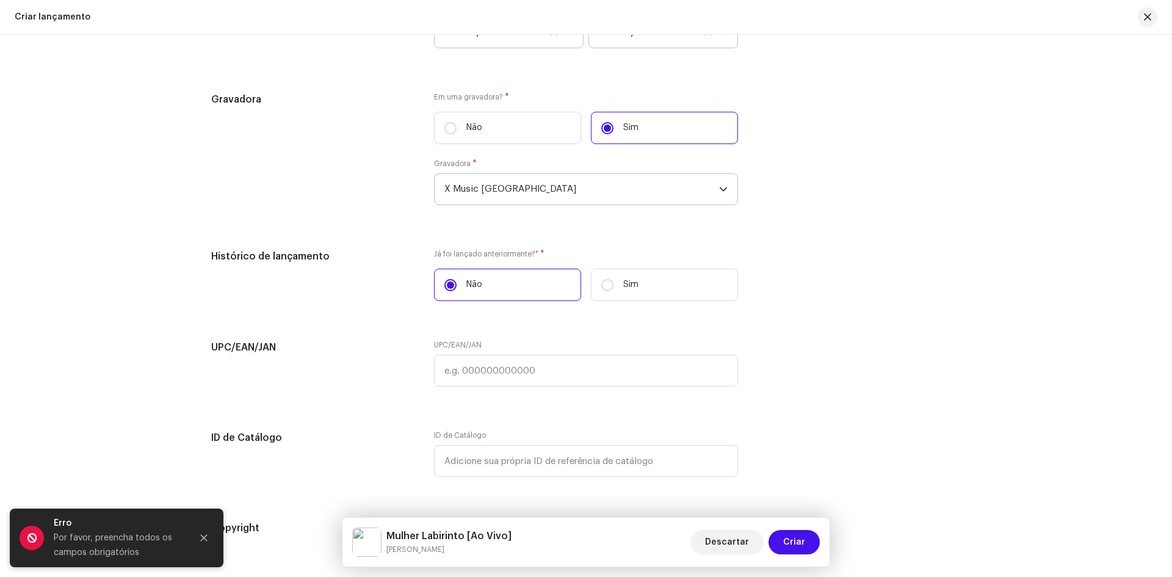
scroll to position [2094, 0]
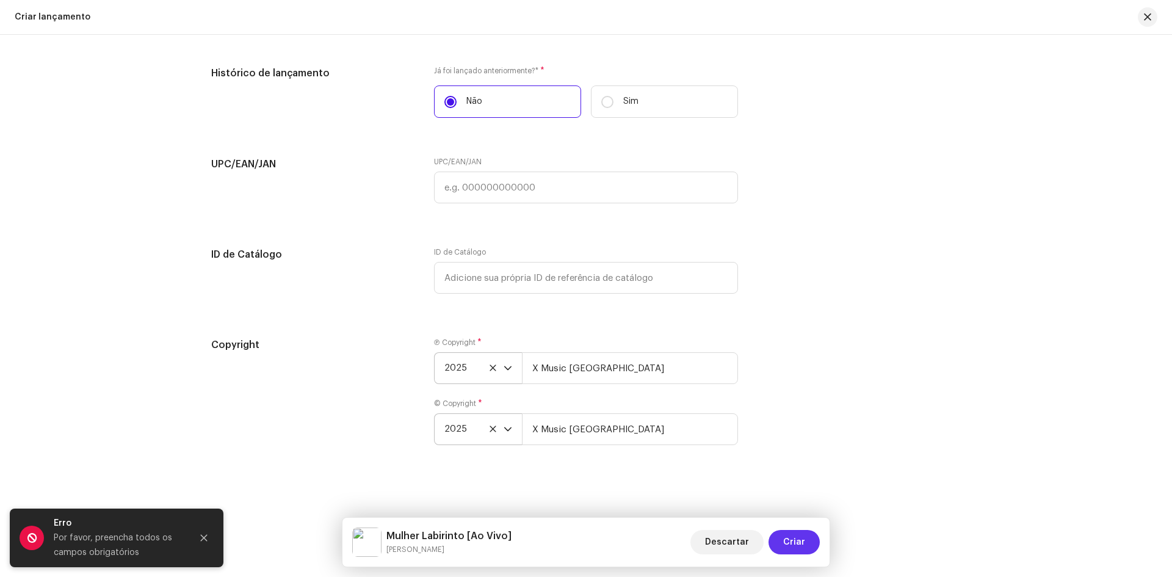
click at [815, 537] on button "Criar" at bounding box center [794, 542] width 51 height 24
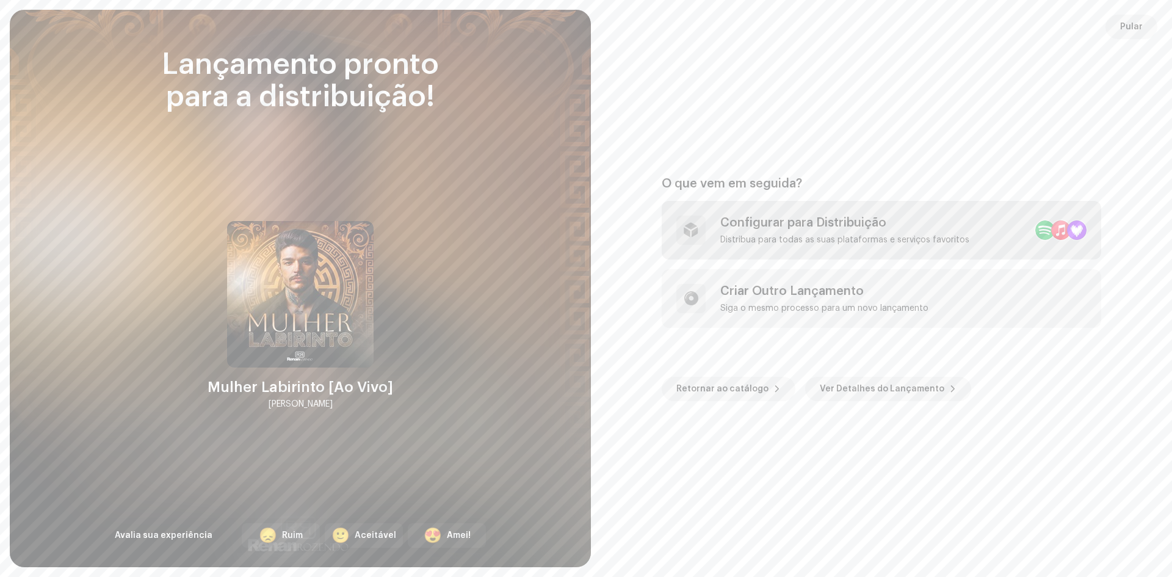
click at [799, 231] on div "Configurar para Distribuição Distribua para todas as suas plataformas e serviço…" at bounding box center [845, 230] width 249 height 29
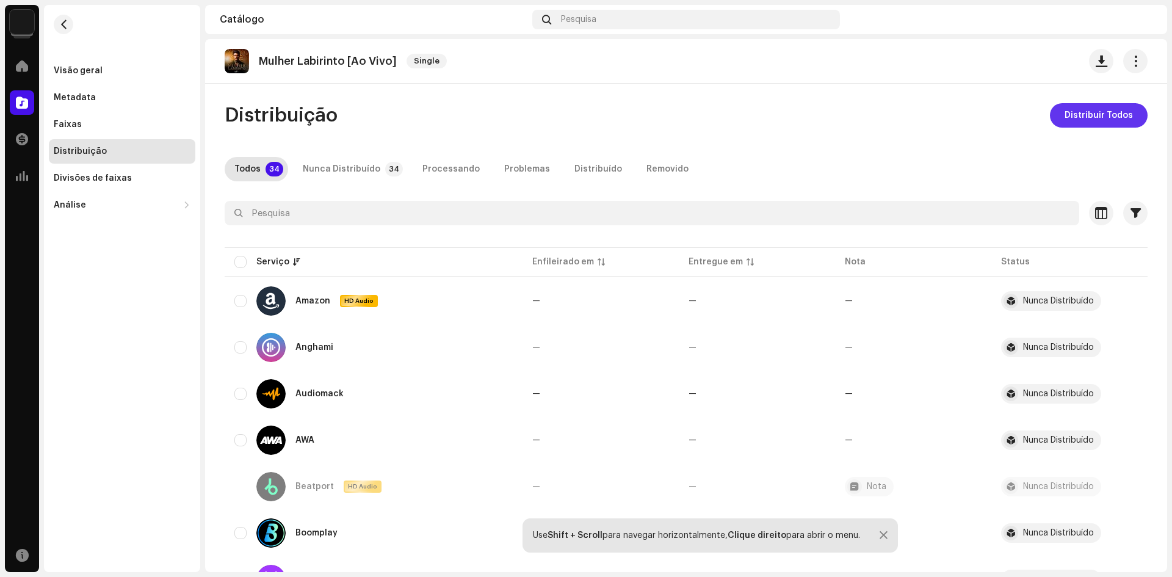
click at [1066, 118] on span "Distribuir Todos" at bounding box center [1099, 115] width 68 height 24
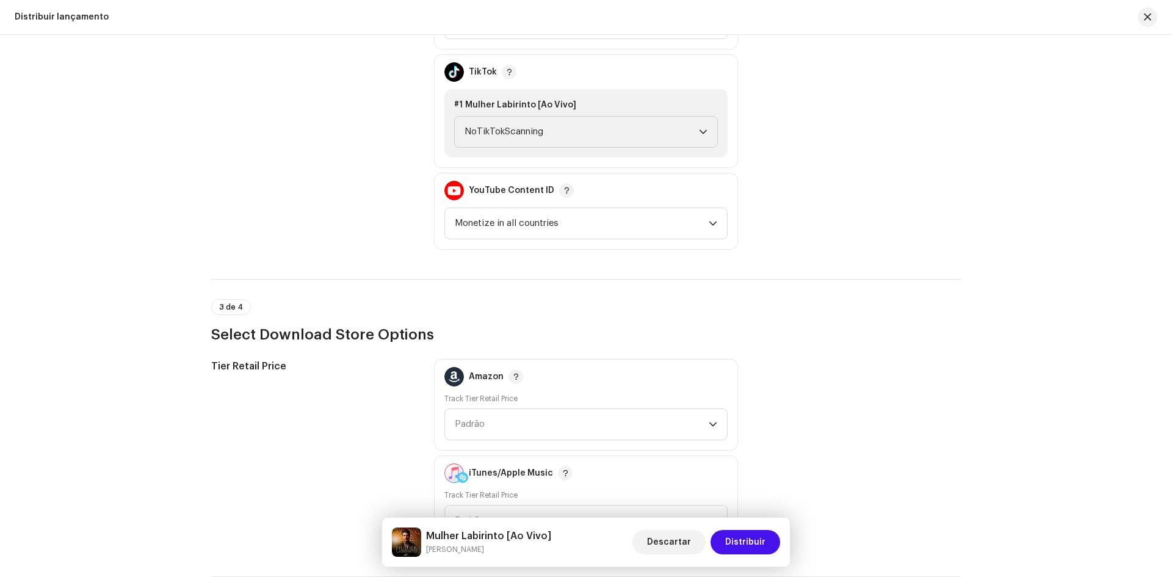
scroll to position [1404, 0]
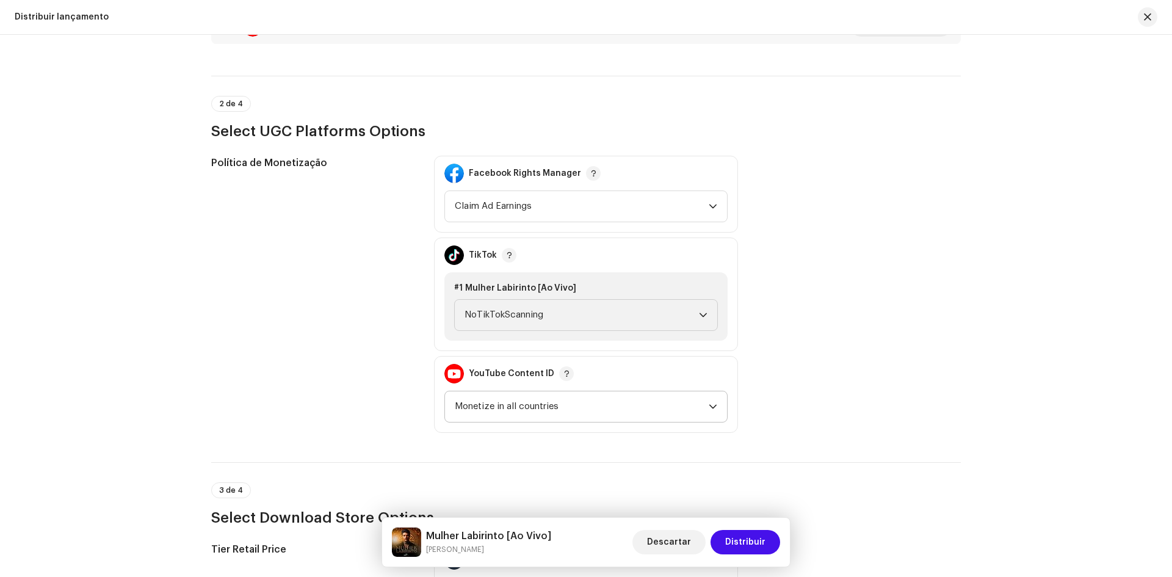
click at [579, 409] on span "Monetize in all countries" at bounding box center [582, 406] width 254 height 31
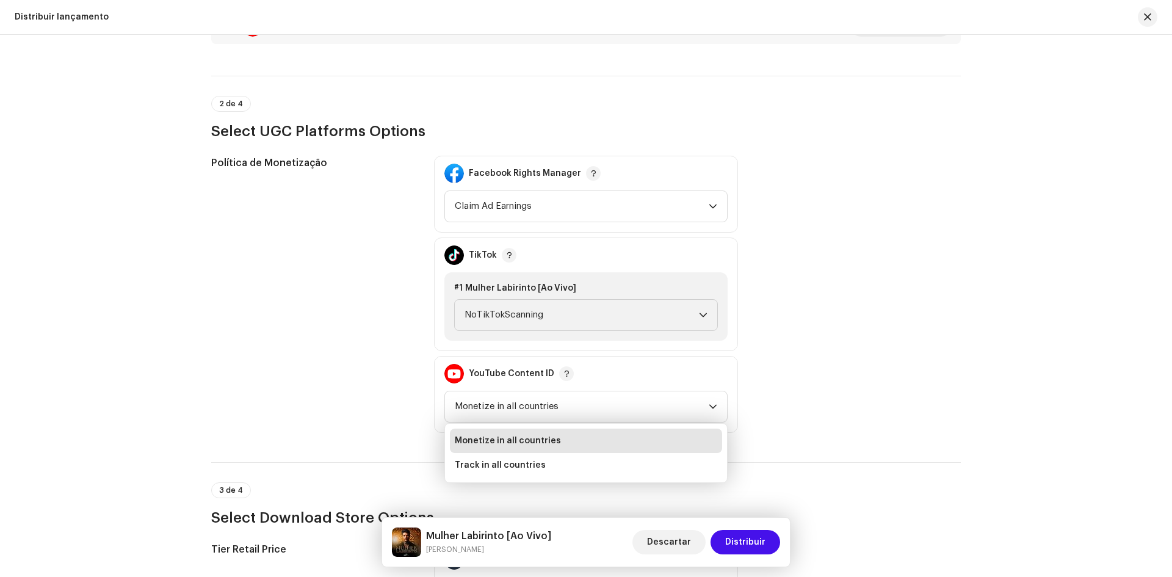
click at [772, 399] on div "Política de Monetização Facebook Rights Manager Claim Ad Earnings TikTok #1 Mul…" at bounding box center [586, 294] width 750 height 277
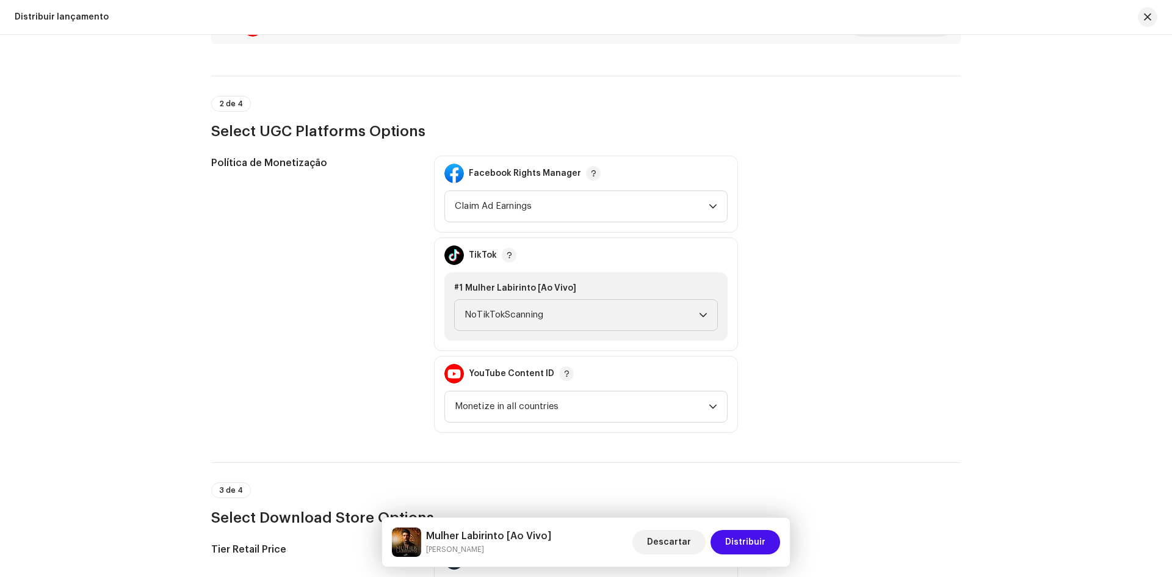
scroll to position [1466, 0]
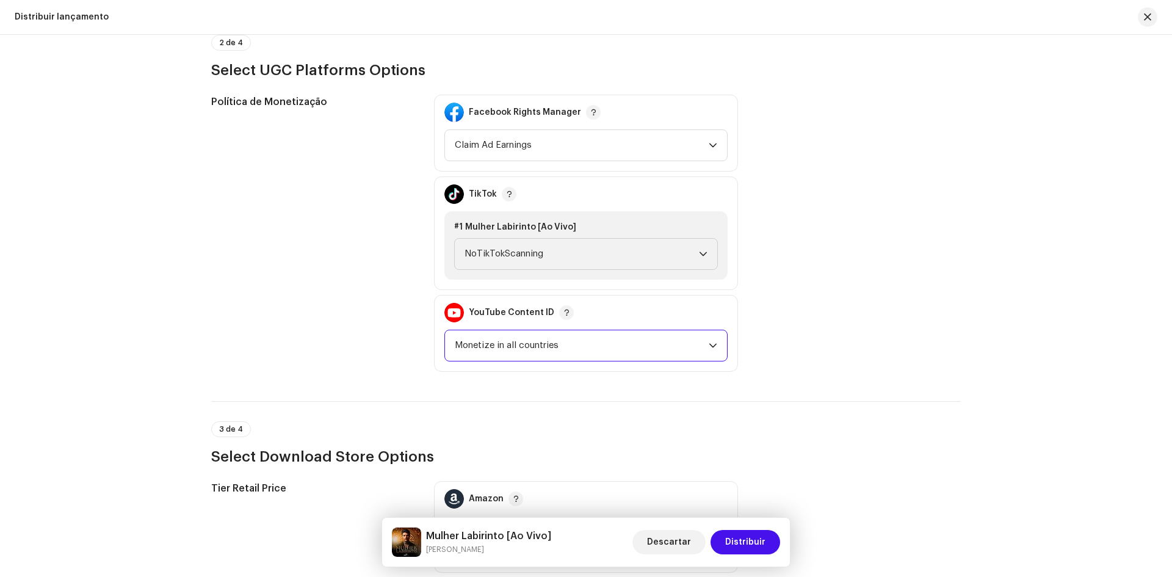
click at [674, 345] on span "Monetize in all countries" at bounding box center [582, 345] width 254 height 31
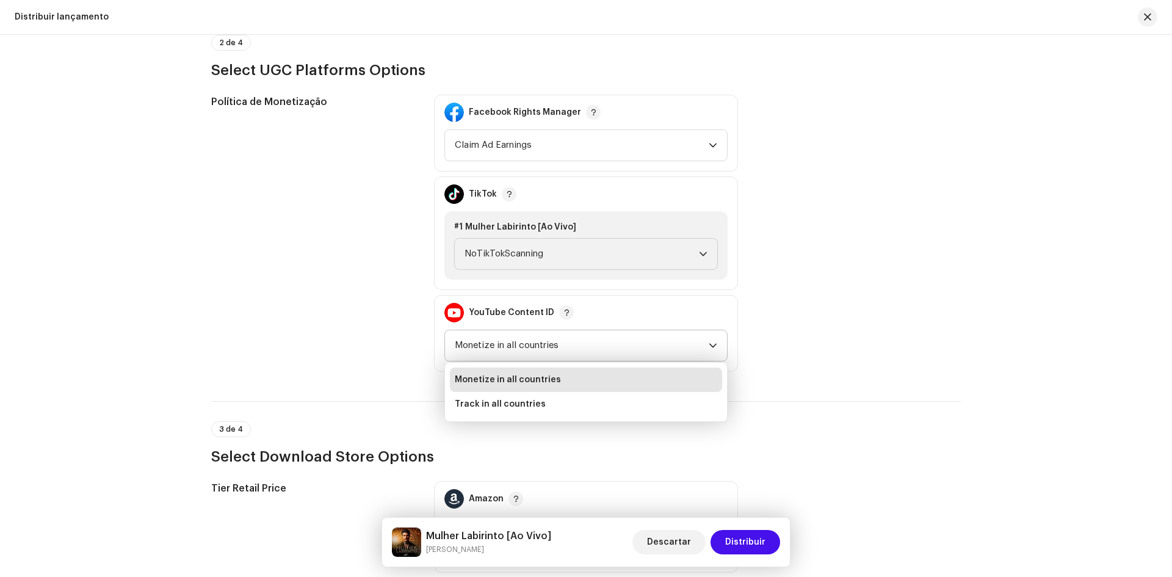
click at [539, 383] on span "Monetize in all countries" at bounding box center [508, 380] width 106 height 12
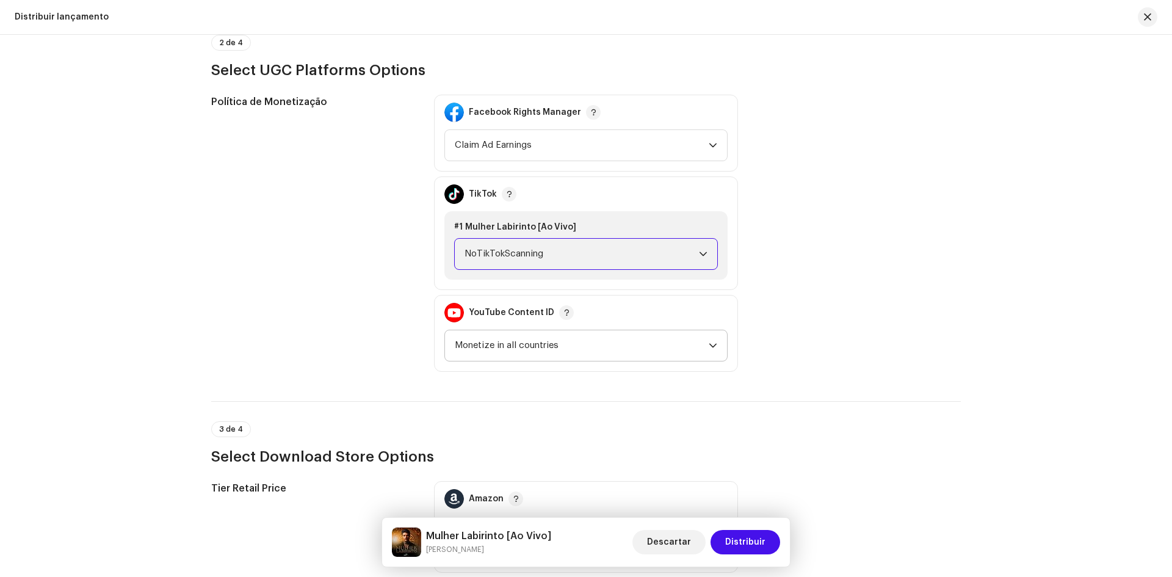
click at [554, 253] on span "NoTikTokScanning" at bounding box center [582, 254] width 234 height 31
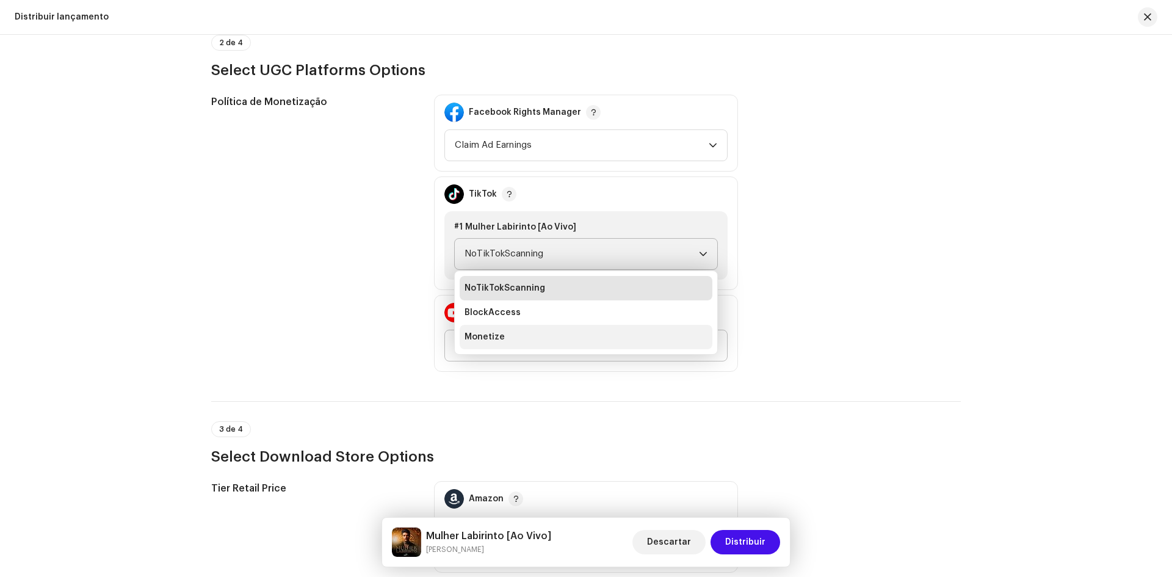
click at [482, 338] on span "Monetize" at bounding box center [485, 337] width 40 height 12
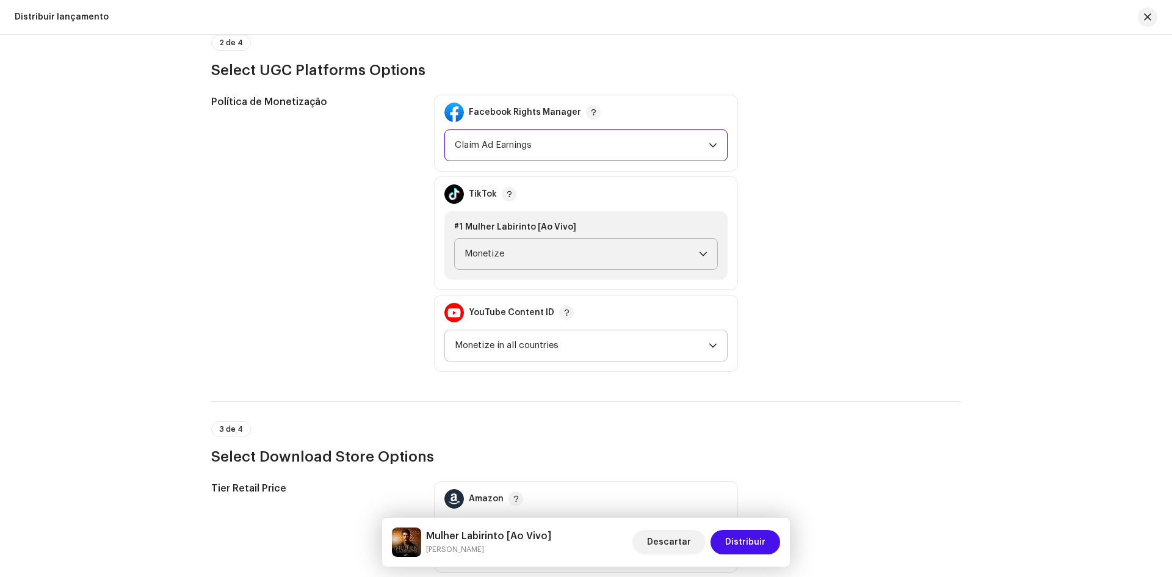
click at [537, 151] on span "Claim Ad Earnings" at bounding box center [582, 145] width 254 height 31
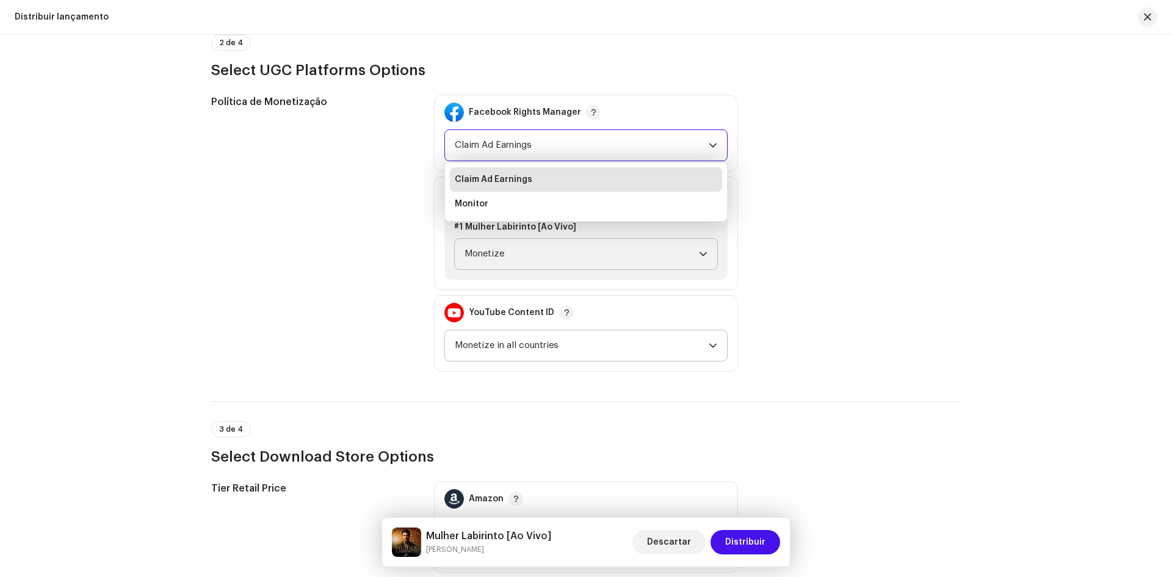
click at [793, 197] on div "Política de Monetização Facebook Rights Manager Claim Ad Earnings Claim Ad Earn…" at bounding box center [586, 233] width 750 height 277
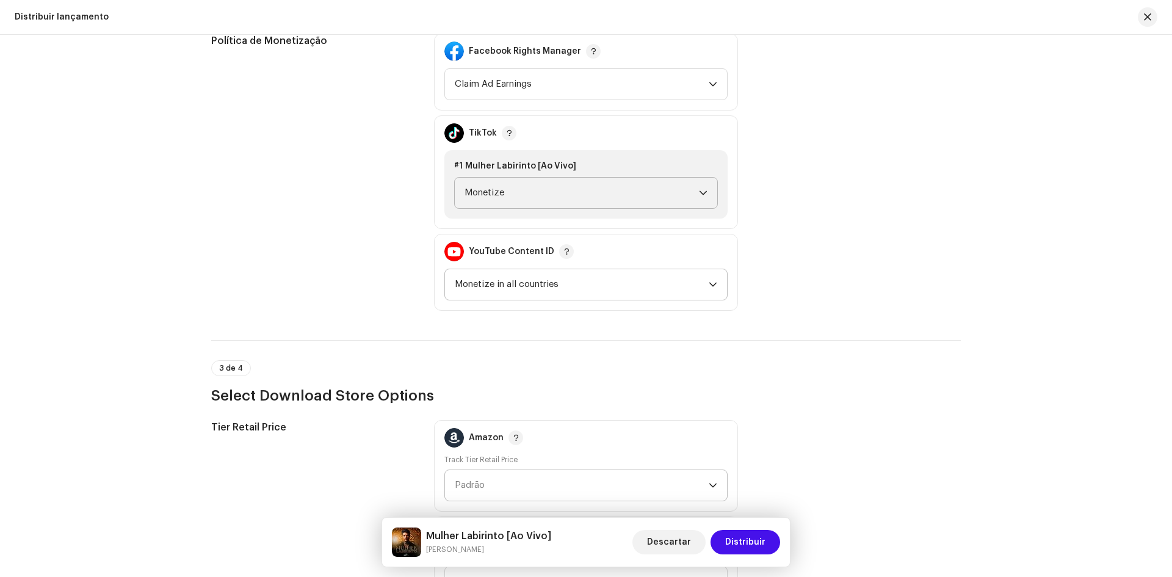
scroll to position [1710, 0]
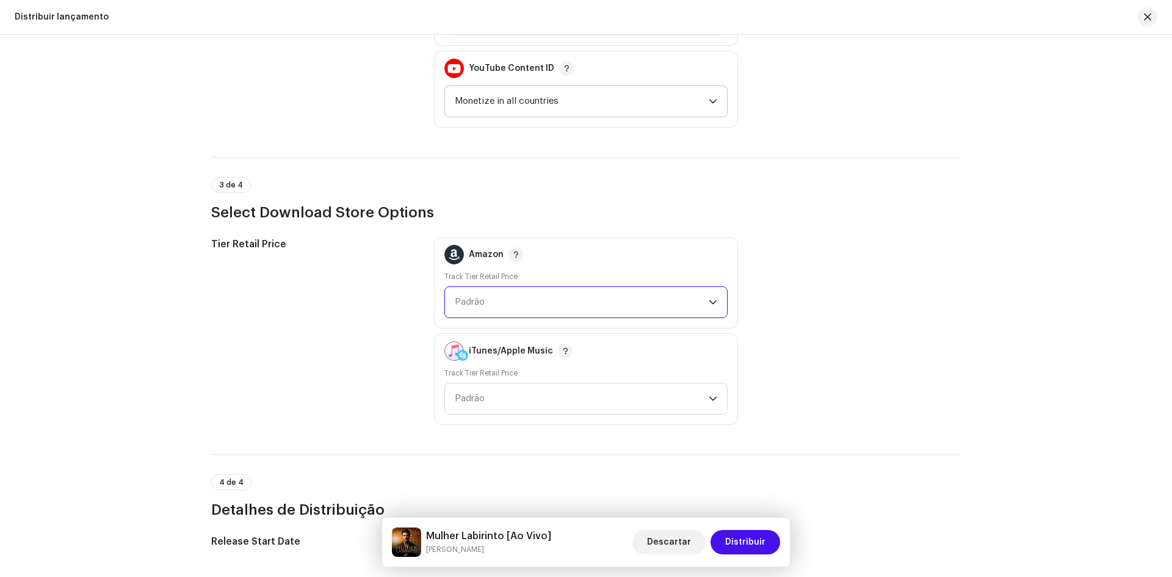
click at [589, 313] on span "Padrão" at bounding box center [582, 302] width 254 height 31
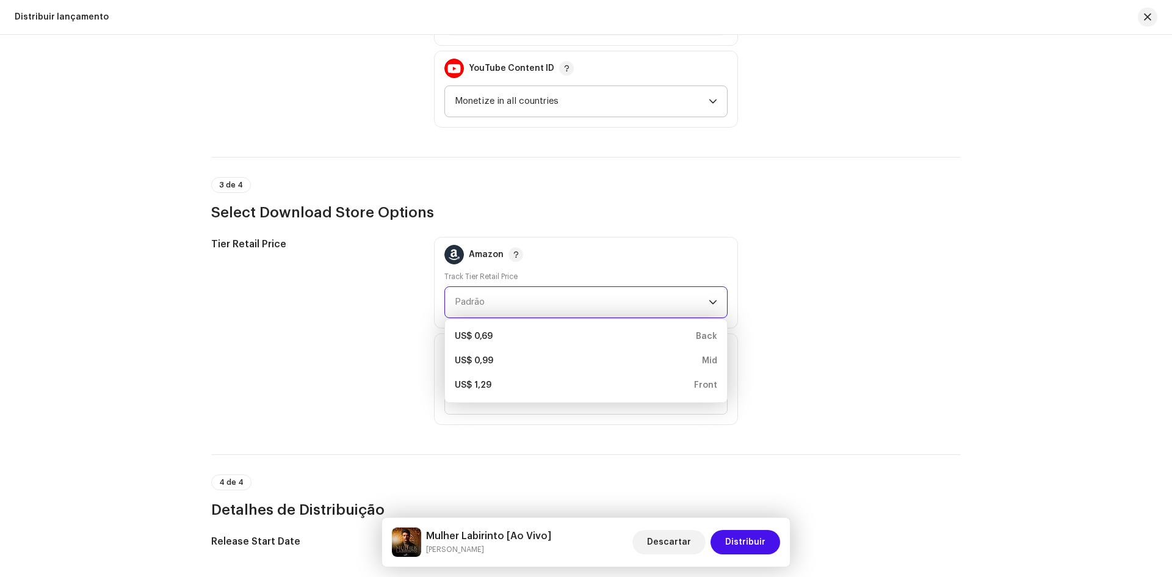
click at [647, 259] on div "Amazon" at bounding box center [586, 255] width 283 height 34
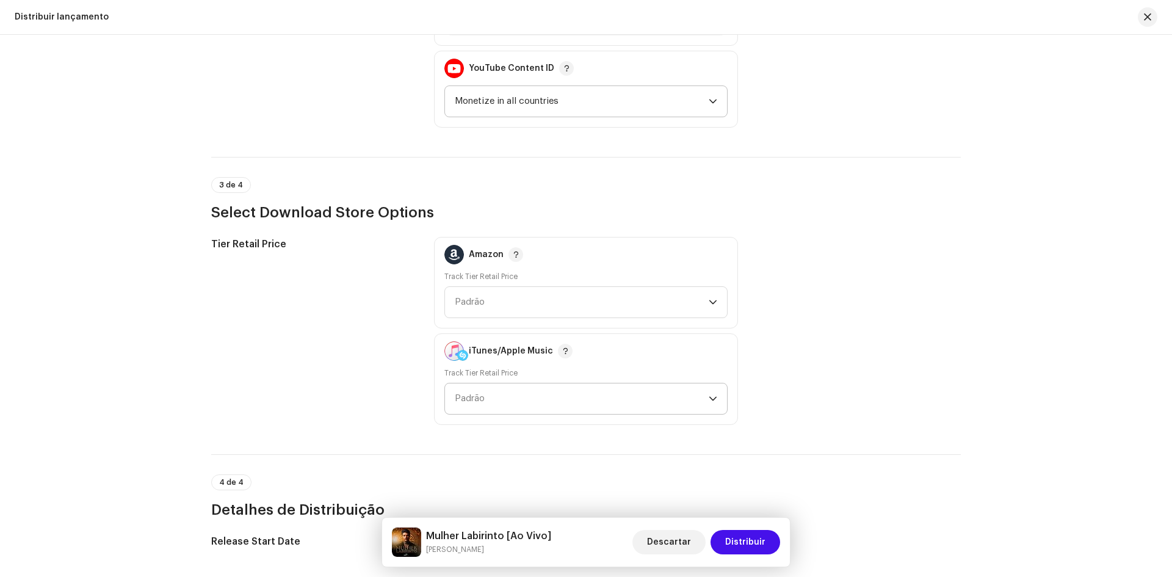
scroll to position [1771, 0]
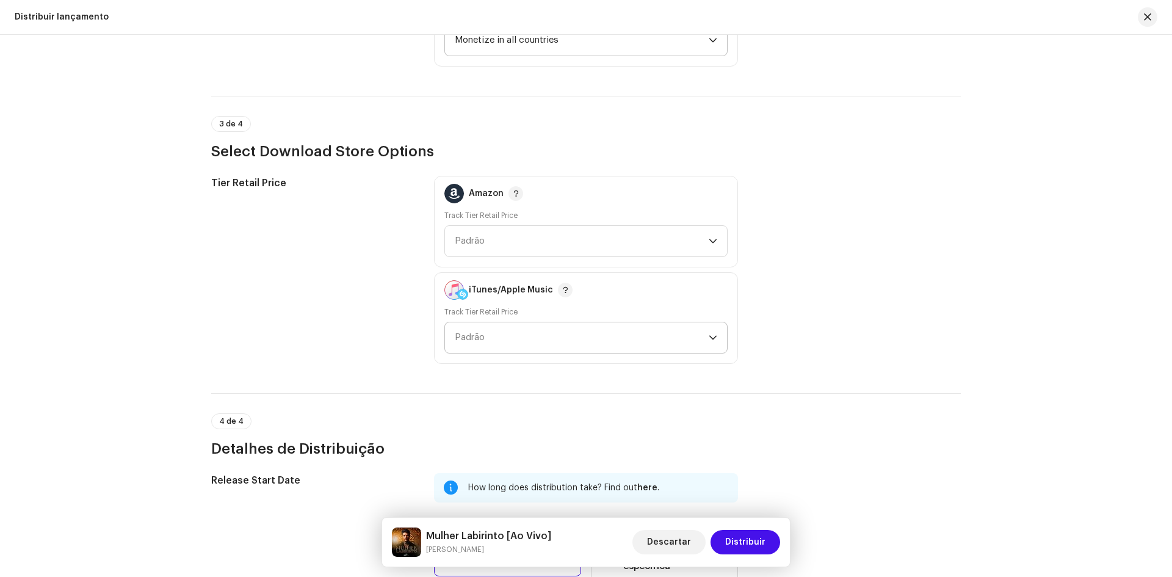
click at [521, 336] on span "Padrão" at bounding box center [582, 337] width 254 height 31
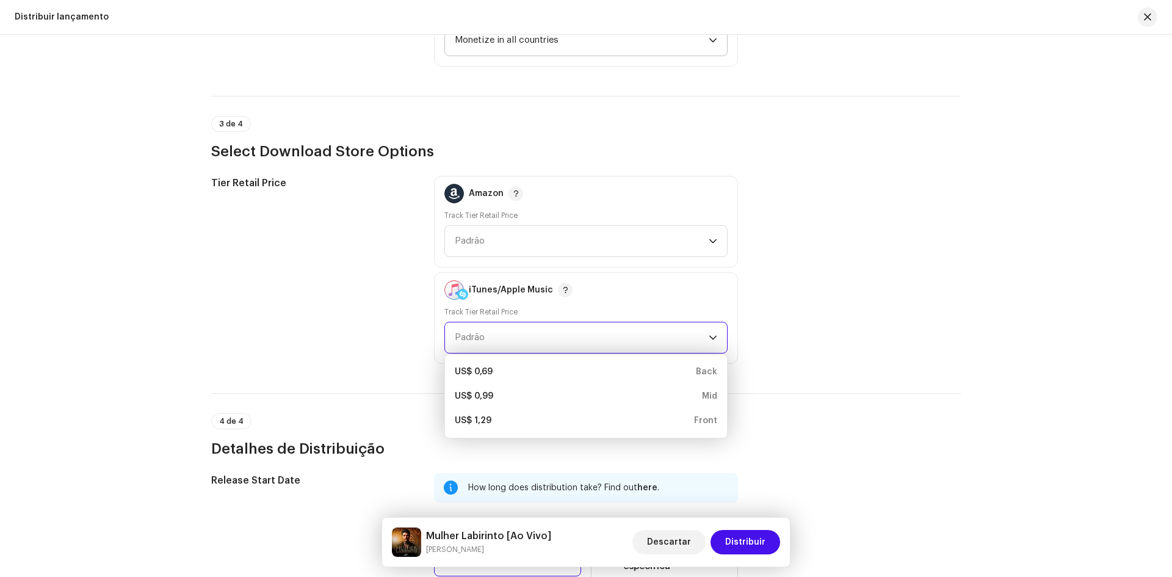
click at [521, 336] on span "Padrão" at bounding box center [582, 337] width 254 height 31
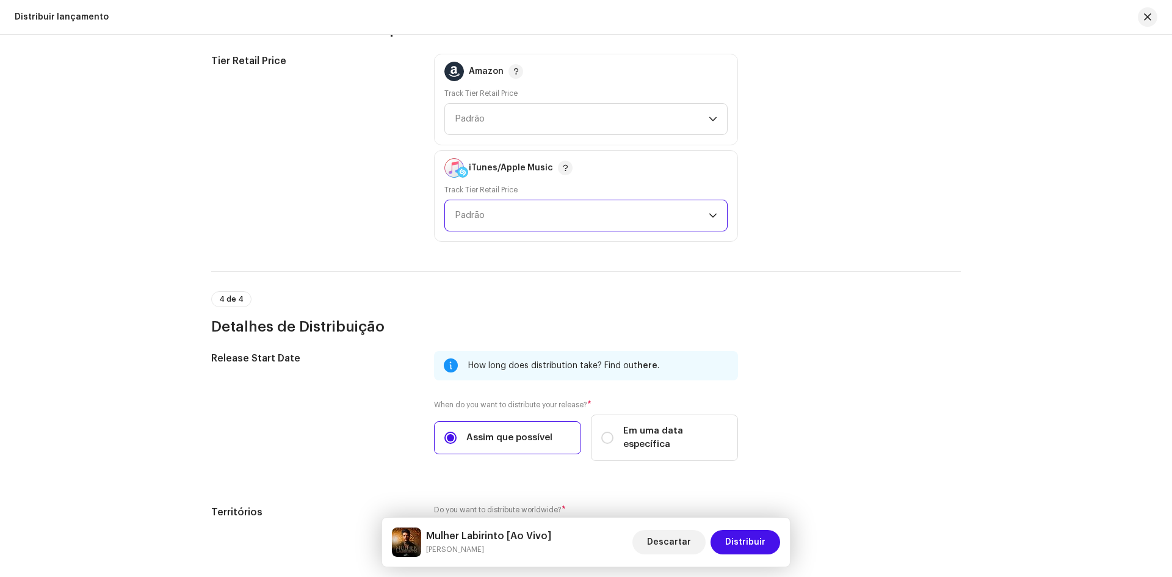
scroll to position [1954, 0]
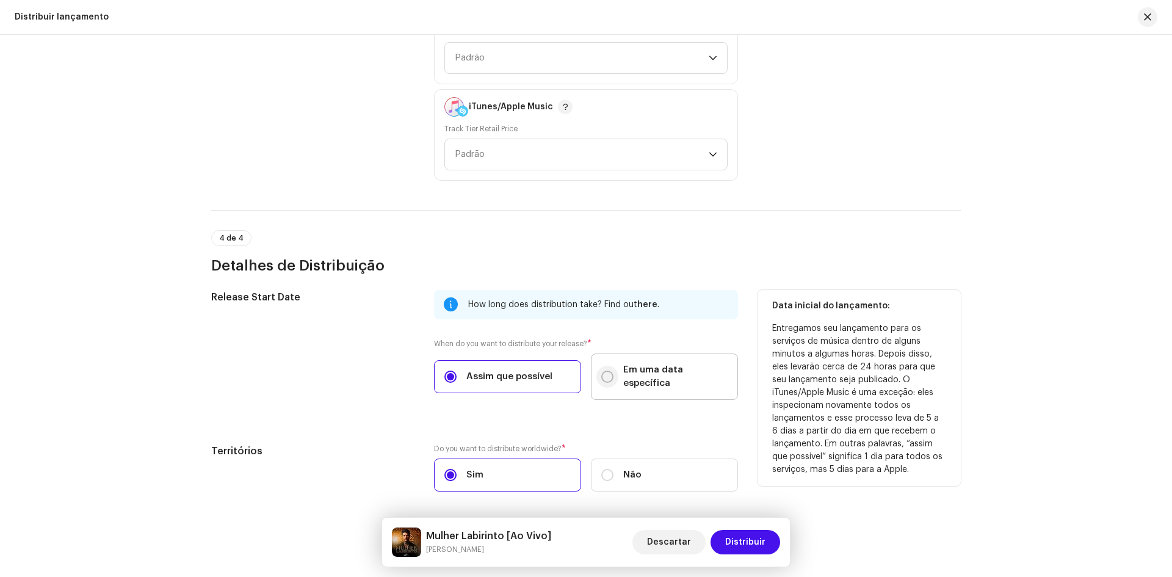
click at [606, 371] on input "Em uma data específica" at bounding box center [607, 377] width 12 height 12
radio input "true"
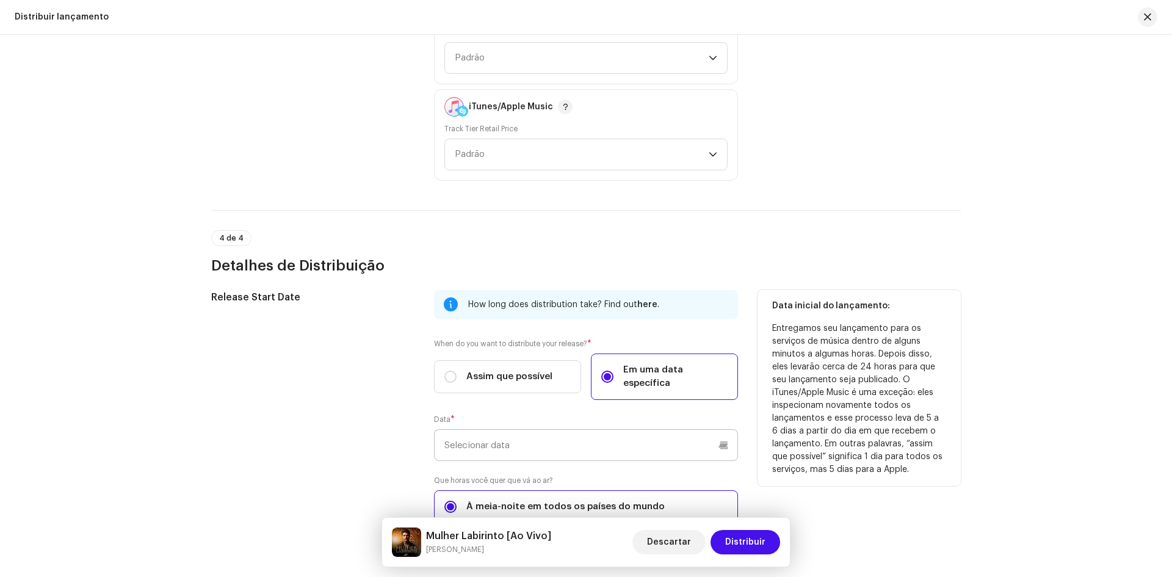
scroll to position [2015, 0]
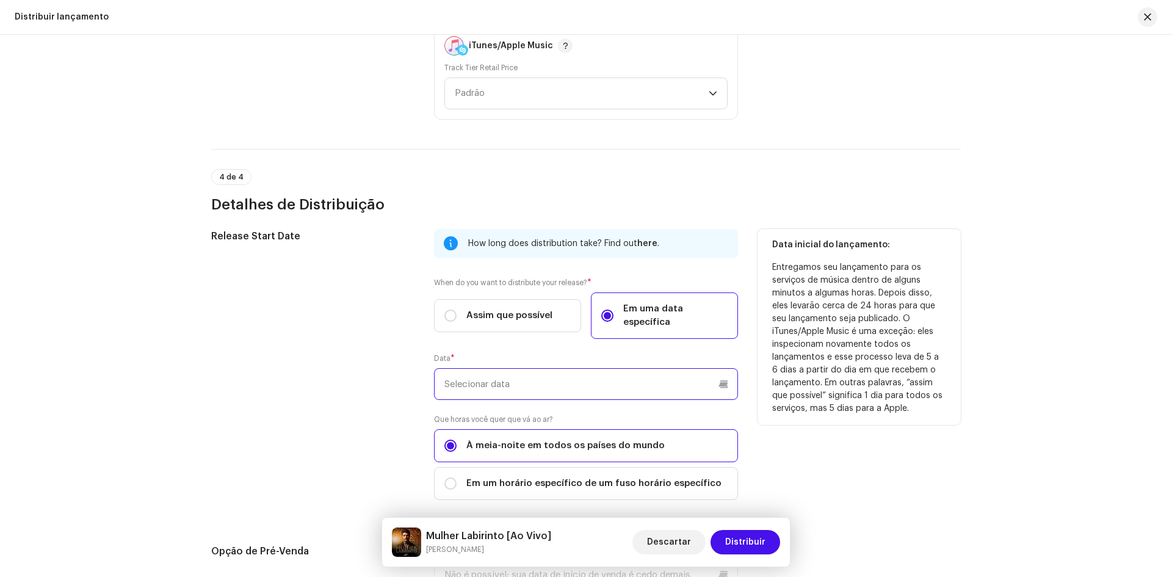
click at [491, 375] on input "text" at bounding box center [586, 384] width 304 height 32
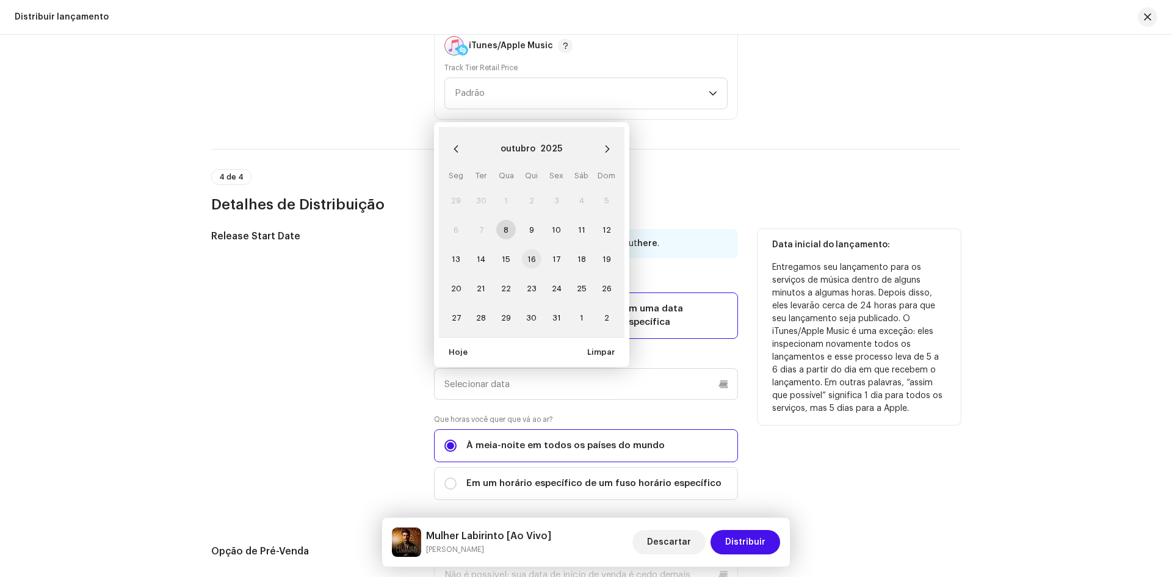
click at [533, 249] on span "16" at bounding box center [532, 259] width 20 height 20
type input "16/10/2025"
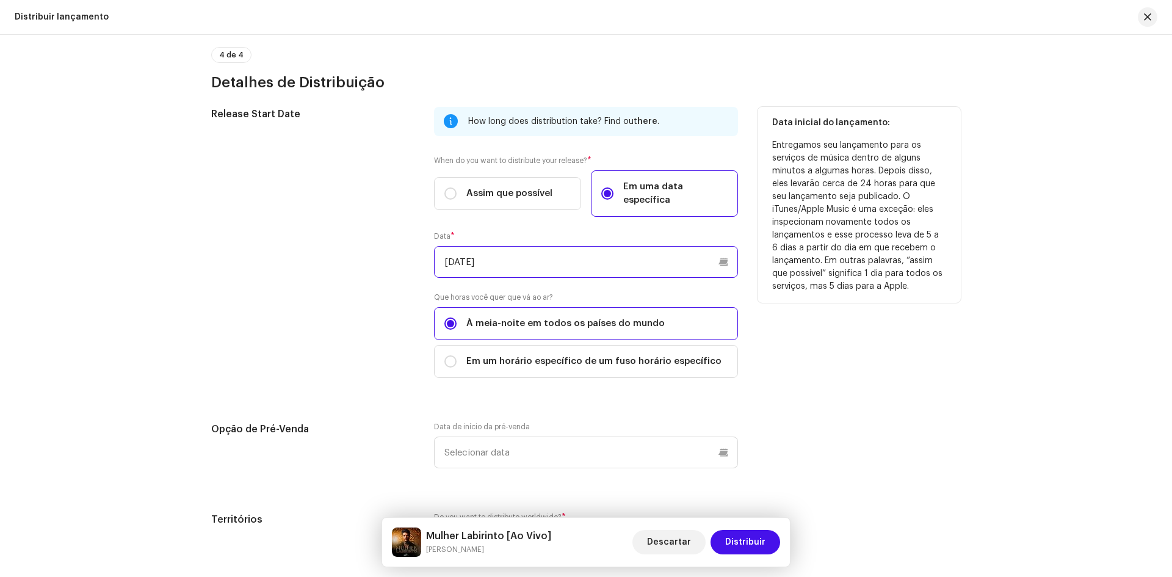
scroll to position [2198, 0]
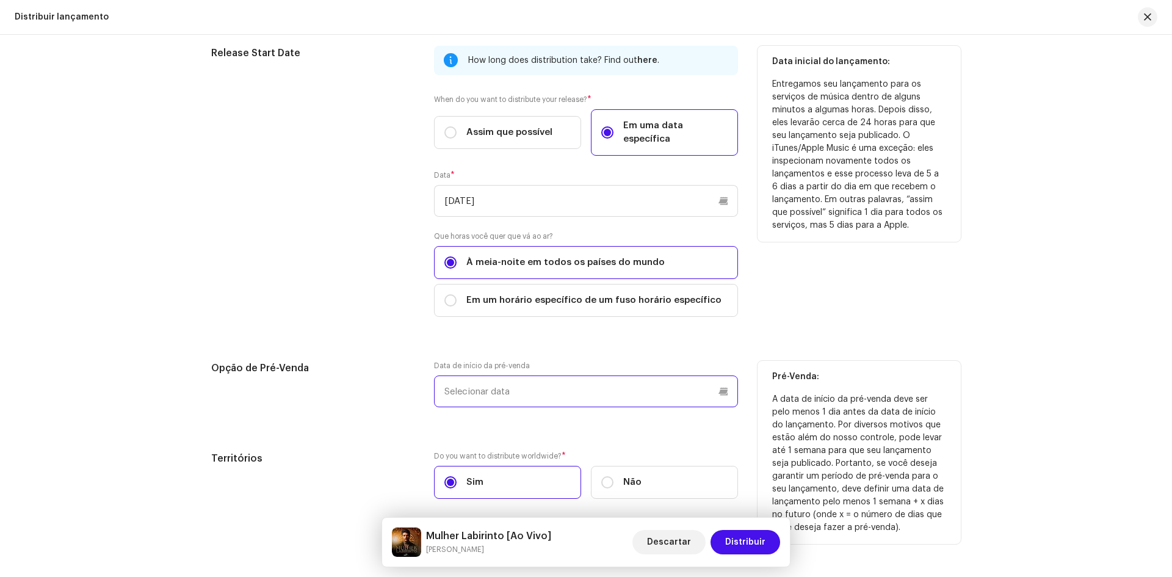
click at [470, 380] on input "text" at bounding box center [586, 392] width 304 height 32
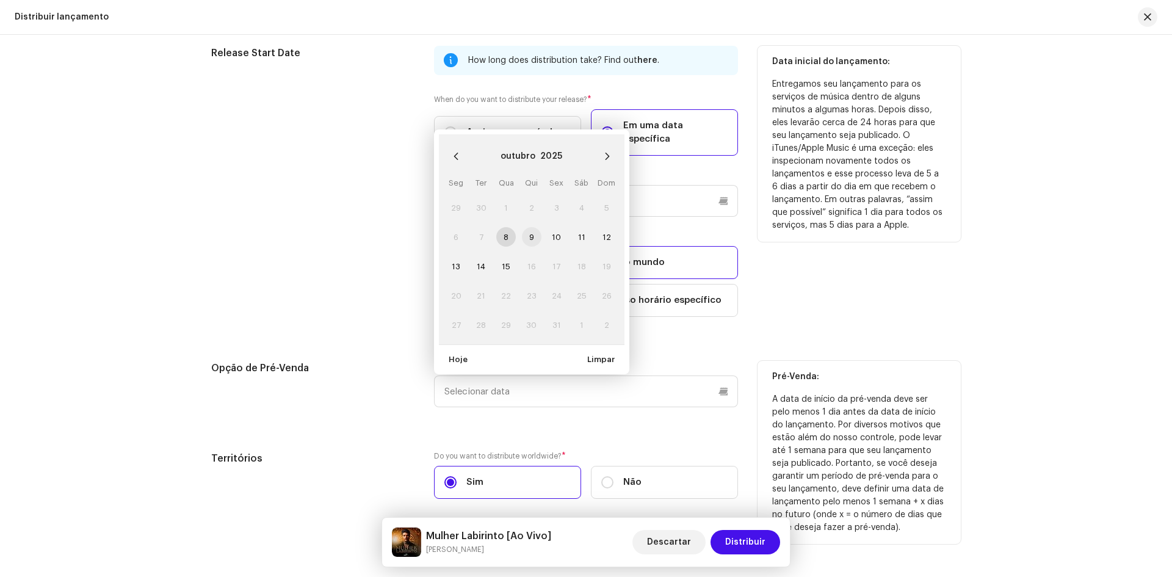
click at [530, 227] on span "9" at bounding box center [532, 237] width 20 height 20
type input "09/10/2025"
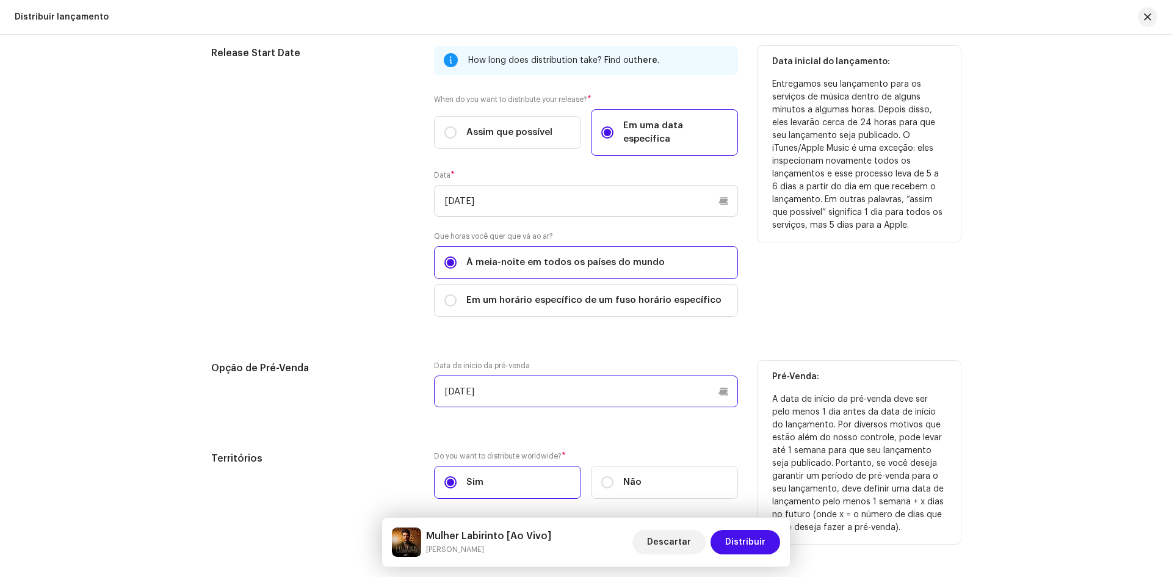
scroll to position [2239, 0]
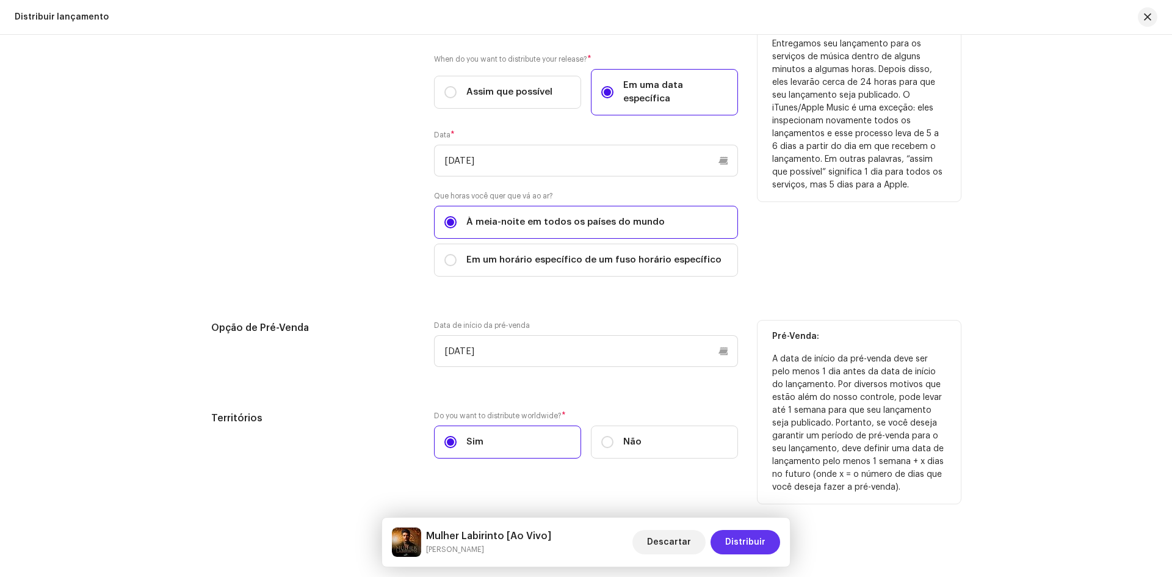
click at [759, 545] on span "Distribuir" at bounding box center [745, 542] width 40 height 24
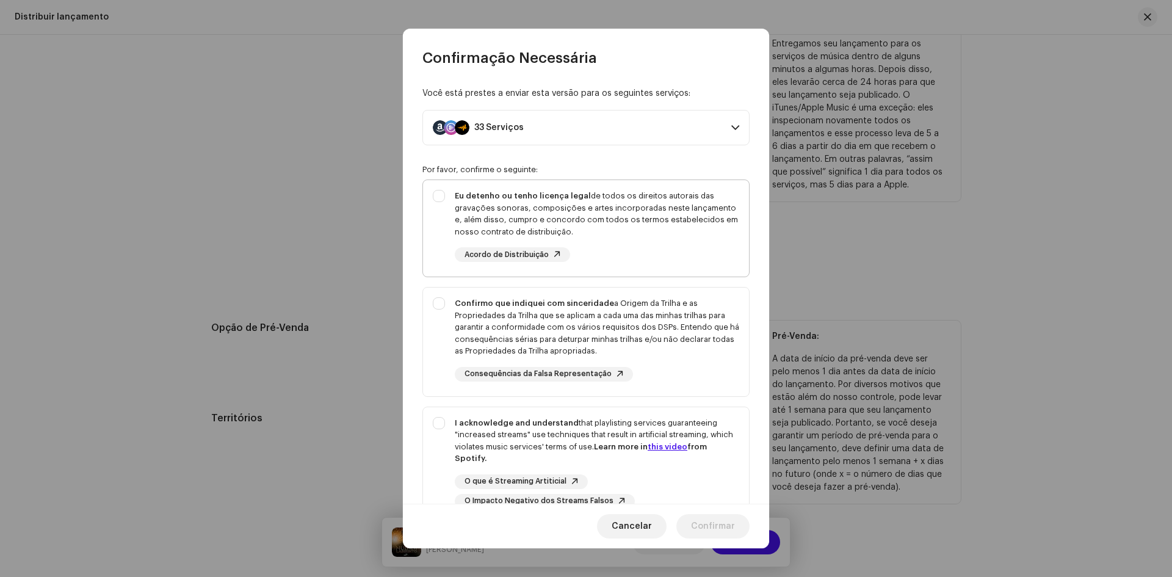
click at [433, 200] on div "Eu detenho ou tenho licença legal de todos os direitos autorais das gravações s…" at bounding box center [586, 226] width 326 height 92
checkbox input "true"
click at [444, 294] on div "Confirmo que indiquei com sinceridade a Origem da Trilha e as Propriedades da T…" at bounding box center [586, 340] width 326 height 104
checkbox input "true"
click at [441, 421] on div "I acknowledge and understand that playlisting services guaranteeing "increased …" at bounding box center [586, 462] width 326 height 111
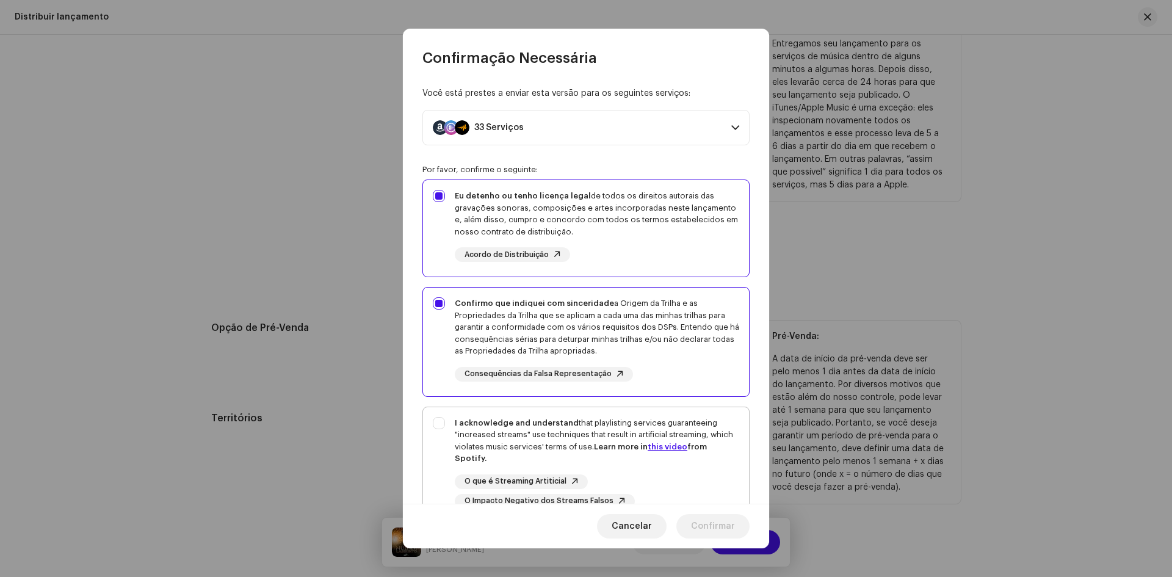
checkbox input "true"
click at [727, 525] on span "Confirmar" at bounding box center [713, 526] width 44 height 24
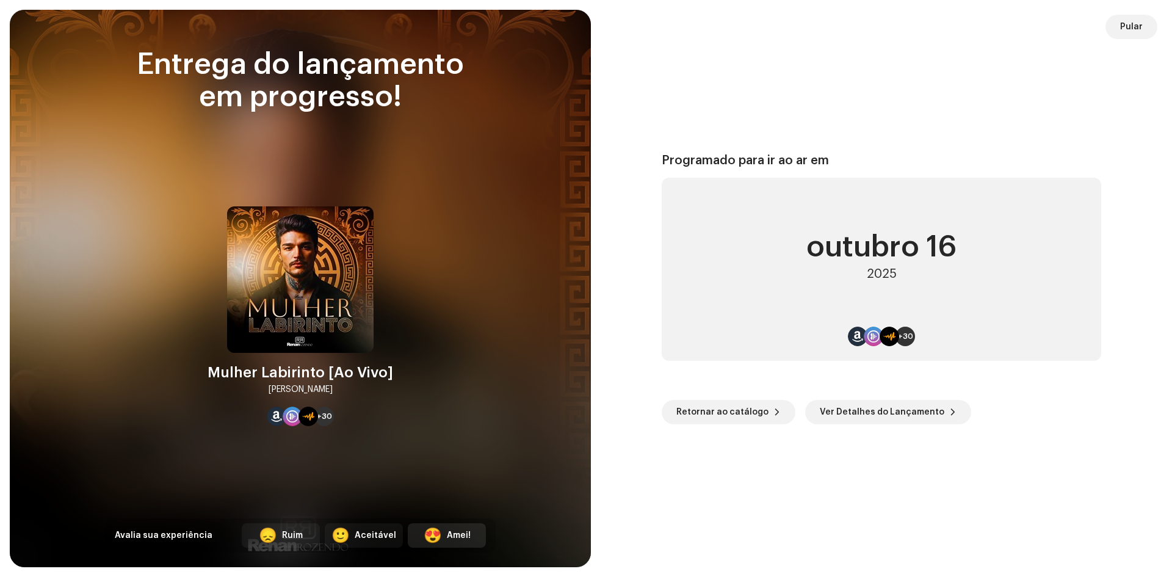
click at [451, 541] on div "Amei!" at bounding box center [459, 535] width 24 height 13
click at [451, 534] on span "Deixar comentário" at bounding box center [439, 535] width 74 height 24
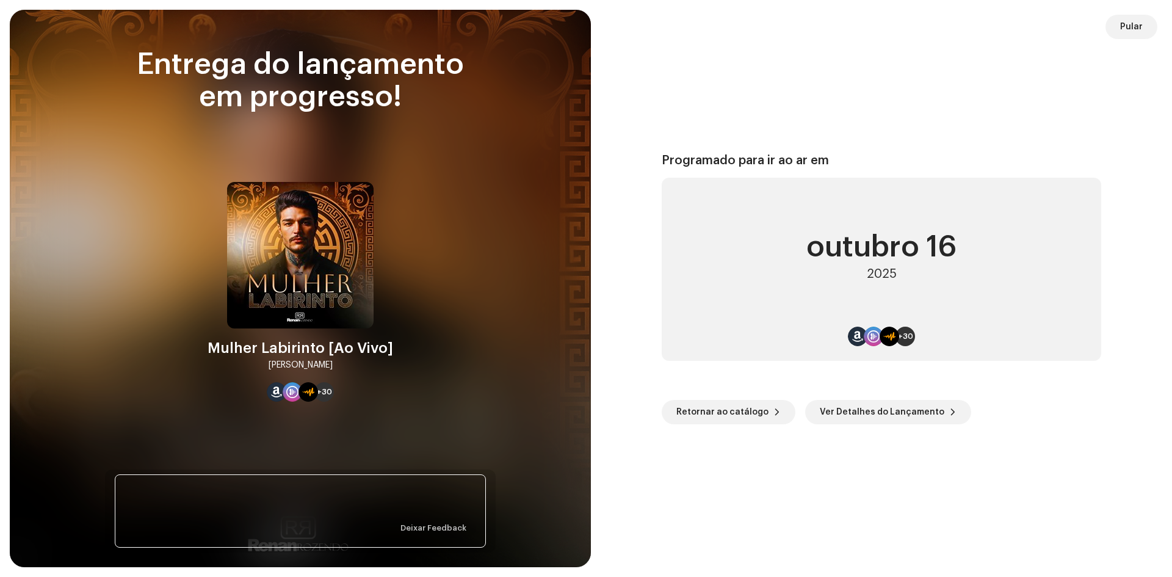
click at [519, 420] on div at bounding box center [300, 289] width 581 height 558
